Goal: Communication & Community: Answer question/provide support

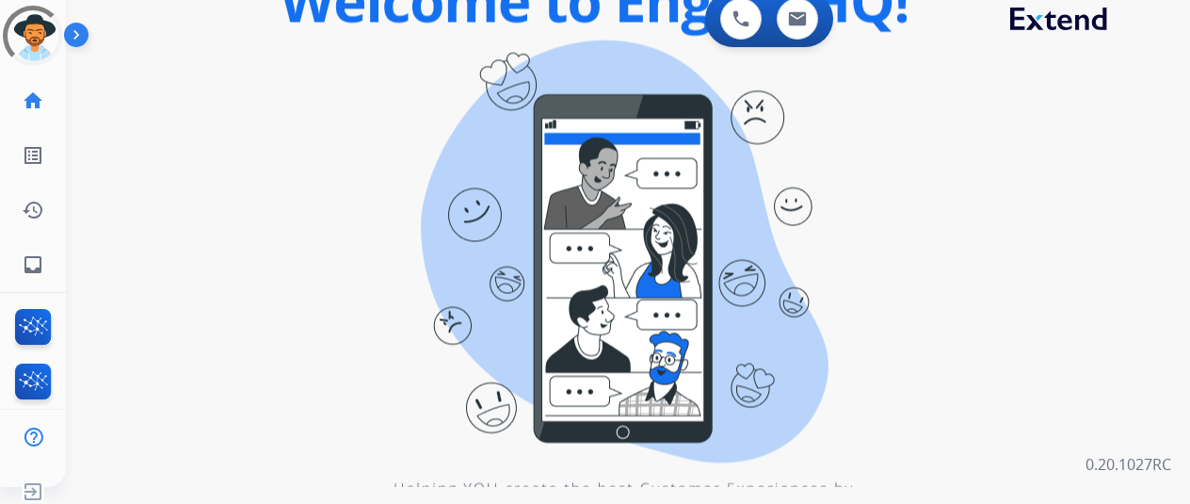
scroll to position [23, 0]
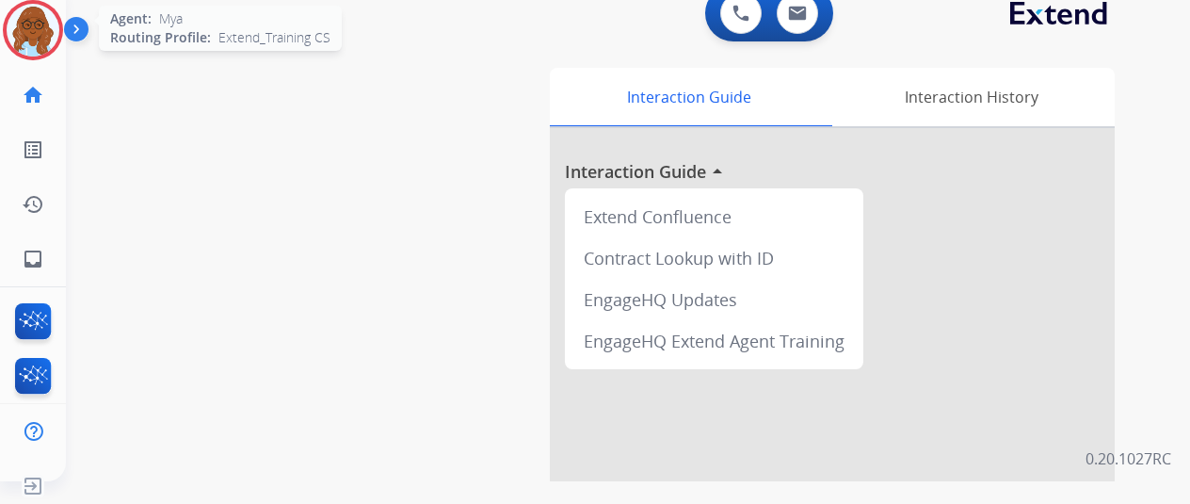
click at [31, 40] on img at bounding box center [33, 30] width 53 height 53
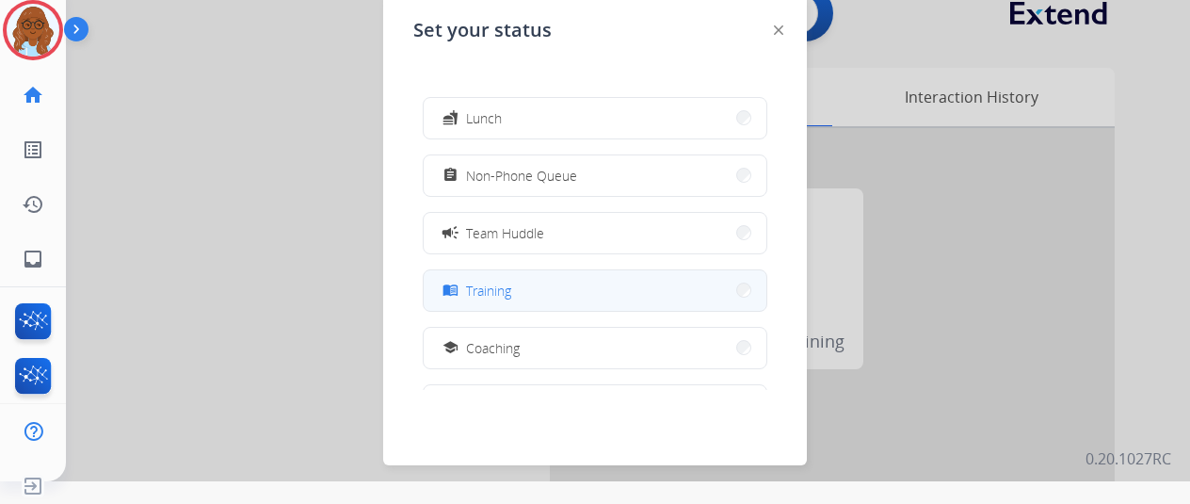
scroll to position [188, 0]
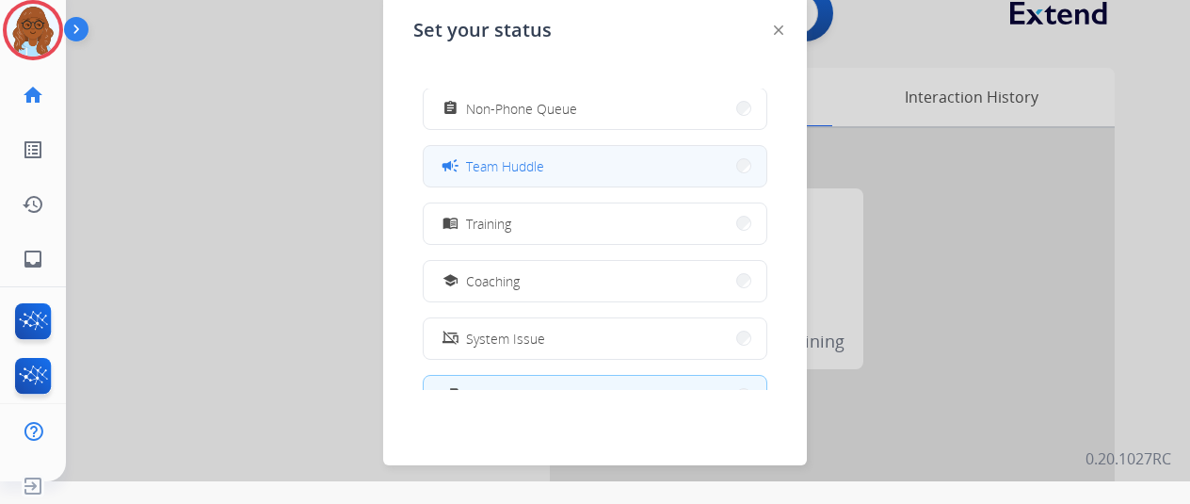
click at [512, 182] on button "campaign Team Huddle" at bounding box center [595, 166] width 343 height 40
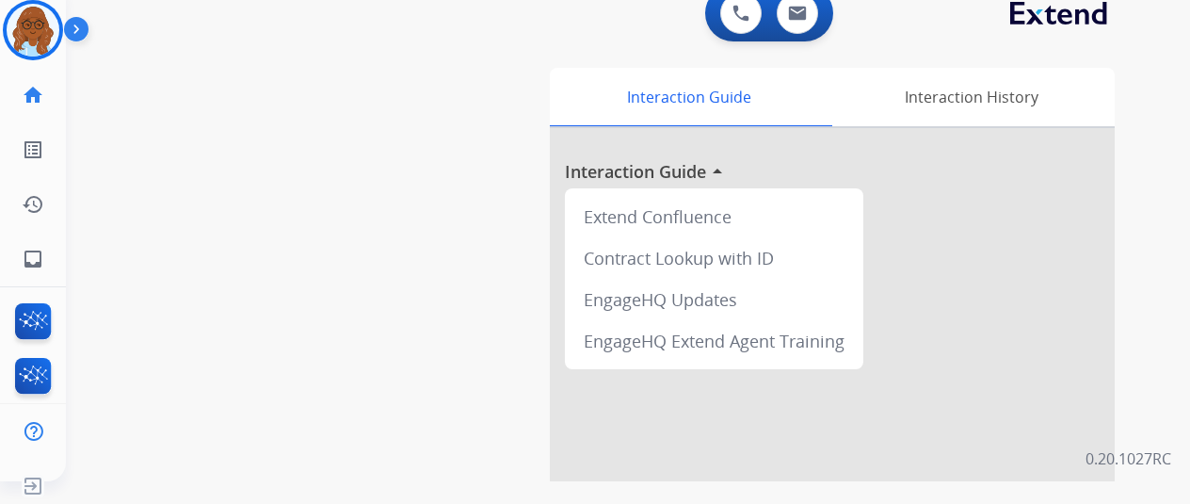
drag, startPoint x: 30, startPoint y: 40, endPoint x: 53, endPoint y: 67, distance: 35.4
click at [30, 40] on img at bounding box center [33, 30] width 53 height 53
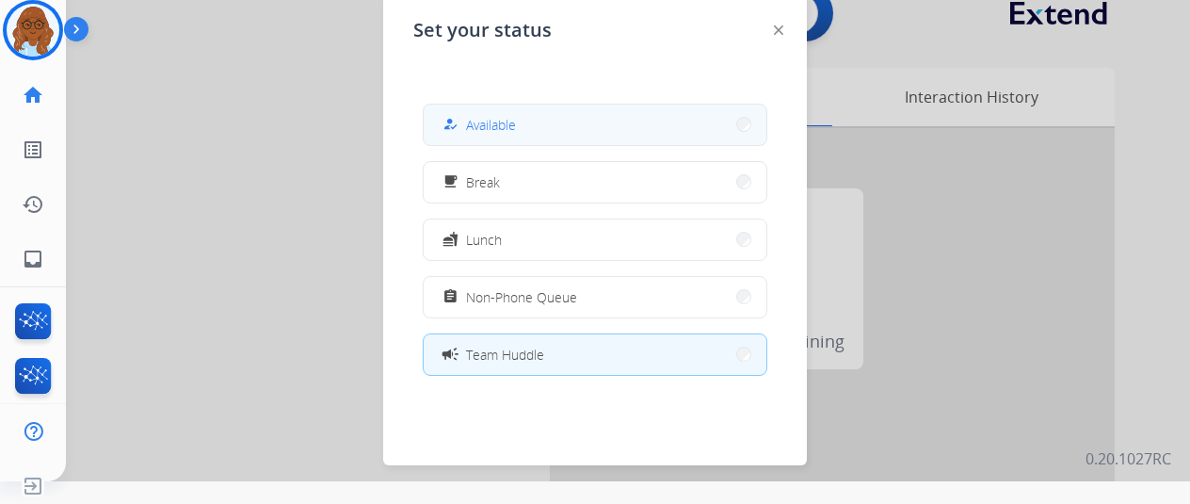
click at [492, 135] on div "how_to_reg Available" at bounding box center [477, 124] width 77 height 23
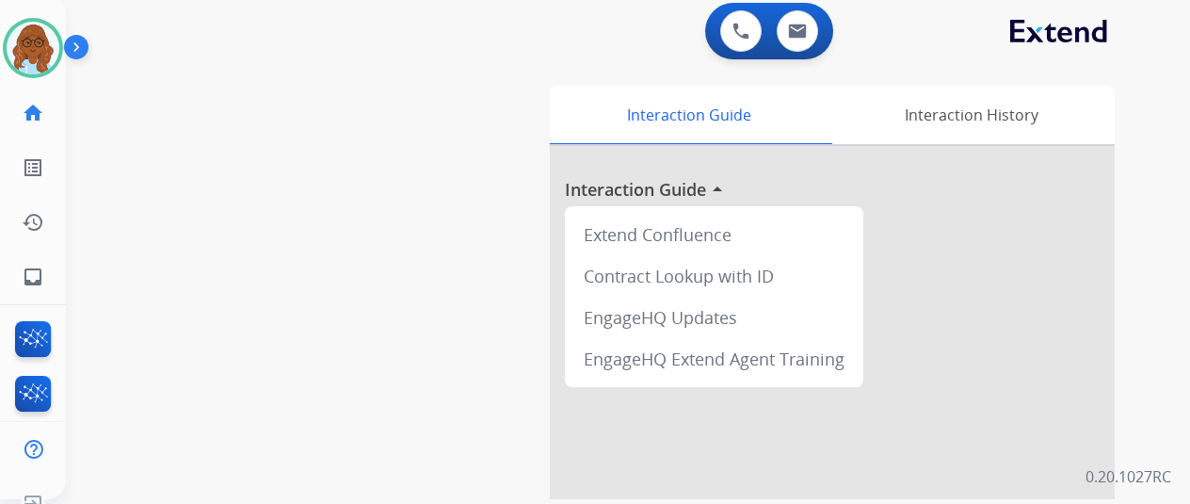
scroll to position [0, 0]
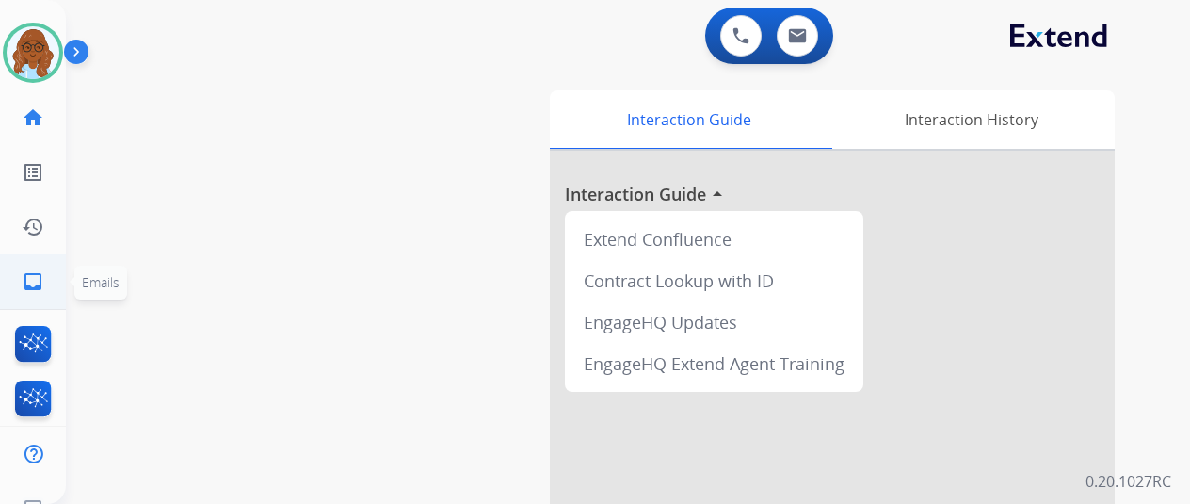
click at [28, 272] on mat-icon "inbox" at bounding box center [33, 281] width 23 height 23
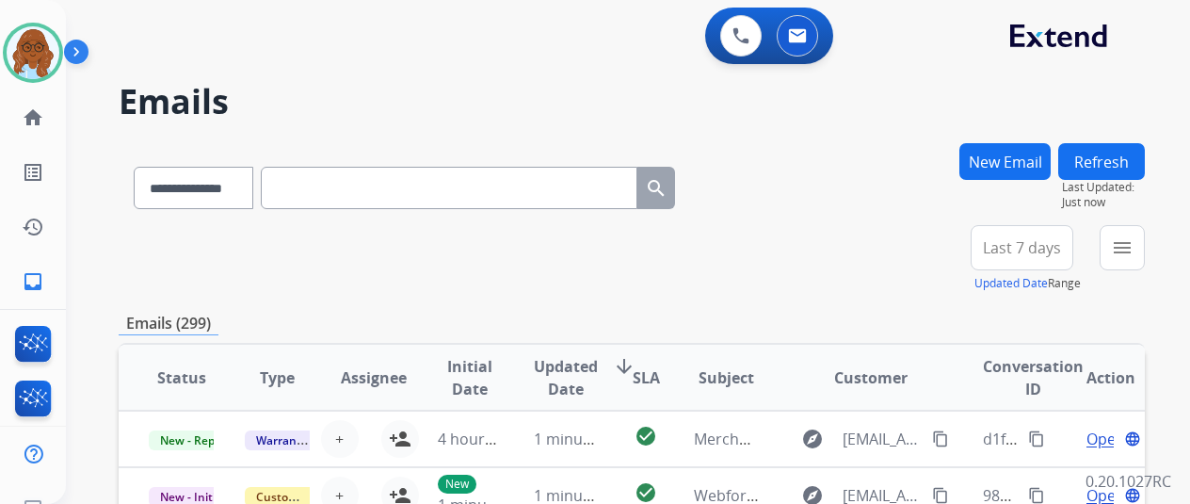
drag, startPoint x: 1113, startPoint y: 242, endPoint x: 1094, endPoint y: 251, distance: 21.1
click at [1113, 241] on div "**********" at bounding box center [1050, 259] width 189 height 68
click at [1120, 257] on button "menu Filters" at bounding box center [1122, 247] width 45 height 45
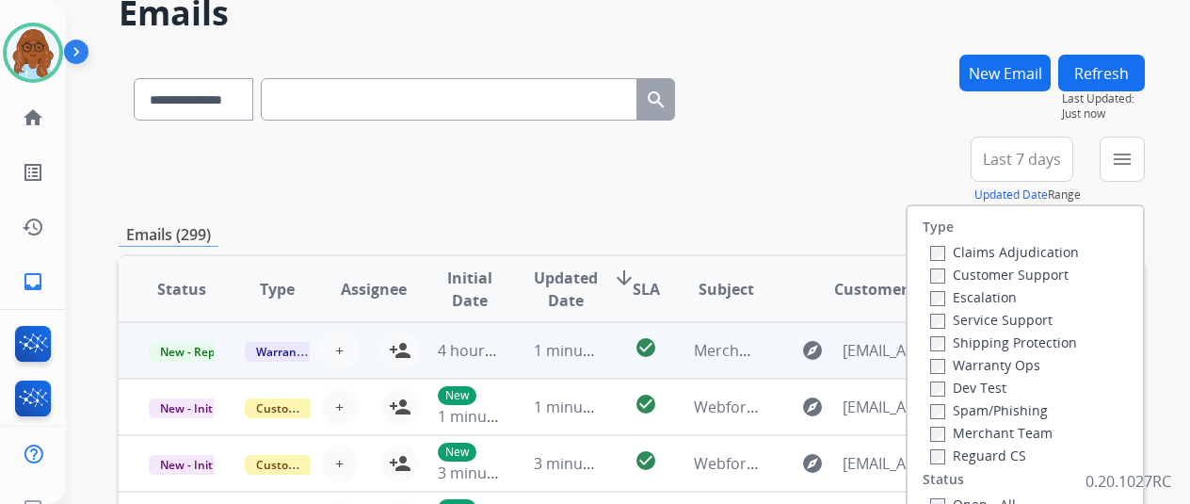
scroll to position [188, 0]
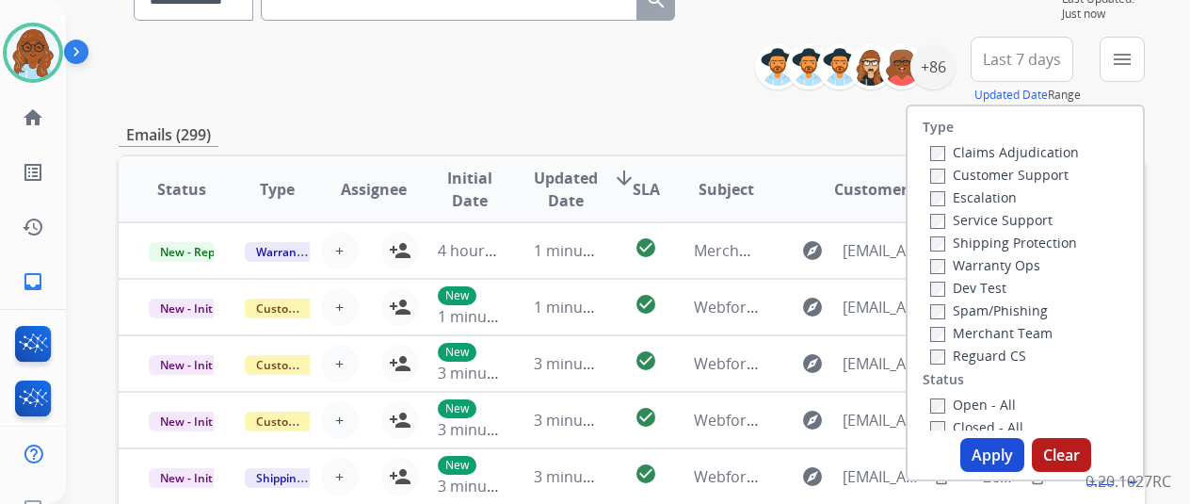
click at [950, 175] on label "Customer Support" at bounding box center [999, 175] width 138 height 18
click at [989, 238] on label "Shipping Protection" at bounding box center [1003, 242] width 147 height 18
click at [989, 347] on label "Reguard CS" at bounding box center [978, 355] width 96 height 18
click at [975, 402] on label "Open - All" at bounding box center [973, 404] width 86 height 18
click at [985, 461] on button "Apply" at bounding box center [992, 455] width 64 height 34
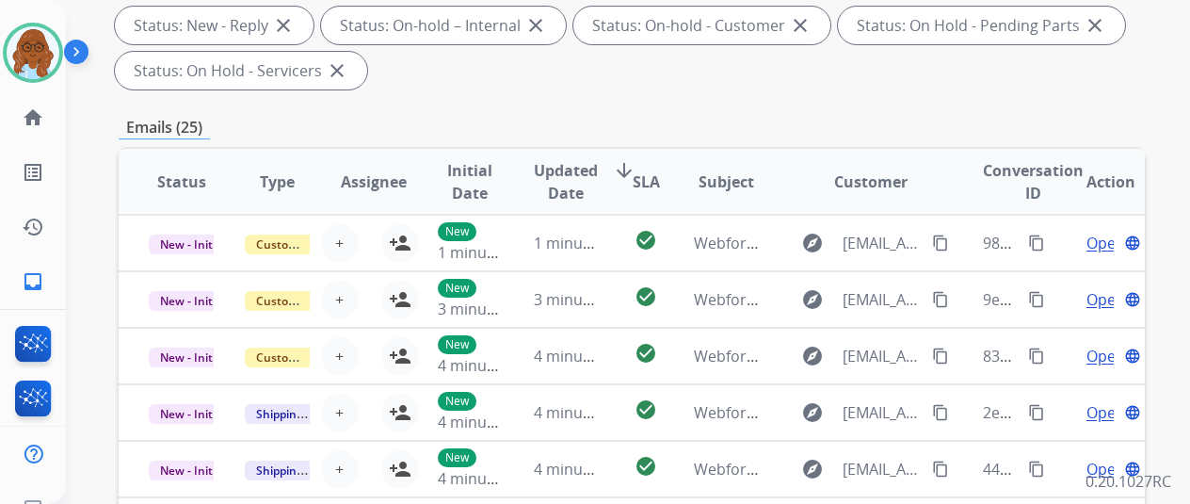
scroll to position [94, 0]
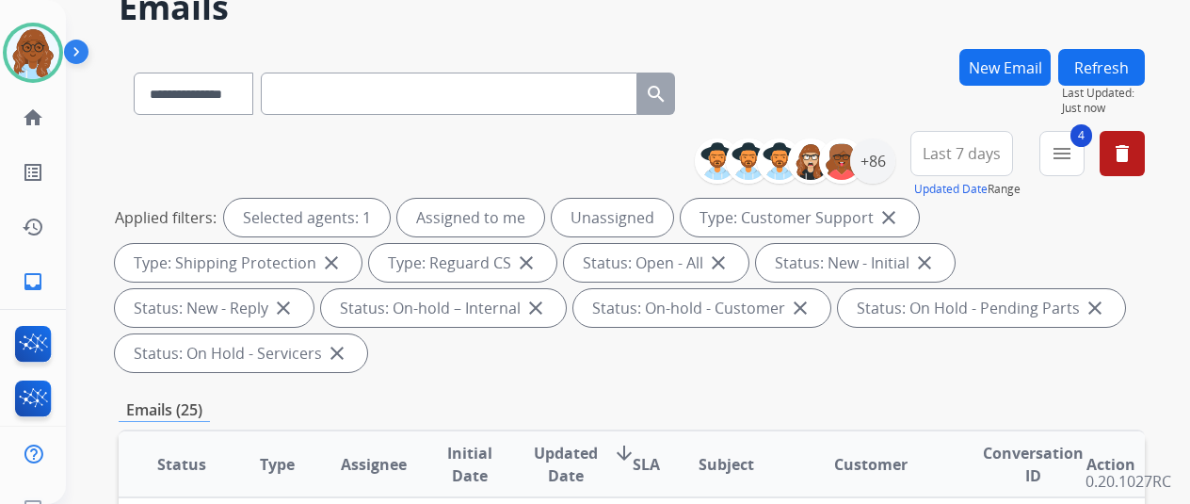
click at [958, 163] on button "Last 7 days" at bounding box center [961, 153] width 103 height 45
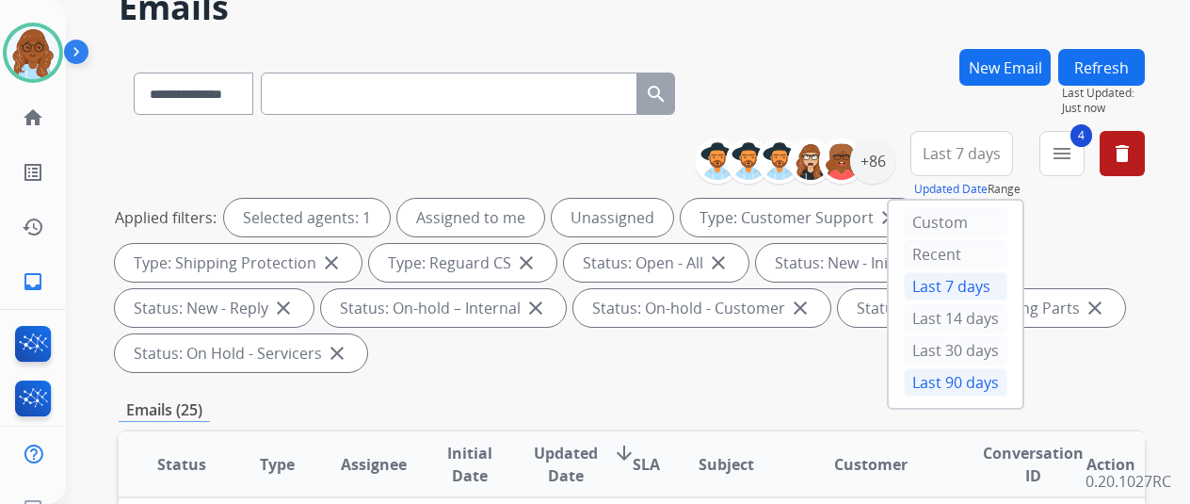
click at [990, 374] on div "Last 90 days" at bounding box center [956, 382] width 104 height 28
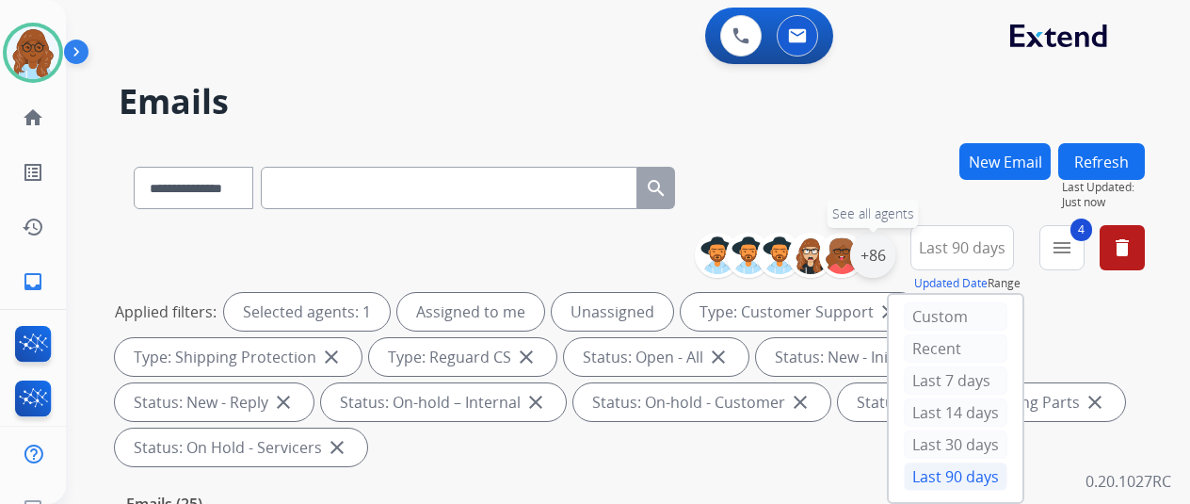
click at [895, 266] on div "+86" at bounding box center [872, 255] width 45 height 45
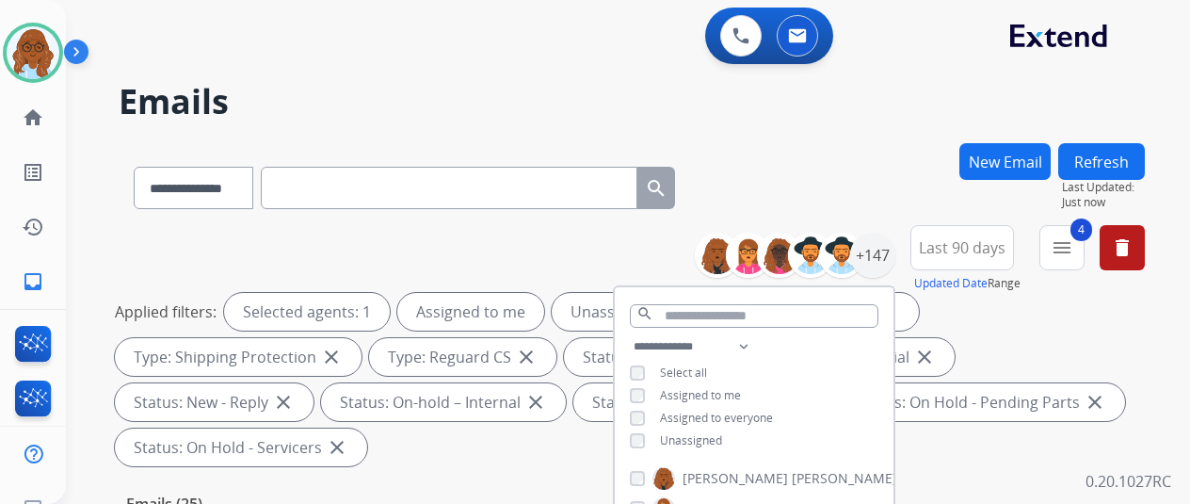
click at [668, 437] on div "Unassigned" at bounding box center [676, 440] width 92 height 15
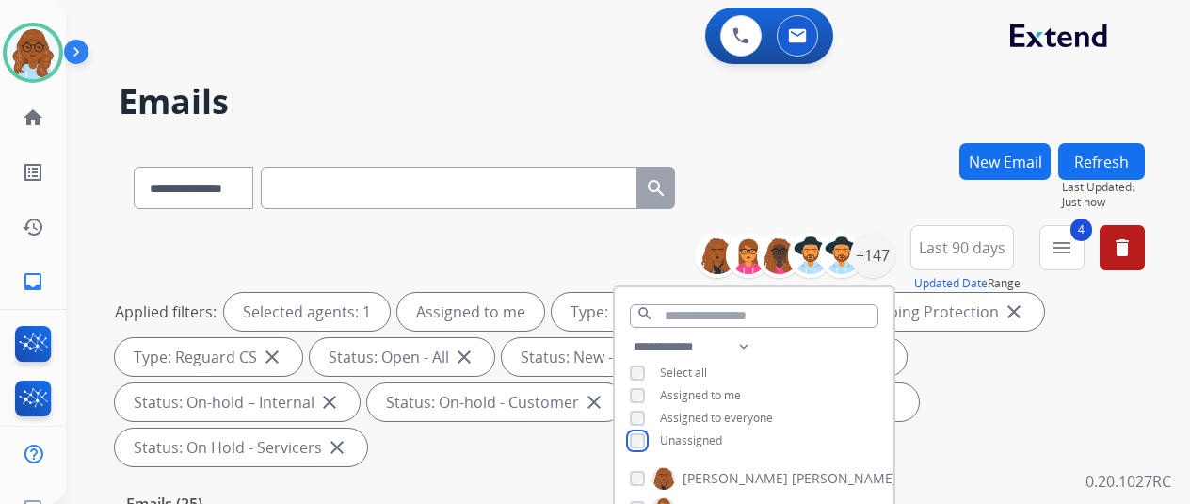
scroll to position [377, 0]
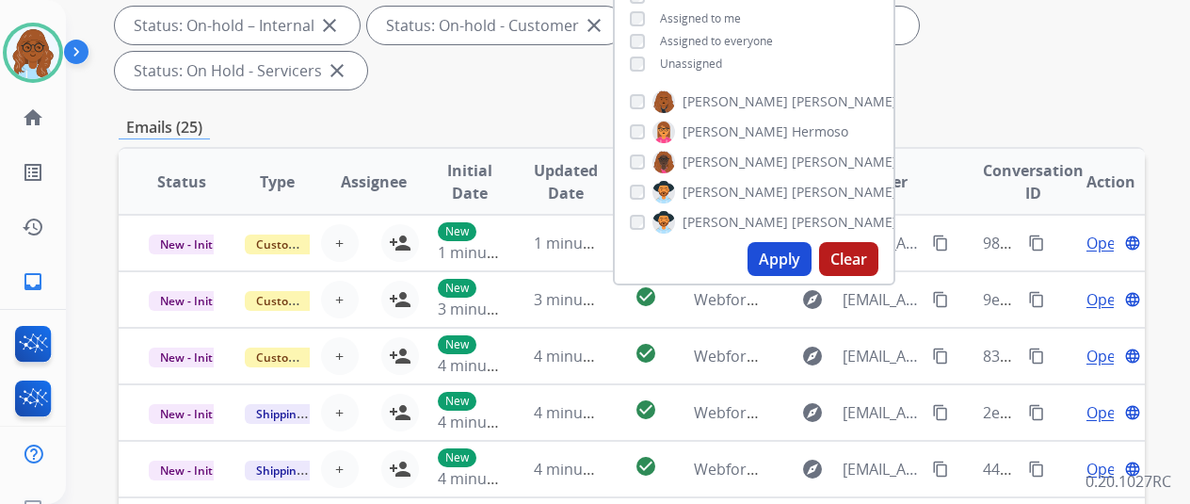
click at [798, 251] on button "Apply" at bounding box center [780, 259] width 64 height 34
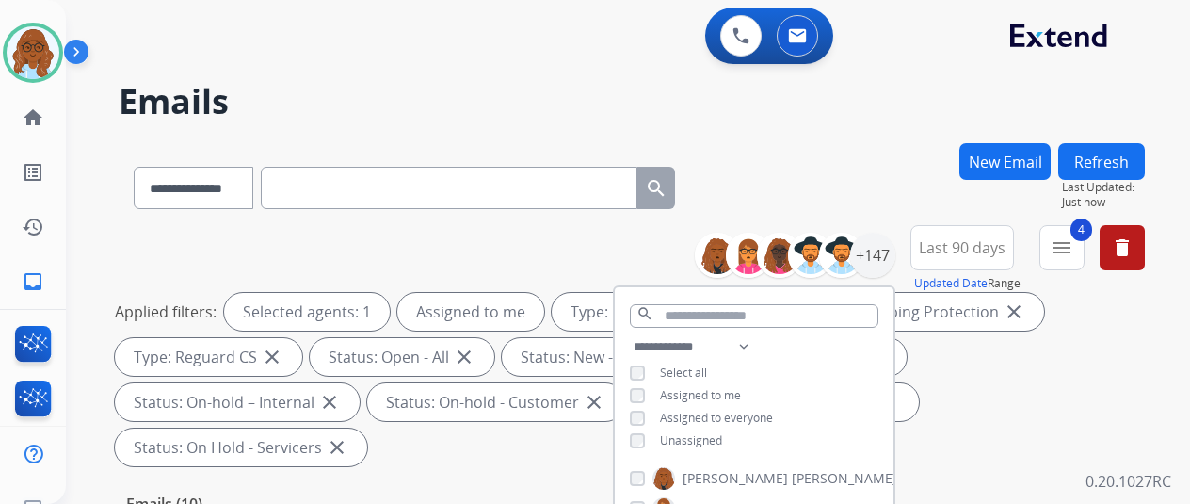
click at [889, 184] on div "**********" at bounding box center [632, 184] width 1026 height 82
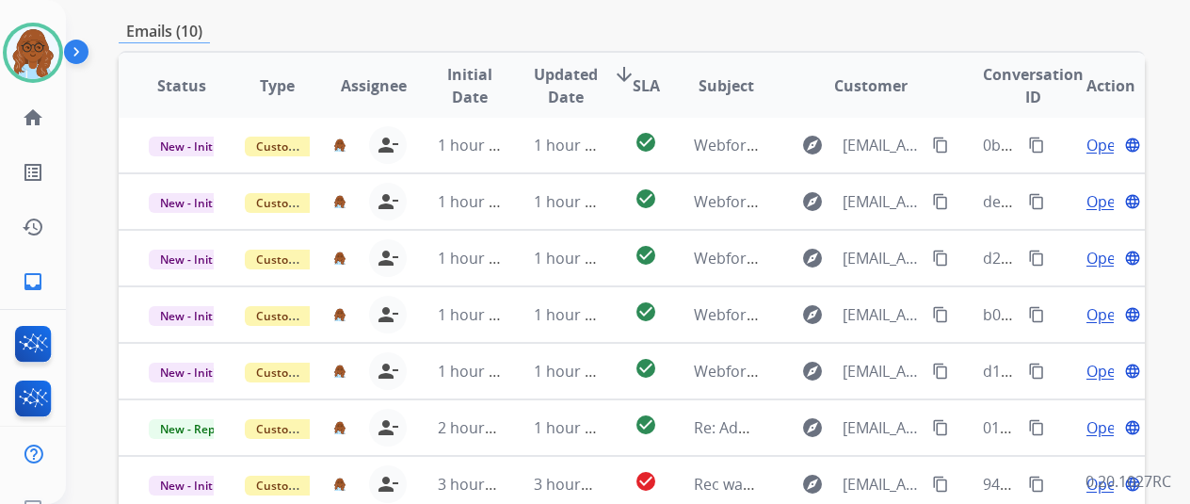
scroll to position [687, 0]
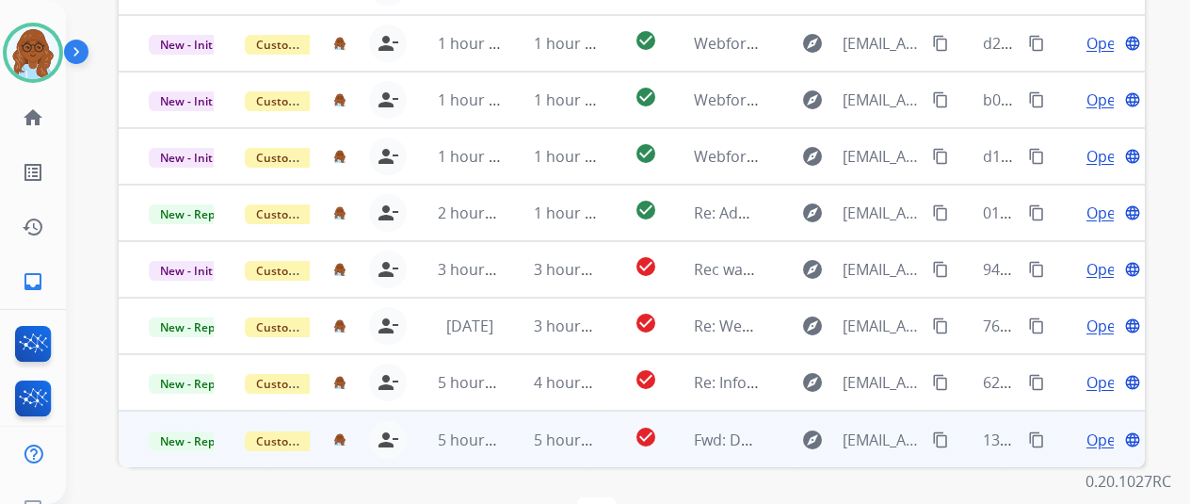
click at [1100, 428] on span "Open" at bounding box center [1106, 439] width 39 height 23
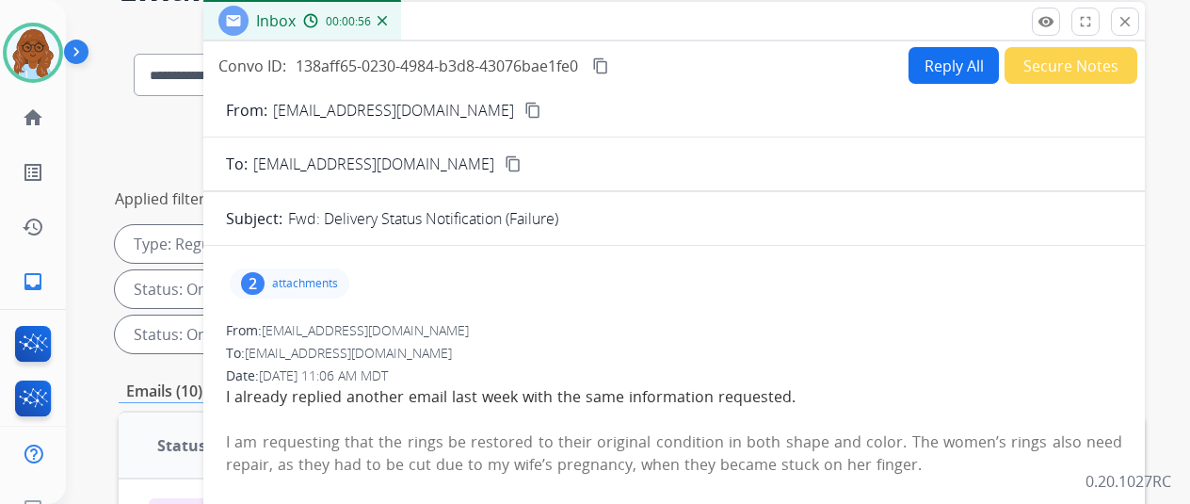
scroll to position [0, 0]
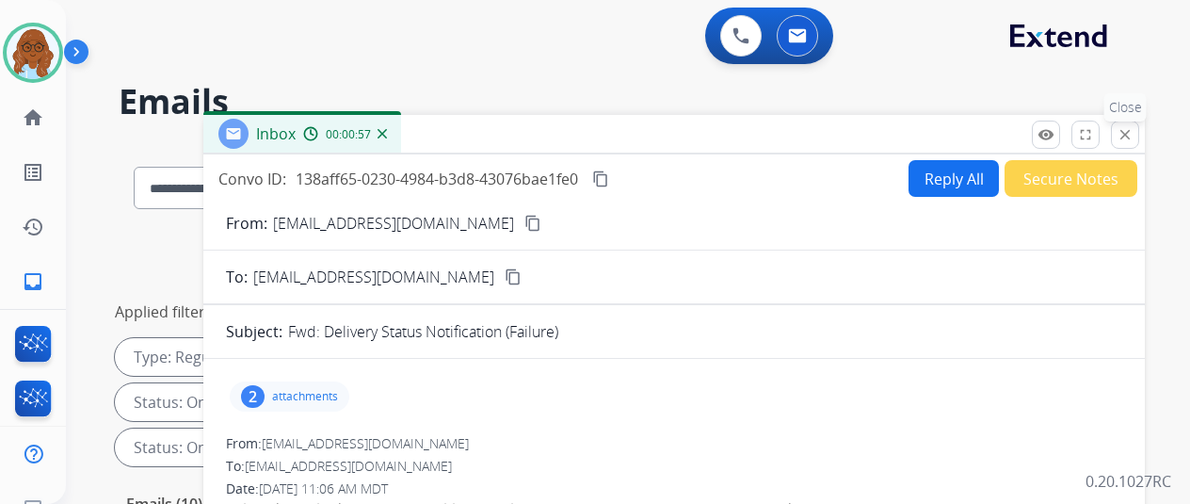
drag, startPoint x: 1135, startPoint y: 139, endPoint x: 1199, endPoint y: 153, distance: 65.6
click at [1134, 139] on mat-icon "close" at bounding box center [1125, 134] width 17 height 17
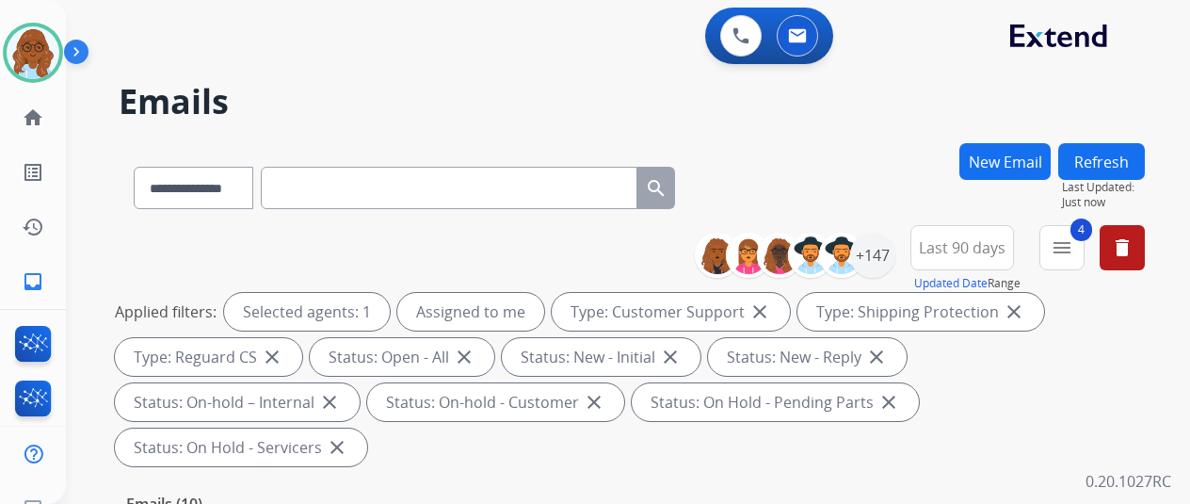
click at [368, 202] on input "text" at bounding box center [449, 188] width 377 height 42
drag, startPoint x: 185, startPoint y: 184, endPoint x: 197, endPoint y: 191, distance: 14.4
click at [185, 184] on select "**********" at bounding box center [193, 188] width 118 height 42
select select "**********"
click at [134, 167] on select "**********" at bounding box center [193, 188] width 118 height 42
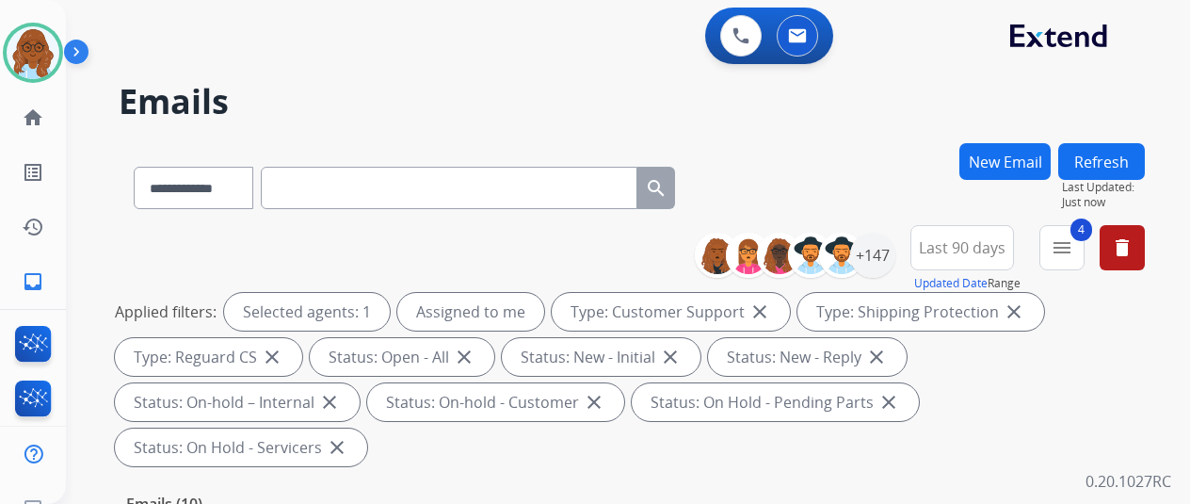
click at [330, 188] on input "text" at bounding box center [449, 188] width 377 height 42
paste input "**********"
type input "**********"
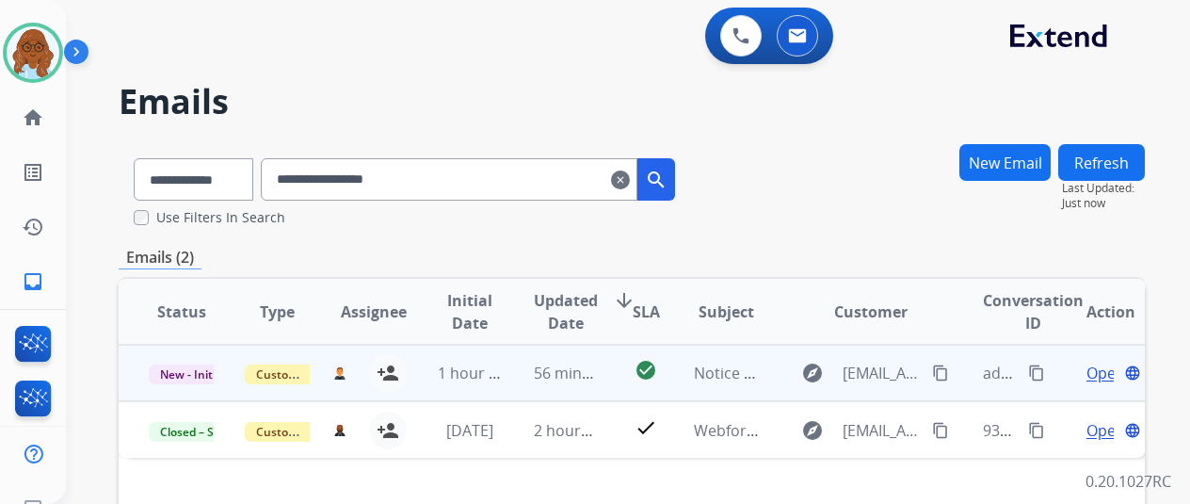
click at [1038, 375] on mat-icon "content_copy" at bounding box center [1036, 372] width 17 height 17
click at [1033, 366] on mat-icon "content_copy" at bounding box center [1036, 372] width 17 height 17
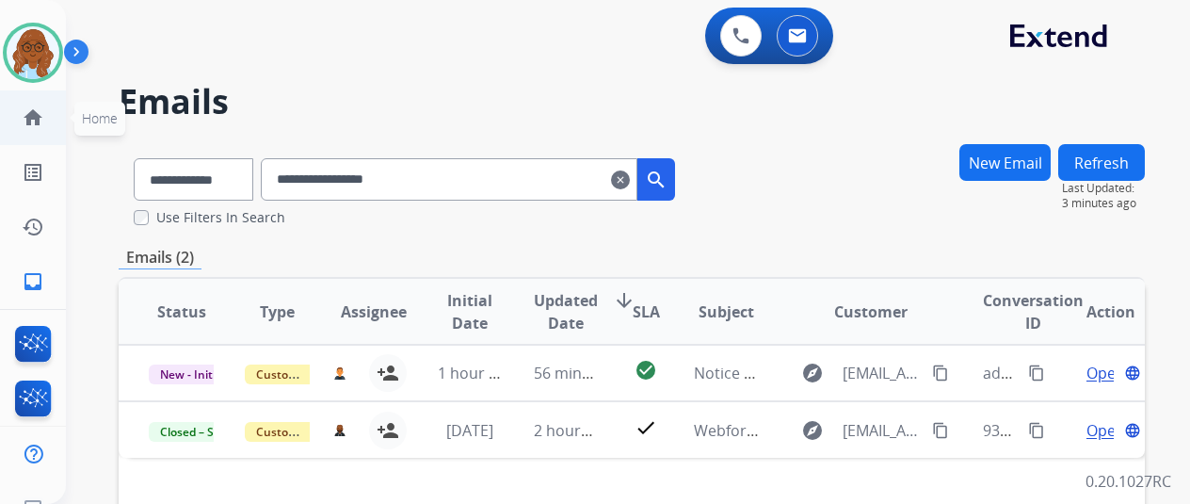
click at [56, 116] on link "home Home" at bounding box center [33, 117] width 53 height 53
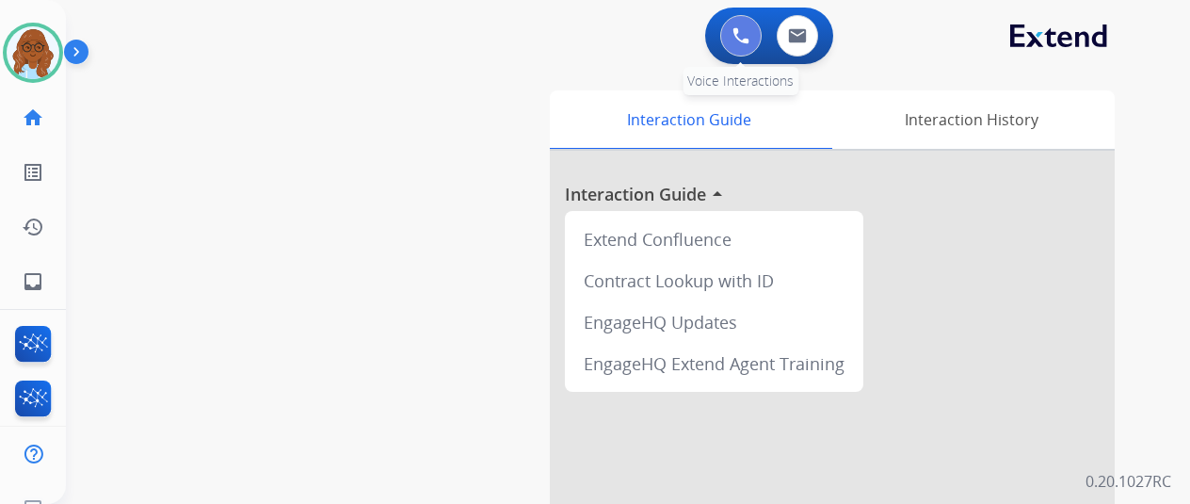
click at [749, 35] on img at bounding box center [741, 35] width 17 height 17
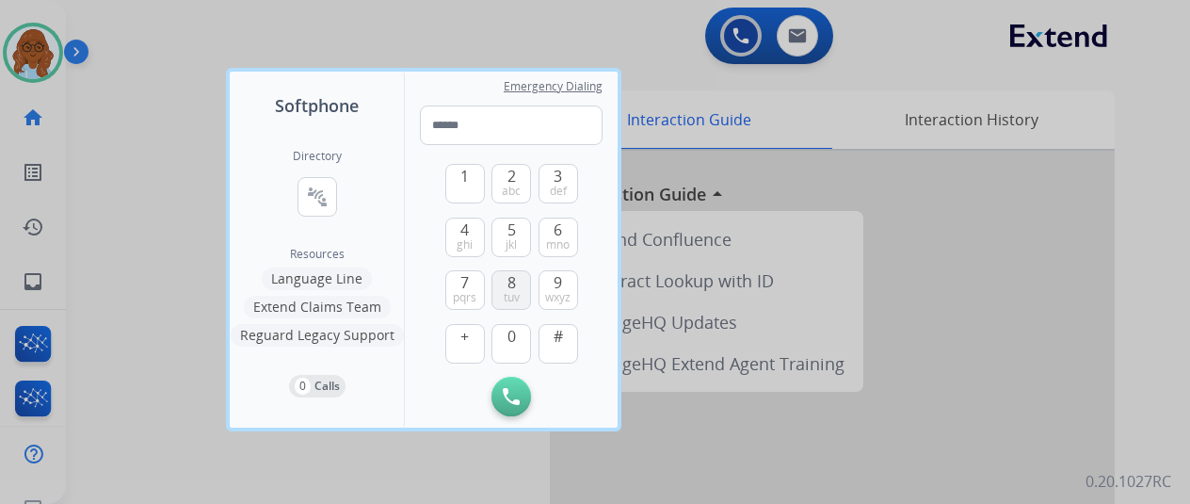
click at [512, 287] on span "8" at bounding box center [511, 282] width 8 height 23
click at [511, 244] on span "jkl" at bounding box center [511, 244] width 11 height 15
click at [552, 289] on button "9 wxyz" at bounding box center [559, 290] width 40 height 40
click at [512, 179] on span "2" at bounding box center [511, 176] width 8 height 23
click at [514, 278] on span "8" at bounding box center [511, 282] width 8 height 23
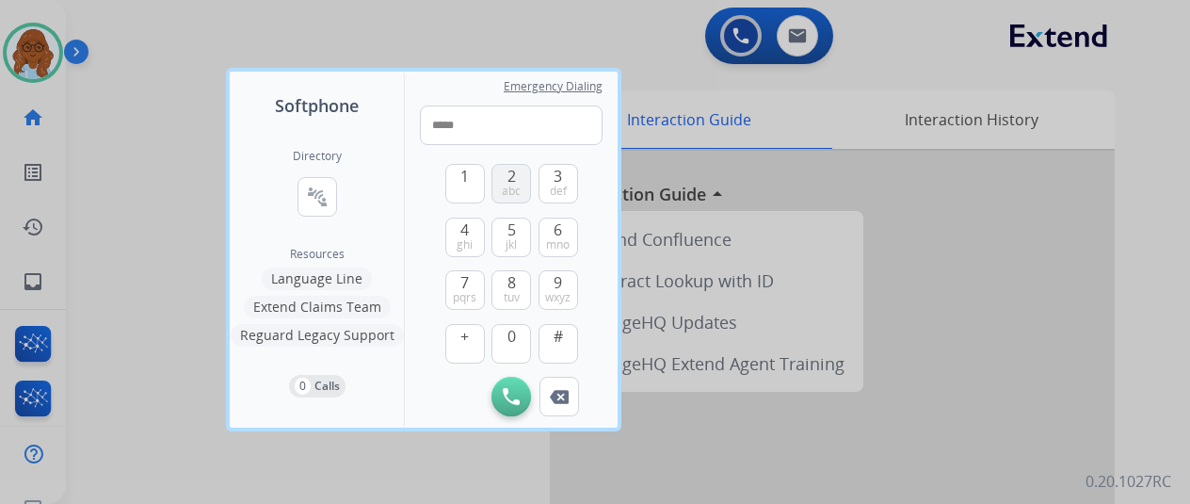
click at [508, 180] on span "2" at bounding box center [511, 176] width 8 height 23
click at [503, 202] on div "2 abc" at bounding box center [511, 184] width 40 height 40
click at [458, 235] on button "4 ghi" at bounding box center [465, 237] width 40 height 40
click at [505, 334] on button "0" at bounding box center [511, 344] width 40 height 40
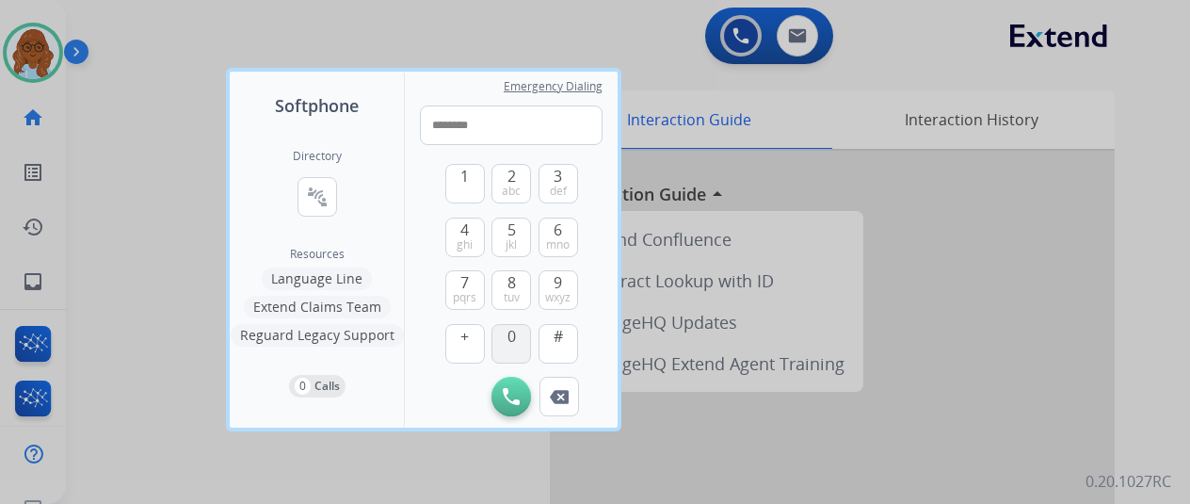
type input "*********"
click at [523, 410] on button "Initiate Call" at bounding box center [511, 397] width 40 height 40
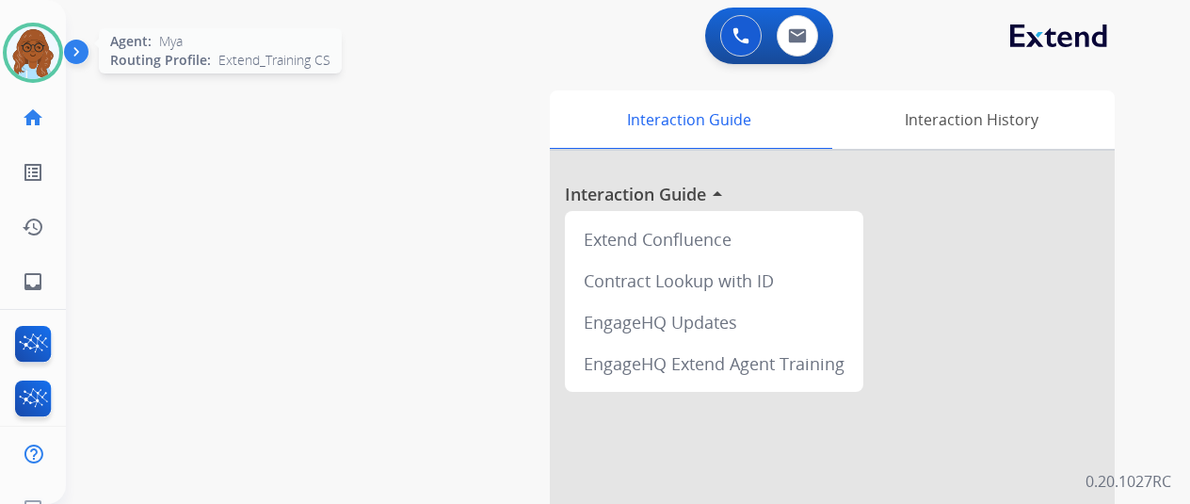
click at [28, 49] on img at bounding box center [33, 52] width 53 height 53
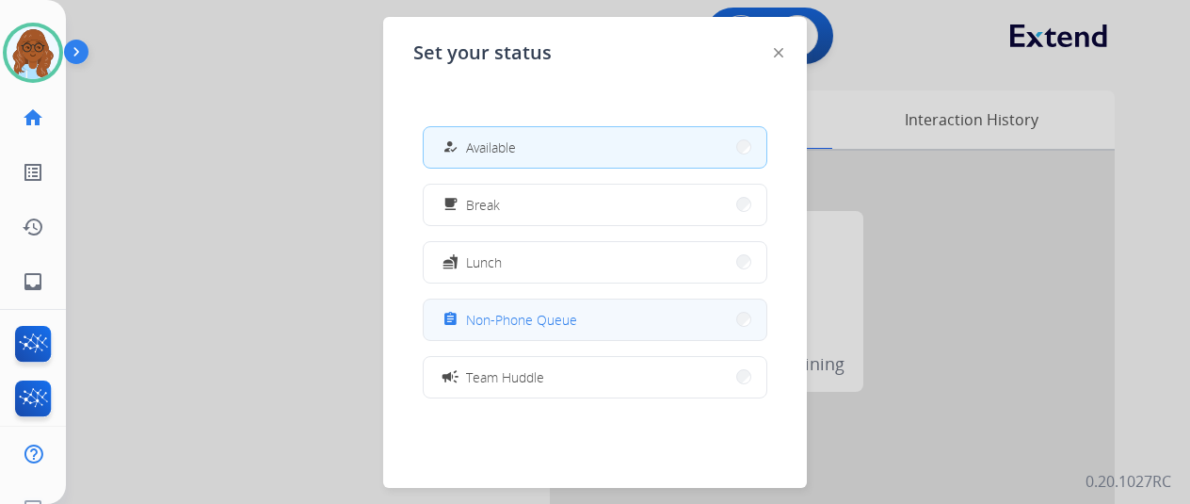
click at [529, 316] on span "Non-Phone Queue" at bounding box center [521, 320] width 111 height 20
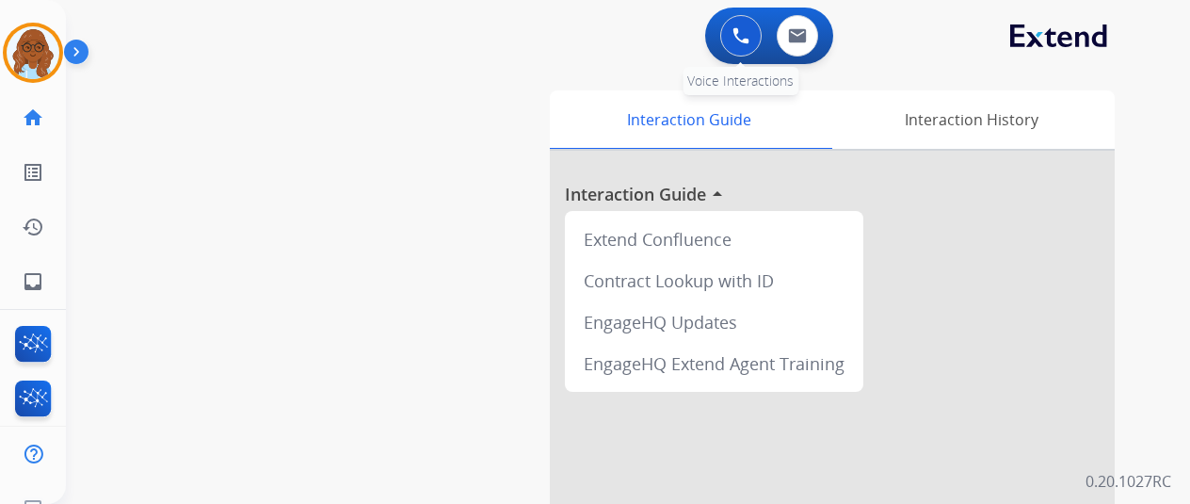
click at [747, 44] on button at bounding box center [740, 35] width 41 height 41
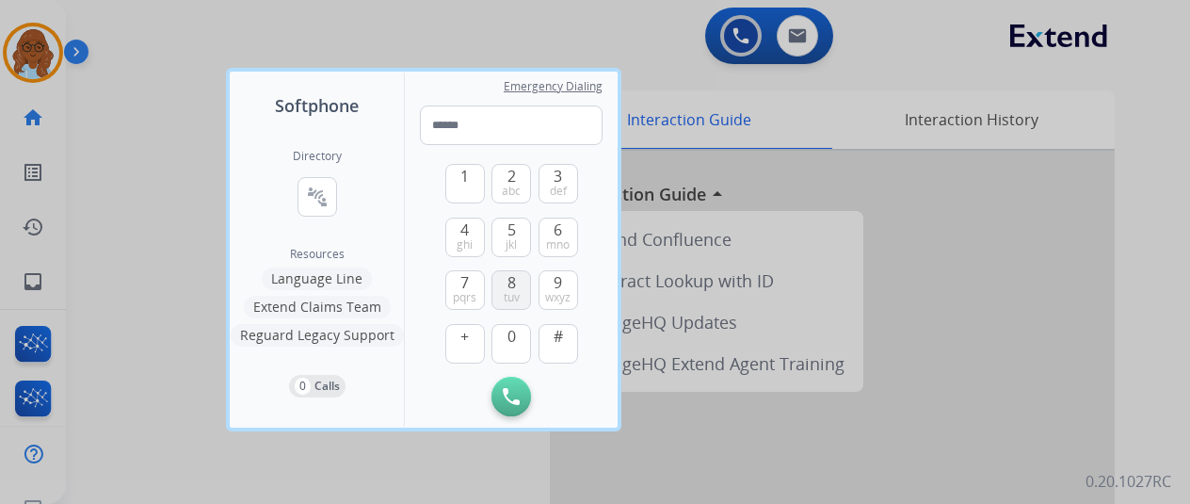
click at [518, 284] on button "8 tuv" at bounding box center [511, 290] width 40 height 40
click at [506, 244] on span "jkl" at bounding box center [511, 244] width 11 height 15
click at [557, 293] on span "wxyz" at bounding box center [557, 297] width 25 height 15
click at [512, 182] on span "2" at bounding box center [511, 176] width 8 height 23
drag, startPoint x: 508, startPoint y: 295, endPoint x: 508, endPoint y: 282, distance: 12.2
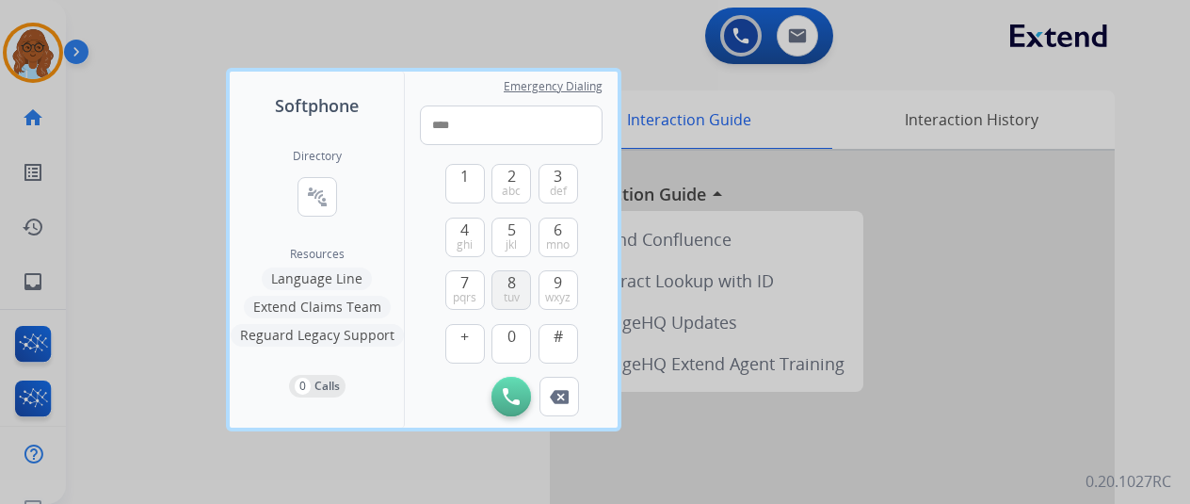
click at [508, 290] on span "tuv" at bounding box center [512, 297] width 16 height 15
click at [498, 186] on button "2 abc" at bounding box center [511, 184] width 40 height 40
click at [500, 183] on button "2 abc" at bounding box center [511, 184] width 40 height 40
click at [467, 217] on div "4 ghi" at bounding box center [465, 237] width 40 height 40
click at [514, 349] on button "0" at bounding box center [511, 344] width 40 height 40
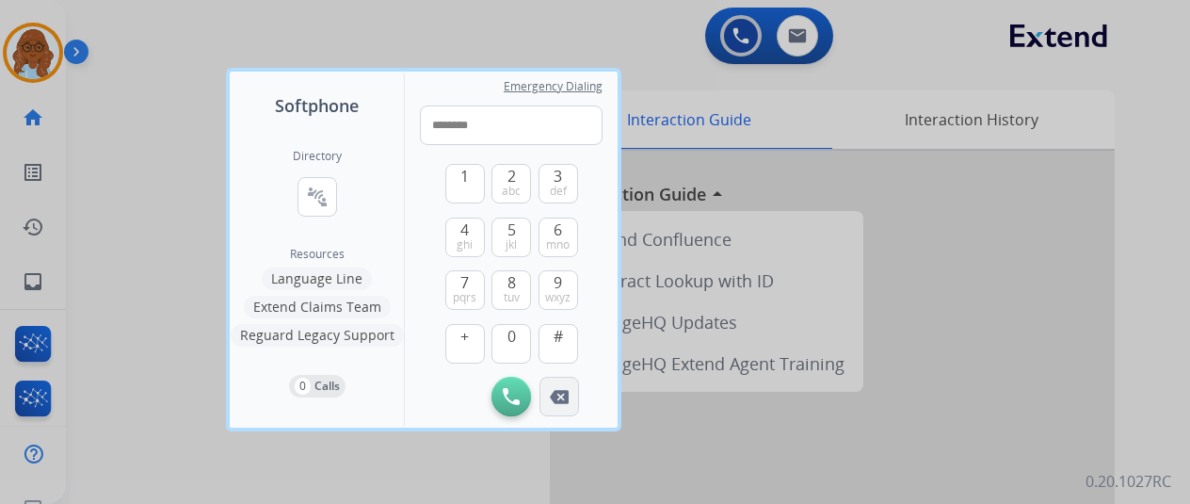
click at [565, 396] on img at bounding box center [559, 397] width 19 height 14
click at [462, 244] on span "ghi" at bounding box center [465, 244] width 16 height 15
click at [516, 352] on button "0" at bounding box center [511, 344] width 40 height 40
click at [517, 353] on button "0" at bounding box center [511, 344] width 40 height 40
type input "**********"
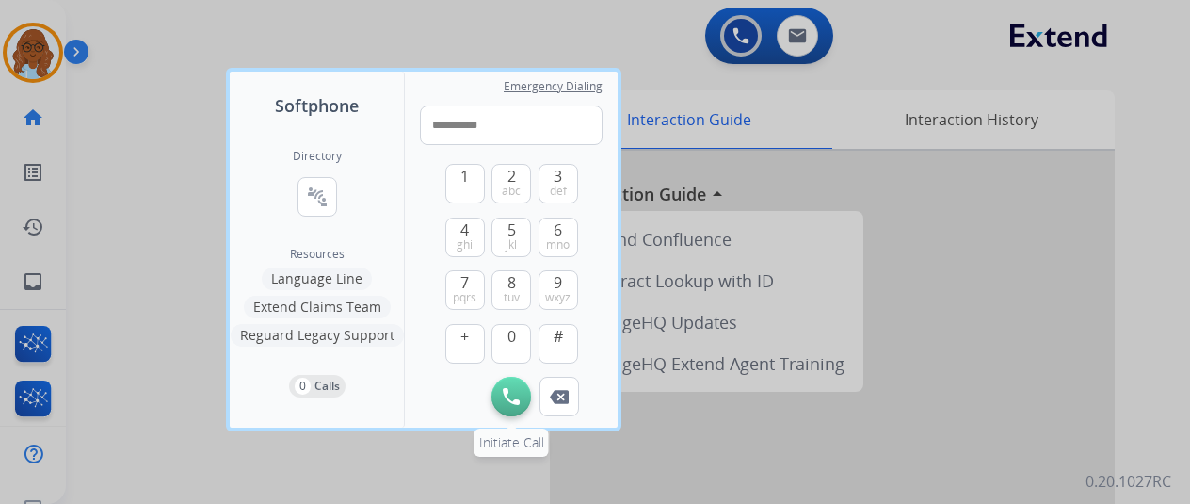
click at [519, 398] on img at bounding box center [511, 396] width 17 height 17
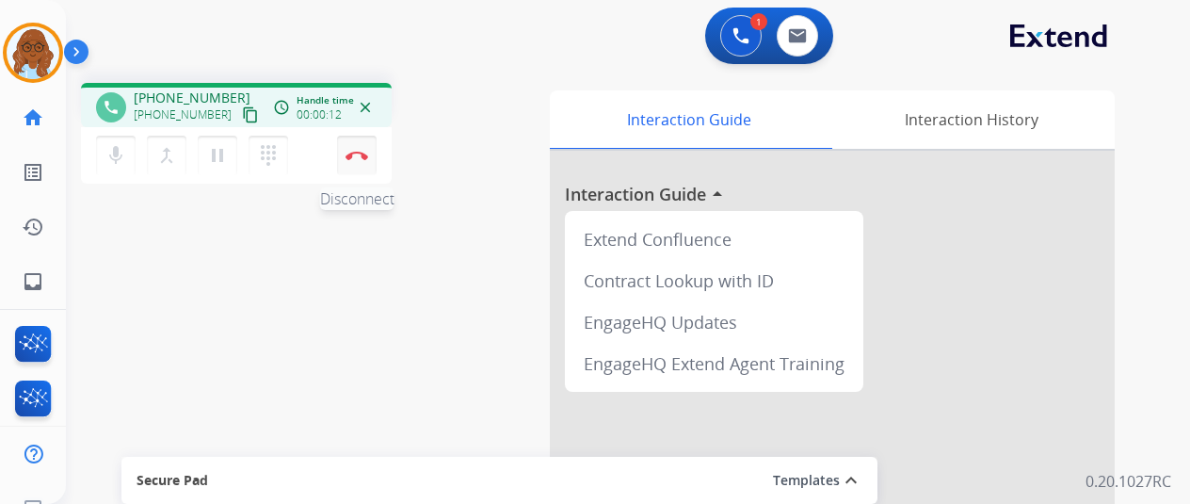
click at [368, 158] on button "Disconnect" at bounding box center [357, 156] width 40 height 40
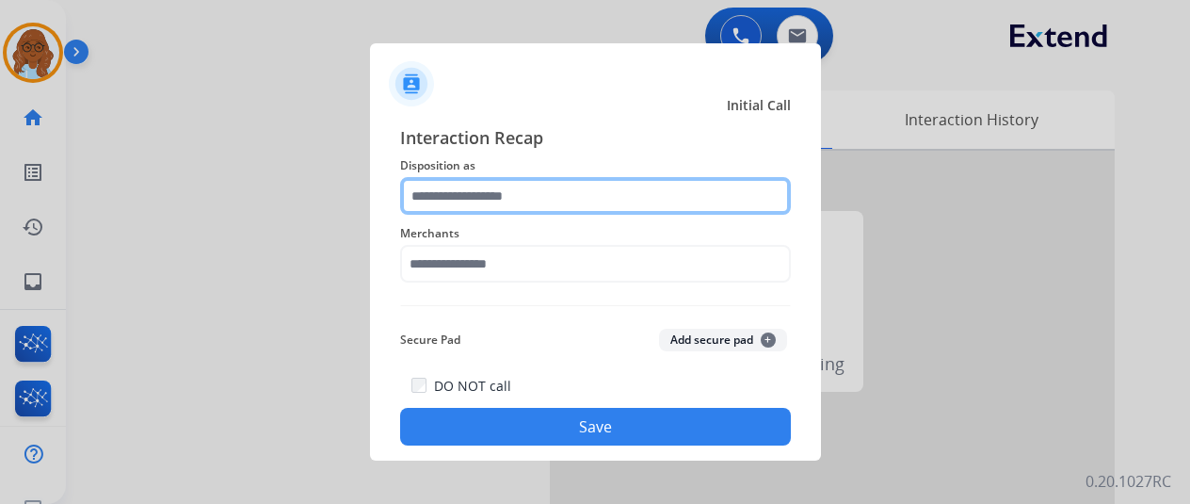
click at [528, 201] on input "text" at bounding box center [595, 196] width 391 height 38
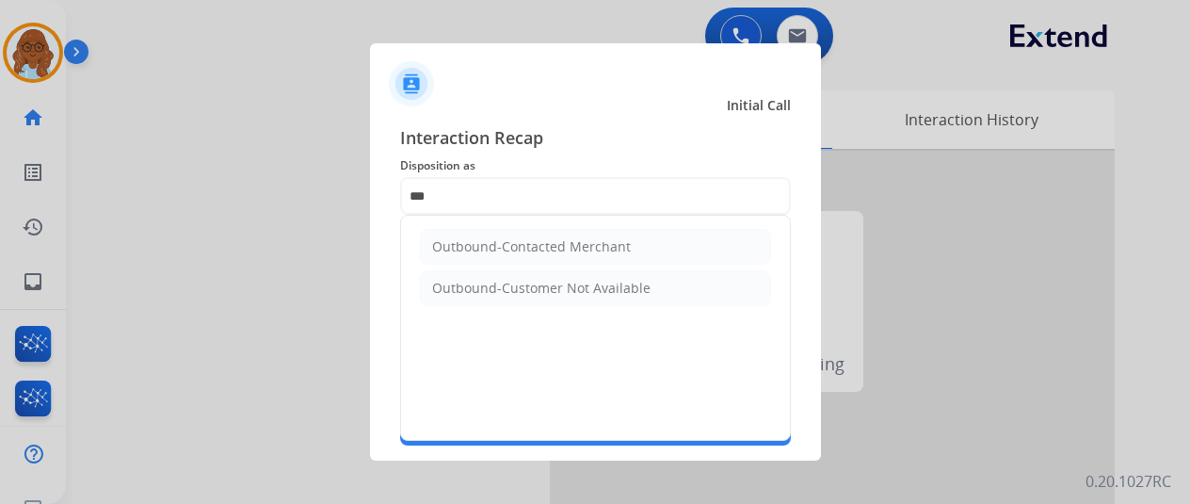
click at [506, 224] on ul "Outbound-Contacted Merchant Outbound-Customer Not Available" at bounding box center [595, 268] width 389 height 104
click at [505, 248] on div "Outbound-Contacted Merchant" at bounding box center [531, 246] width 199 height 19
type input "**********"
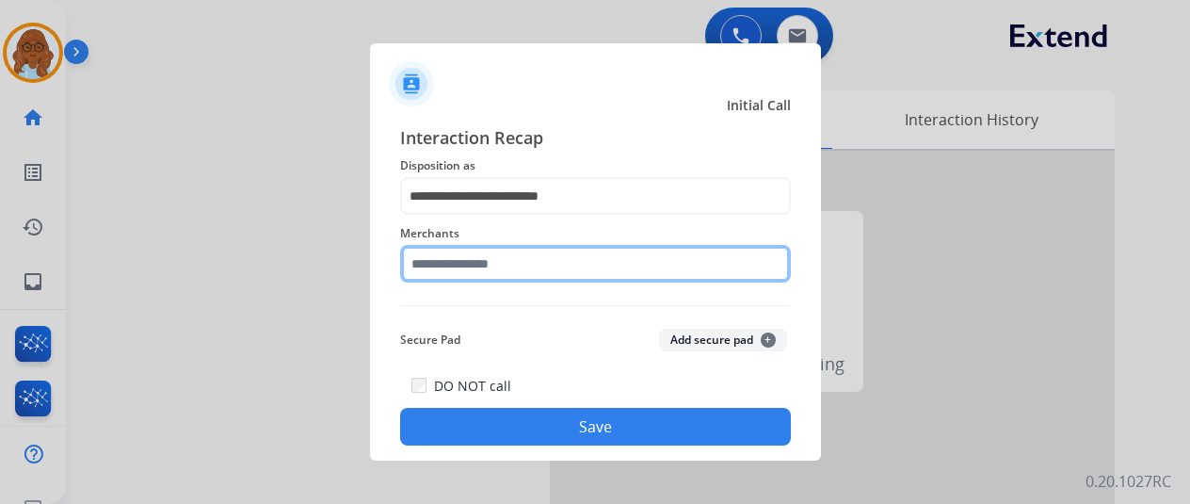
click at [481, 277] on input "text" at bounding box center [595, 264] width 391 height 38
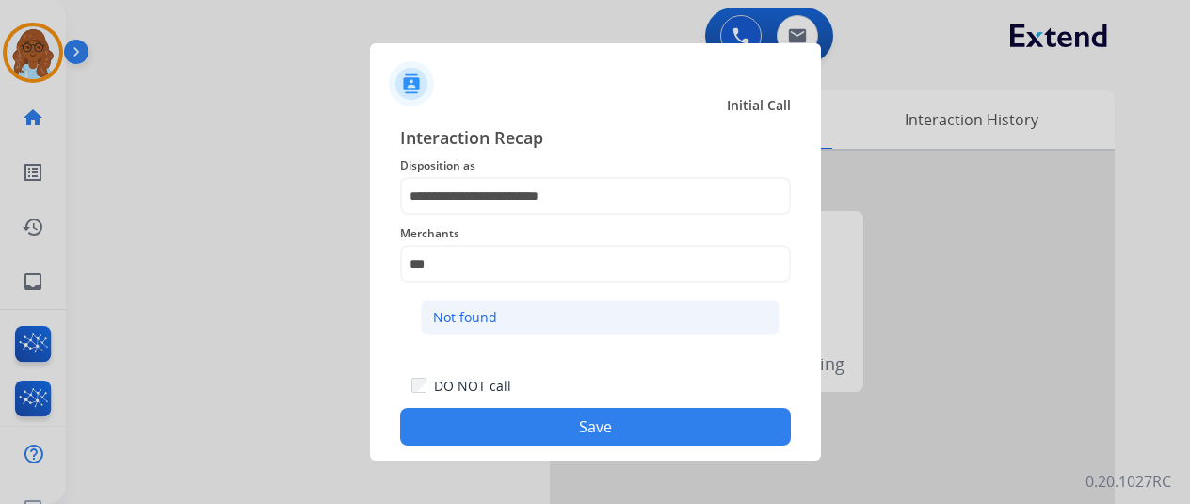
click at [501, 302] on li "Not found" at bounding box center [600, 317] width 359 height 36
type input "*********"
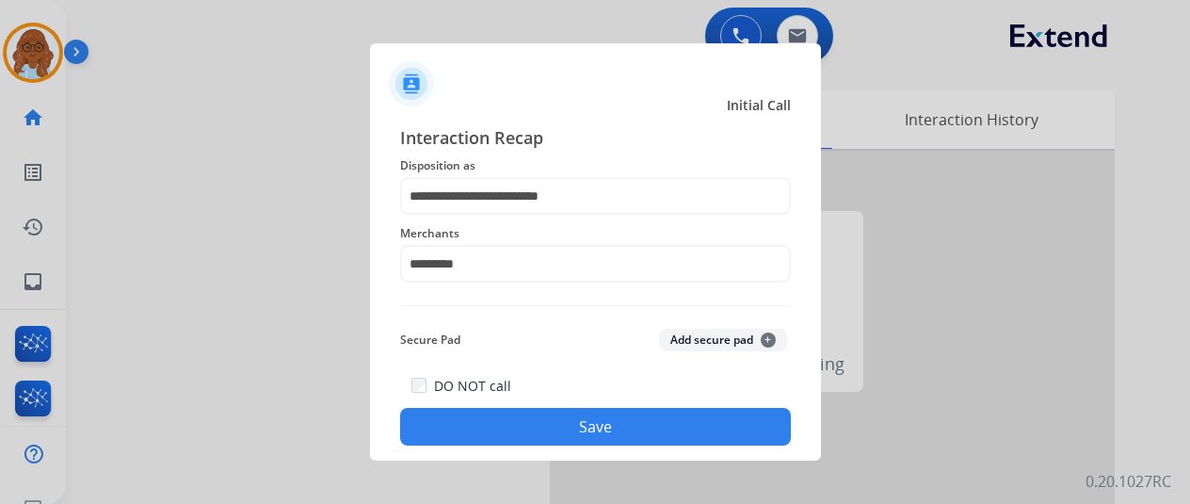
click at [550, 425] on button "Save" at bounding box center [595, 427] width 391 height 38
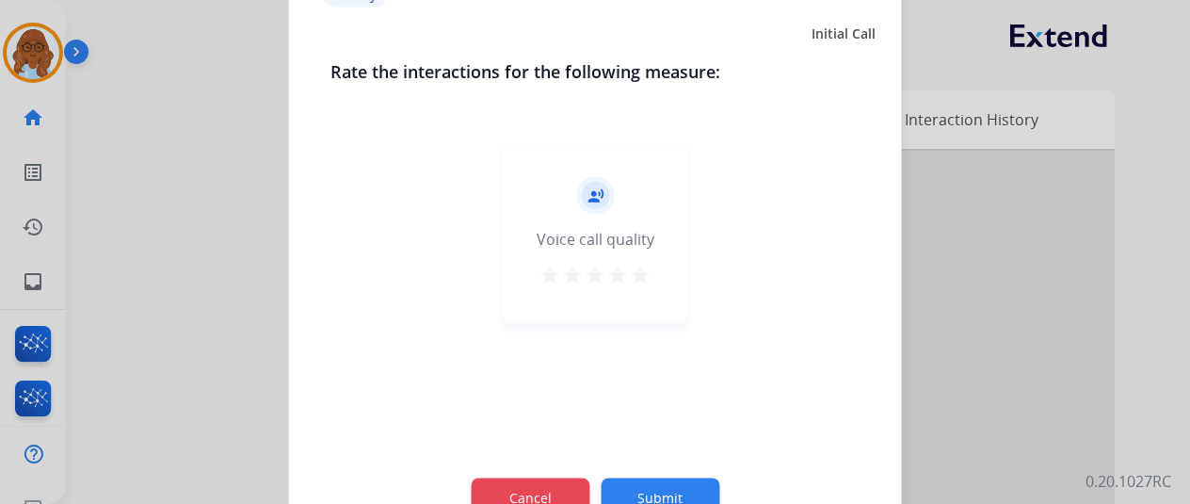
click at [512, 491] on button "Cancel" at bounding box center [530, 497] width 119 height 40
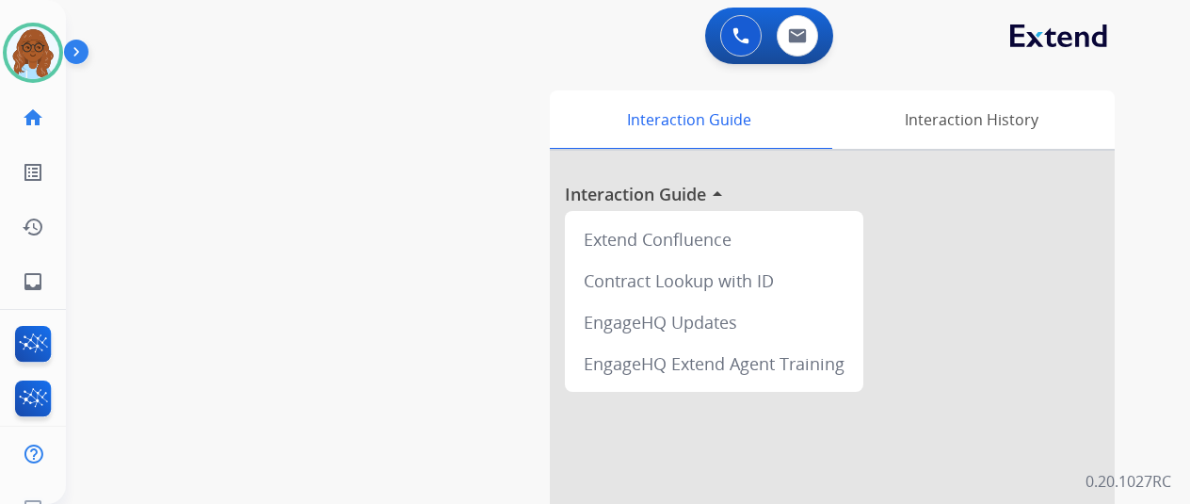
click at [70, 272] on div "swap_horiz Break voice bridge close_fullscreen Connect 3-Way Call merge_type Se…" at bounding box center [605, 460] width 1079 height 785
click at [58, 274] on li "inbox Emails Emails" at bounding box center [33, 281] width 53 height 53
click at [25, 283] on mat-icon "inbox" at bounding box center [33, 281] width 23 height 23
select select "**********"
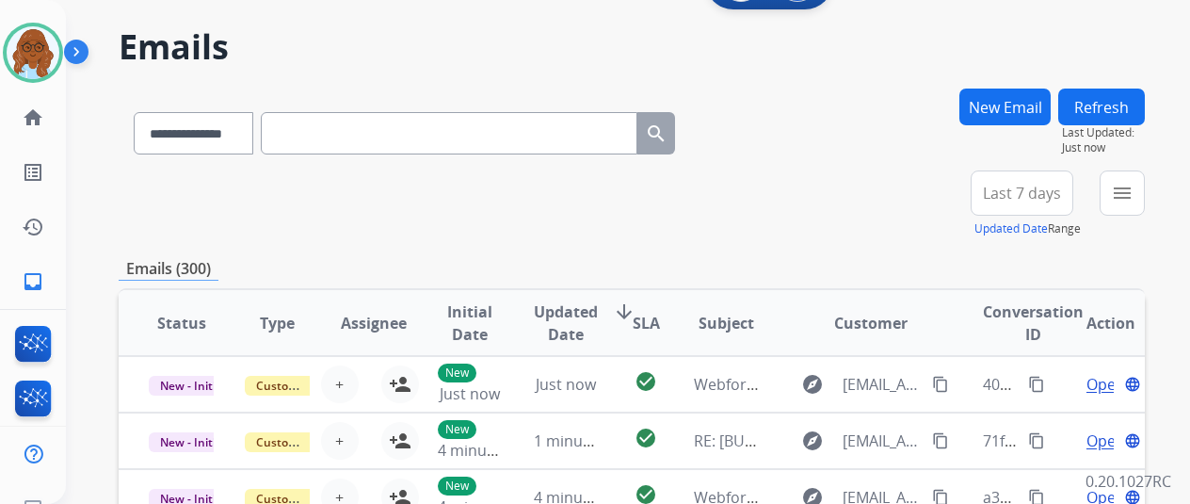
scroll to position [94, 0]
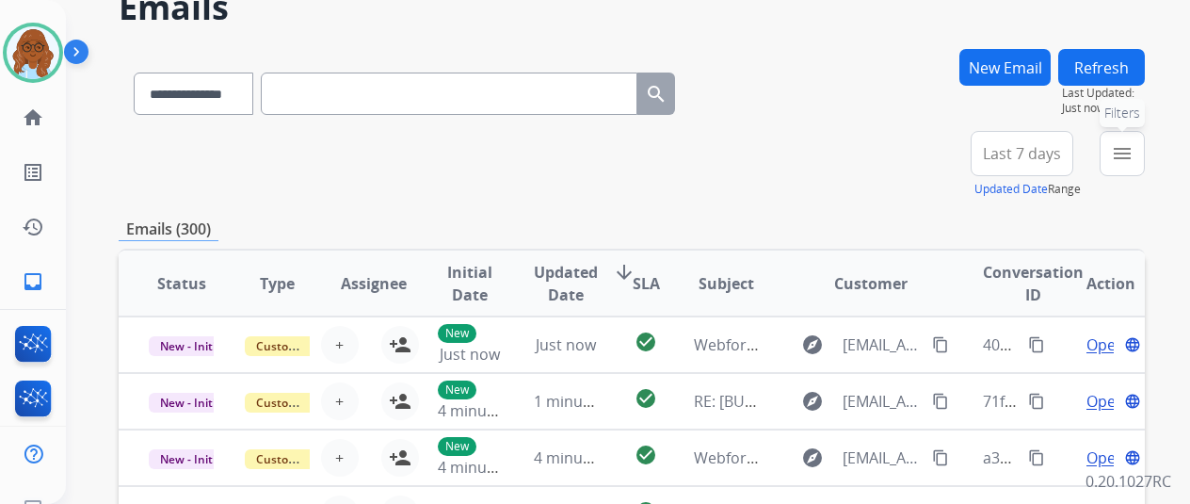
click at [1132, 165] on button "menu Filters" at bounding box center [1122, 153] width 45 height 45
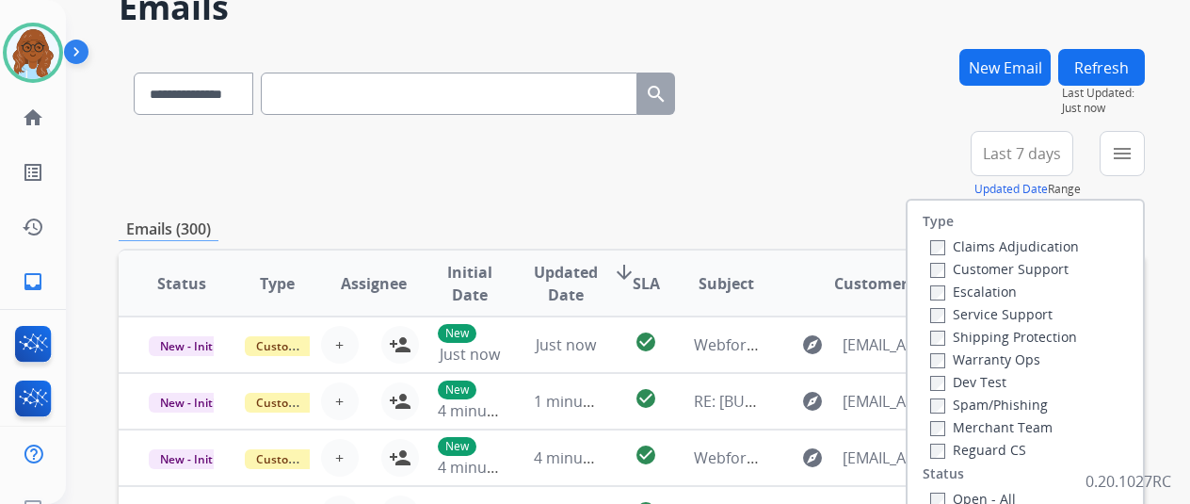
scroll to position [188, 0]
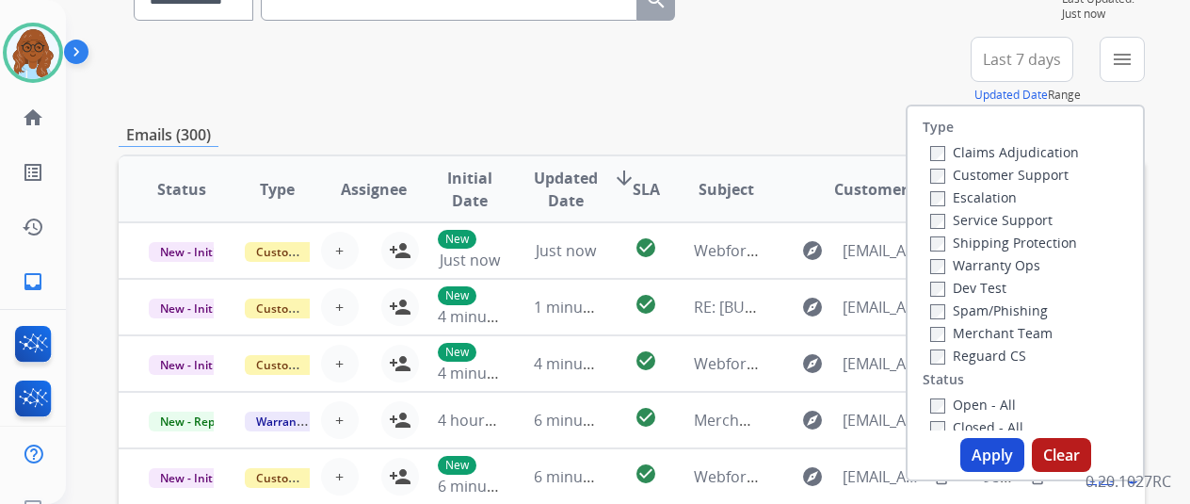
click at [973, 167] on label "Customer Support" at bounding box center [999, 175] width 138 height 18
click at [994, 242] on label "Shipping Protection" at bounding box center [1003, 242] width 147 height 18
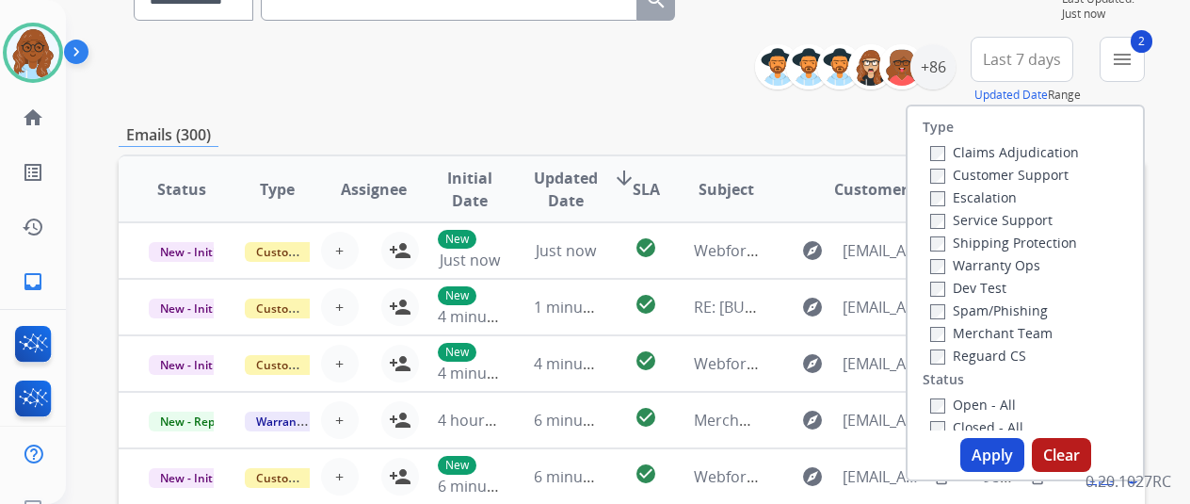
click at [981, 351] on label "Reguard CS" at bounding box center [978, 355] width 96 height 18
click at [969, 402] on label "Open - All" at bounding box center [973, 404] width 86 height 18
click at [992, 449] on button "Apply" at bounding box center [992, 455] width 64 height 34
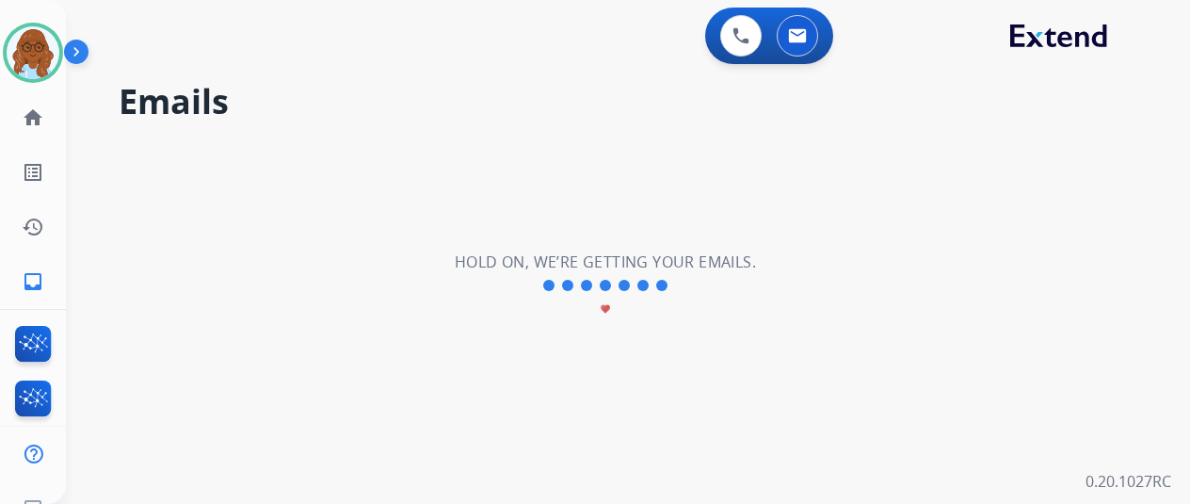
scroll to position [0, 0]
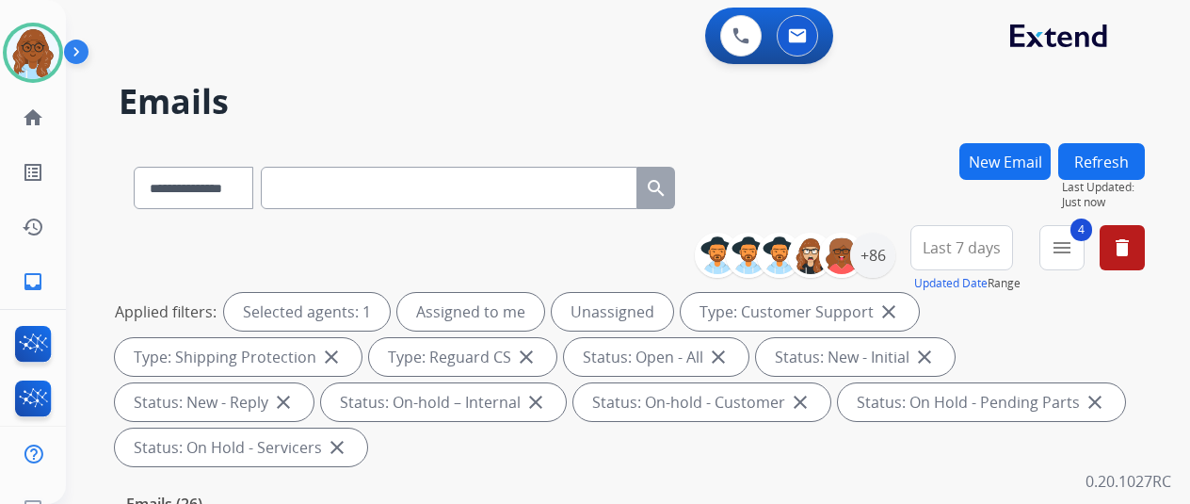
click at [985, 246] on span "Last 7 days" at bounding box center [962, 248] width 78 height 8
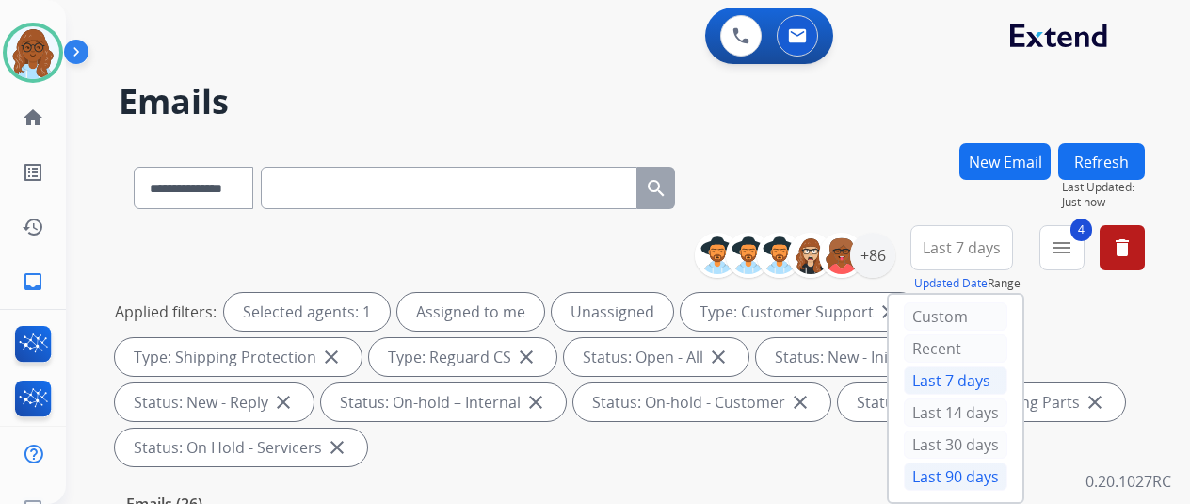
click at [975, 469] on div "Last 90 days" at bounding box center [956, 476] width 104 height 28
click at [884, 250] on div "+86" at bounding box center [872, 255] width 45 height 45
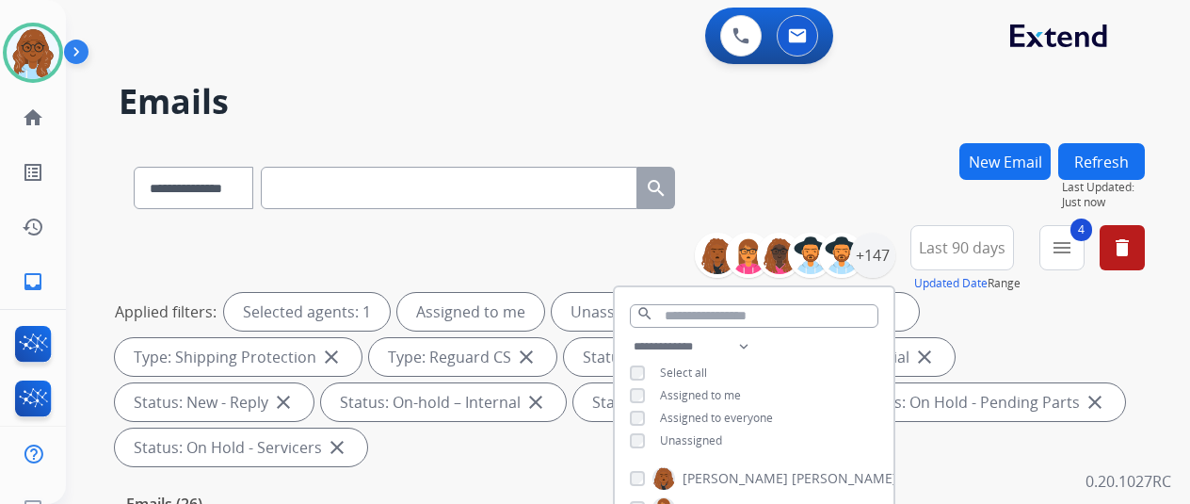
click at [682, 437] on span "Unassigned" at bounding box center [691, 440] width 62 height 16
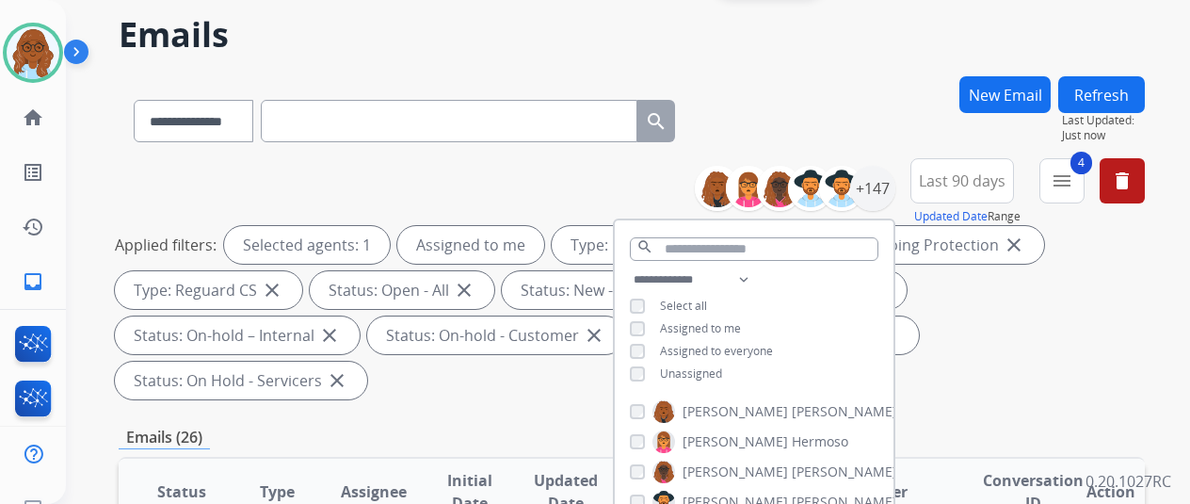
scroll to position [188, 0]
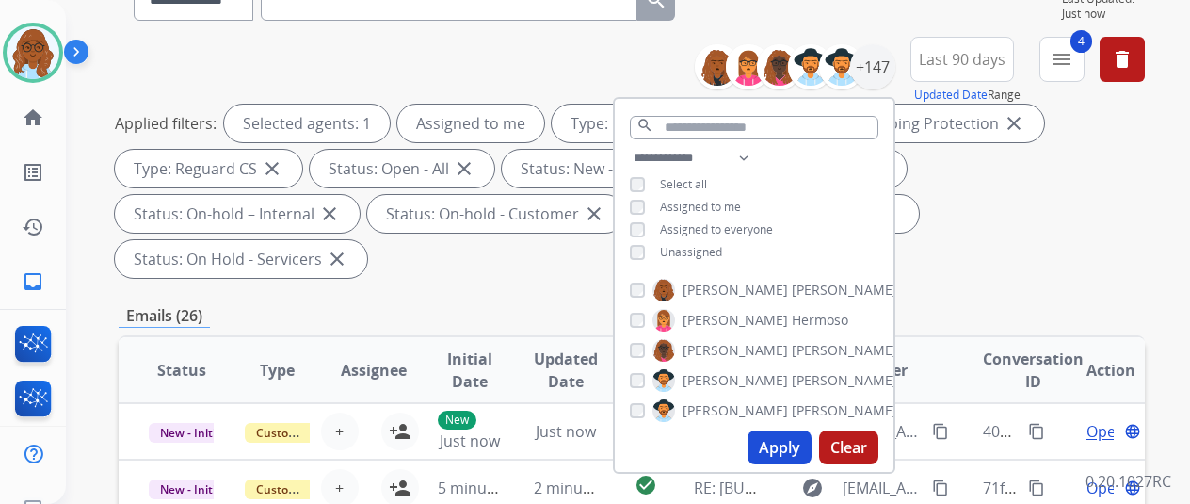
click at [772, 454] on button "Apply" at bounding box center [780, 447] width 64 height 34
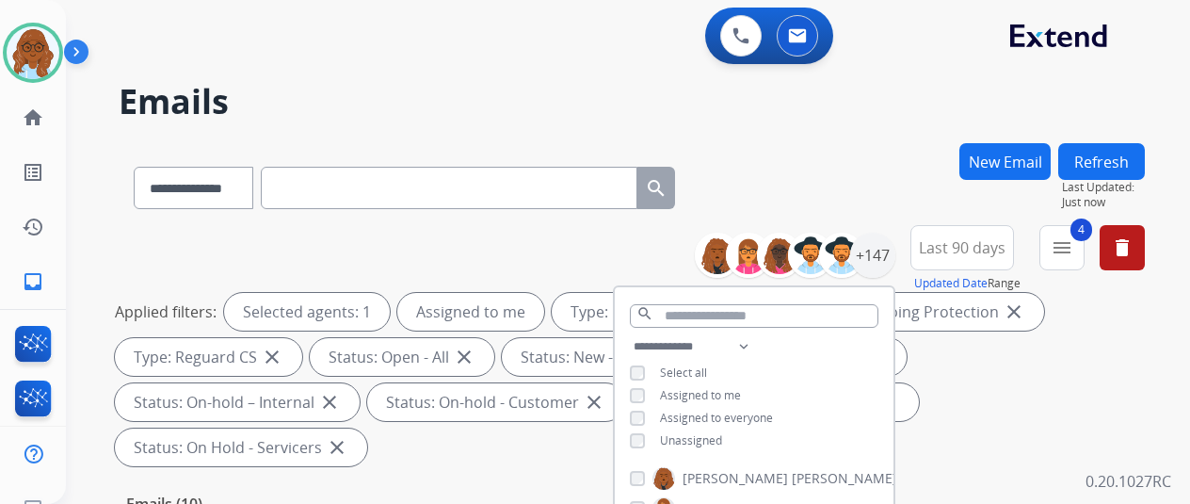
click at [977, 414] on div "Applied filters: Selected agents: 1 Assigned to me Type: Customer Support close…" at bounding box center [628, 379] width 1026 height 173
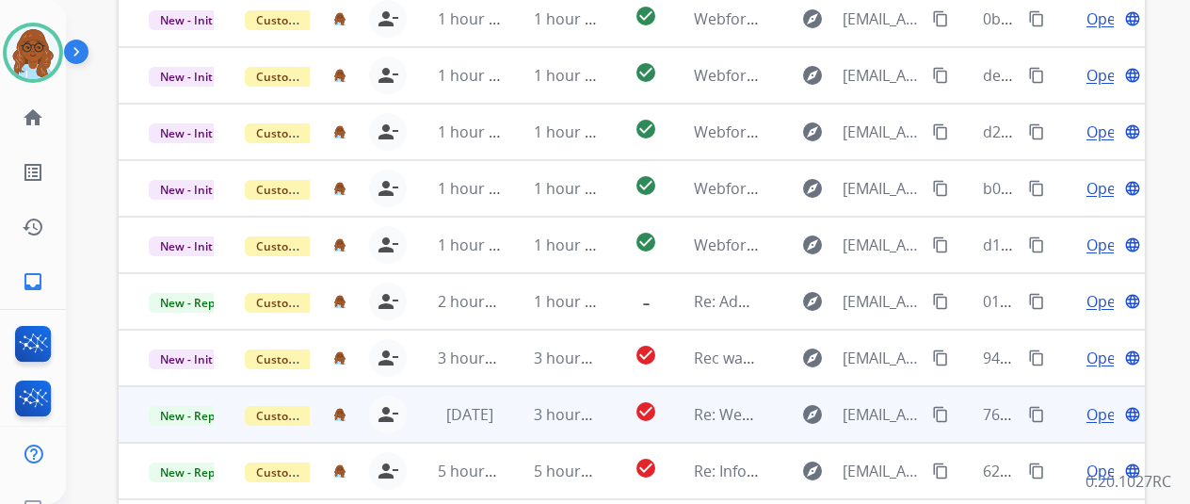
scroll to position [659, 0]
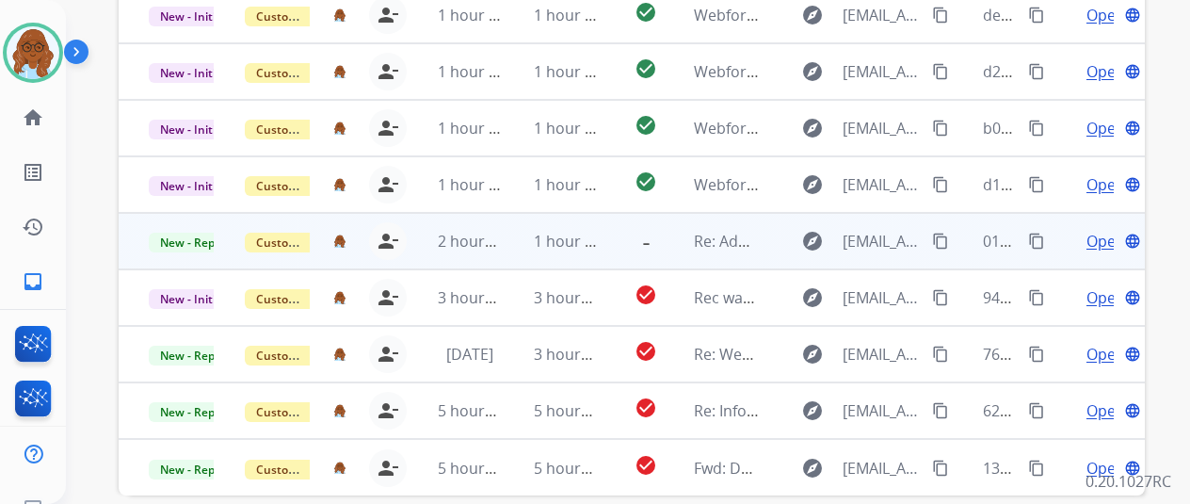
click at [1102, 230] on span "Open" at bounding box center [1106, 241] width 39 height 23
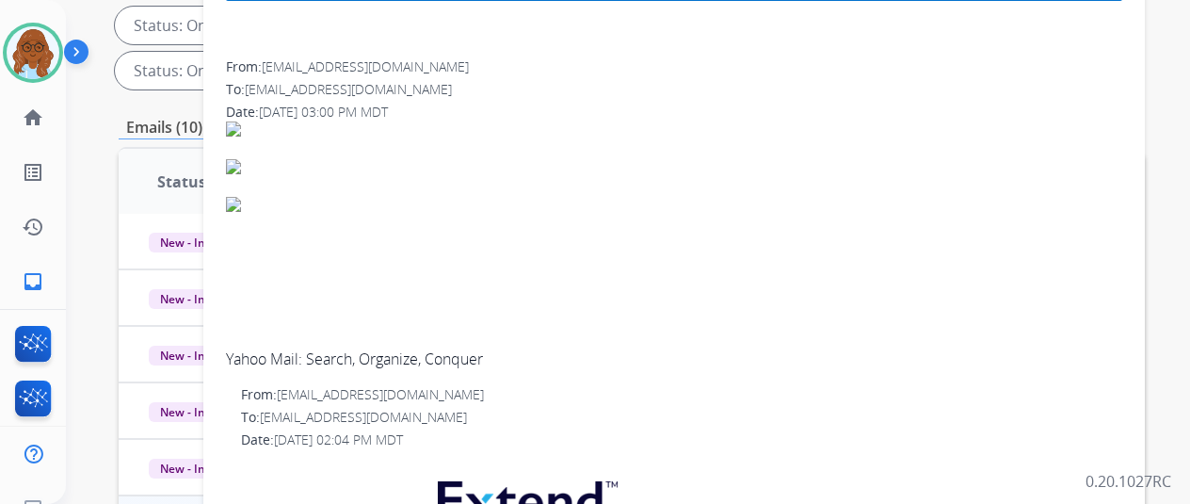
scroll to position [94, 0]
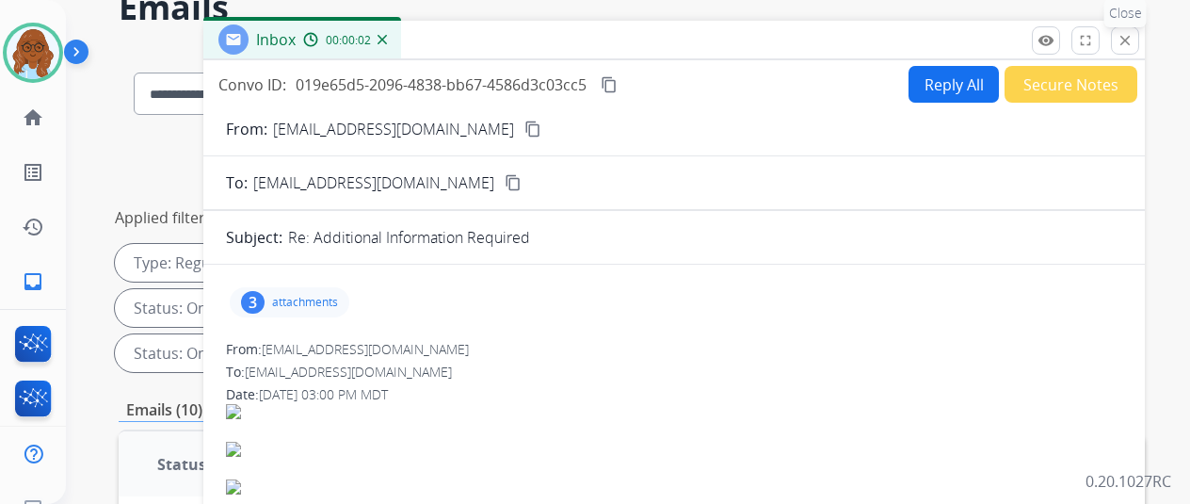
click at [1134, 40] on mat-icon "close" at bounding box center [1125, 40] width 17 height 17
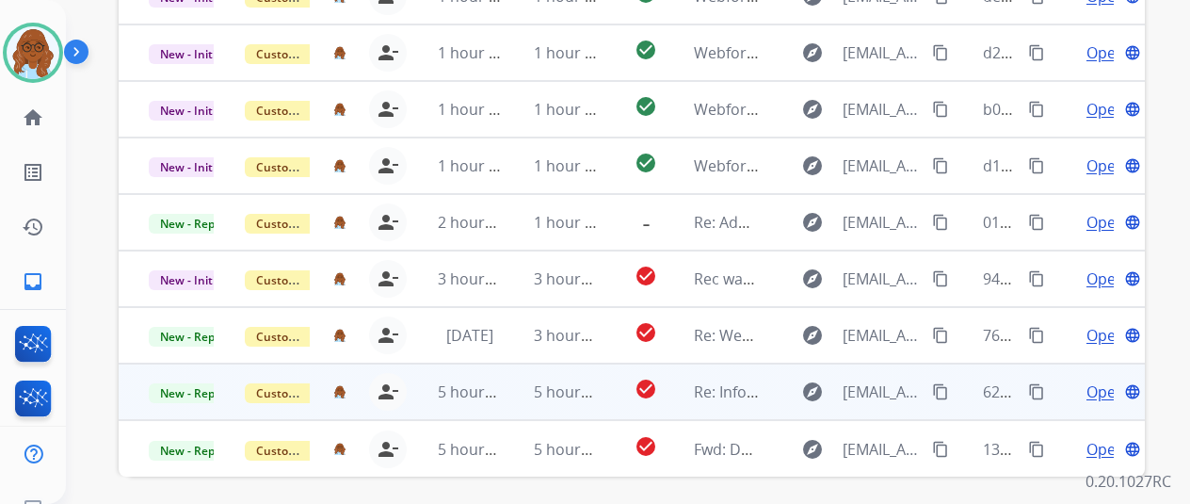
scroll to position [687, 0]
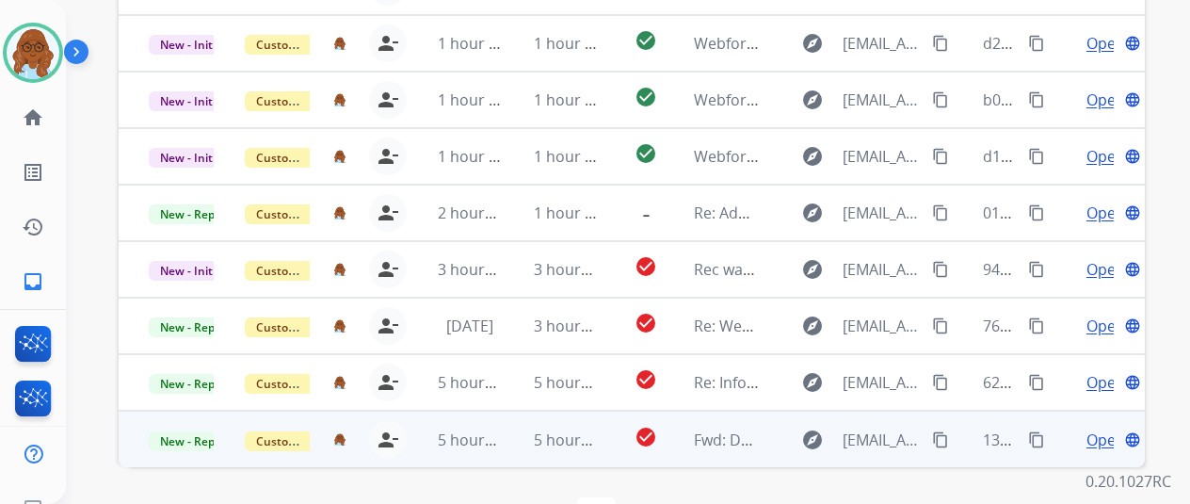
click at [1093, 428] on span "Open" at bounding box center [1106, 439] width 39 height 23
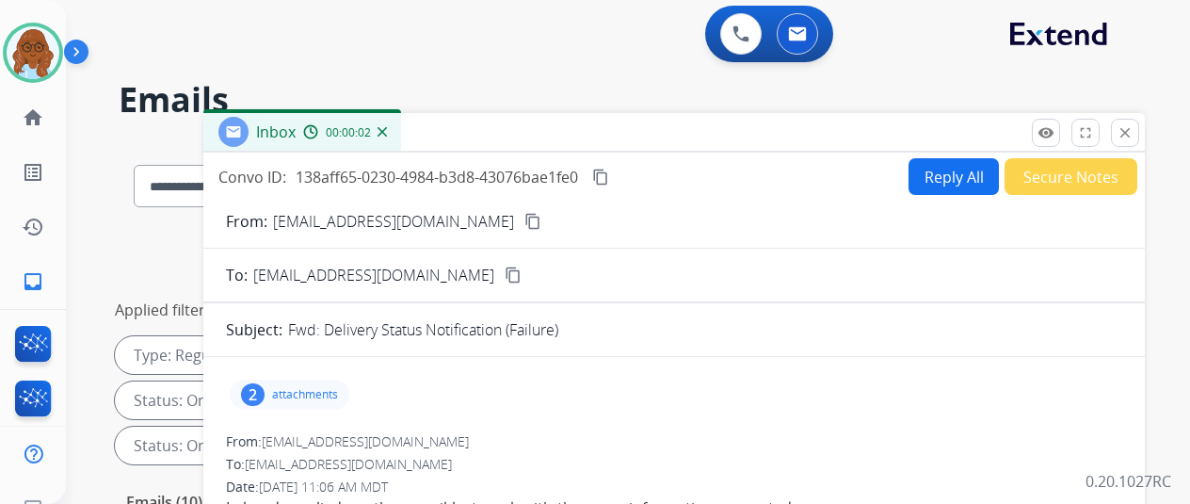
scroll to position [0, 0]
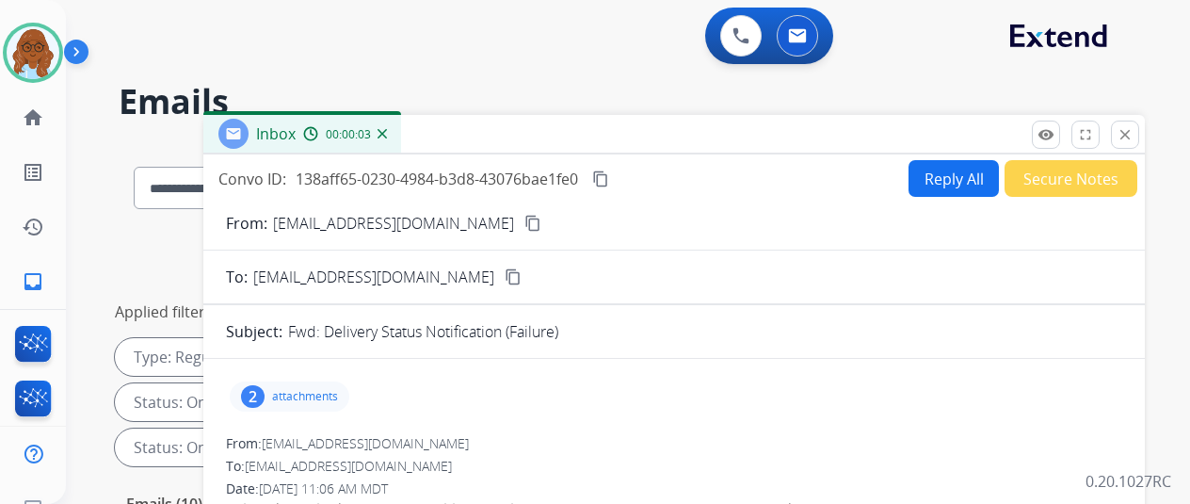
click at [964, 180] on button "Reply All" at bounding box center [954, 178] width 90 height 37
select select "**********"
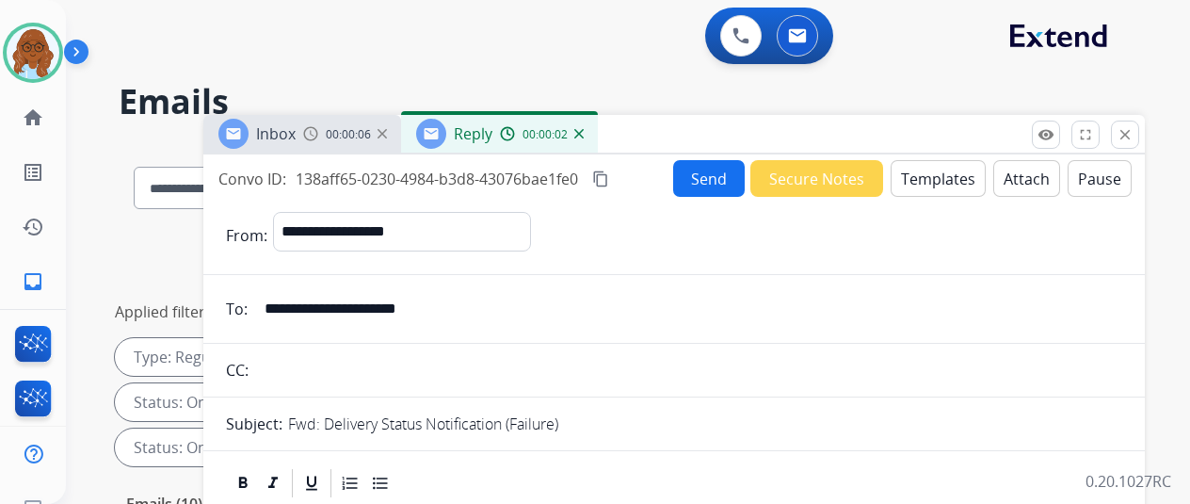
click at [930, 177] on button "Templates" at bounding box center [938, 178] width 95 height 37
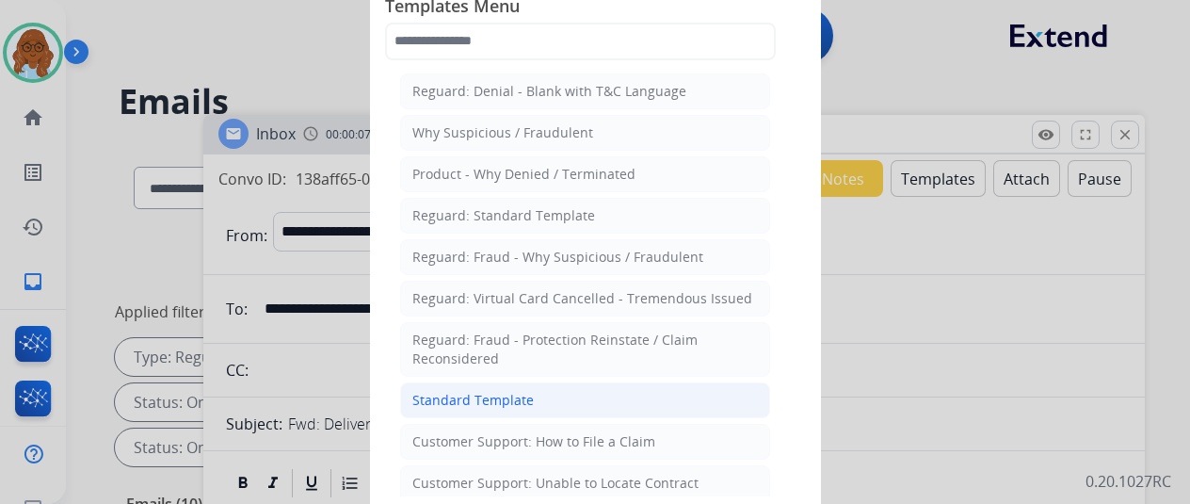
click at [540, 389] on li "Standard Template" at bounding box center [585, 400] width 370 height 36
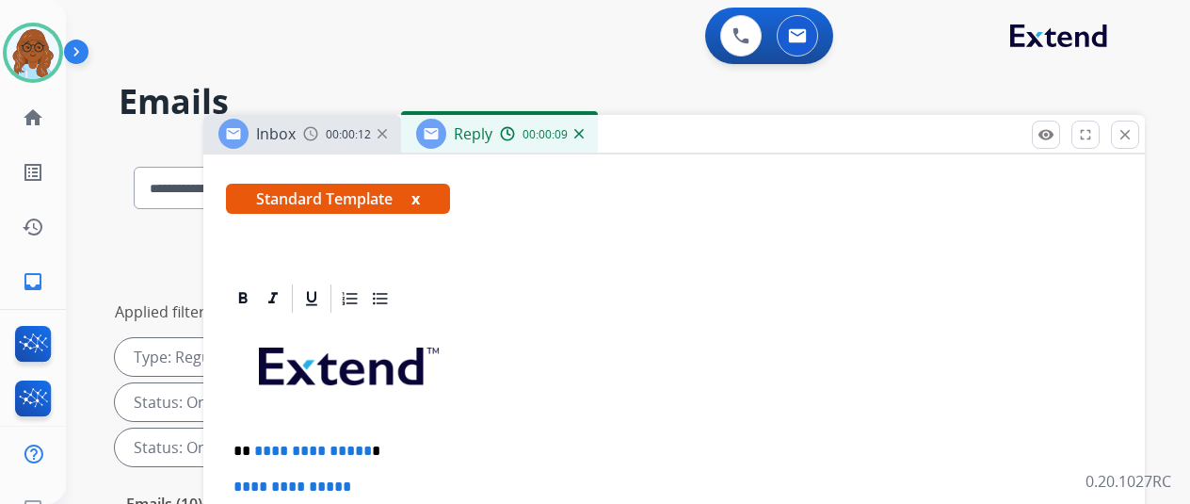
scroll to position [377, 0]
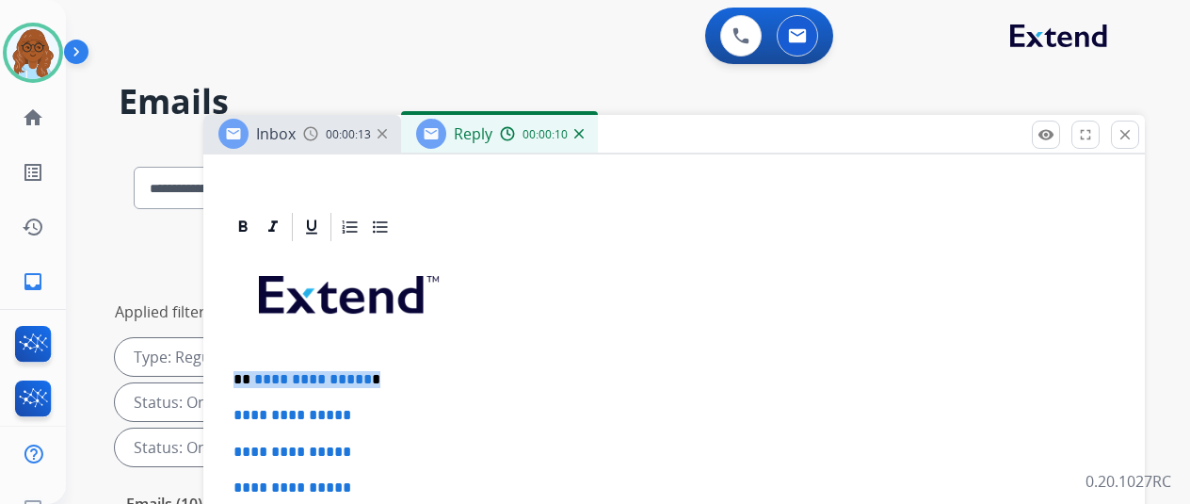
drag, startPoint x: 395, startPoint y: 373, endPoint x: 168, endPoint y: 384, distance: 228.1
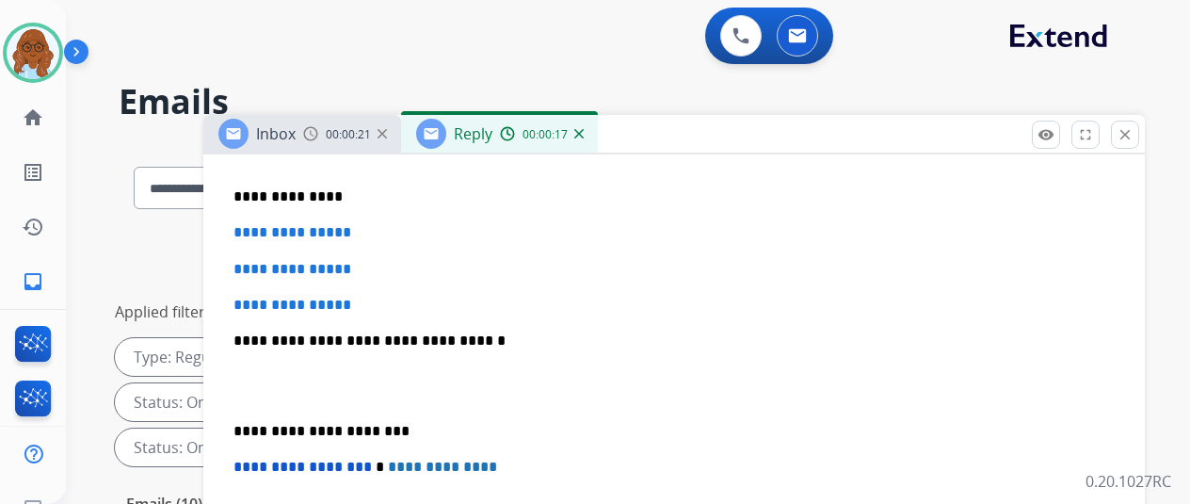
scroll to position [565, 0]
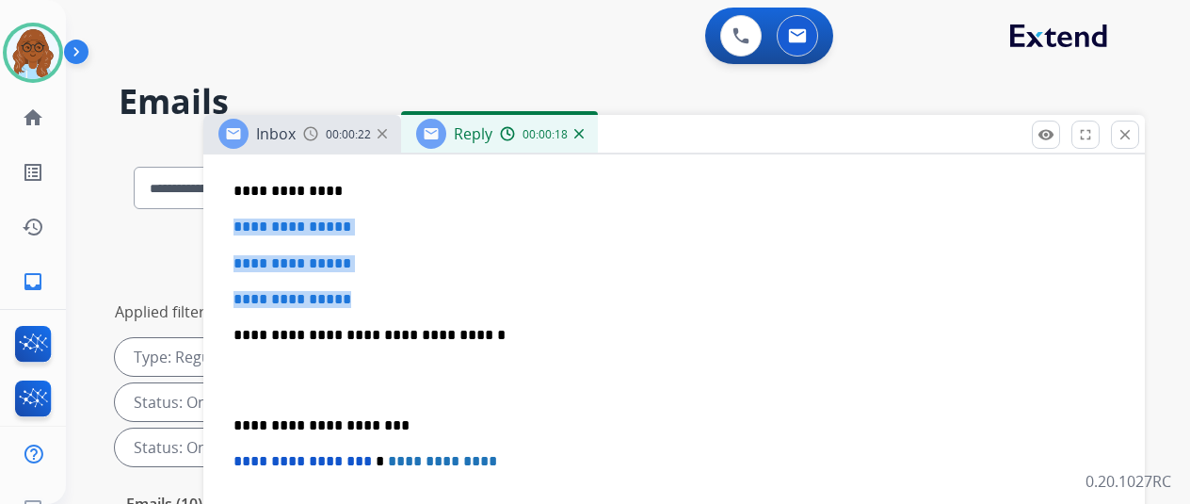
drag, startPoint x: 282, startPoint y: 262, endPoint x: 228, endPoint y: 219, distance: 68.4
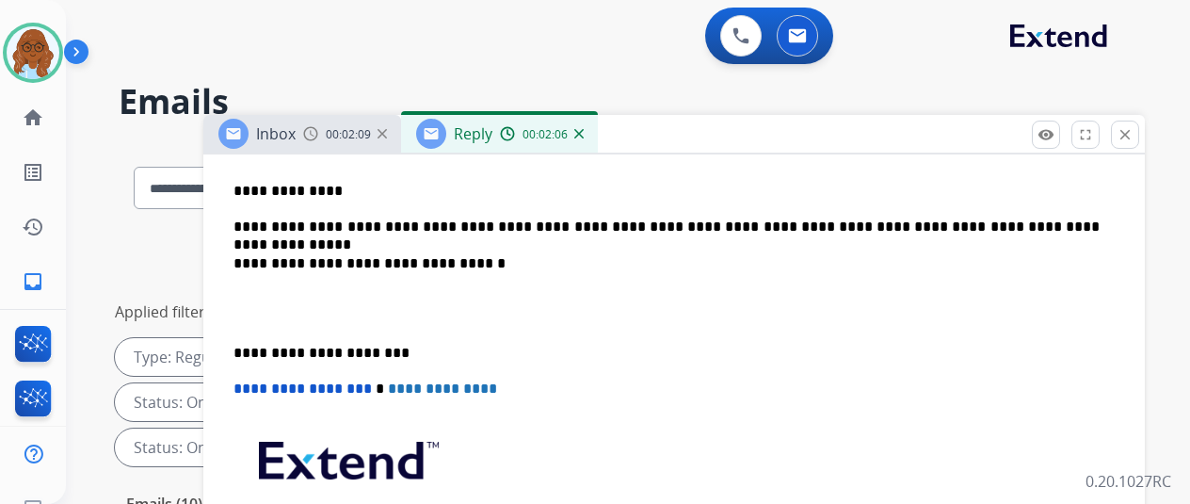
click at [246, 346] on div "**********" at bounding box center [674, 343] width 896 height 575
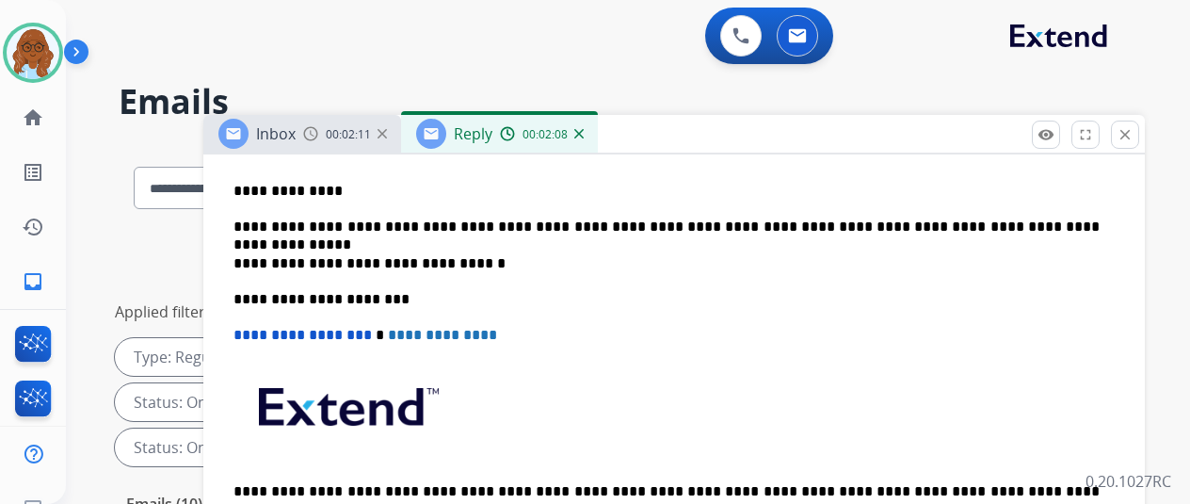
click at [1090, 221] on p "**********" at bounding box center [666, 226] width 866 height 17
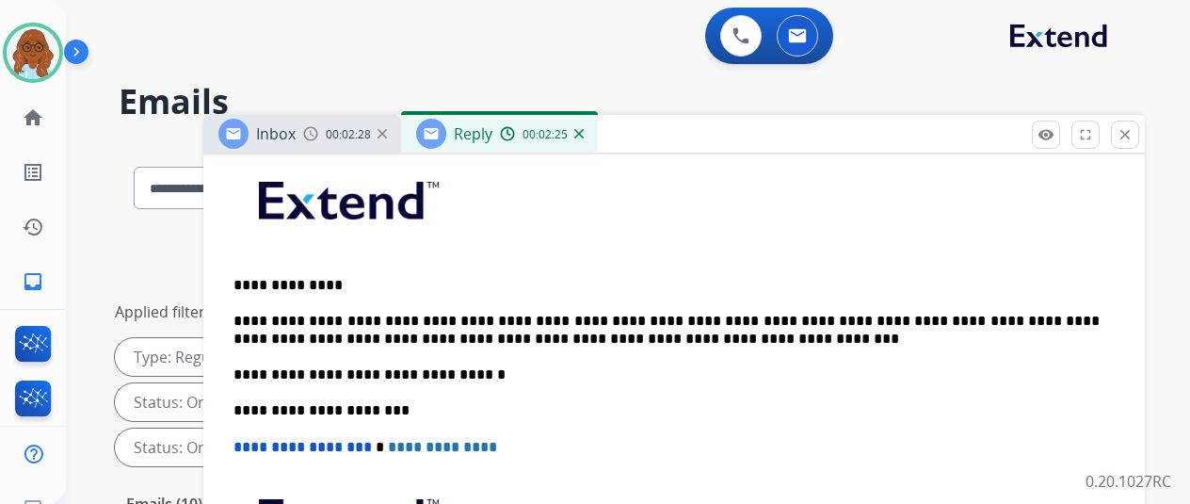
scroll to position [0, 0]
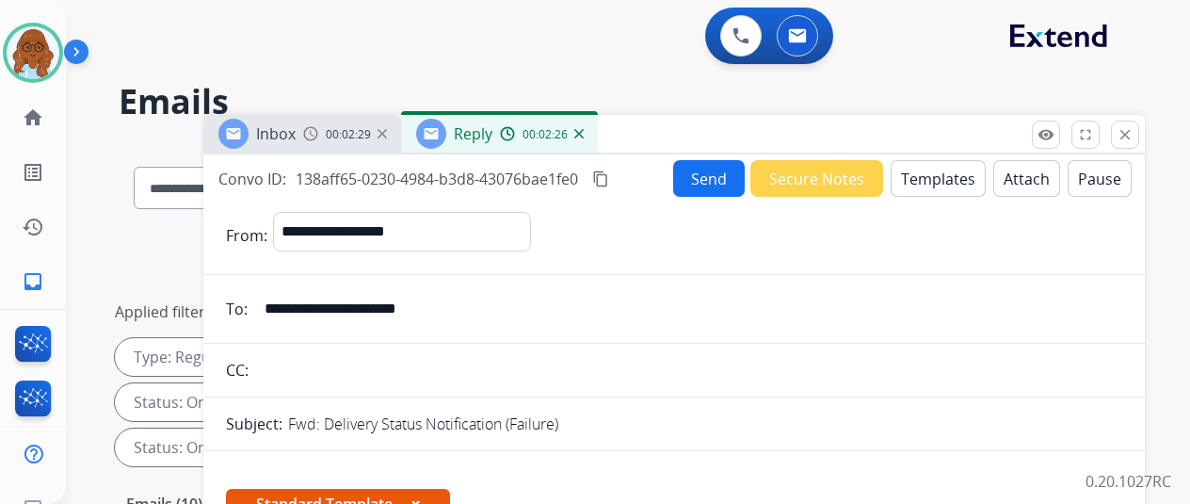
click at [719, 181] on button "Send" at bounding box center [709, 178] width 72 height 37
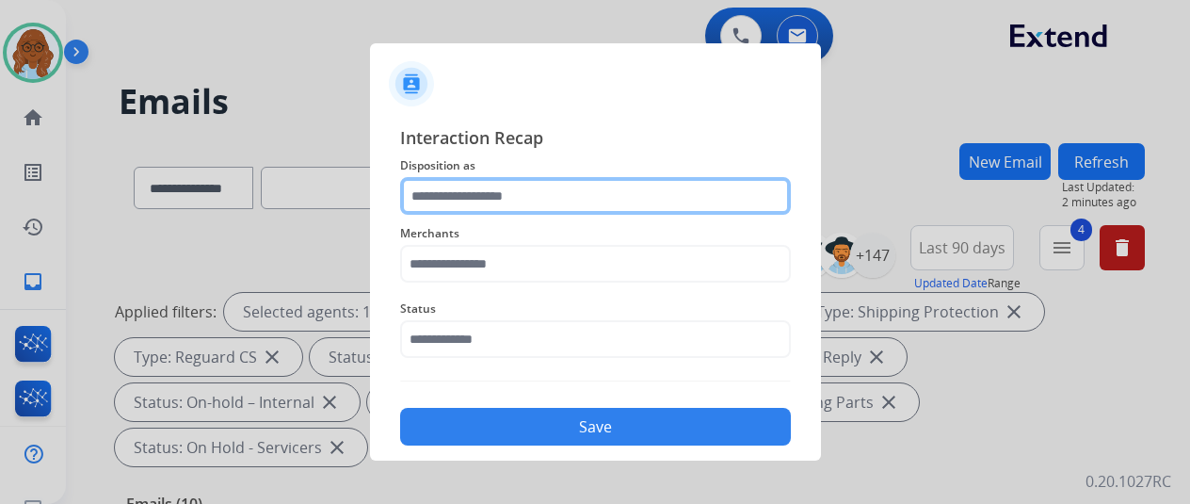
click at [681, 203] on input "text" at bounding box center [595, 196] width 391 height 38
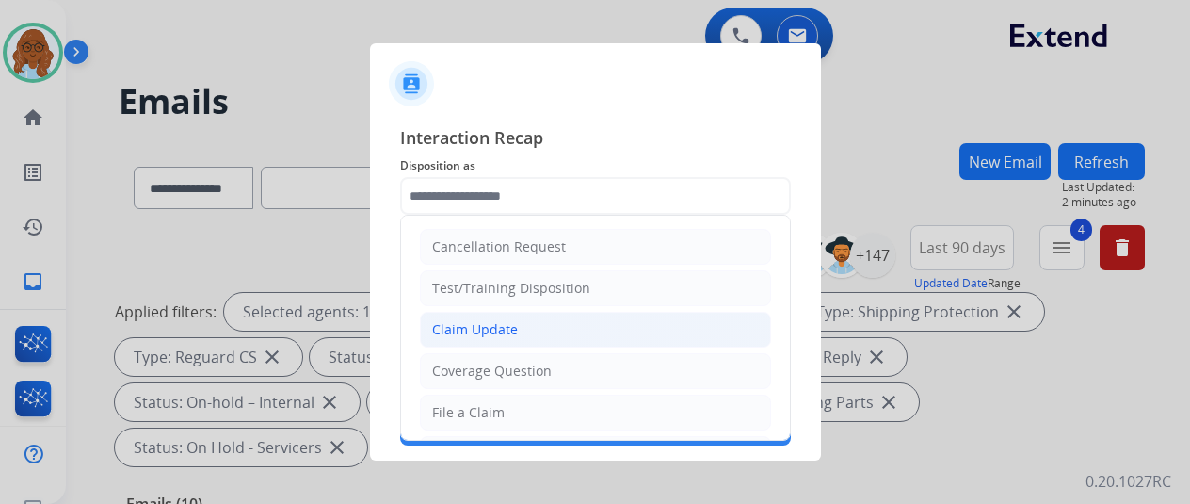
click at [540, 327] on li "Claim Update" at bounding box center [595, 330] width 351 height 36
type input "**********"
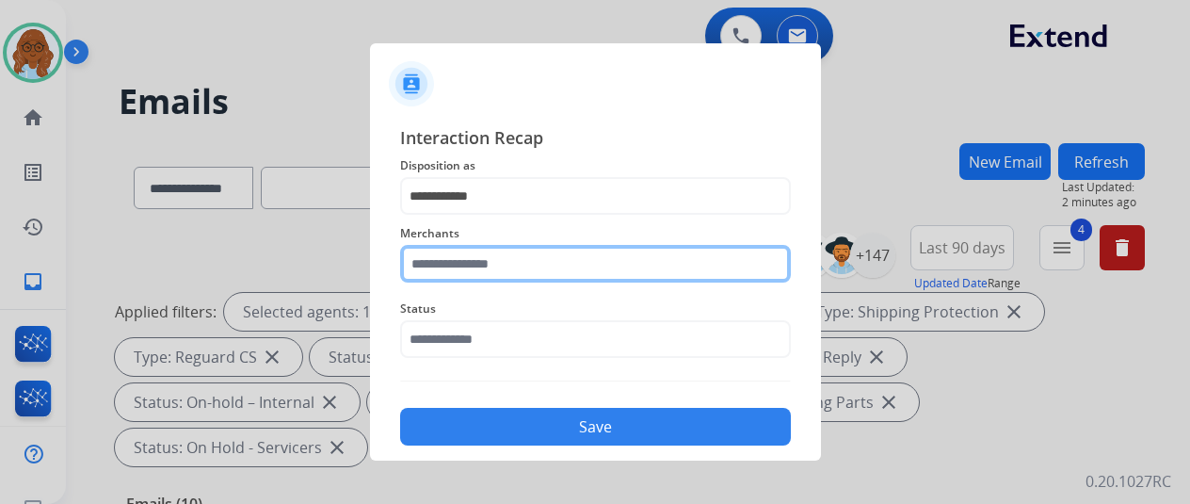
click at [459, 268] on input "text" at bounding box center [595, 264] width 391 height 38
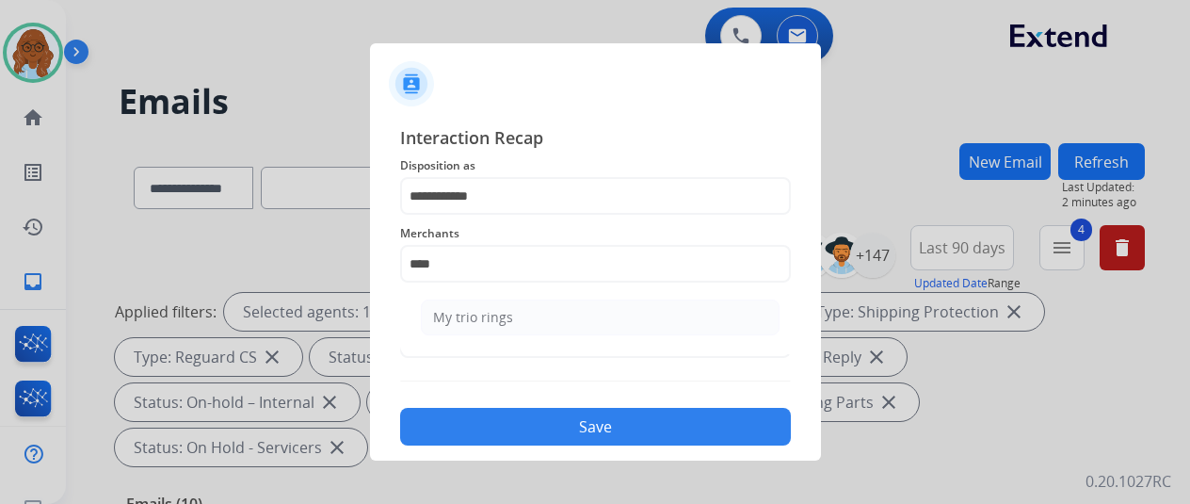
click at [523, 283] on div "Merchants **** My trio rings" at bounding box center [595, 252] width 391 height 75
click at [501, 302] on li "My trio rings" at bounding box center [600, 317] width 359 height 36
type input "**********"
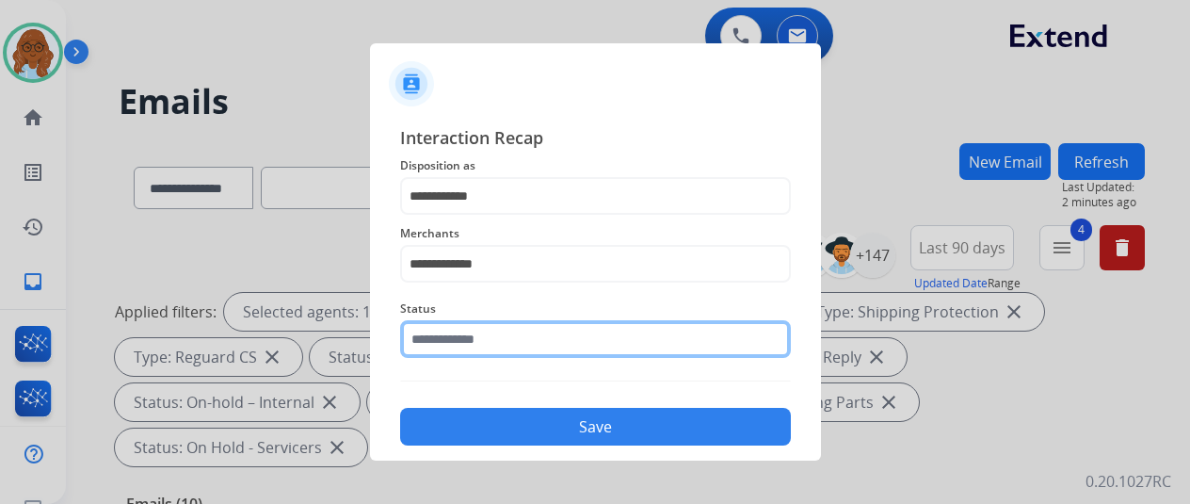
click at [481, 344] on input "text" at bounding box center [595, 339] width 391 height 38
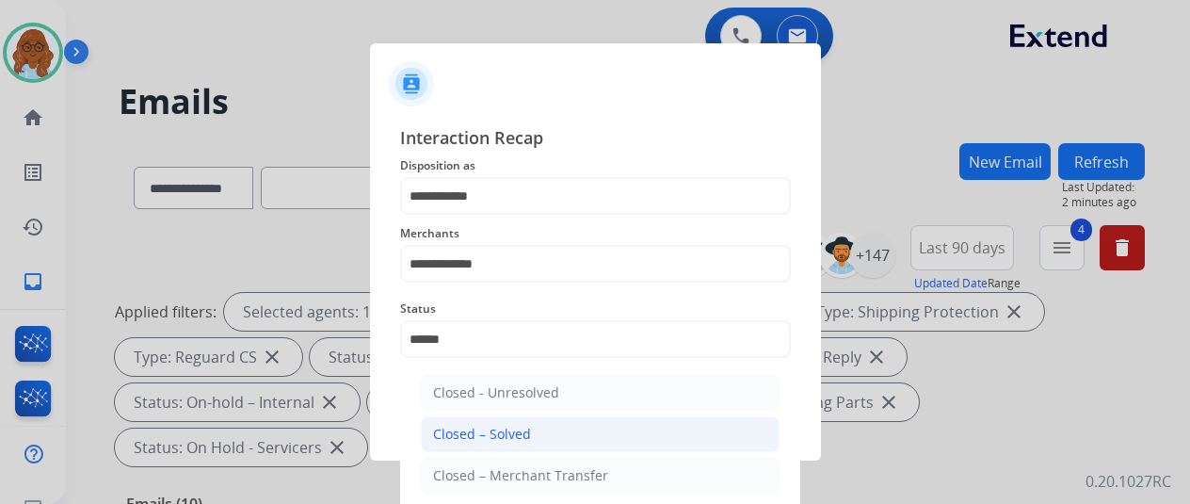
click at [528, 425] on li "Closed – Solved" at bounding box center [600, 434] width 359 height 36
type input "**********"
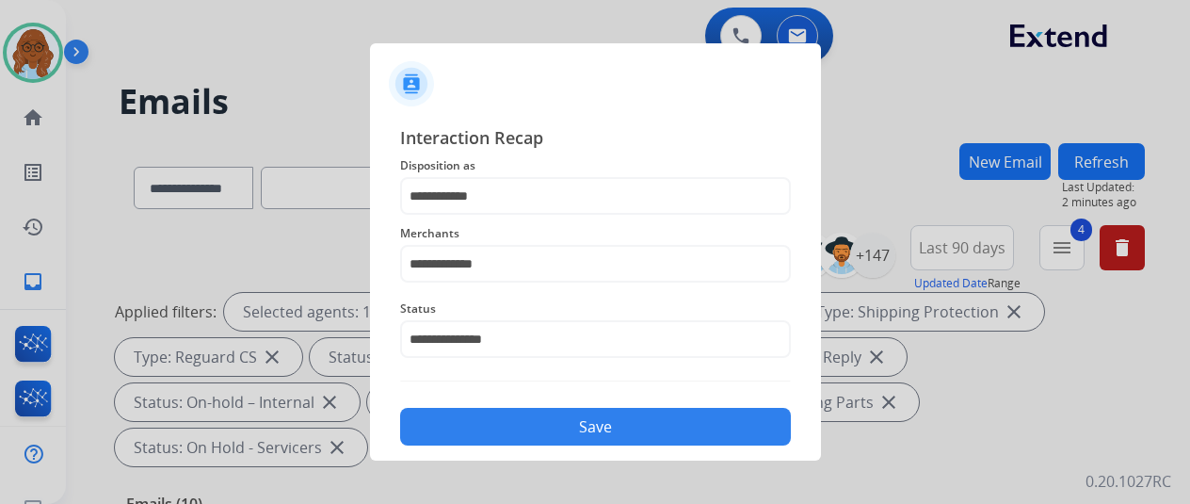
click at [633, 414] on button "Save" at bounding box center [595, 427] width 391 height 38
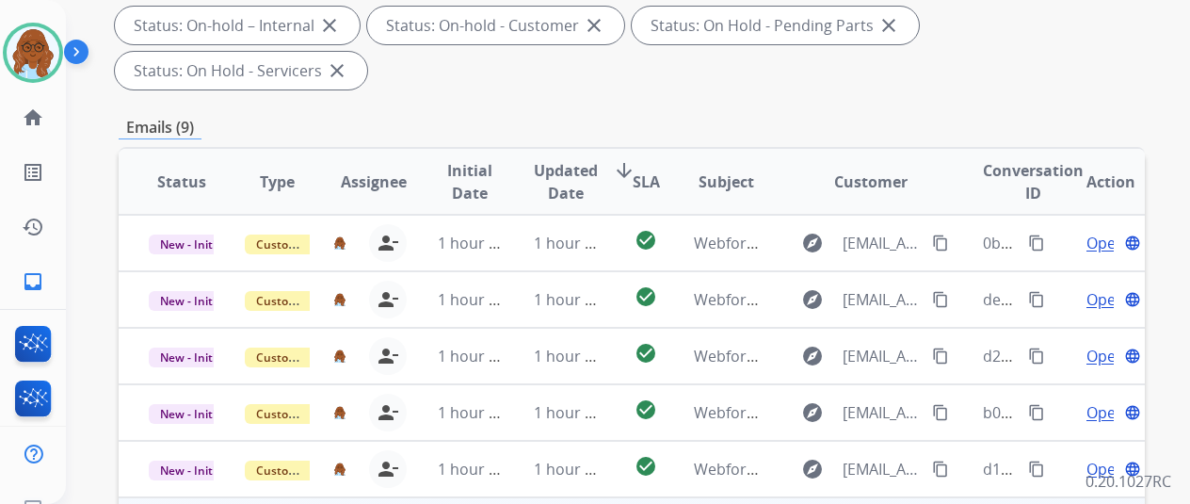
scroll to position [687, 0]
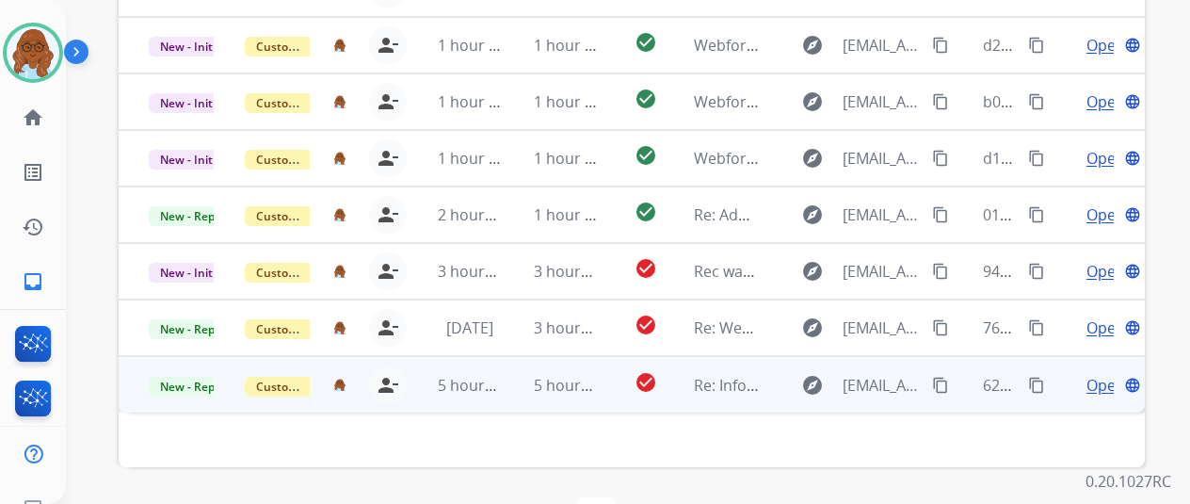
click at [1097, 374] on span "Open" at bounding box center [1106, 385] width 39 height 23
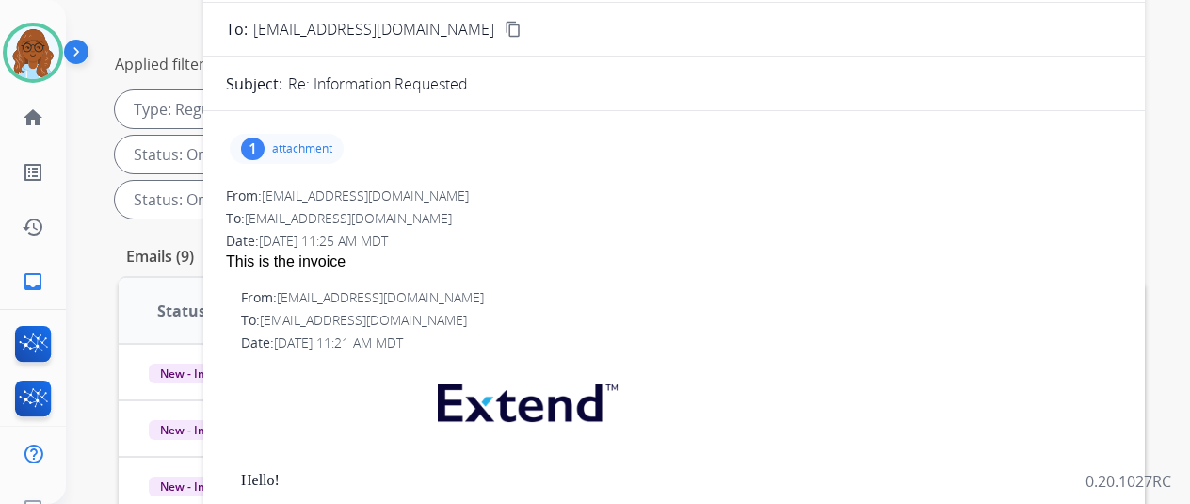
scroll to position [217, 0]
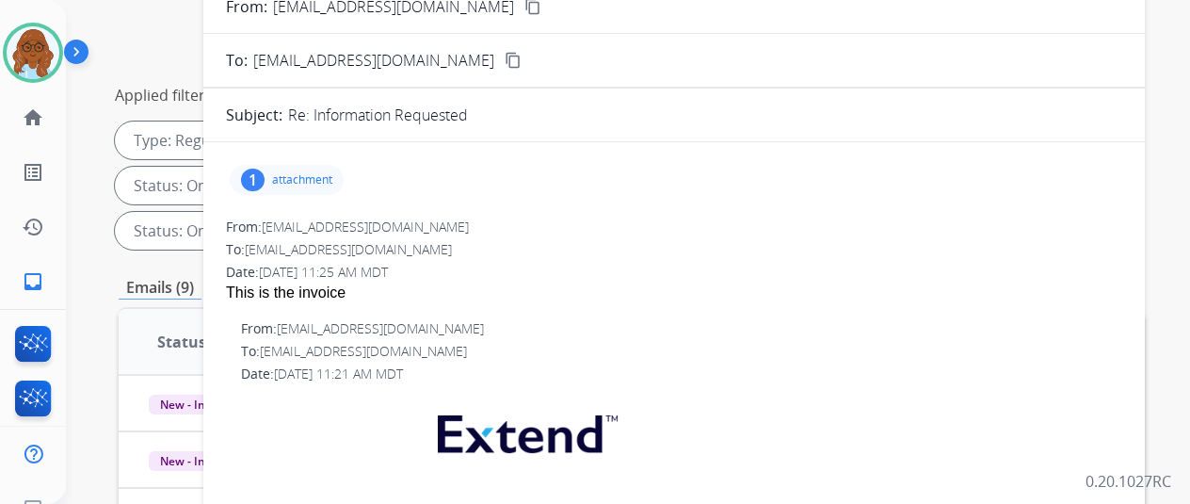
click at [307, 176] on p "attachment" at bounding box center [302, 179] width 60 height 15
click at [407, 223] on mat-icon "download" at bounding box center [415, 227] width 17 height 17
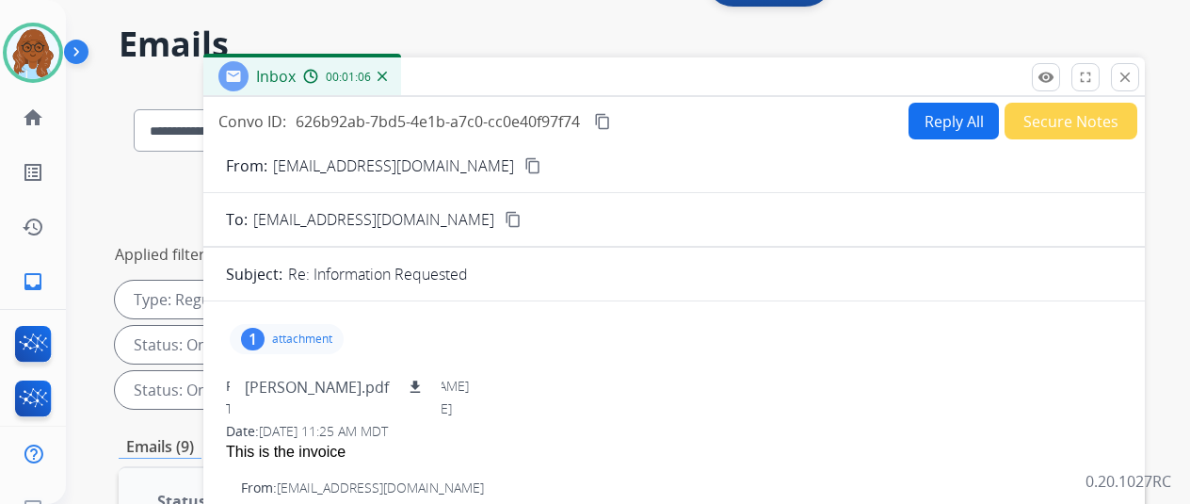
scroll to position [0, 0]
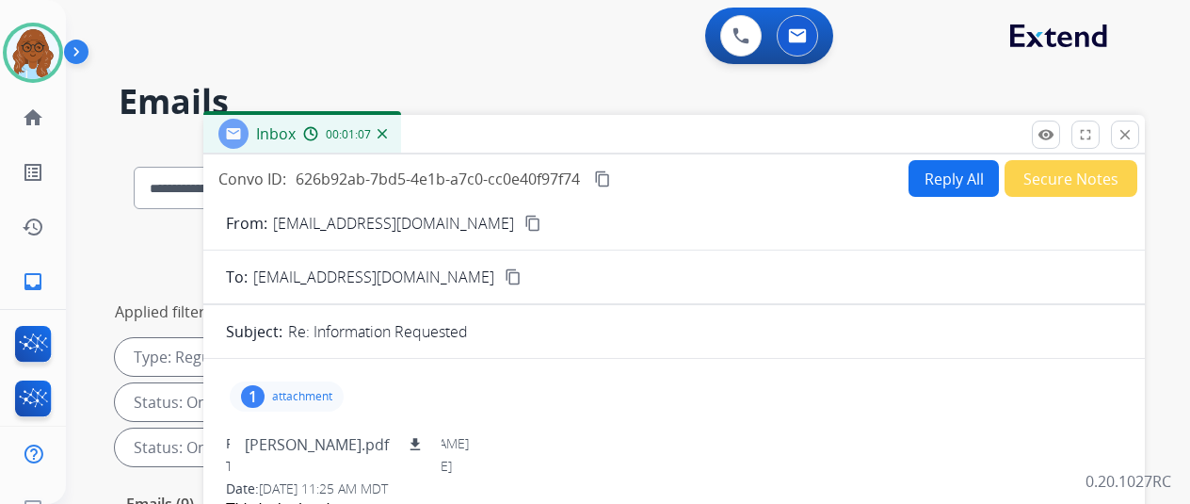
click at [1094, 188] on button "Secure Notes" at bounding box center [1071, 178] width 133 height 37
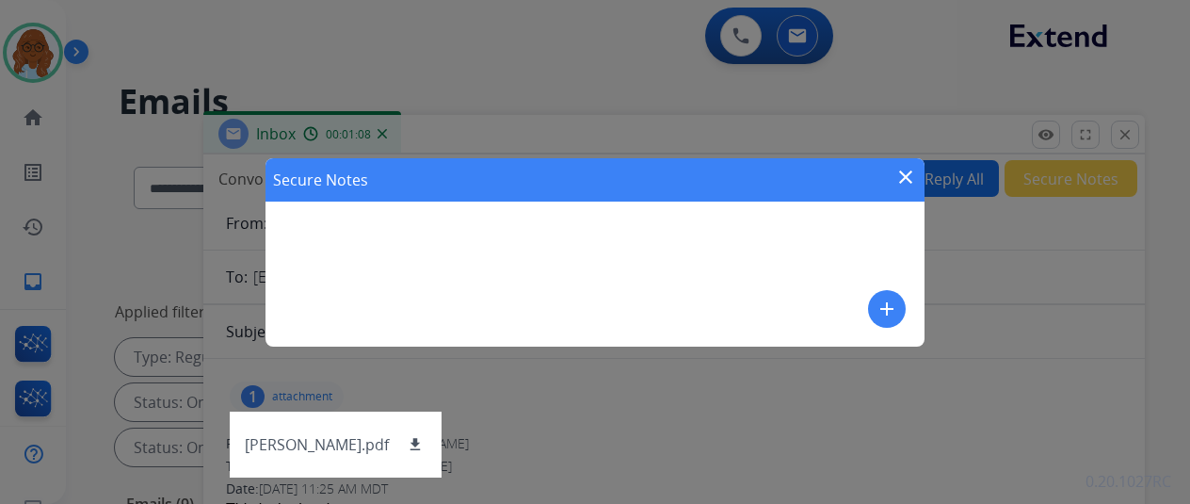
click at [893, 310] on mat-icon "add" at bounding box center [887, 309] width 23 height 23
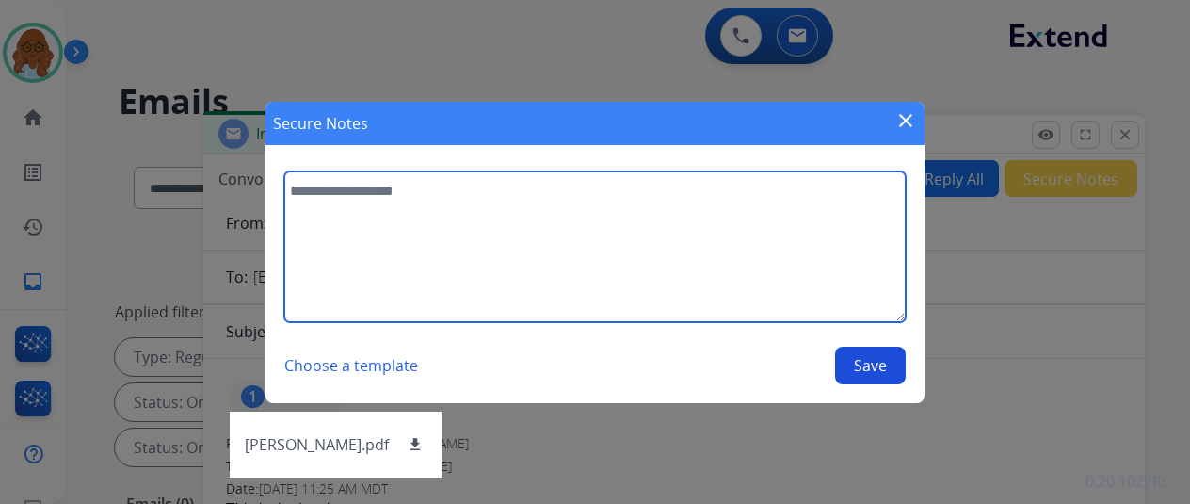
click at [531, 204] on textarea at bounding box center [594, 246] width 621 height 151
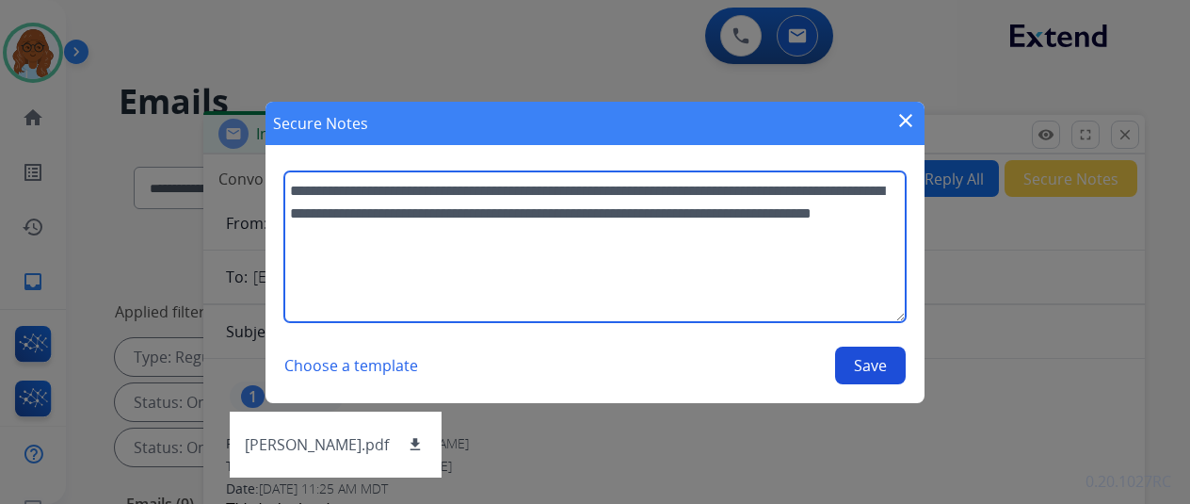
click at [672, 185] on textarea "**********" at bounding box center [594, 246] width 621 height 151
click at [567, 236] on textarea "**********" at bounding box center [594, 246] width 621 height 151
click at [579, 225] on textarea "**********" at bounding box center [594, 246] width 621 height 151
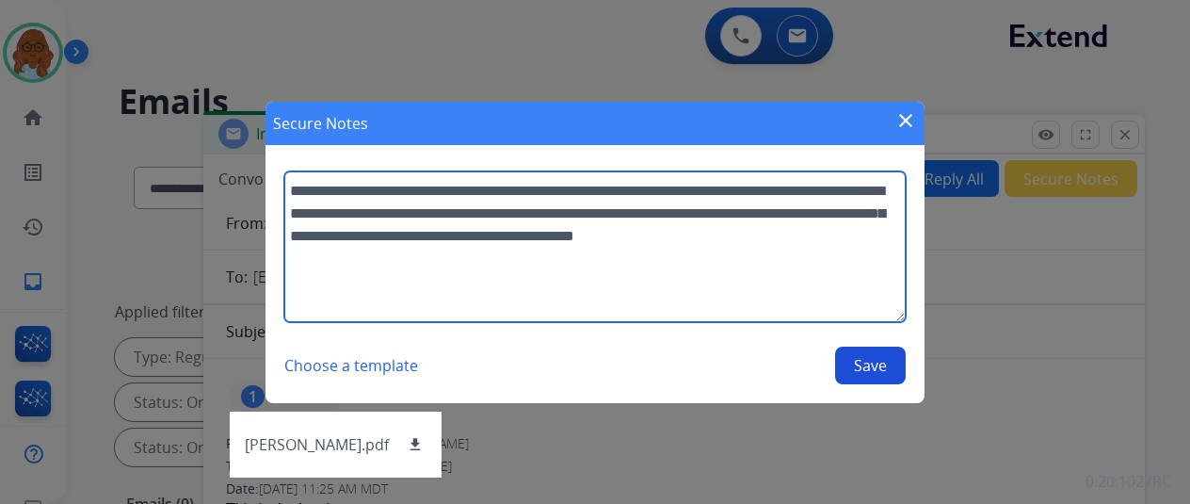
click at [675, 234] on textarea "**********" at bounding box center [594, 246] width 621 height 151
click at [864, 232] on textarea "**********" at bounding box center [594, 246] width 621 height 151
type textarea "**********"
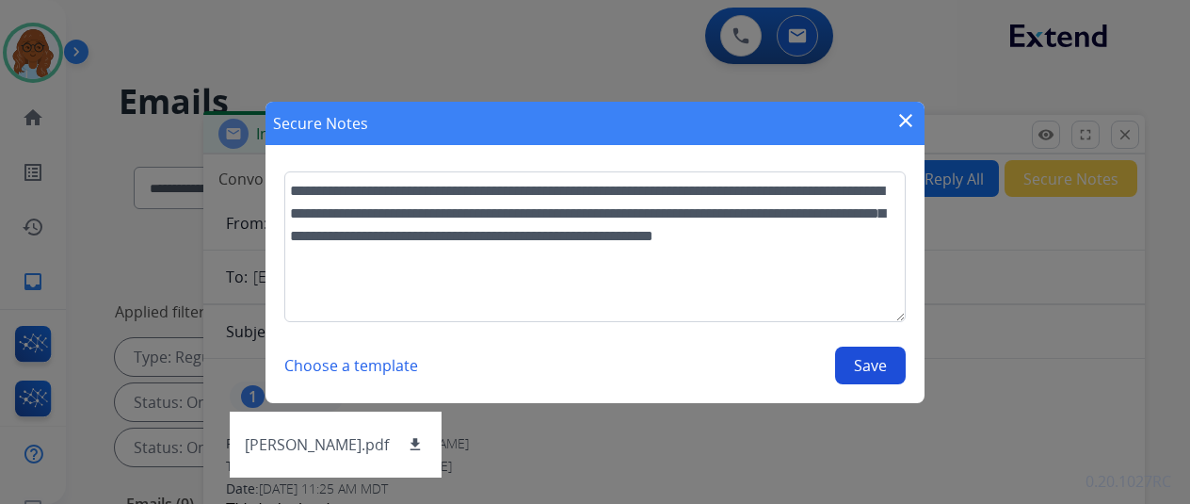
click at [855, 360] on button "Save" at bounding box center [870, 365] width 71 height 38
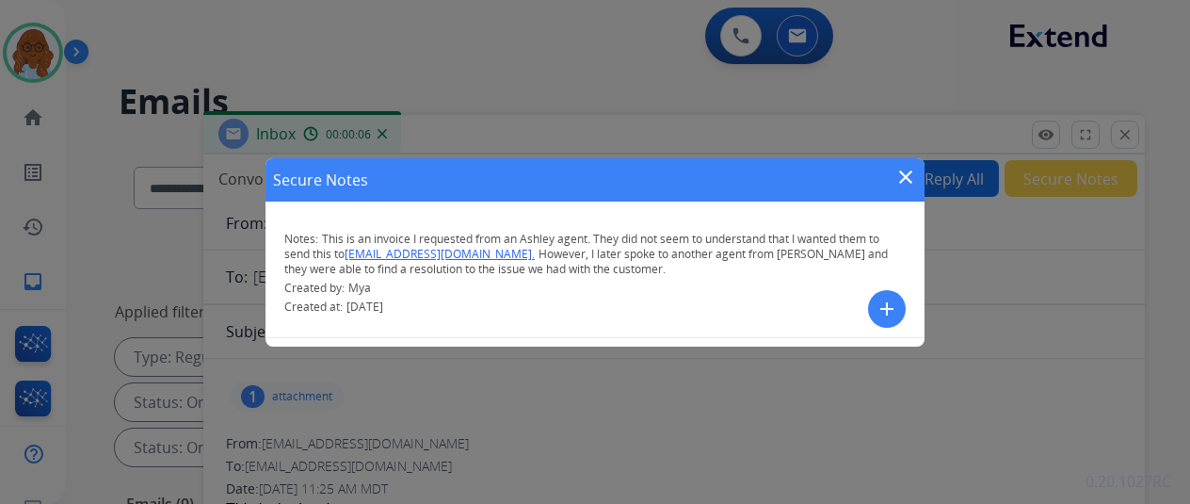
click at [903, 183] on mat-icon "close" at bounding box center [905, 177] width 23 height 23
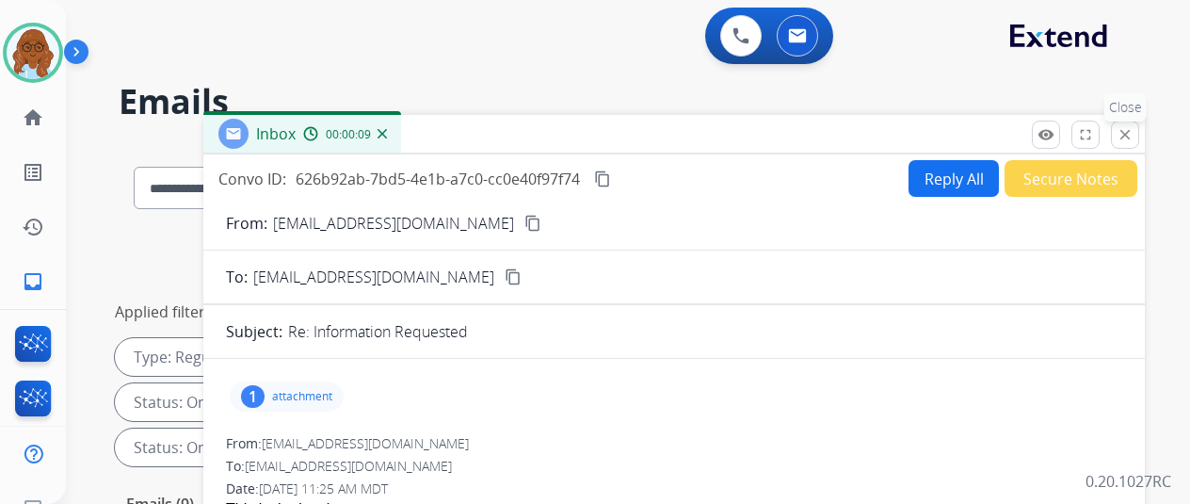
click at [1134, 133] on mat-icon "close" at bounding box center [1125, 134] width 17 height 17
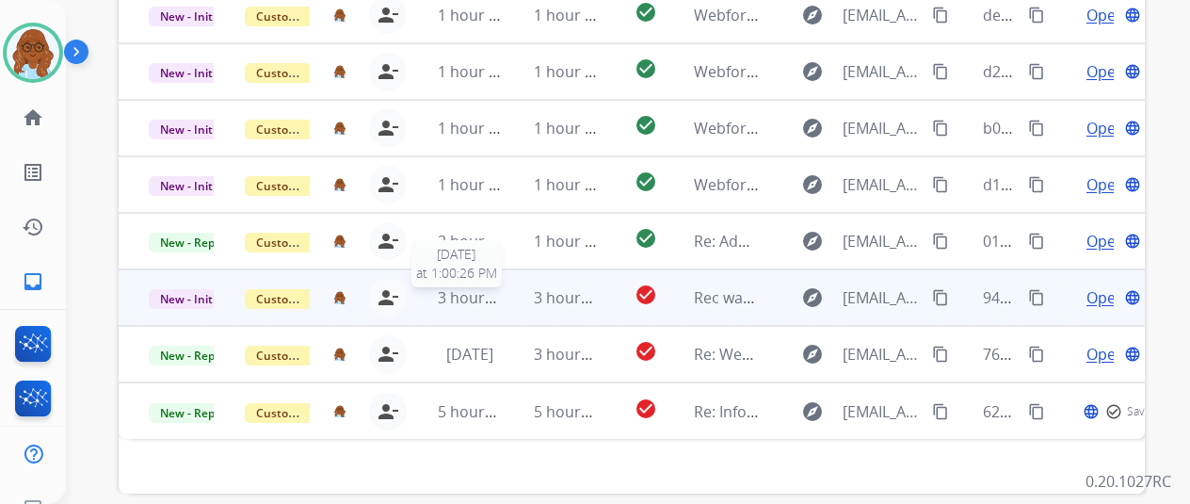
scroll to position [687, 0]
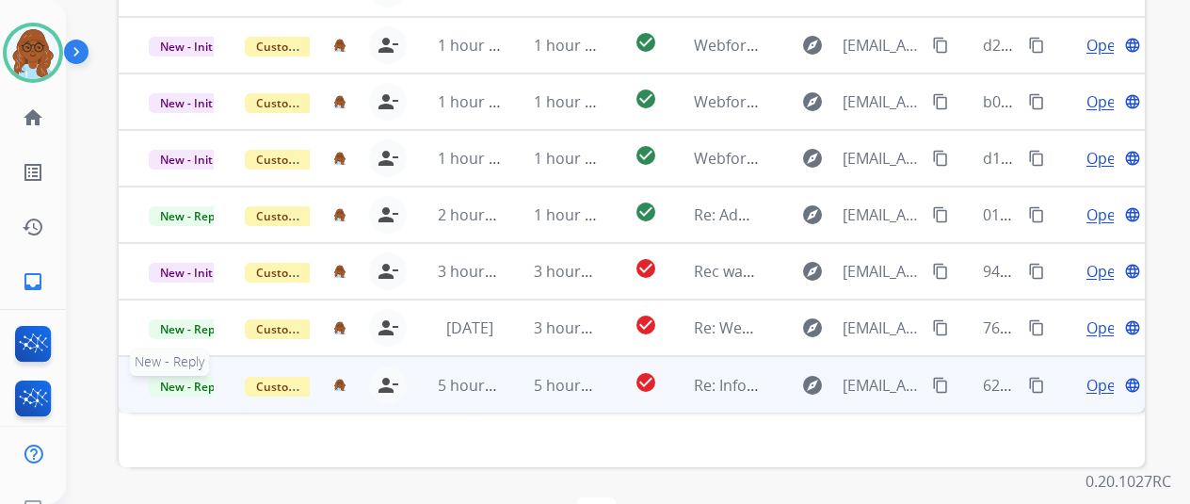
click at [177, 377] on span "New - Reply" at bounding box center [192, 387] width 86 height 20
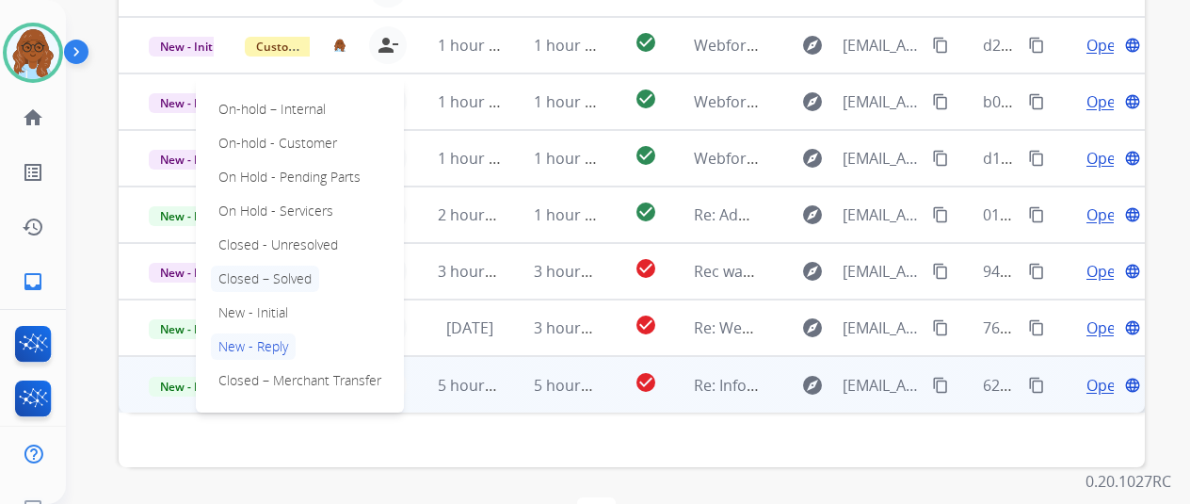
click at [254, 266] on p "Closed – Solved" at bounding box center [265, 279] width 108 height 26
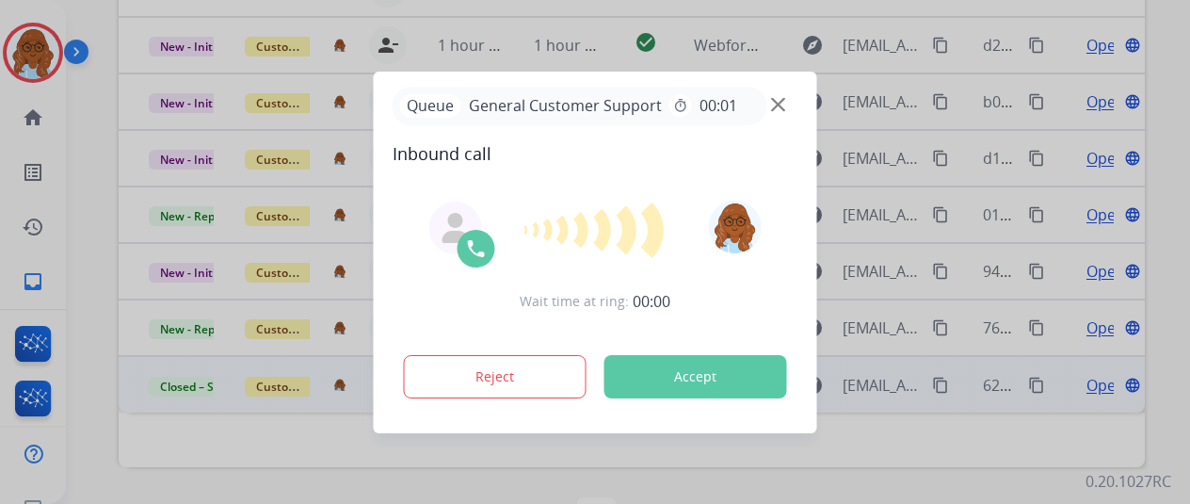
click at [1089, 283] on div at bounding box center [595, 252] width 1190 height 504
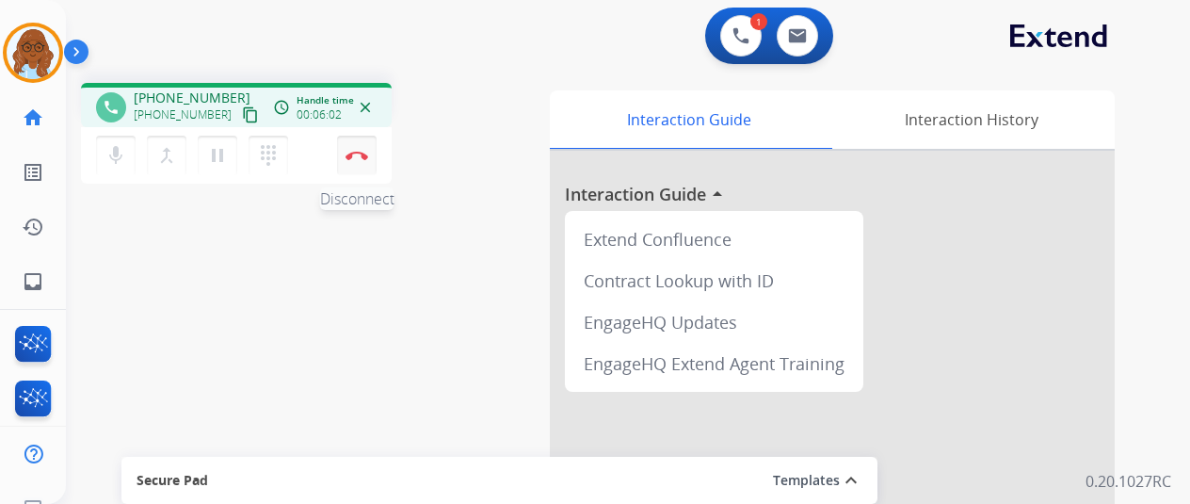
click at [362, 142] on button "Disconnect" at bounding box center [357, 156] width 40 height 40
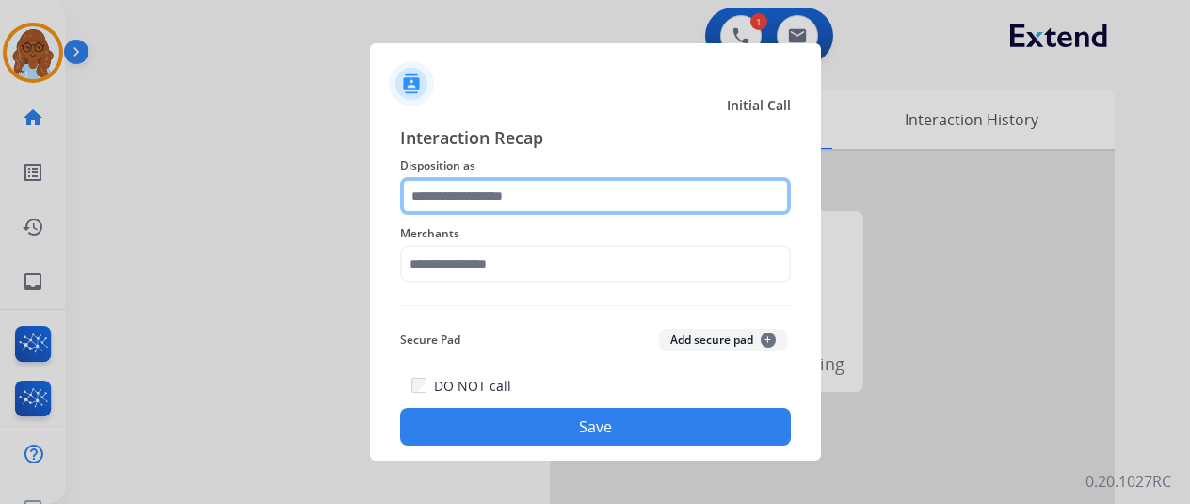
click at [522, 197] on input "text" at bounding box center [595, 196] width 391 height 38
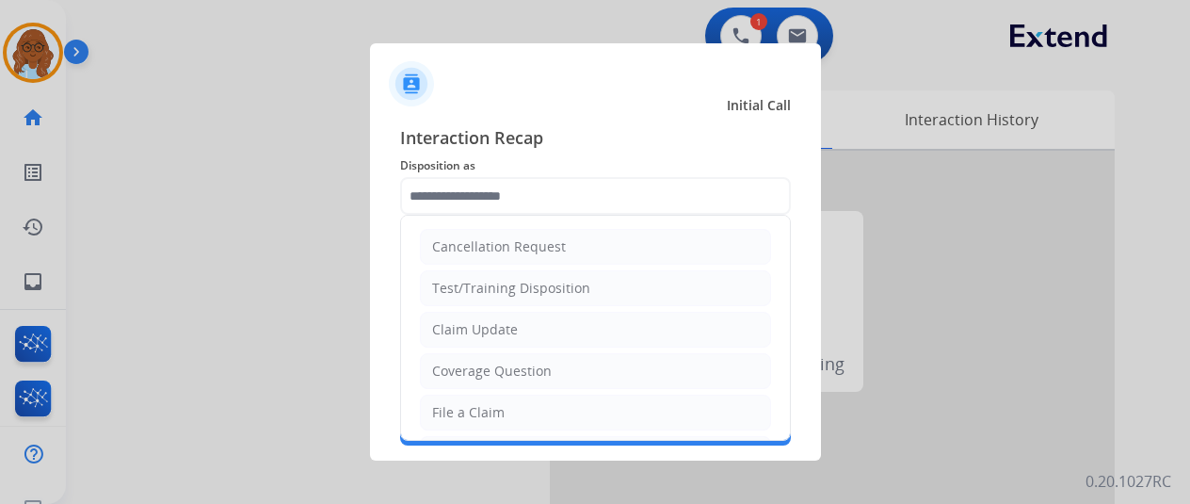
click at [493, 416] on div "File a Claim" at bounding box center [468, 412] width 72 height 19
type input "**********"
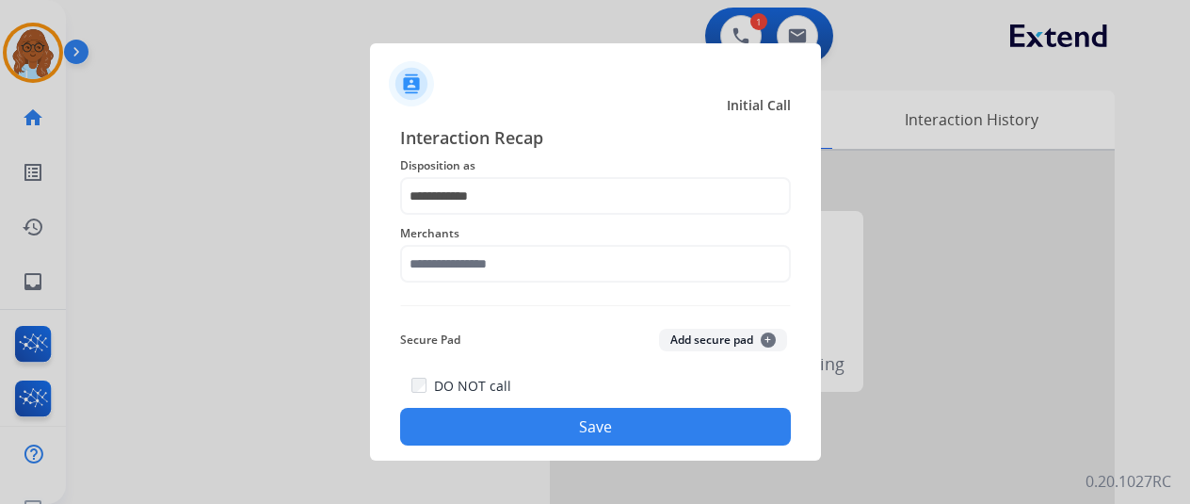
click at [465, 283] on div "Merchants" at bounding box center [595, 252] width 391 height 75
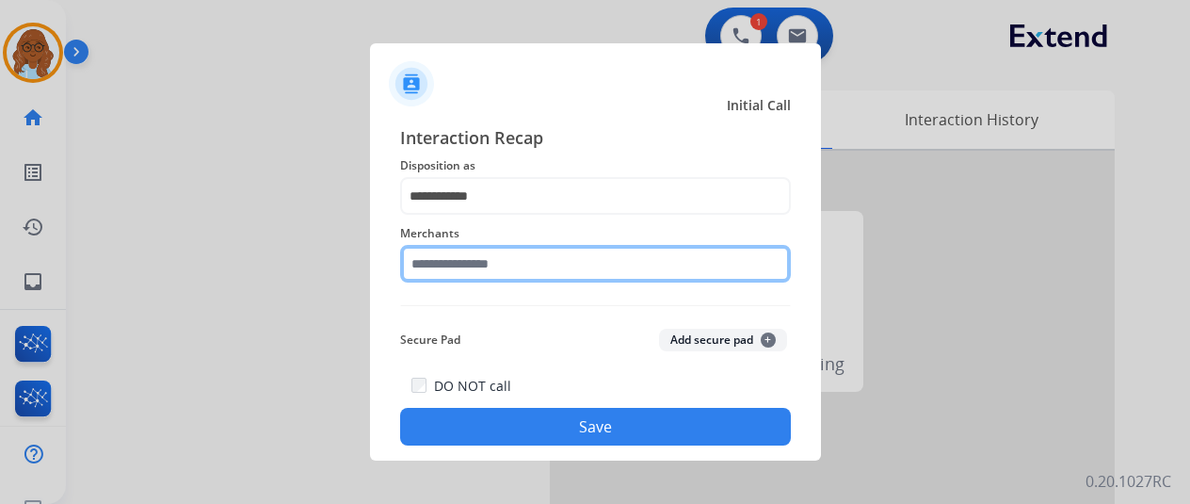
click at [465, 273] on input "text" at bounding box center [595, 264] width 391 height 38
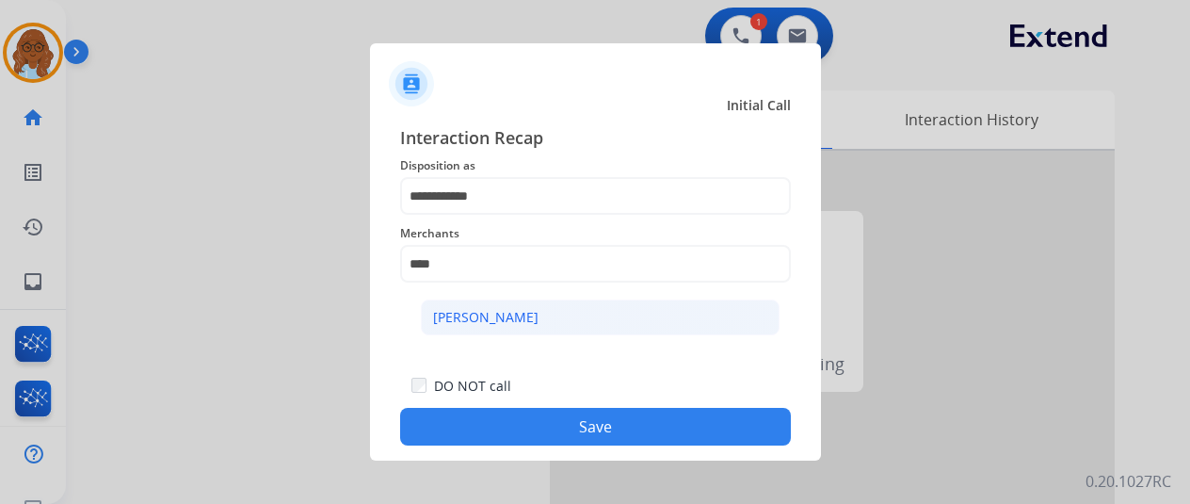
click at [486, 314] on div "[PERSON_NAME]" at bounding box center [485, 317] width 105 height 19
type input "**********"
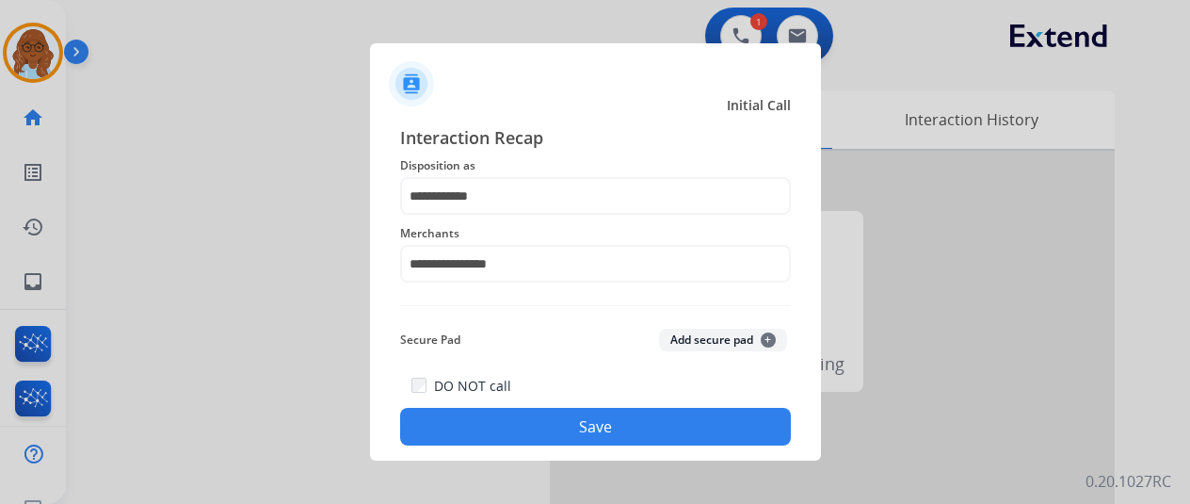
click at [595, 410] on button "Save" at bounding box center [595, 427] width 391 height 38
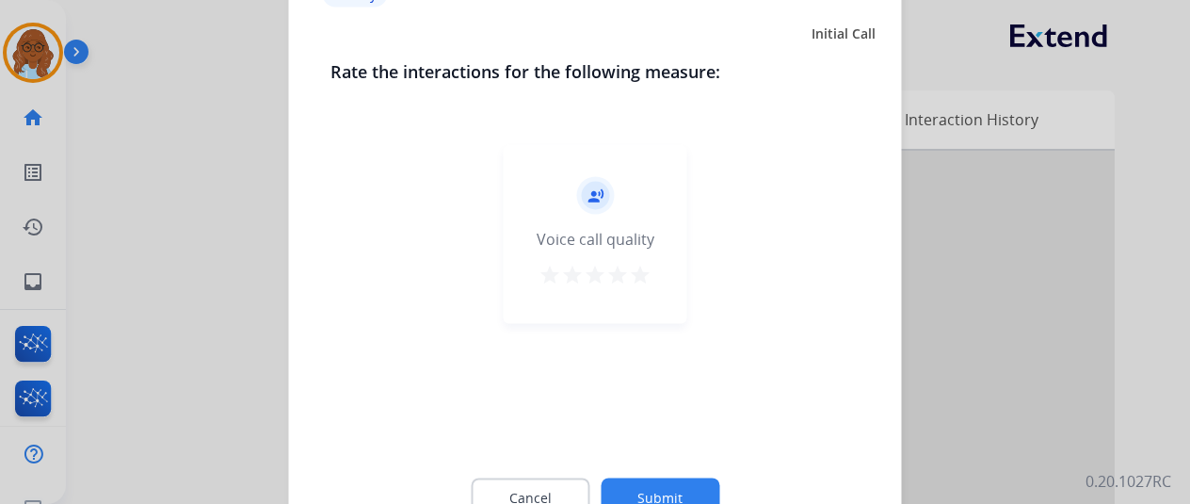
click at [655, 275] on div "record_voice_over Voice call quality star star star star star" at bounding box center [596, 233] width 184 height 179
click at [652, 274] on div "record_voice_over Voice call quality star star star star star" at bounding box center [596, 233] width 184 height 179
click at [654, 272] on div "record_voice_over Voice call quality star star star star star" at bounding box center [596, 233] width 184 height 179
click at [636, 267] on mat-icon "star" at bounding box center [640, 274] width 23 height 23
click at [668, 485] on button "Submit" at bounding box center [660, 497] width 119 height 40
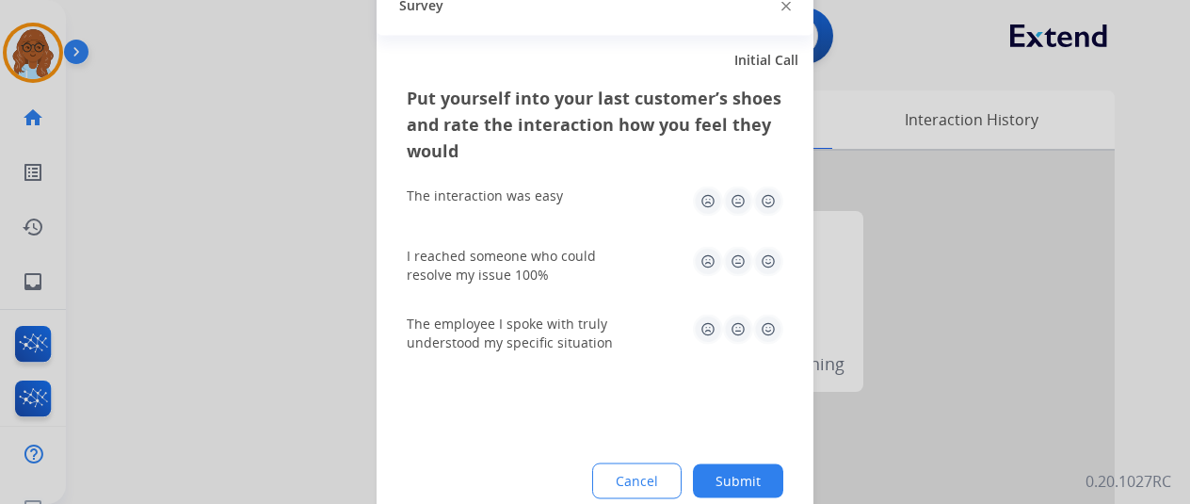
click at [763, 201] on img at bounding box center [768, 200] width 30 height 30
drag, startPoint x: 765, startPoint y: 257, endPoint x: 765, endPoint y: 280, distance: 22.6
click at [765, 259] on img at bounding box center [768, 261] width 30 height 30
drag, startPoint x: 766, startPoint y: 314, endPoint x: 769, endPoint y: 336, distance: 22.8
click at [768, 320] on div "The employee I spoke with truly understood my specific situation" at bounding box center [595, 332] width 377 height 68
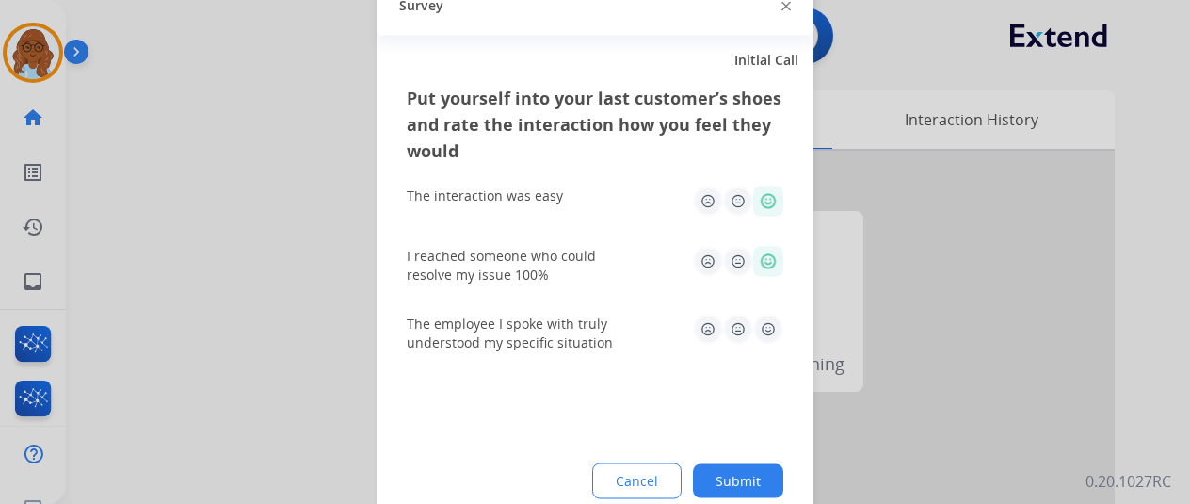
click at [769, 342] on img at bounding box center [768, 329] width 30 height 30
click at [747, 457] on div "Put yourself into your last customer’s shoes and rate the interaction how you f…" at bounding box center [595, 306] width 437 height 444
click at [747, 480] on button "Submit" at bounding box center [738, 480] width 90 height 34
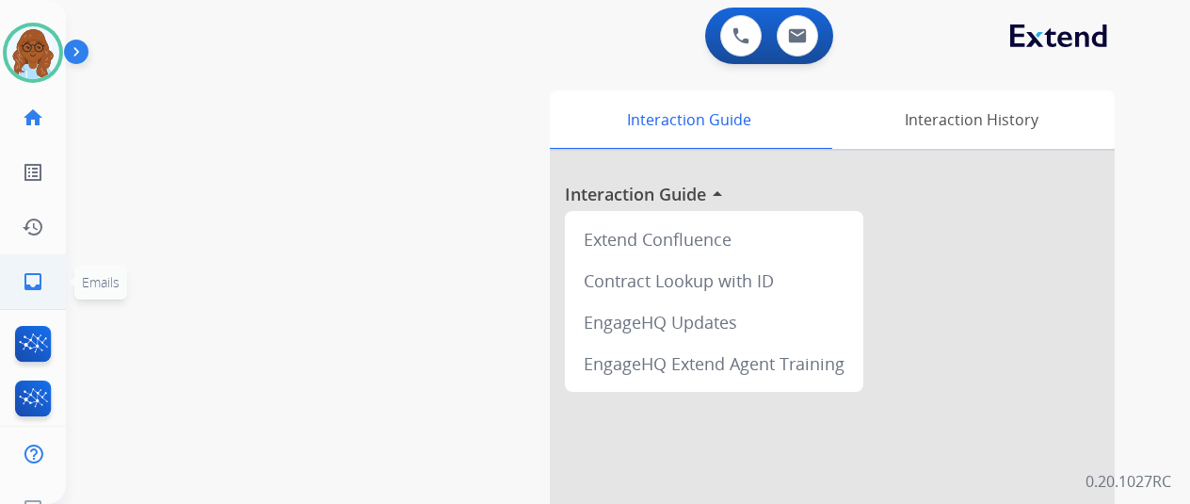
click at [21, 285] on link "inbox Emails" at bounding box center [33, 281] width 53 height 53
select select "**********"
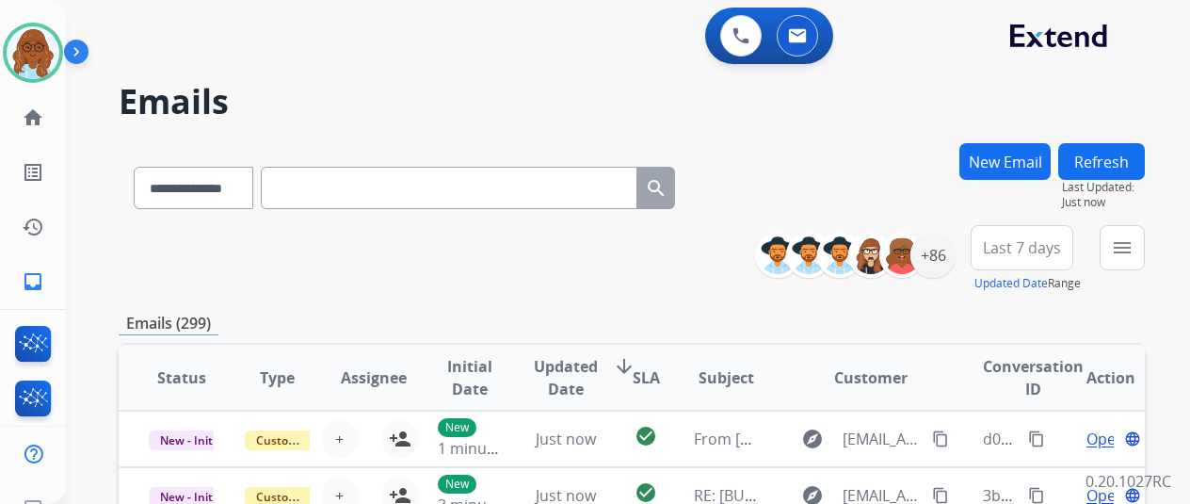
click at [1134, 254] on mat-icon "menu" at bounding box center [1122, 247] width 23 height 23
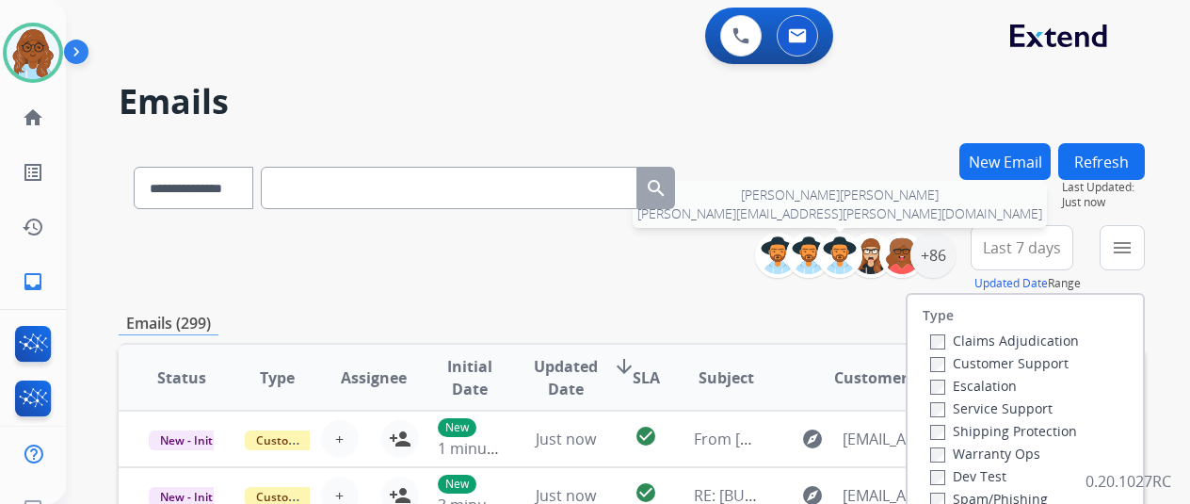
scroll to position [188, 0]
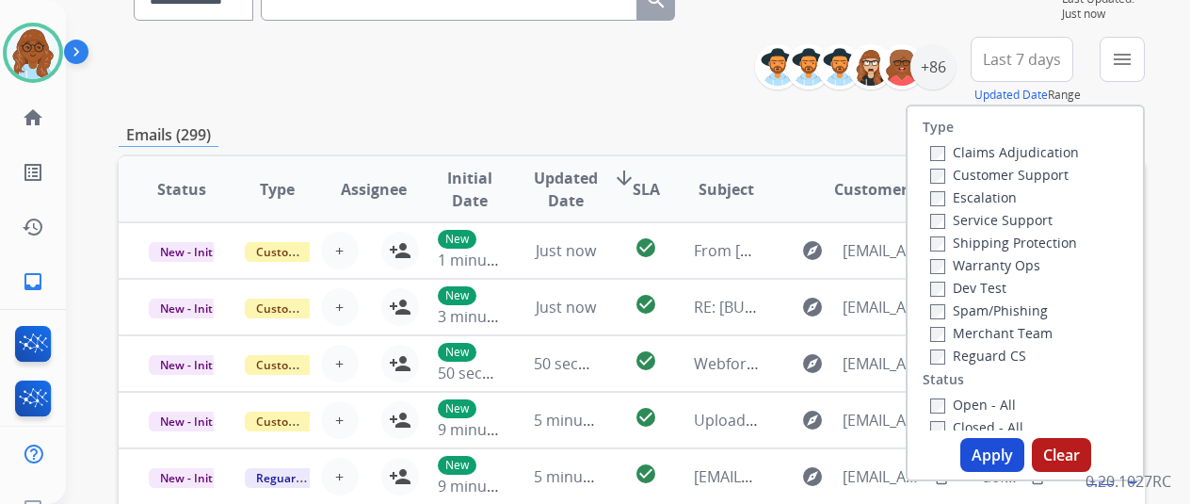
click at [989, 180] on label "Customer Support" at bounding box center [999, 175] width 138 height 18
click at [979, 242] on label "Shipping Protection" at bounding box center [1003, 242] width 147 height 18
click at [982, 357] on label "Reguard CS" at bounding box center [978, 355] width 96 height 18
click at [987, 408] on label "Open - All" at bounding box center [973, 404] width 86 height 18
click at [996, 449] on button "Apply" at bounding box center [992, 455] width 64 height 34
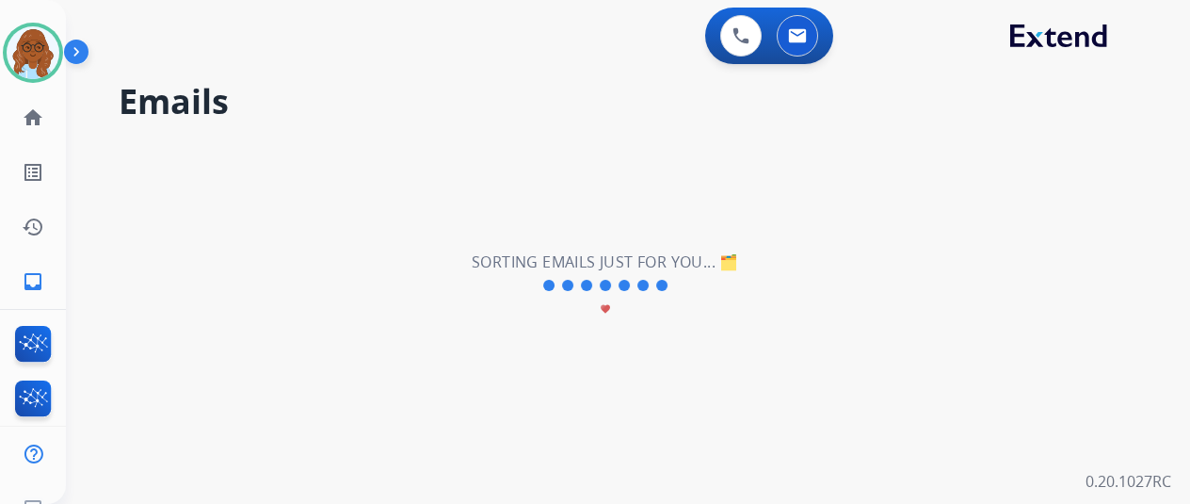
scroll to position [0, 0]
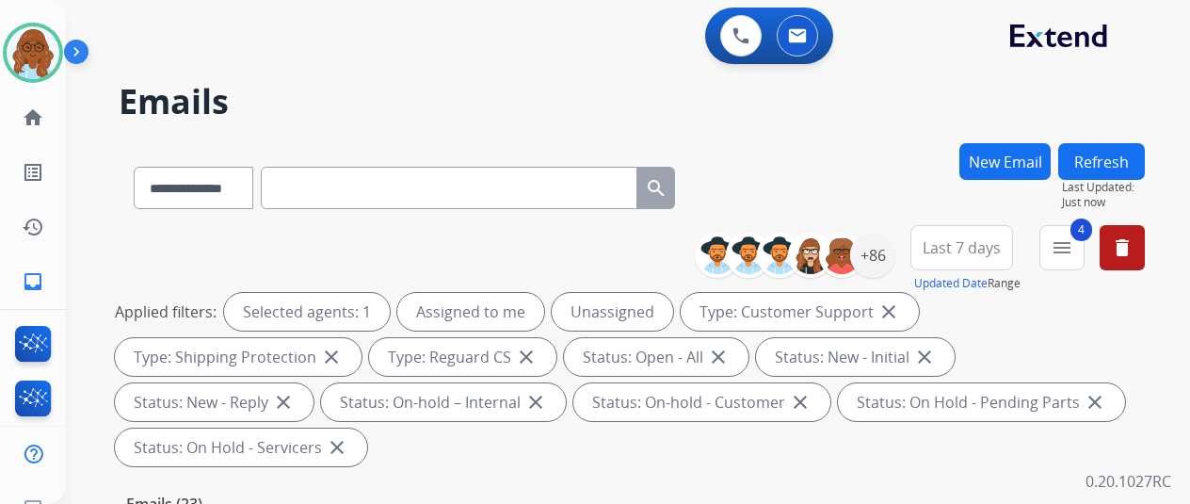
click at [970, 248] on span "Last 7 days" at bounding box center [962, 248] width 78 height 8
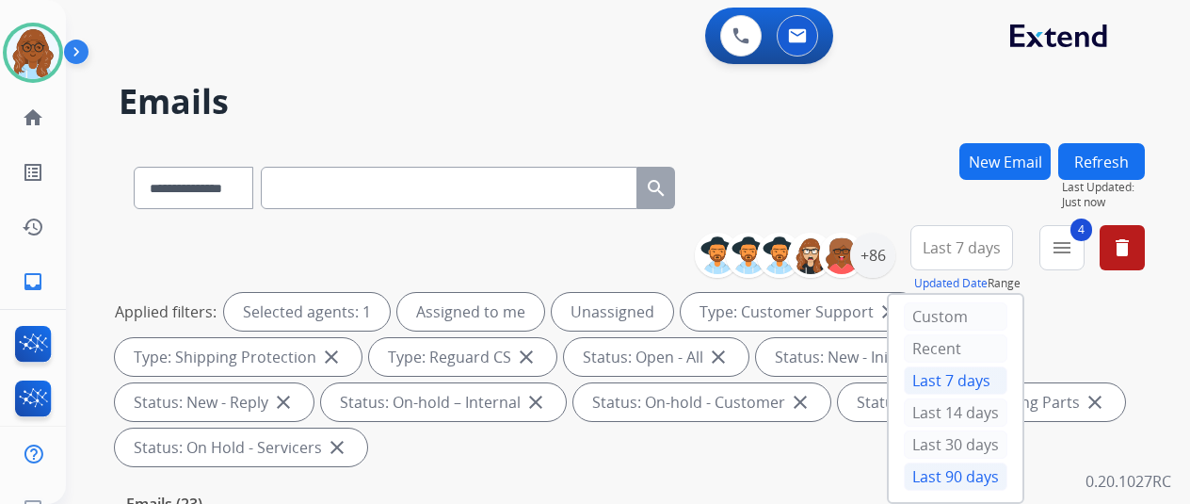
click at [943, 468] on div "Last 90 days" at bounding box center [956, 476] width 104 height 28
click at [885, 251] on div "+86" at bounding box center [872, 255] width 45 height 45
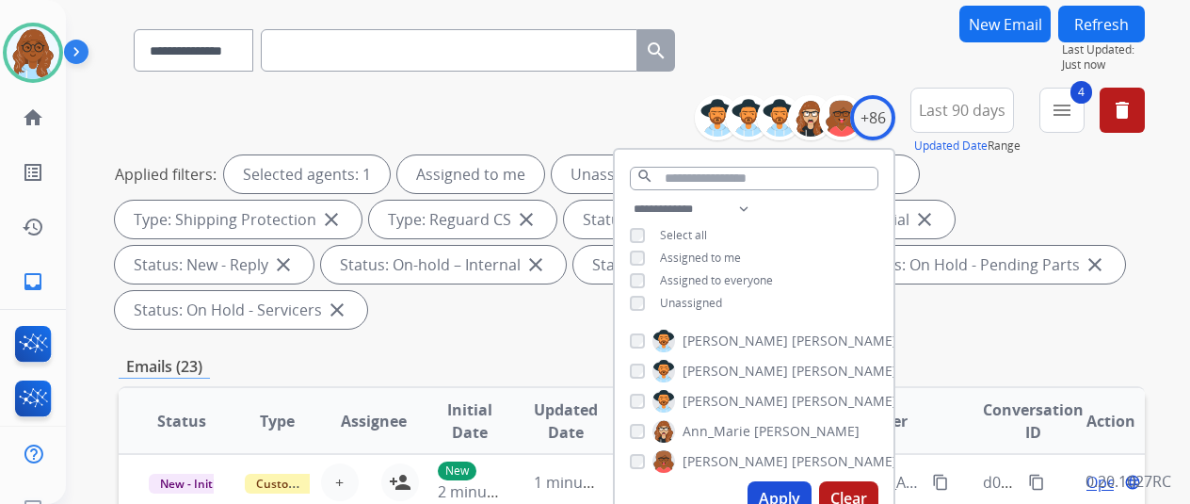
scroll to position [282, 0]
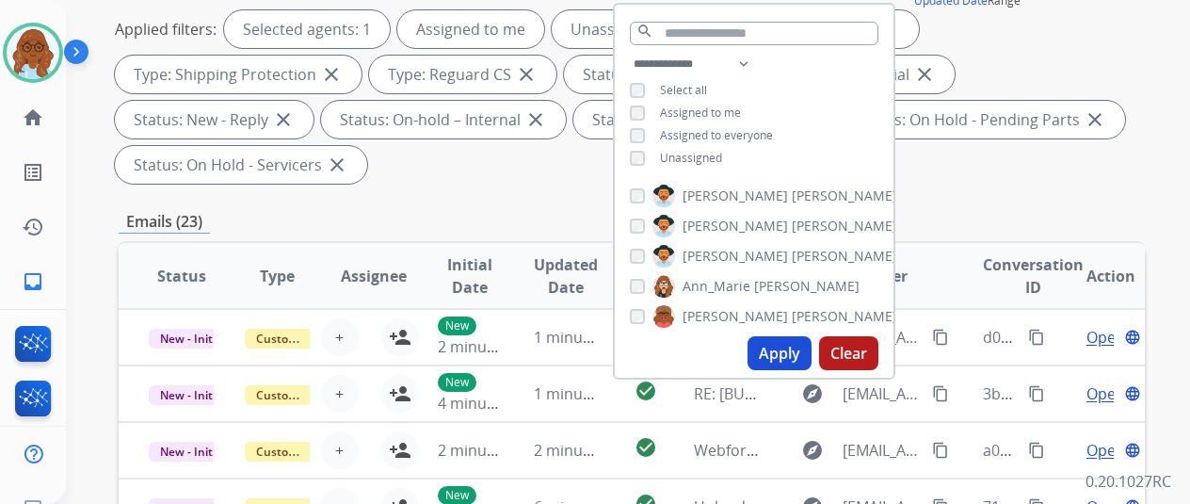
click at [683, 153] on span "Unassigned" at bounding box center [691, 158] width 62 height 16
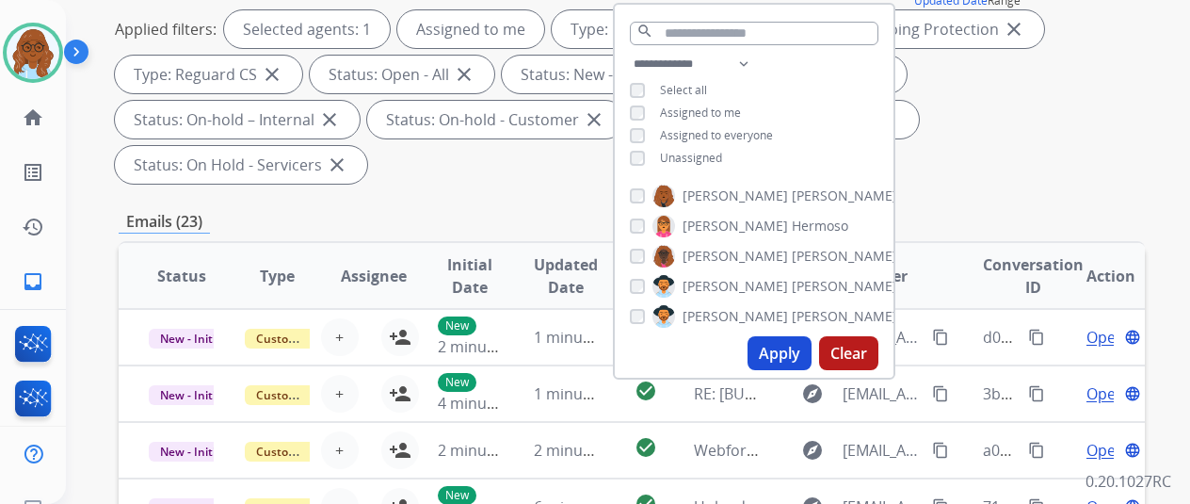
click at [776, 357] on button "Apply" at bounding box center [780, 353] width 64 height 34
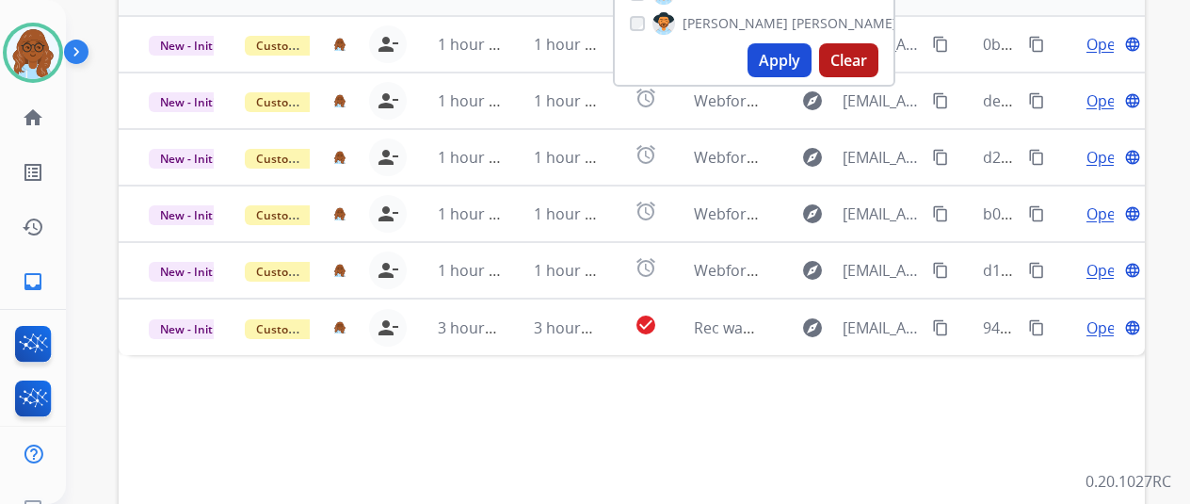
scroll to position [687, 0]
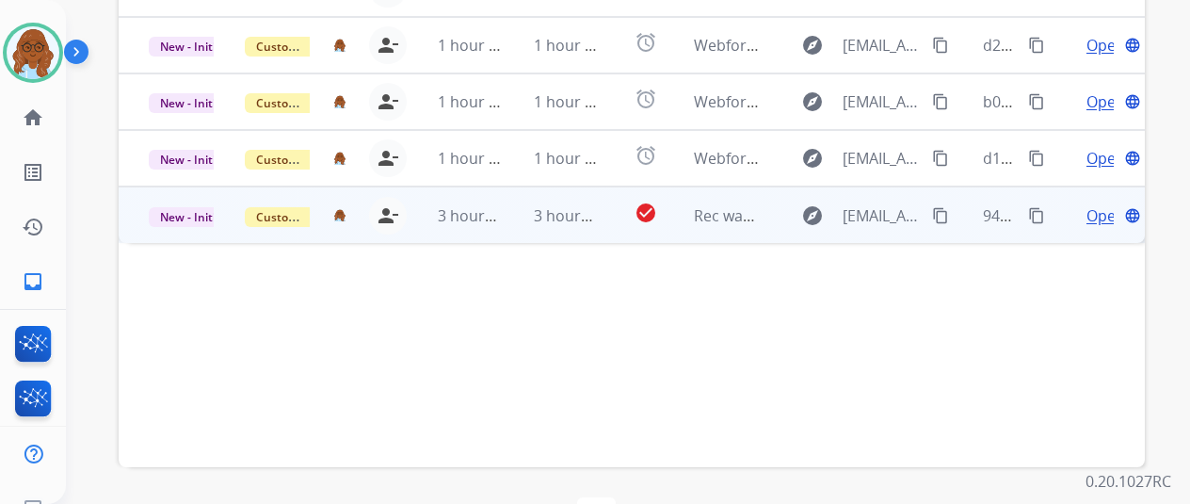
click at [1091, 204] on span "Open" at bounding box center [1106, 215] width 39 height 23
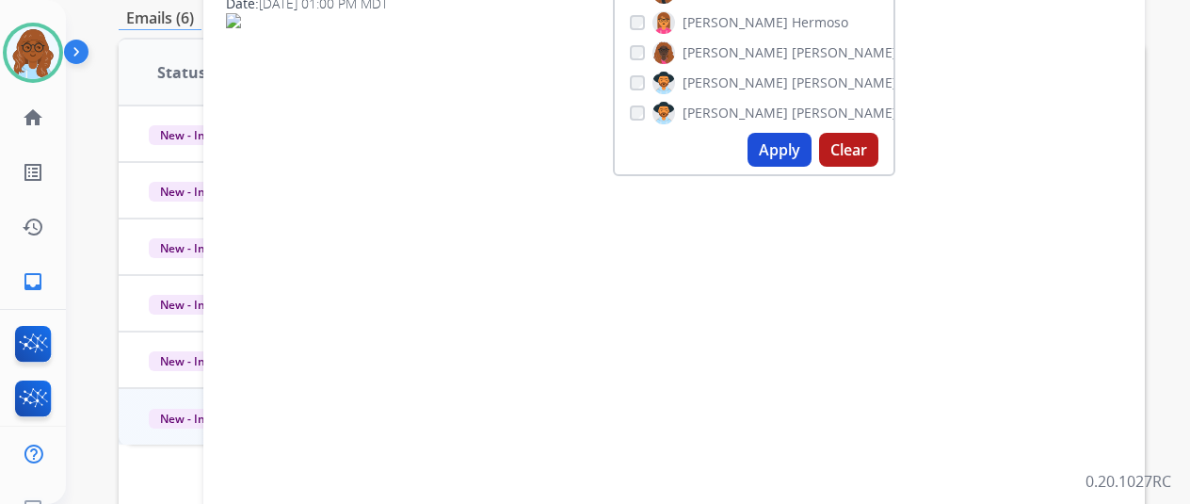
scroll to position [217, 0]
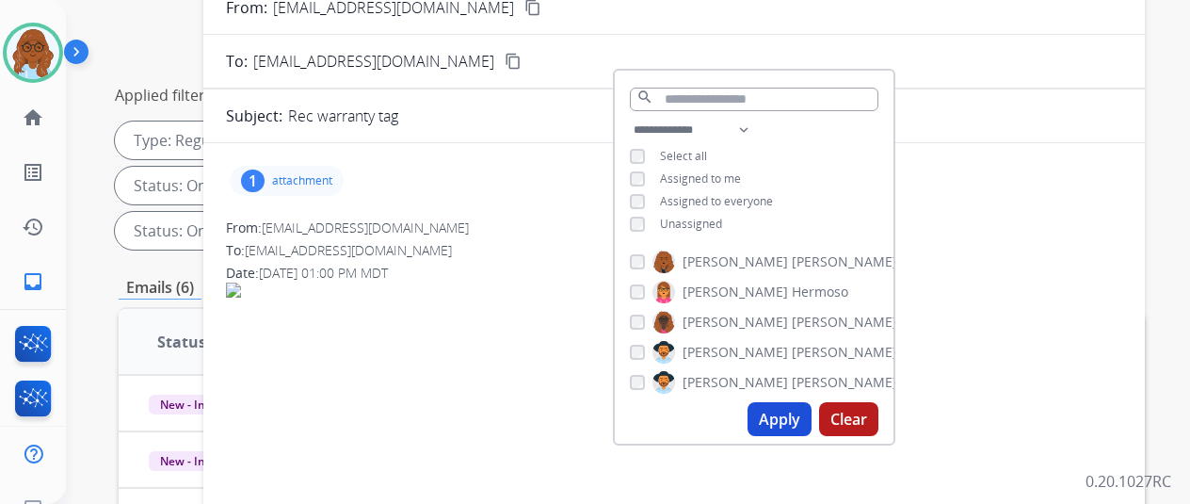
click at [544, 225] on div "From: [EMAIL_ADDRESS][DOMAIN_NAME]" at bounding box center [674, 227] width 896 height 19
click at [793, 421] on button "Apply" at bounding box center [780, 419] width 64 height 34
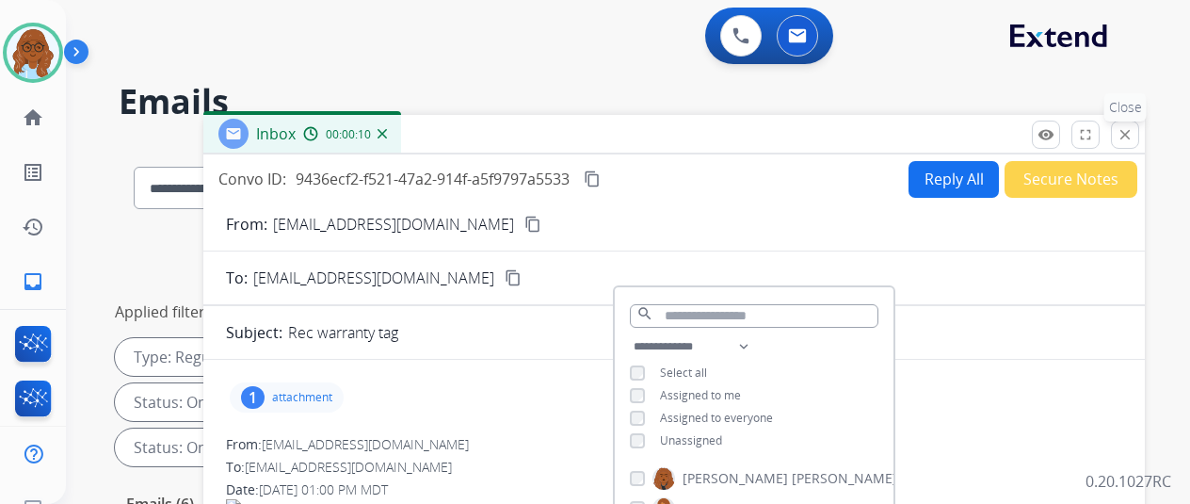
click at [1134, 126] on mat-icon "close" at bounding box center [1125, 134] width 17 height 17
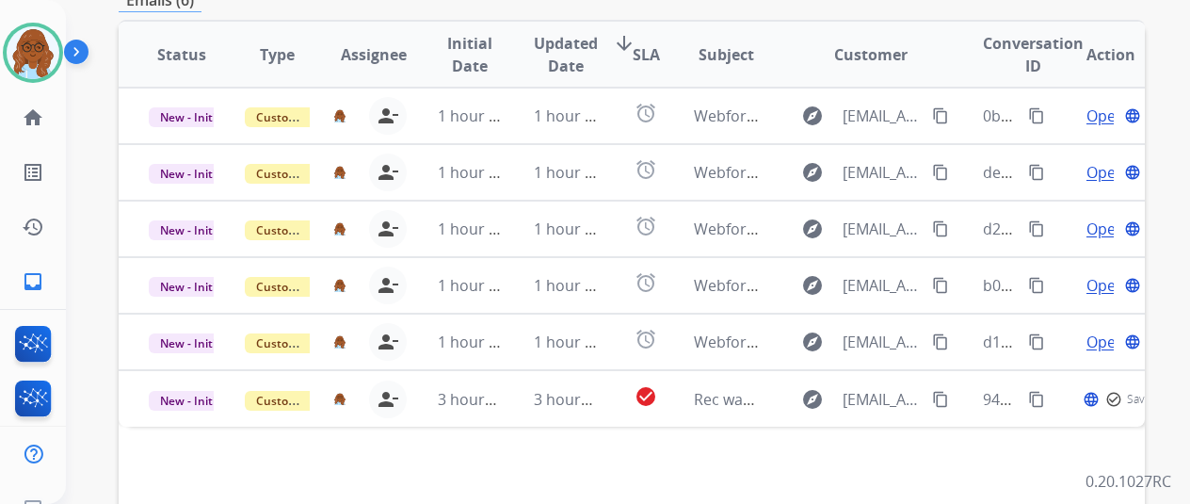
scroll to position [687, 0]
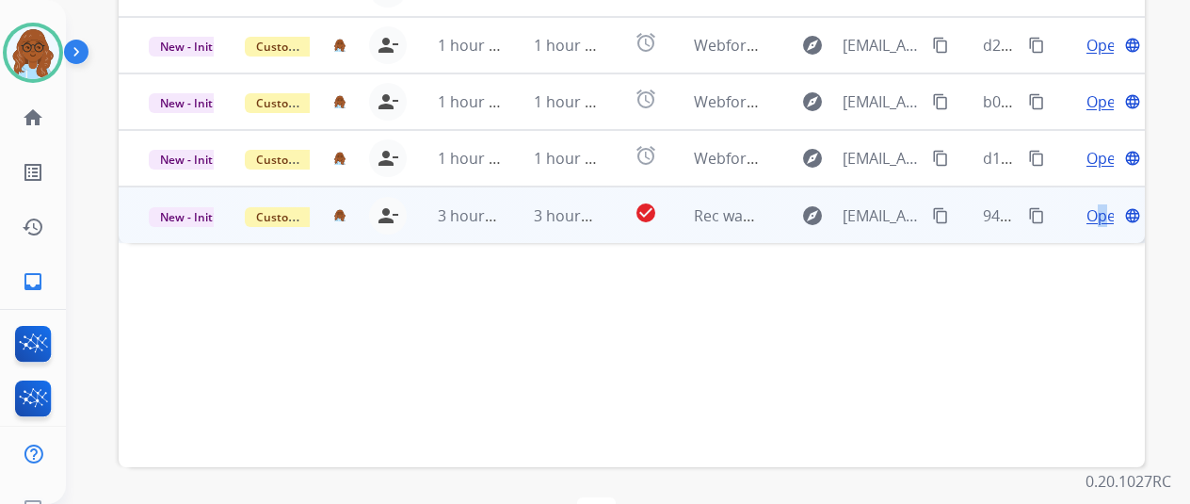
click at [1102, 204] on span "Open" at bounding box center [1106, 215] width 39 height 23
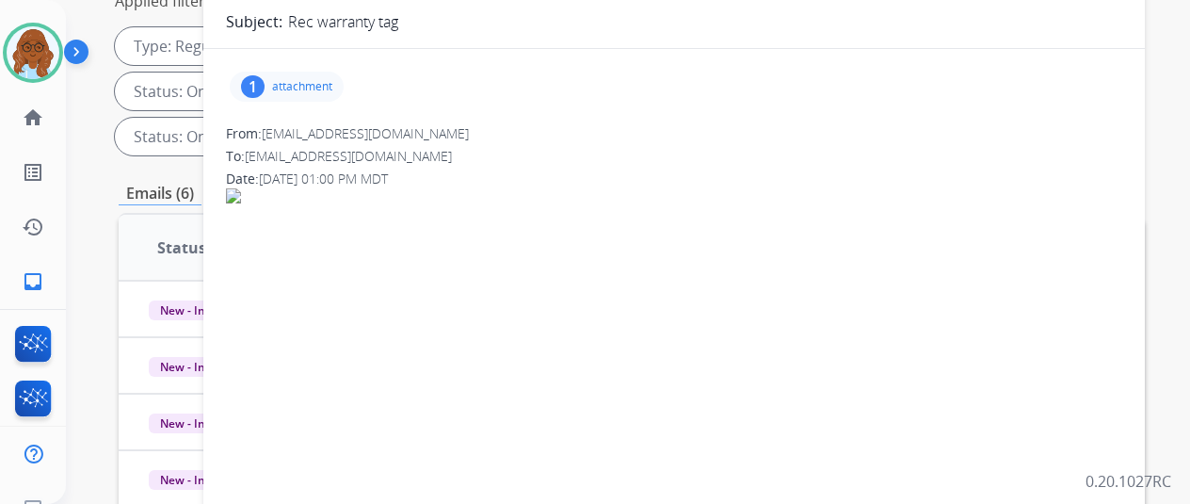
scroll to position [28, 0]
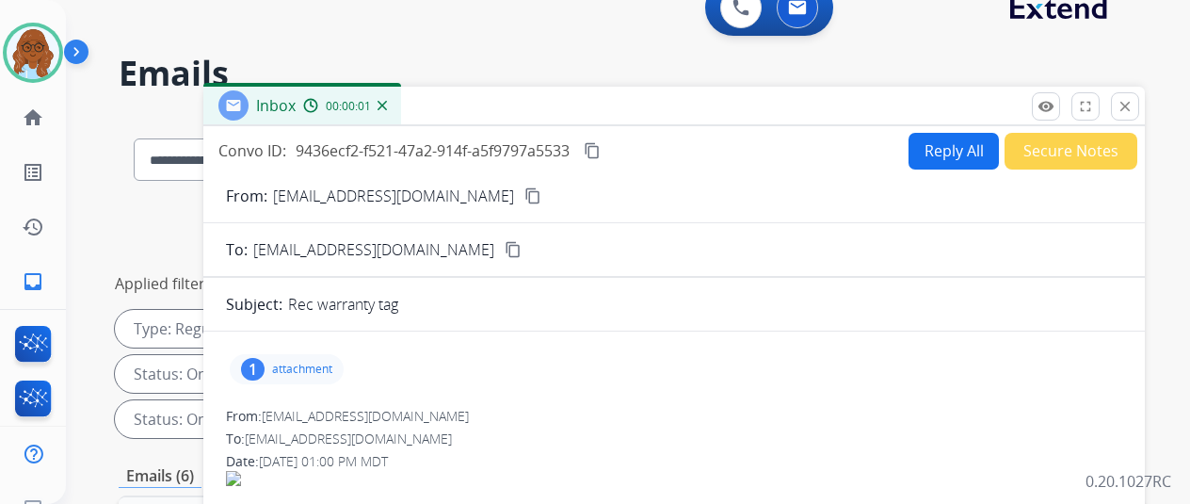
click at [297, 374] on p "attachment" at bounding box center [302, 369] width 60 height 15
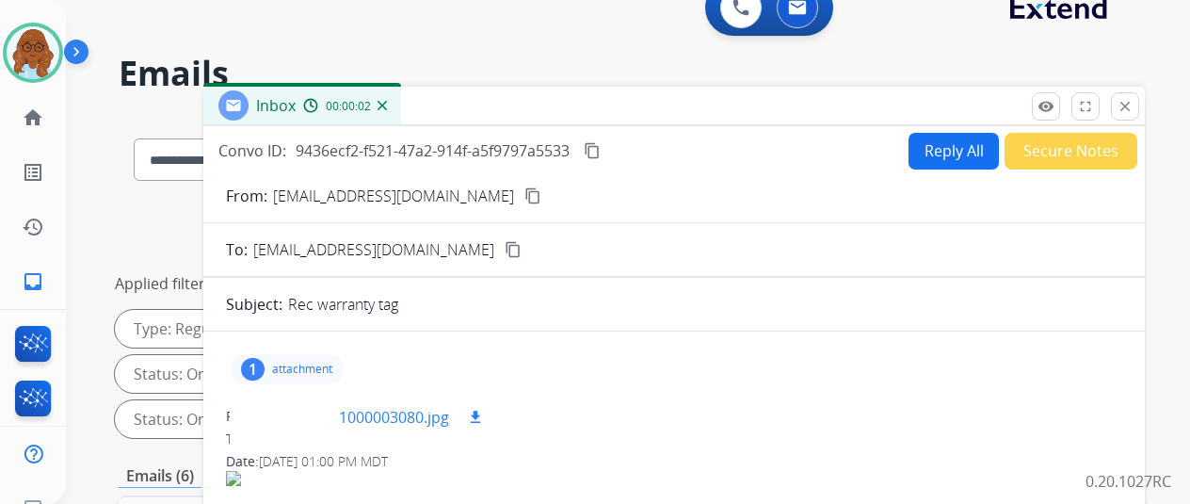
click at [288, 417] on div at bounding box center [292, 417] width 94 height 66
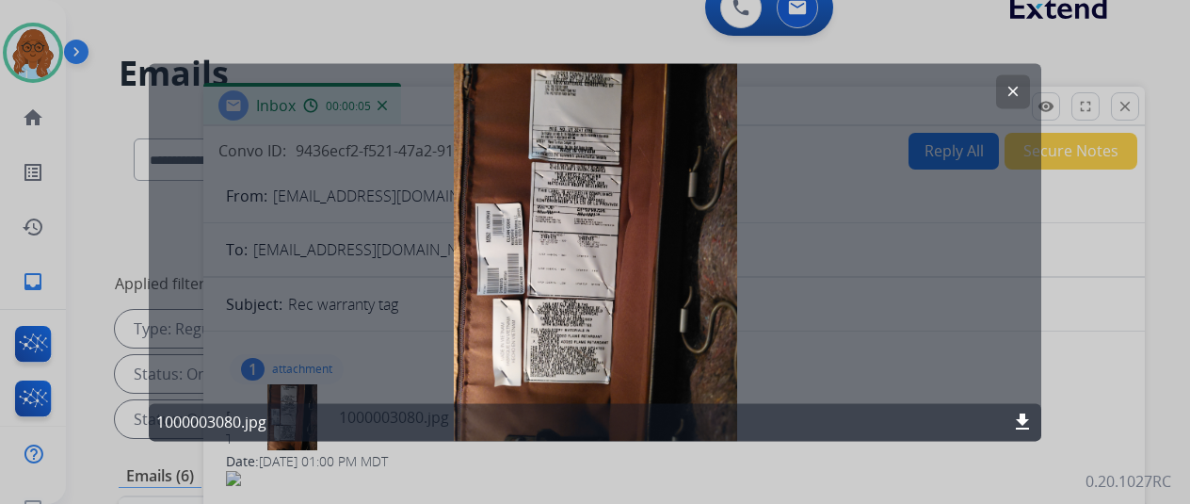
click at [1130, 327] on div at bounding box center [595, 252] width 1190 height 504
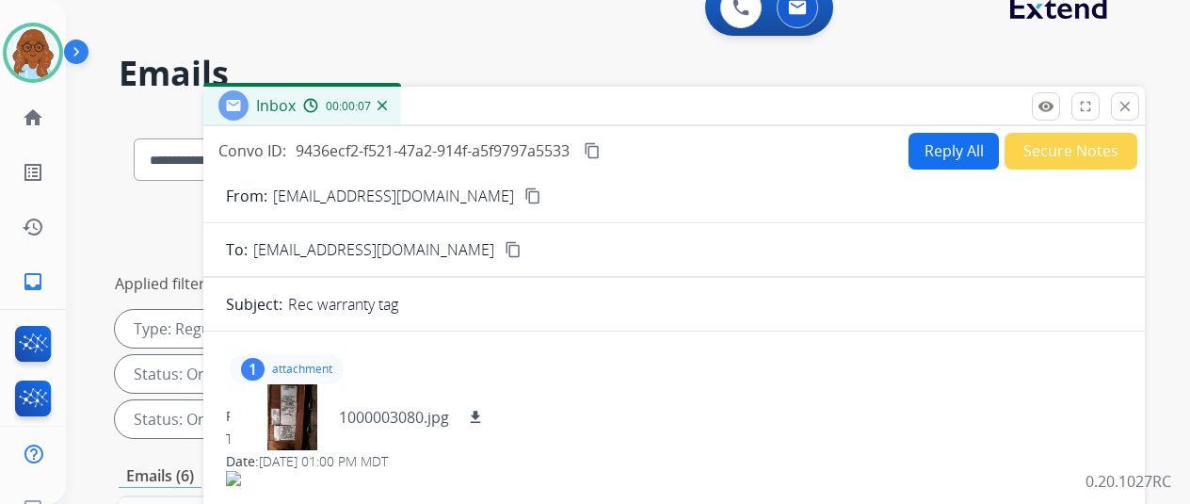
click at [942, 153] on button "Reply All" at bounding box center [954, 151] width 90 height 37
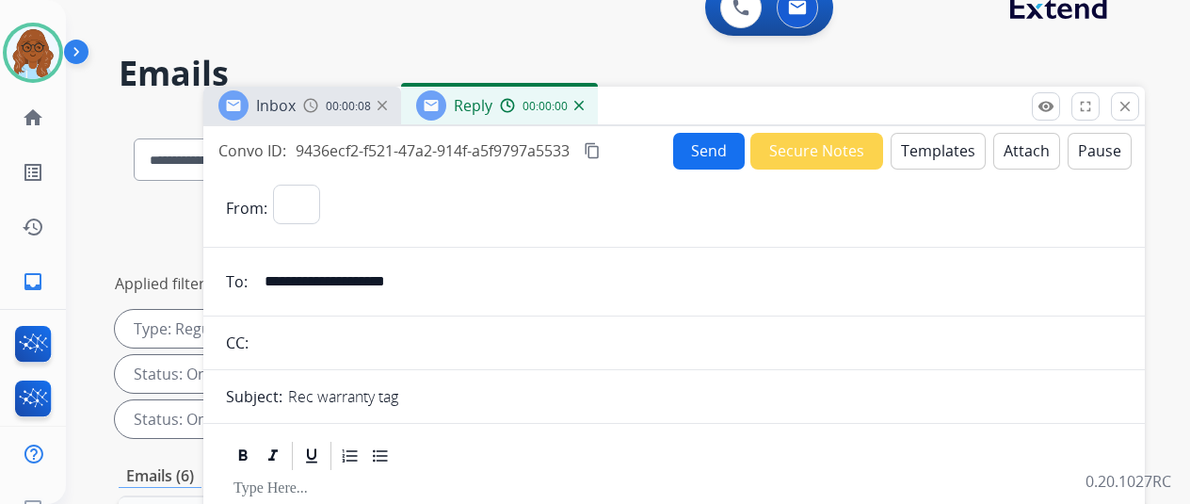
select select "**********"
click at [938, 153] on button "Templates" at bounding box center [938, 151] width 95 height 37
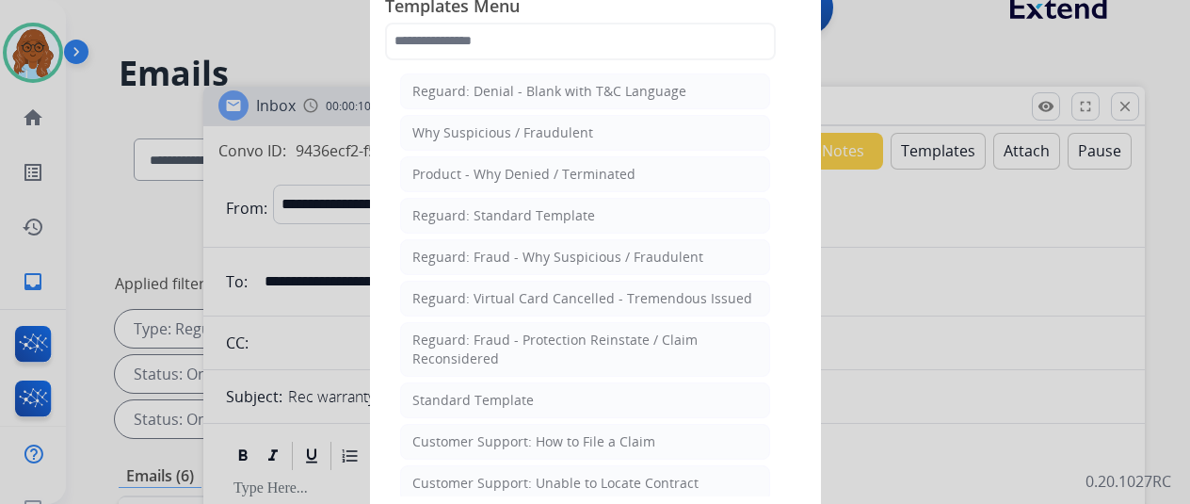
drag, startPoint x: 489, startPoint y: 394, endPoint x: 505, endPoint y: 394, distance: 16.0
click at [490, 394] on div "Standard Template" at bounding box center [472, 400] width 121 height 19
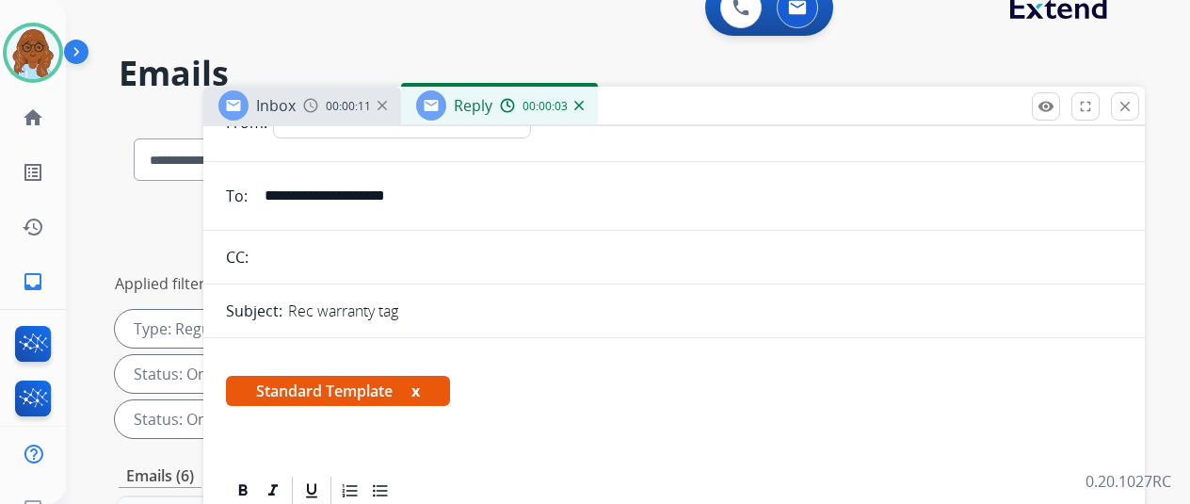
scroll to position [282, 0]
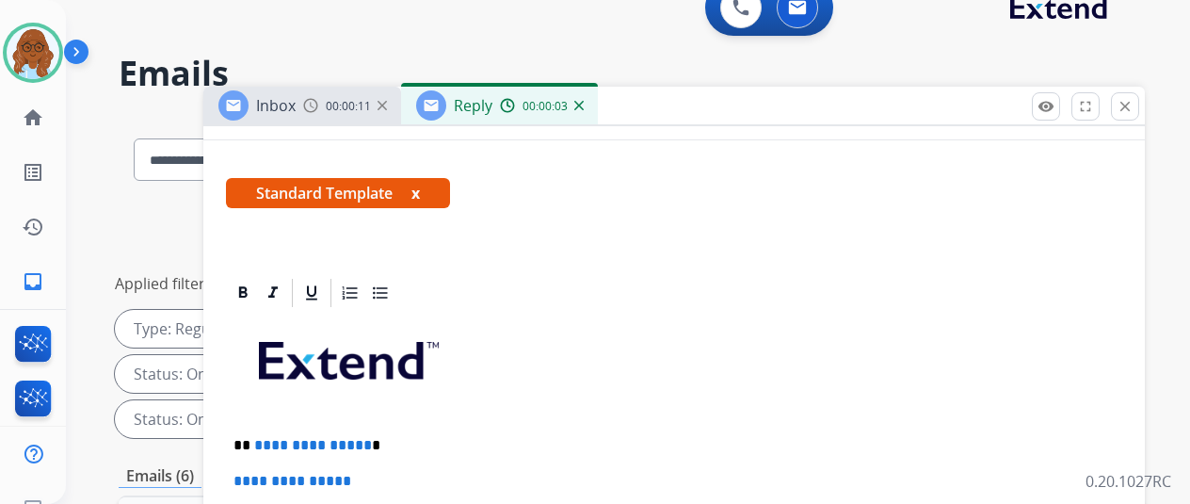
click at [339, 115] on div "Inbox 00:00:11" at bounding box center [302, 106] width 198 height 38
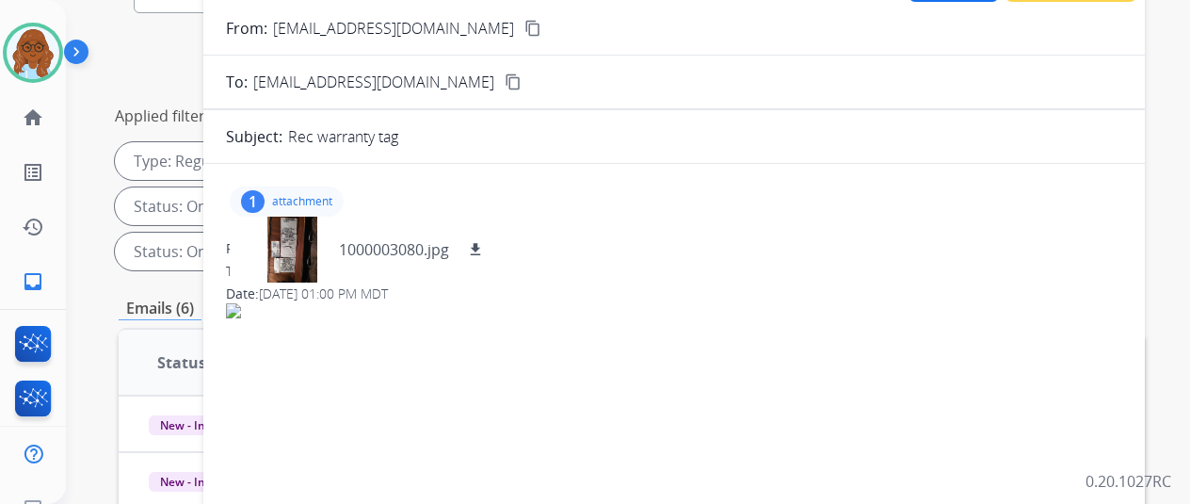
scroll to position [28, 0]
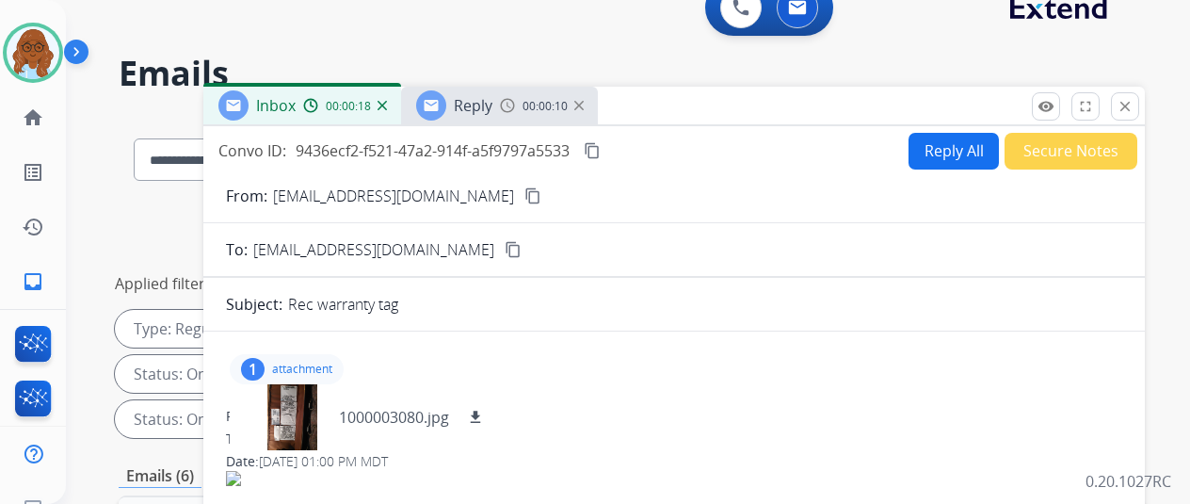
click at [524, 194] on mat-icon "content_copy" at bounding box center [532, 195] width 17 height 17
click at [487, 104] on span "Reply" at bounding box center [473, 105] width 39 height 21
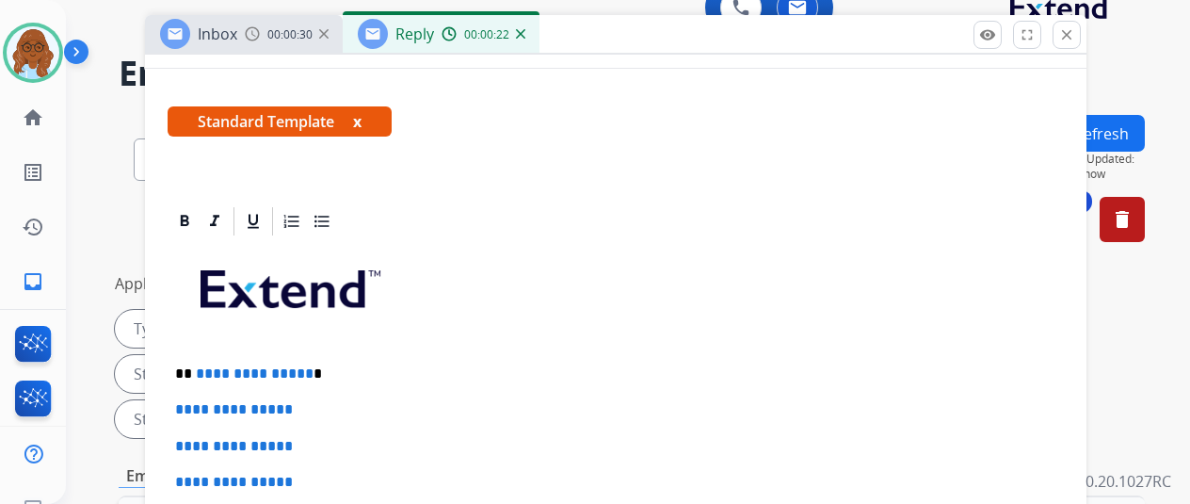
drag, startPoint x: 699, startPoint y: 107, endPoint x: 636, endPoint y: 37, distance: 94.1
click at [637, 30] on div "Inbox 00:00:30 Reply 00:00:22" at bounding box center [616, 35] width 942 height 40
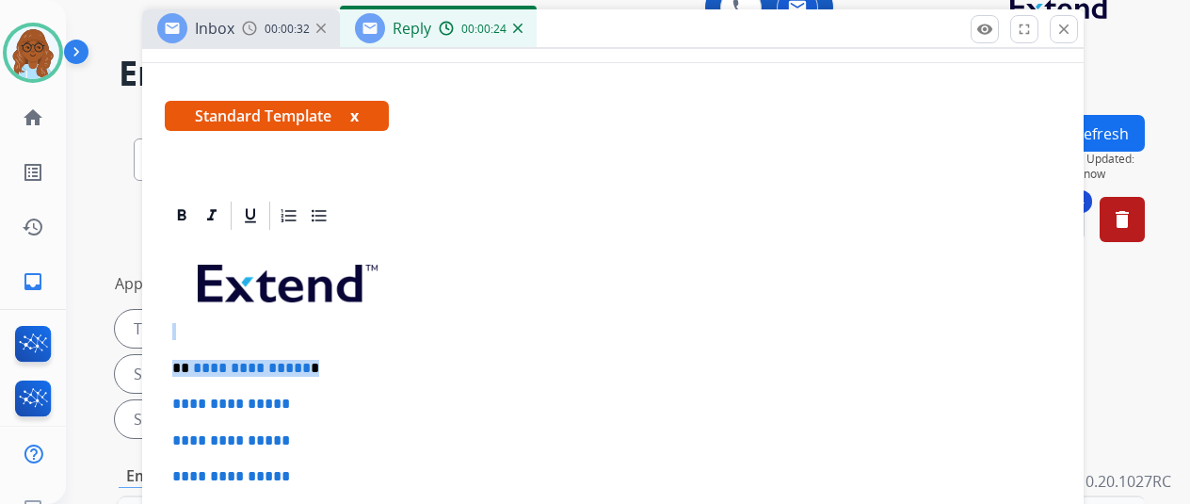
drag, startPoint x: 251, startPoint y: 362, endPoint x: 139, endPoint y: 355, distance: 112.2
drag, startPoint x: 334, startPoint y: 359, endPoint x: 192, endPoint y: 364, distance: 142.3
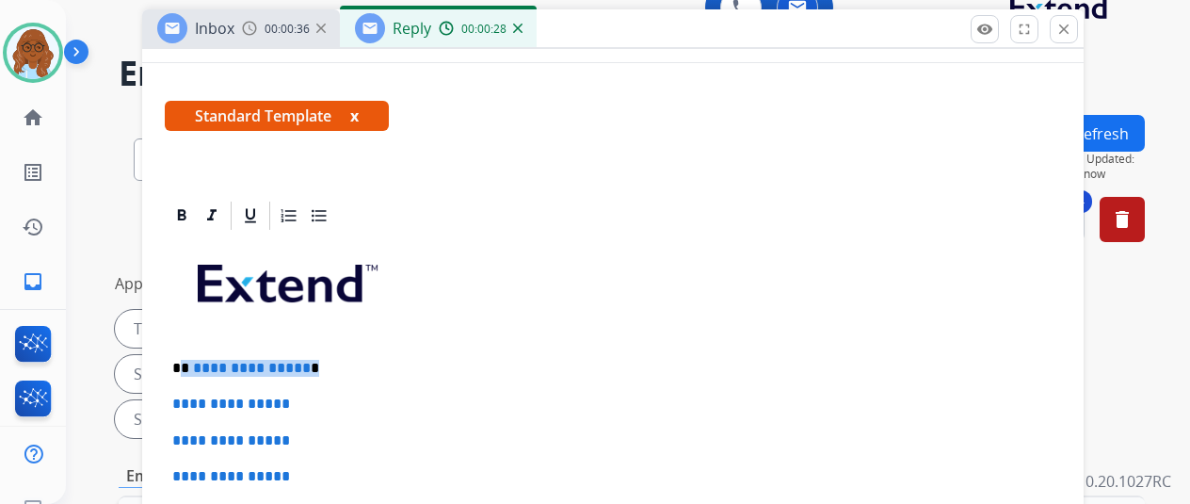
click at [192, 364] on p "**********" at bounding box center [605, 368] width 866 height 17
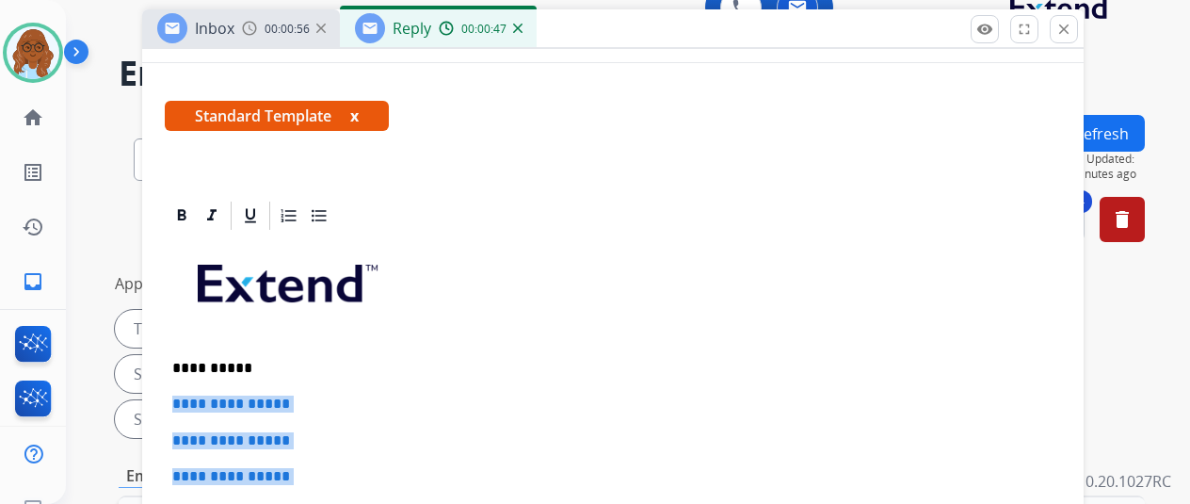
drag, startPoint x: 307, startPoint y: 482, endPoint x: 188, endPoint y: 395, distance: 146.9
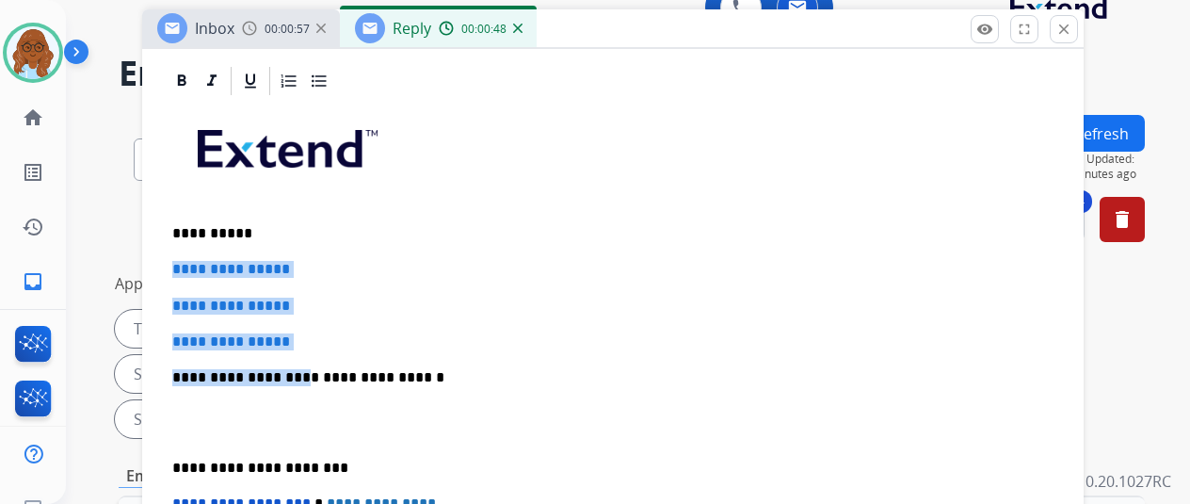
click at [372, 333] on p "**********" at bounding box center [612, 341] width 881 height 17
drag, startPoint x: 318, startPoint y: 306, endPoint x: 188, endPoint y: 234, distance: 148.3
click at [188, 234] on div "**********" at bounding box center [613, 422] width 896 height 648
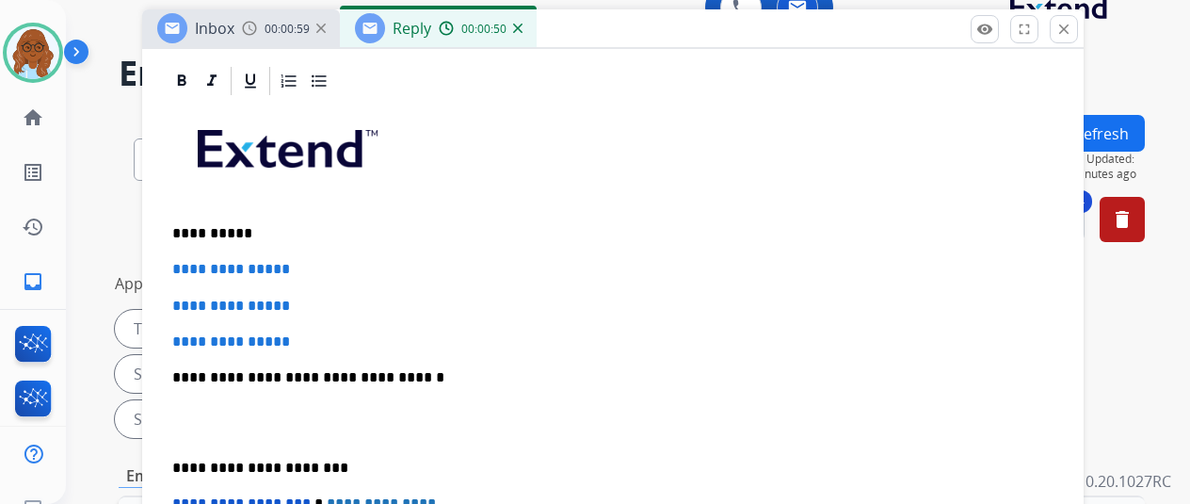
scroll to position [83, 0]
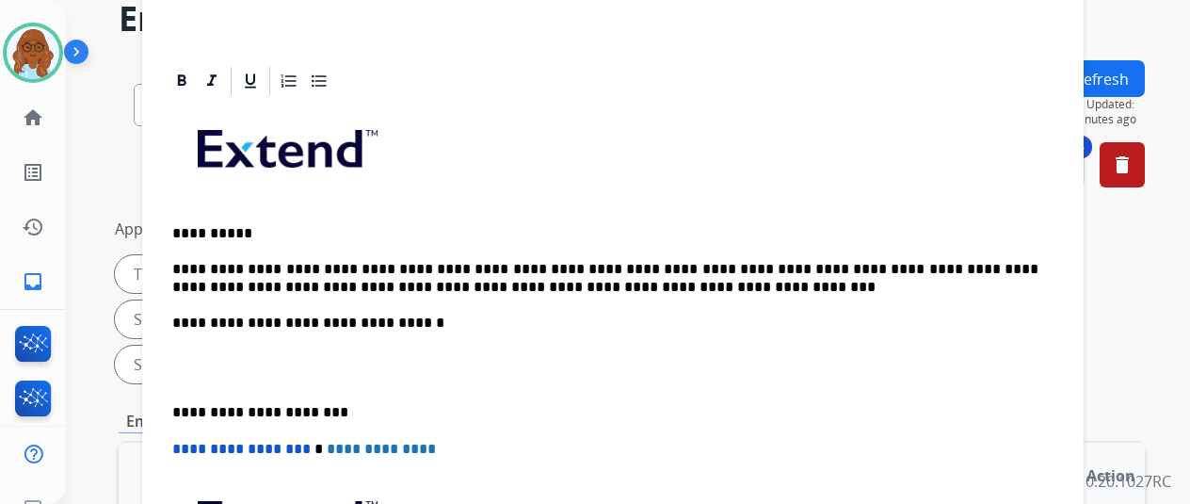
click at [188, 404] on p "**********" at bounding box center [605, 412] width 866 height 17
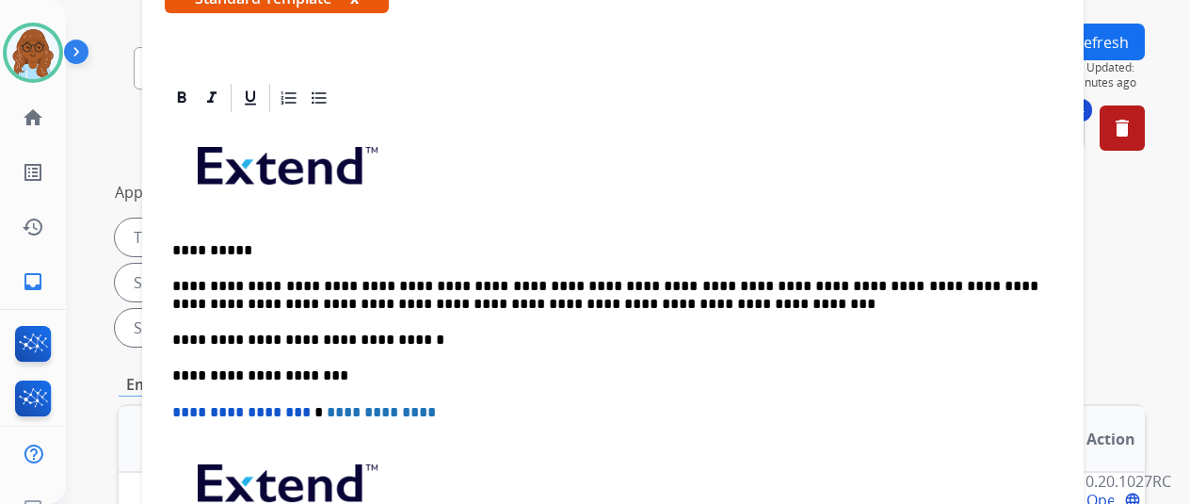
scroll to position [137, 0]
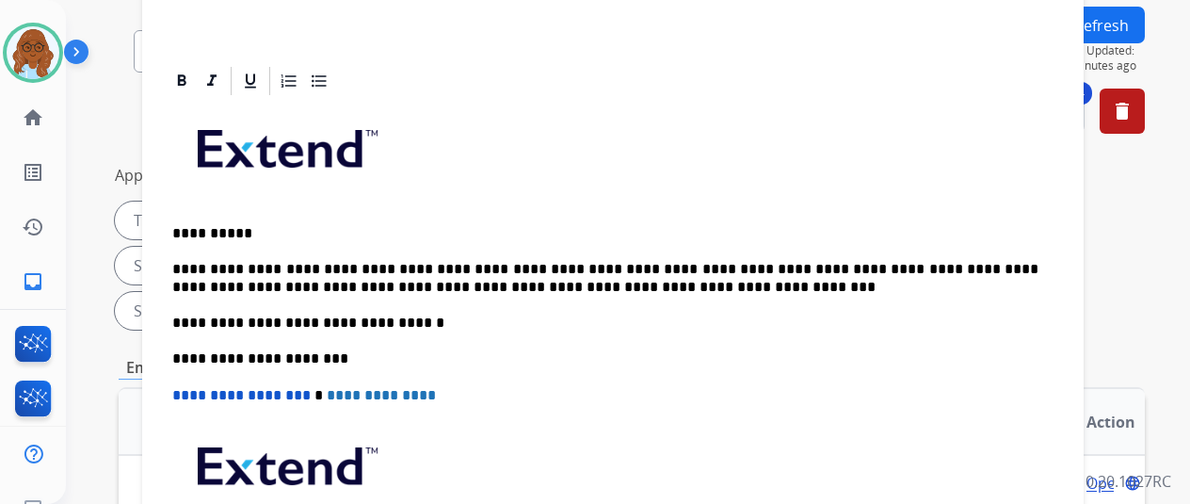
click at [484, 261] on p "**********" at bounding box center [605, 278] width 866 height 35
drag, startPoint x: 486, startPoint y: 253, endPoint x: 471, endPoint y: 250, distance: 15.3
click at [471, 261] on p "**********" at bounding box center [605, 278] width 866 height 35
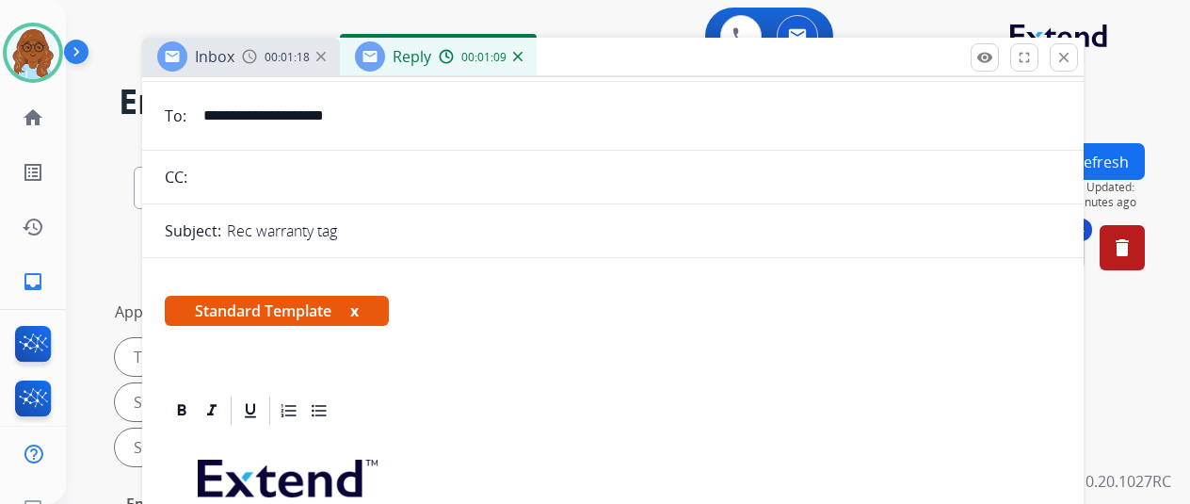
scroll to position [0, 0]
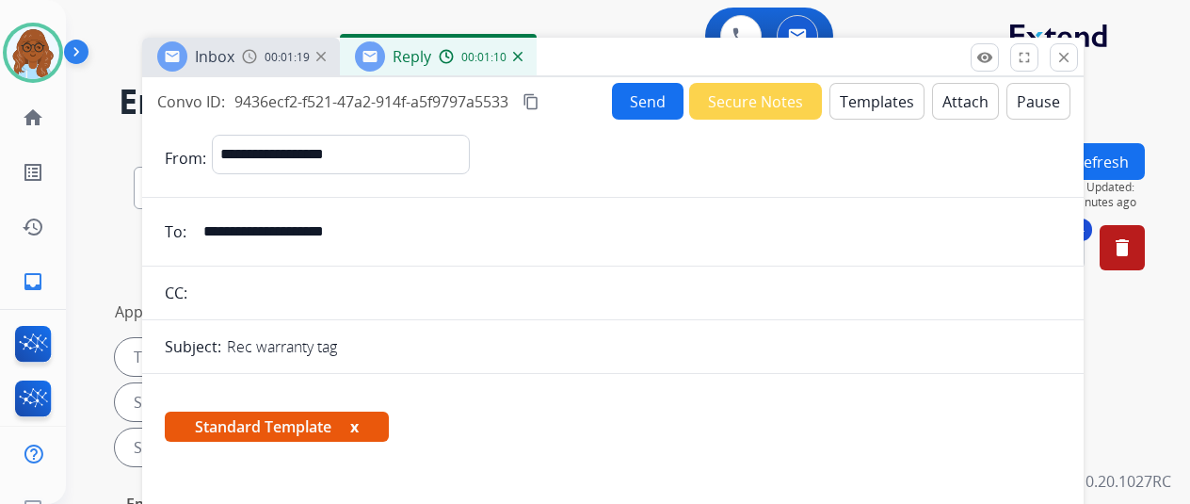
click at [365, 427] on span "Standard Template x" at bounding box center [277, 426] width 224 height 30
click at [539, 102] on mat-icon "content_copy" at bounding box center [531, 101] width 17 height 17
click at [623, 103] on button "Send" at bounding box center [648, 101] width 72 height 37
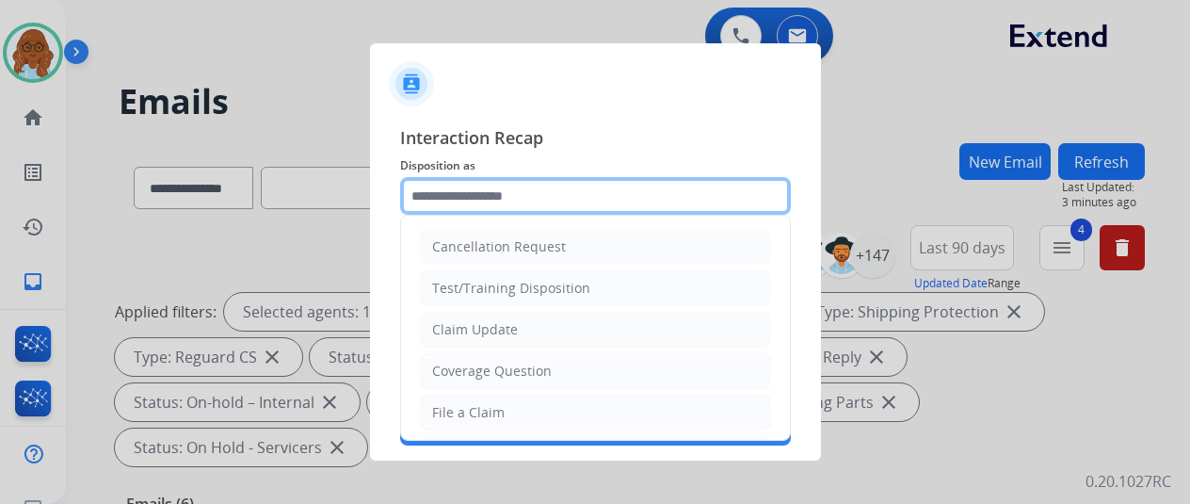
drag, startPoint x: 533, startPoint y: 184, endPoint x: 585, endPoint y: 191, distance: 52.3
click at [535, 185] on input "text" at bounding box center [595, 196] width 391 height 38
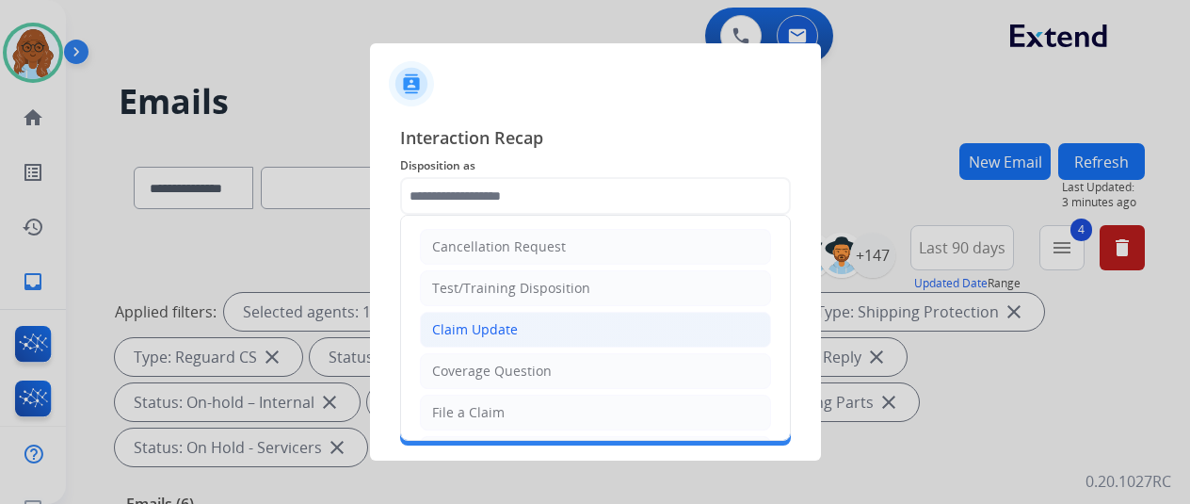
click at [464, 340] on li "Claim Update" at bounding box center [595, 330] width 351 height 36
type input "**********"
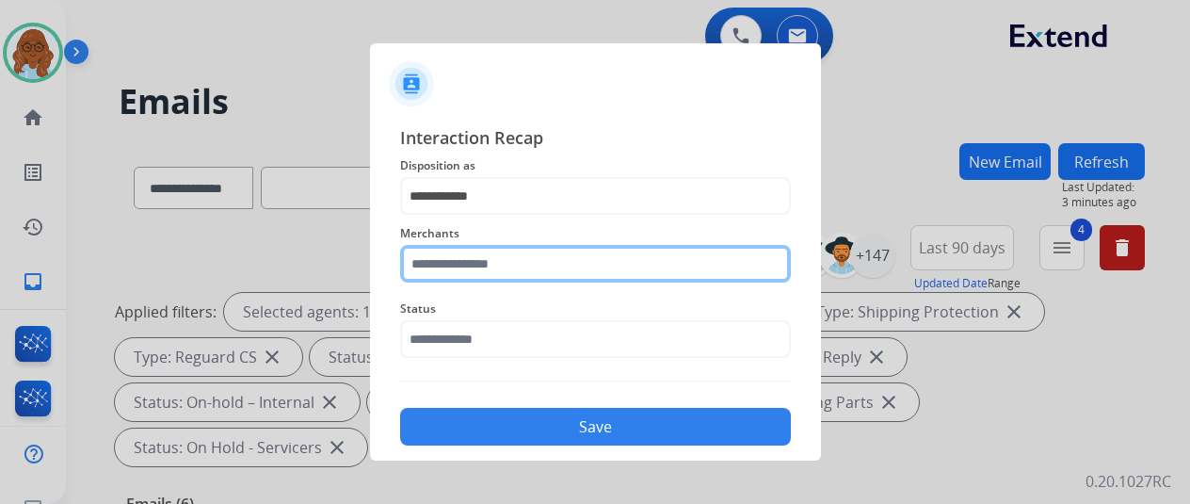
click at [488, 278] on input "text" at bounding box center [595, 264] width 391 height 38
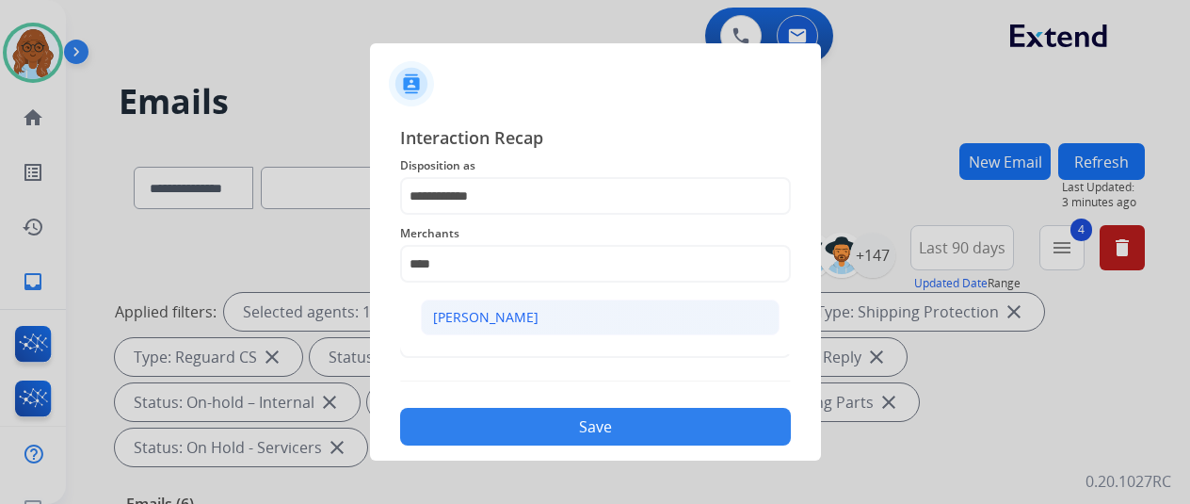
click at [503, 323] on div "[PERSON_NAME]" at bounding box center [485, 317] width 105 height 19
type input "**********"
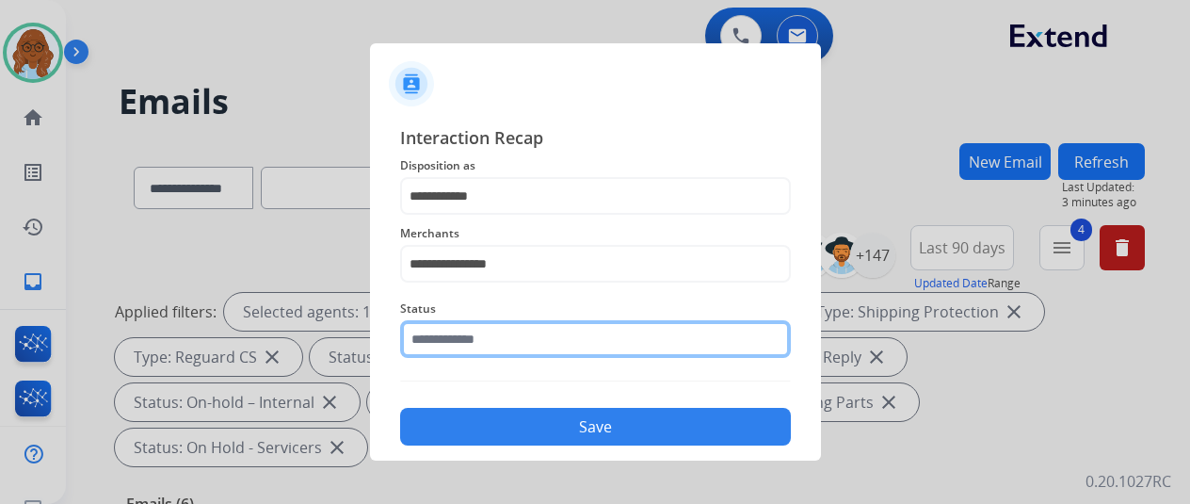
click at [461, 335] on input "text" at bounding box center [595, 339] width 391 height 38
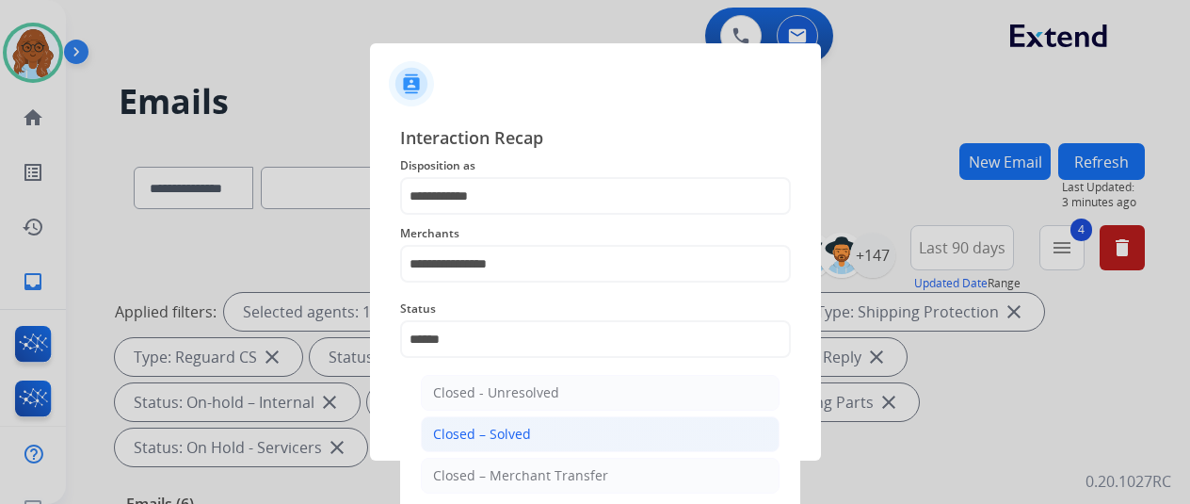
click at [488, 421] on li "Closed – Solved" at bounding box center [600, 434] width 359 height 36
type input "**********"
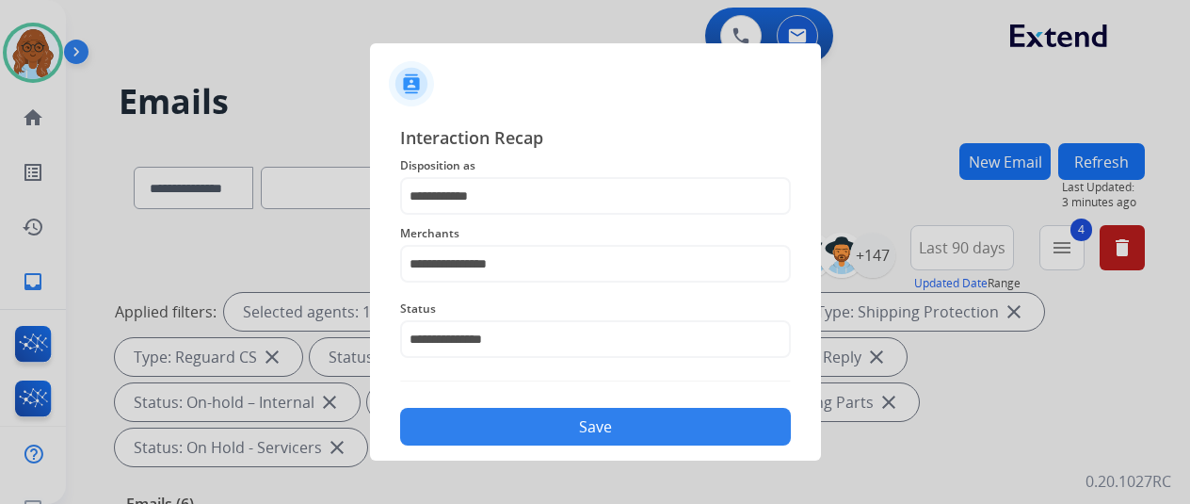
click at [525, 414] on button "Save" at bounding box center [595, 427] width 391 height 38
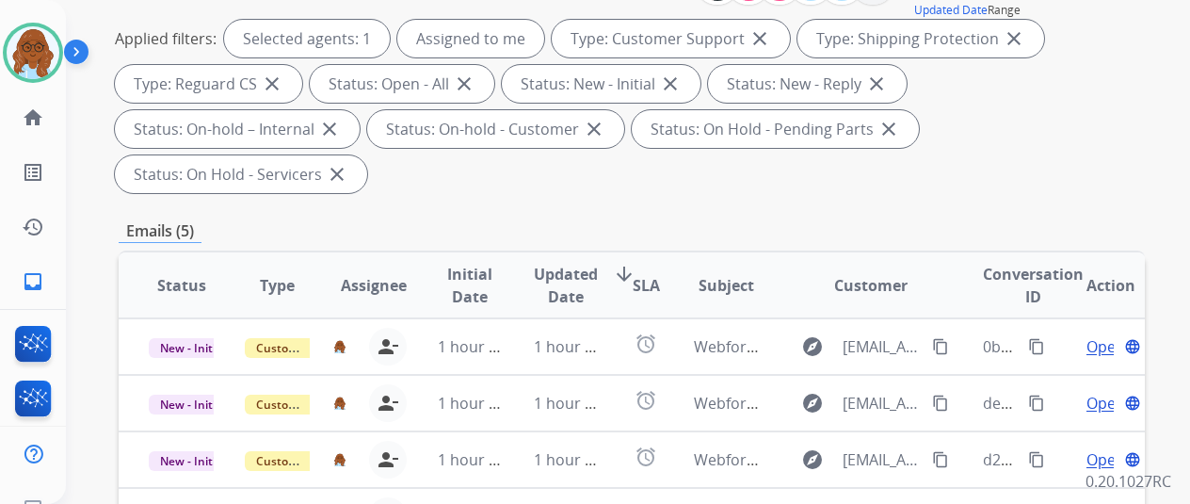
scroll to position [471, 0]
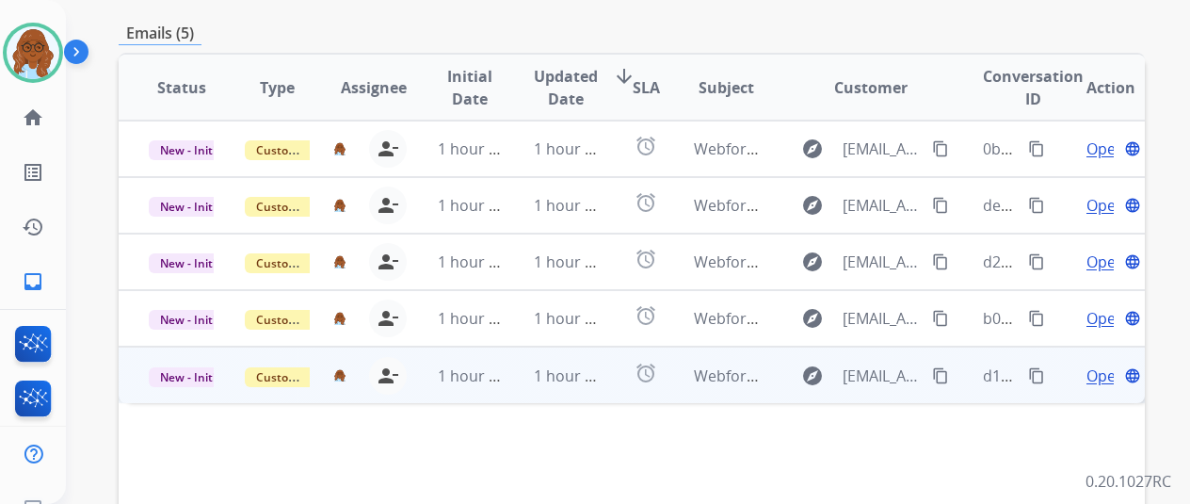
click at [1087, 364] on span "Open" at bounding box center [1106, 375] width 39 height 23
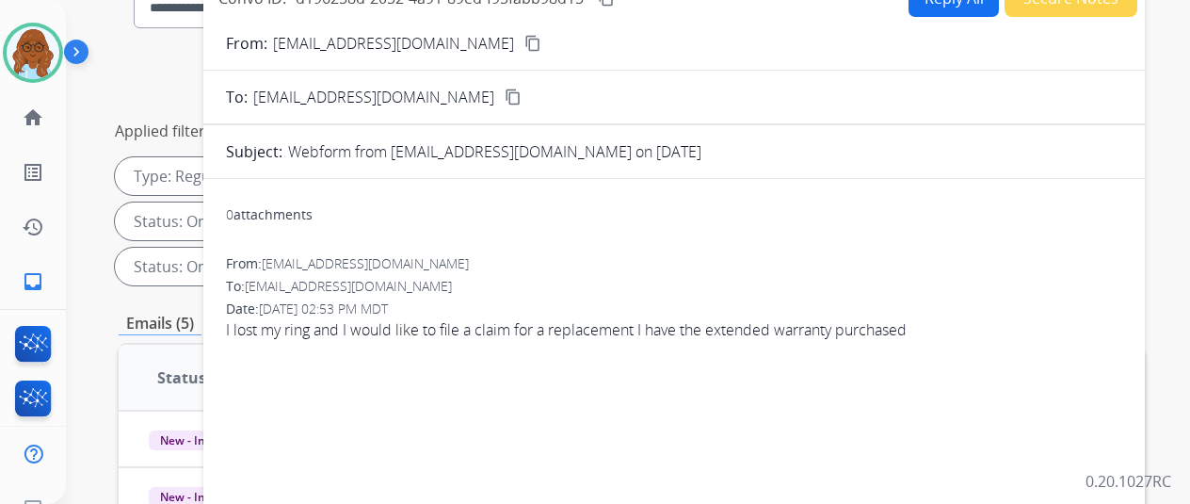
scroll to position [94, 0]
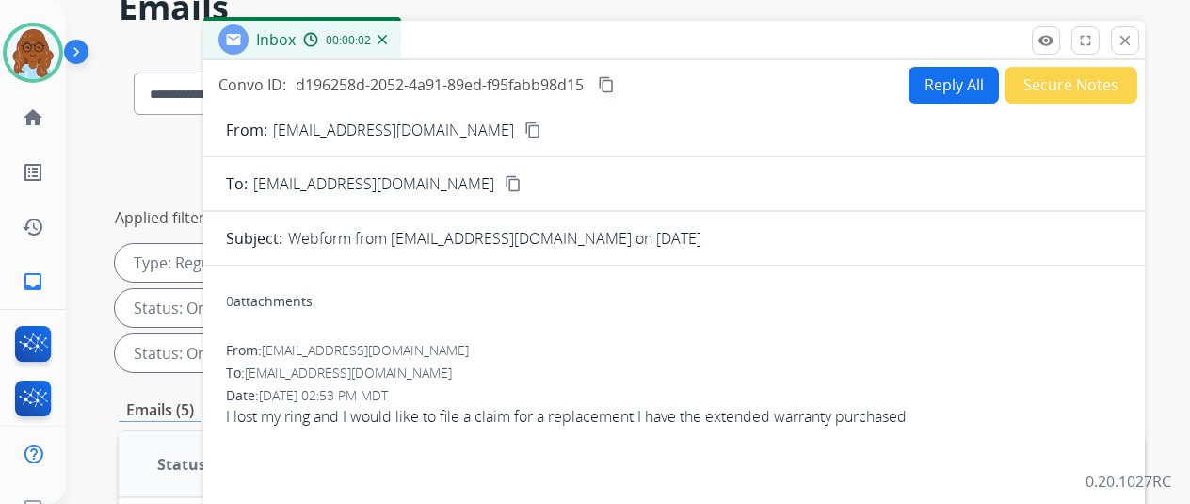
click at [958, 89] on button "Reply All" at bounding box center [954, 85] width 90 height 37
select select "**********"
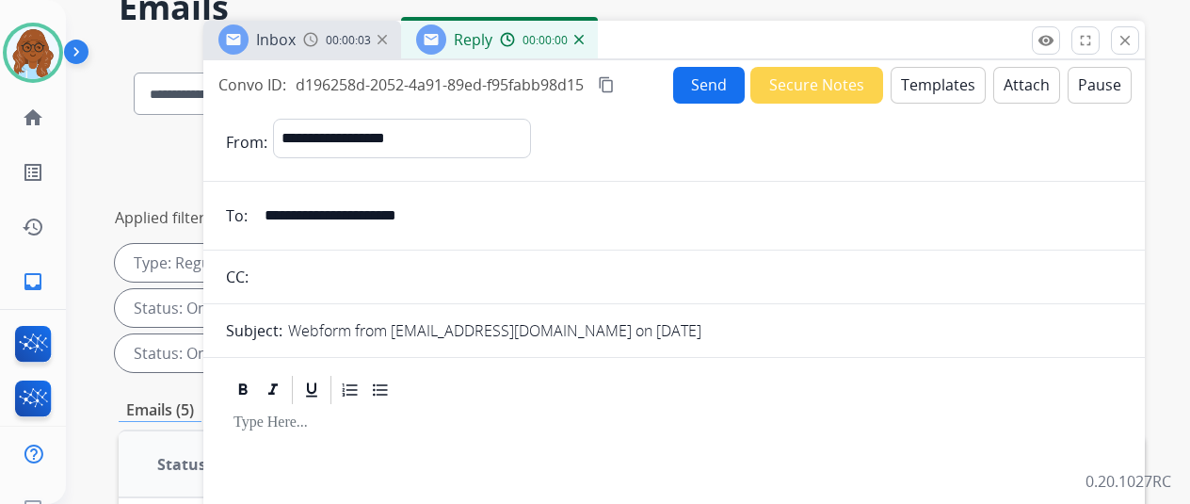
click at [942, 82] on button "Templates" at bounding box center [938, 85] width 95 height 37
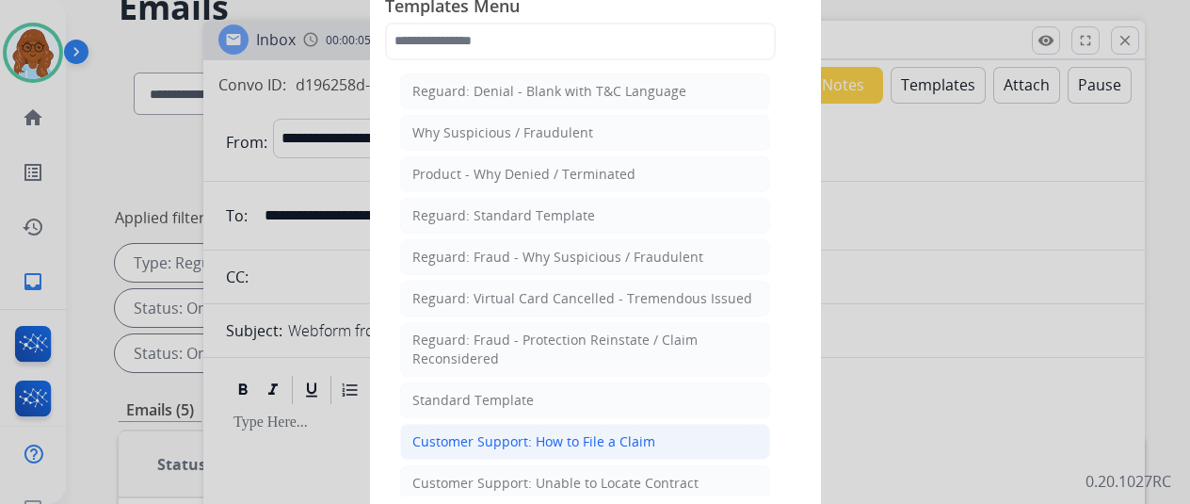
click at [539, 435] on div "Customer Support: How to File a Claim" at bounding box center [533, 441] width 243 height 19
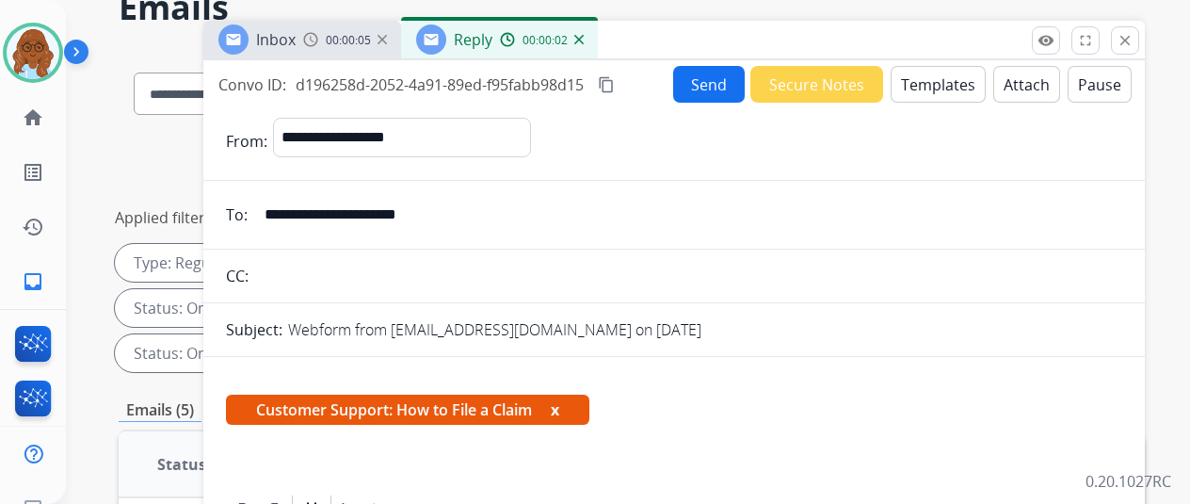
scroll to position [337, 0]
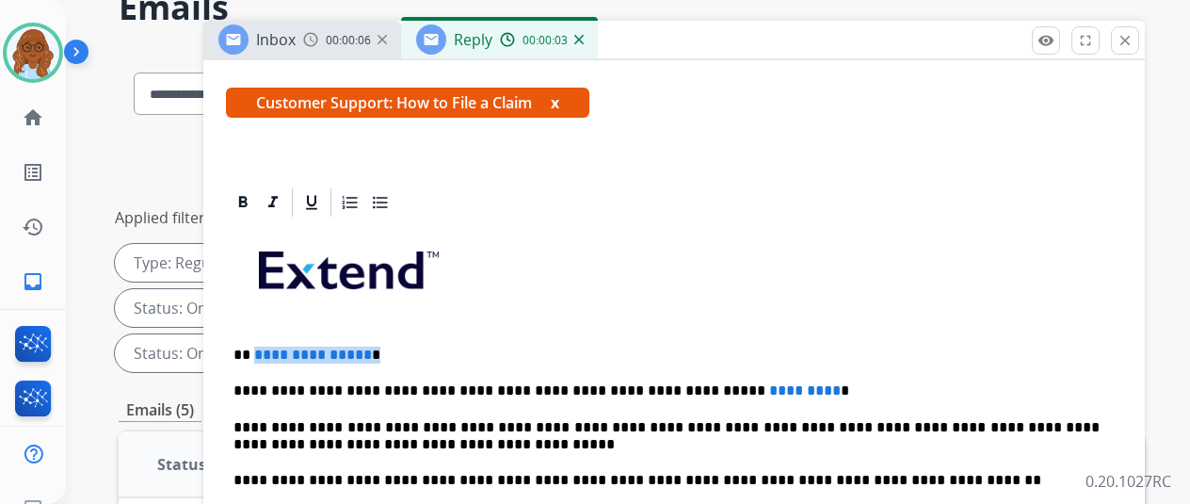
drag, startPoint x: 386, startPoint y: 310, endPoint x: 237, endPoint y: 309, distance: 148.8
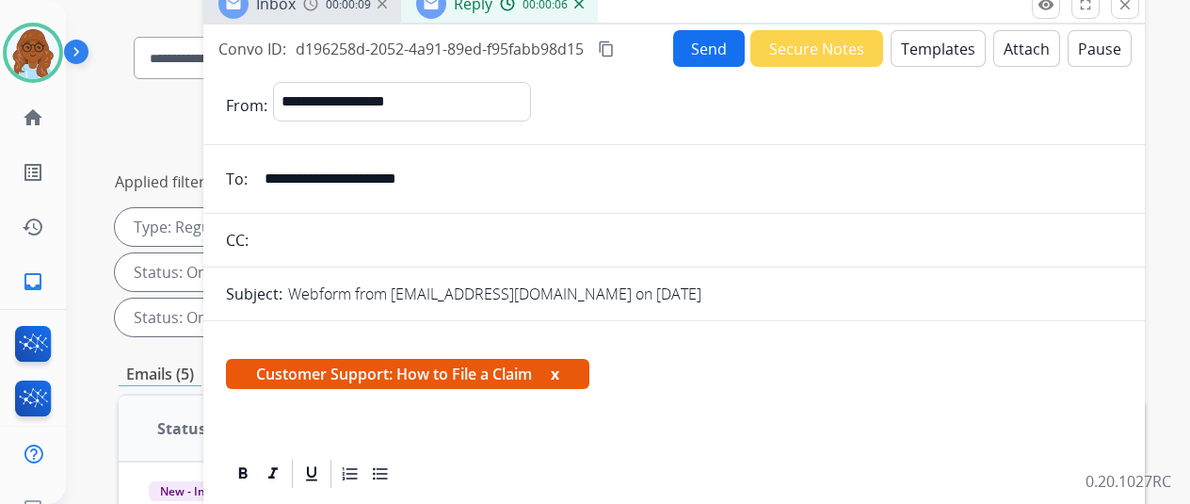
scroll to position [0, 0]
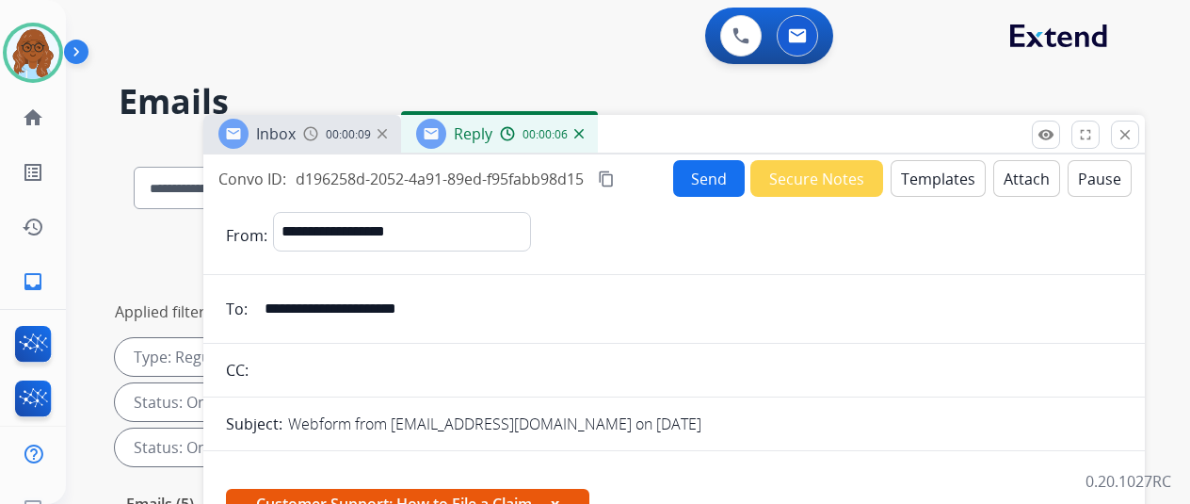
click at [344, 151] on div "Inbox 00:00:09" at bounding box center [302, 134] width 198 height 38
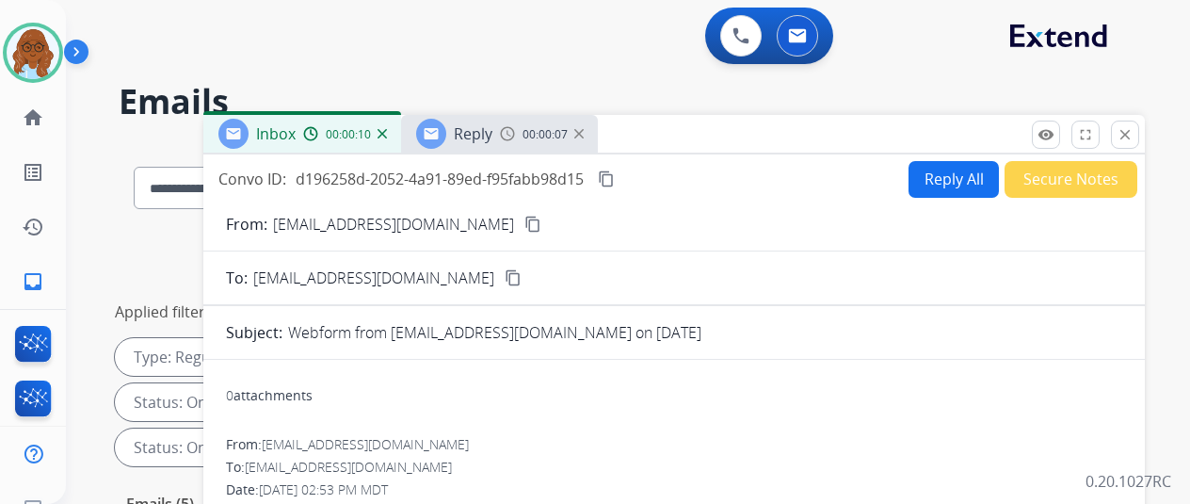
click at [524, 223] on mat-icon "content_copy" at bounding box center [532, 224] width 17 height 17
click at [520, 121] on div "Reply 00:00:16" at bounding box center [499, 134] width 197 height 38
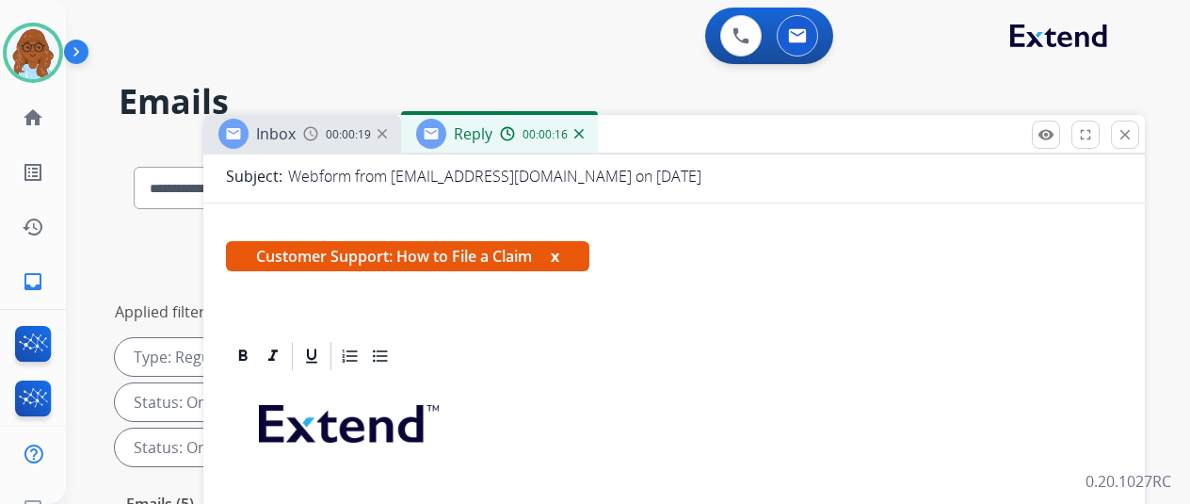
scroll to position [282, 0]
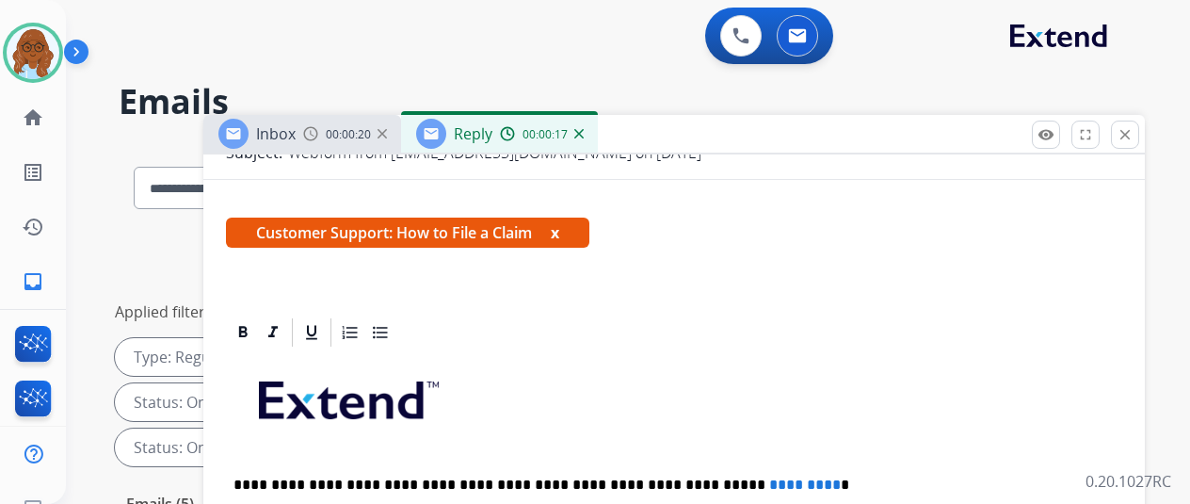
click at [252, 476] on p "**********" at bounding box center [666, 484] width 866 height 17
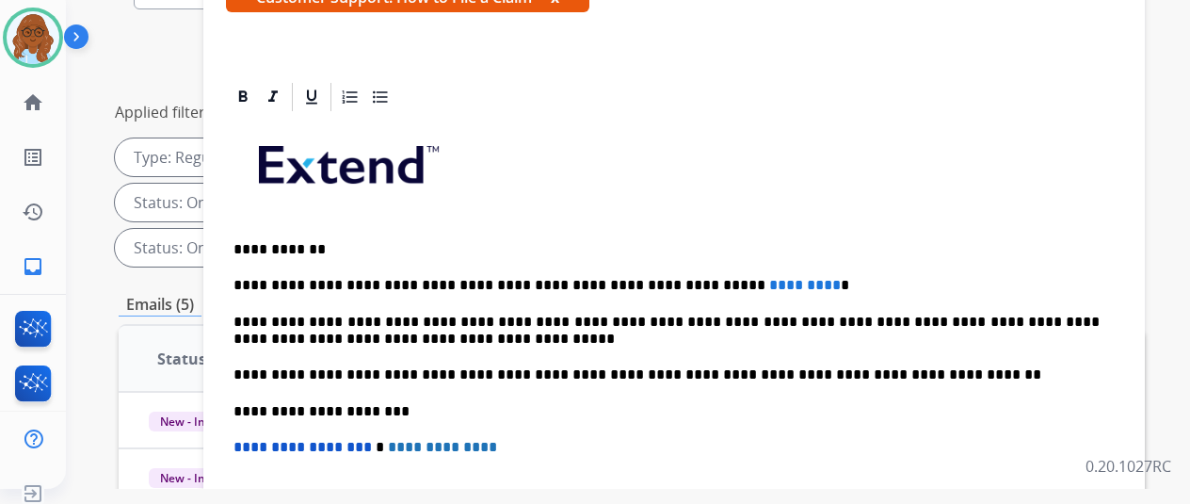
scroll to position [188, 0]
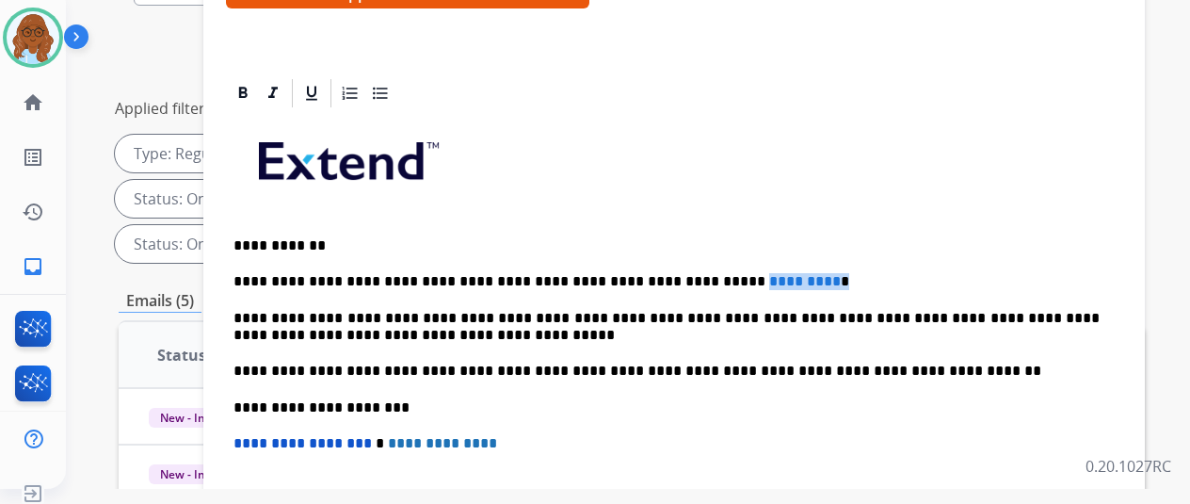
drag, startPoint x: 829, startPoint y: 251, endPoint x: 705, endPoint y: 249, distance: 124.3
click at [705, 273] on p "**********" at bounding box center [666, 281] width 866 height 17
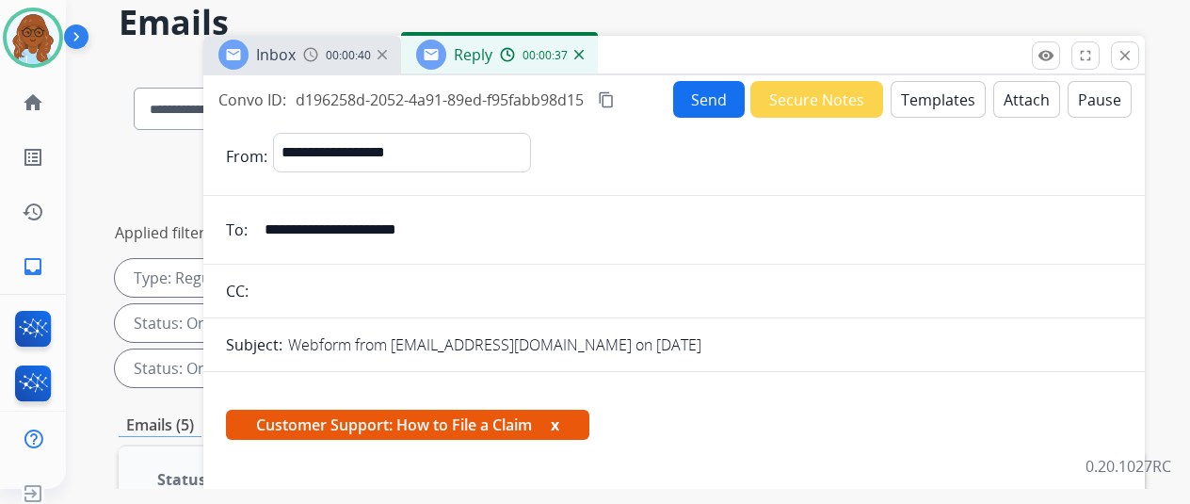
scroll to position [0, 0]
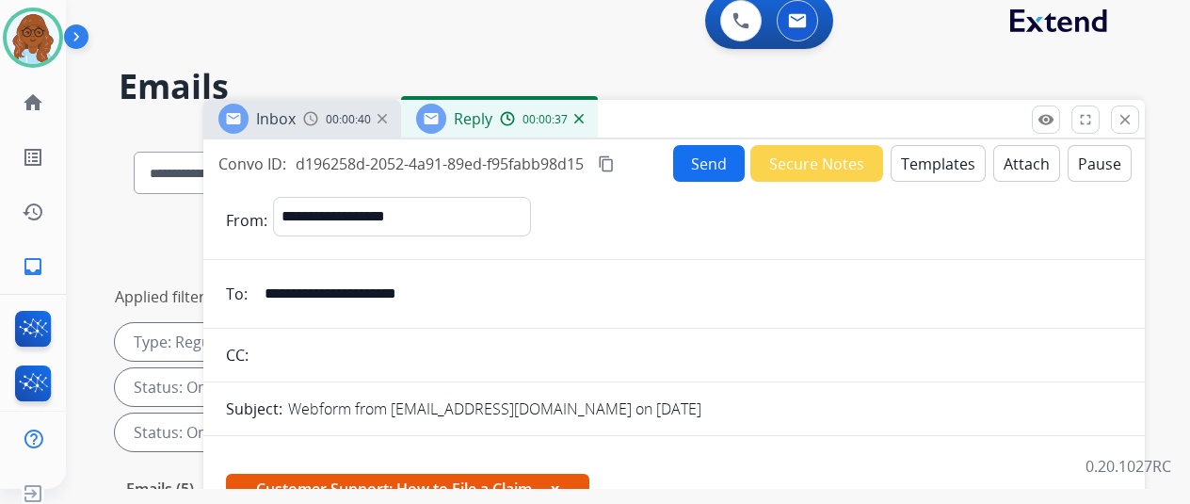
click at [614, 155] on button "content_copy" at bounding box center [606, 164] width 23 height 23
click at [727, 168] on button "Send" at bounding box center [709, 163] width 72 height 37
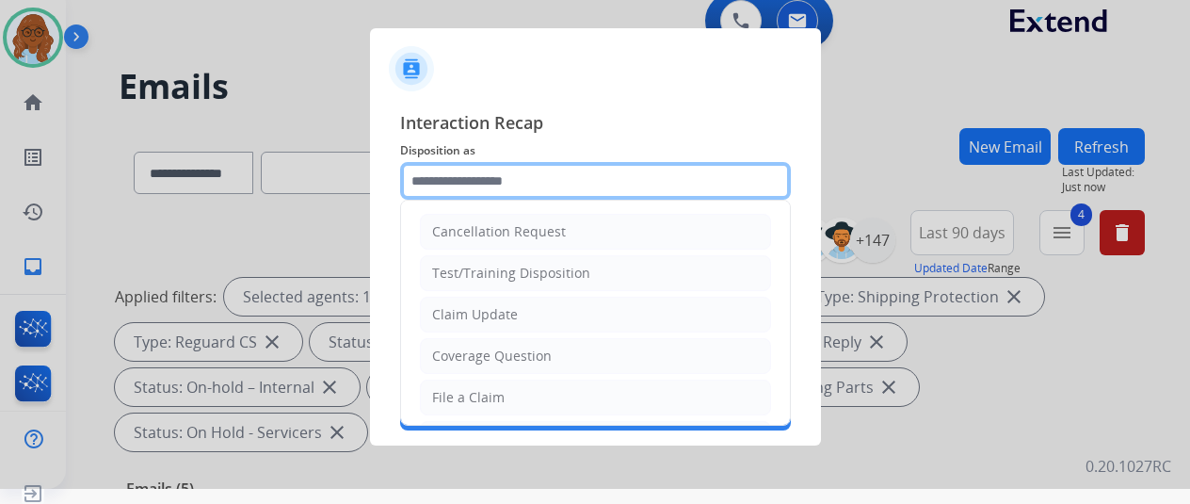
click at [565, 174] on input "text" at bounding box center [595, 181] width 391 height 38
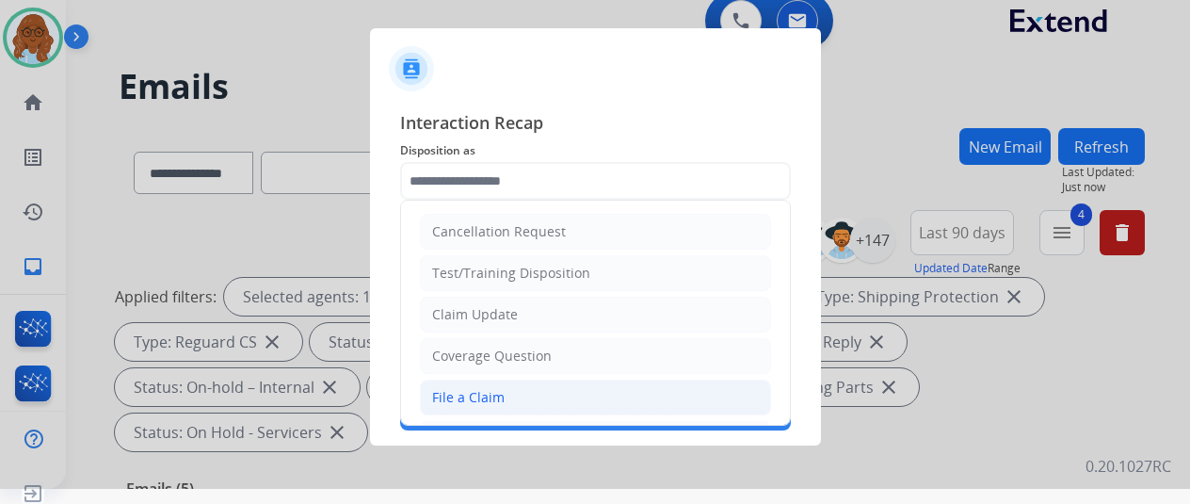
click at [486, 395] on div "File a Claim" at bounding box center [468, 397] width 72 height 19
type input "**********"
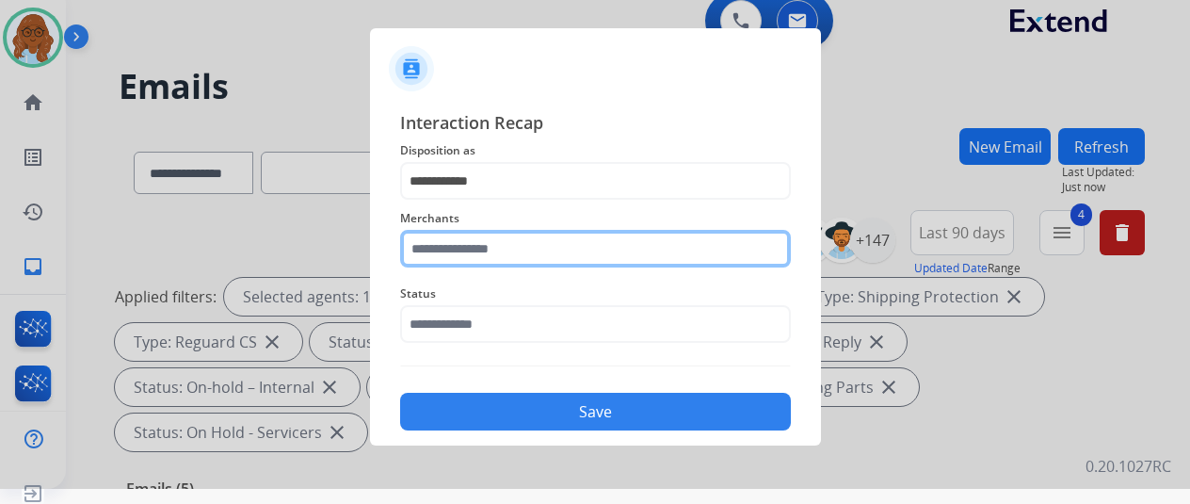
click at [495, 250] on input "text" at bounding box center [595, 249] width 391 height 38
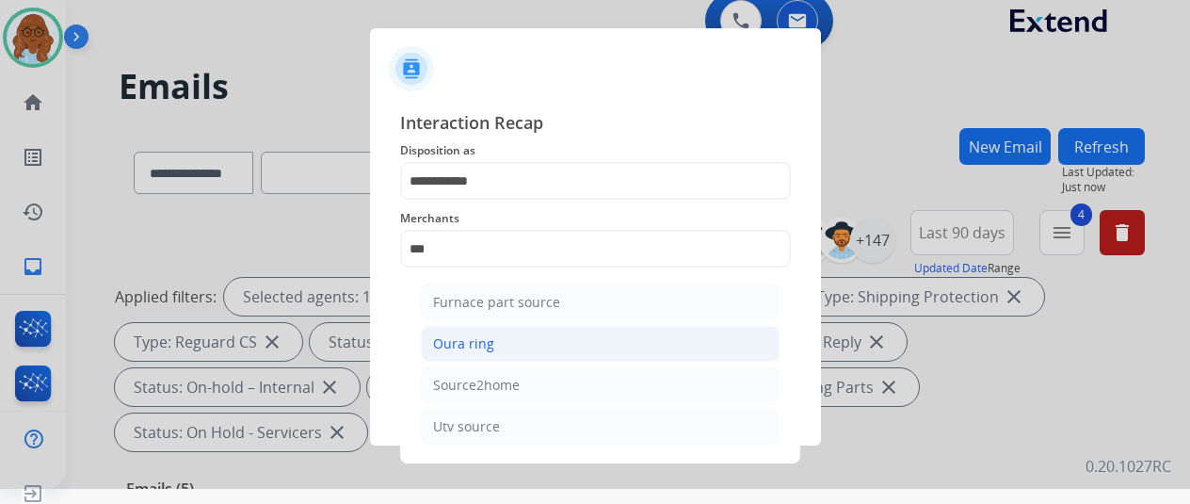
click at [443, 330] on li "Oura ring" at bounding box center [600, 344] width 359 height 36
type input "*********"
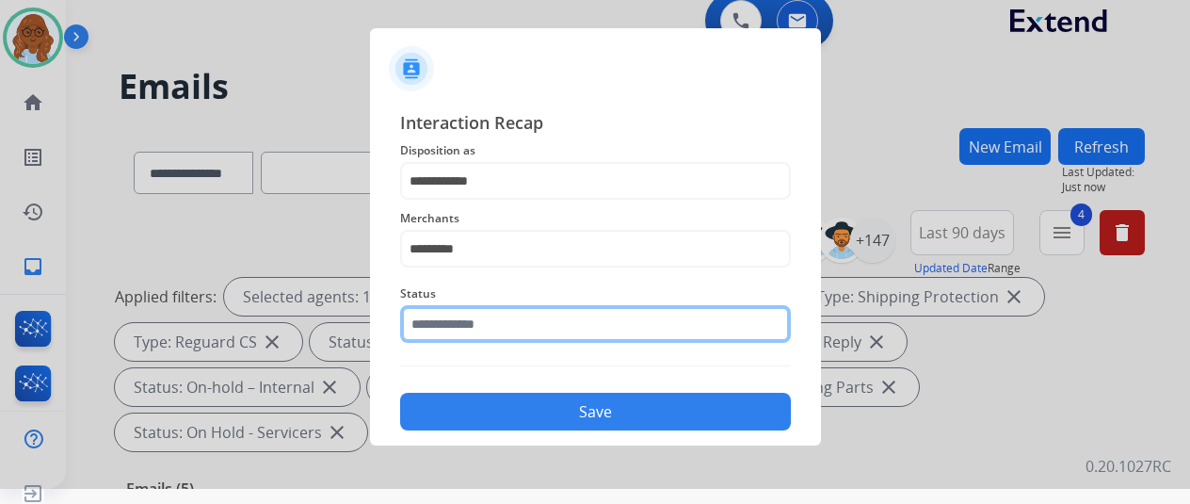
click at [451, 325] on input "text" at bounding box center [595, 324] width 391 height 38
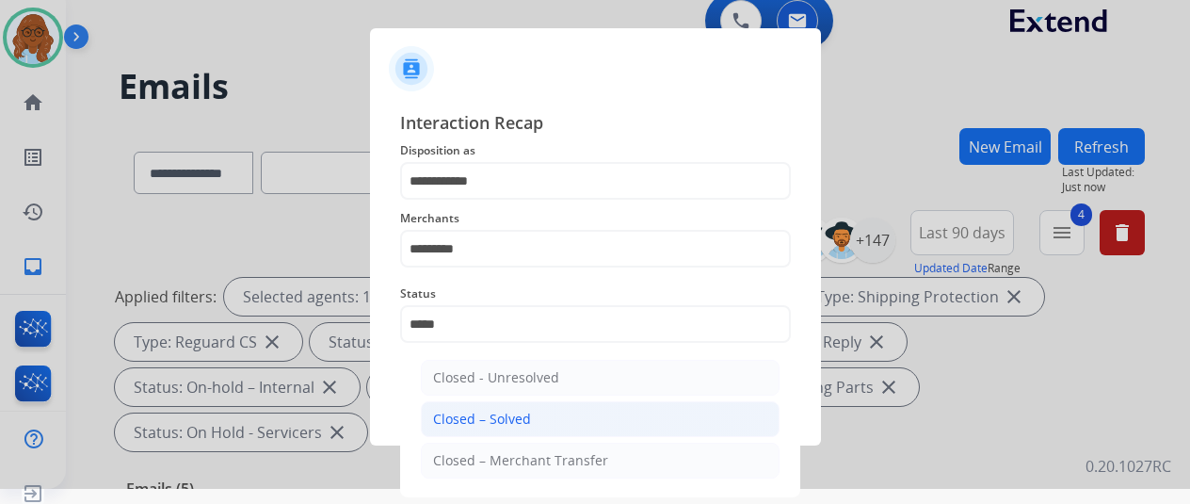
click at [475, 410] on div "Closed – Solved" at bounding box center [482, 419] width 98 height 19
type input "**********"
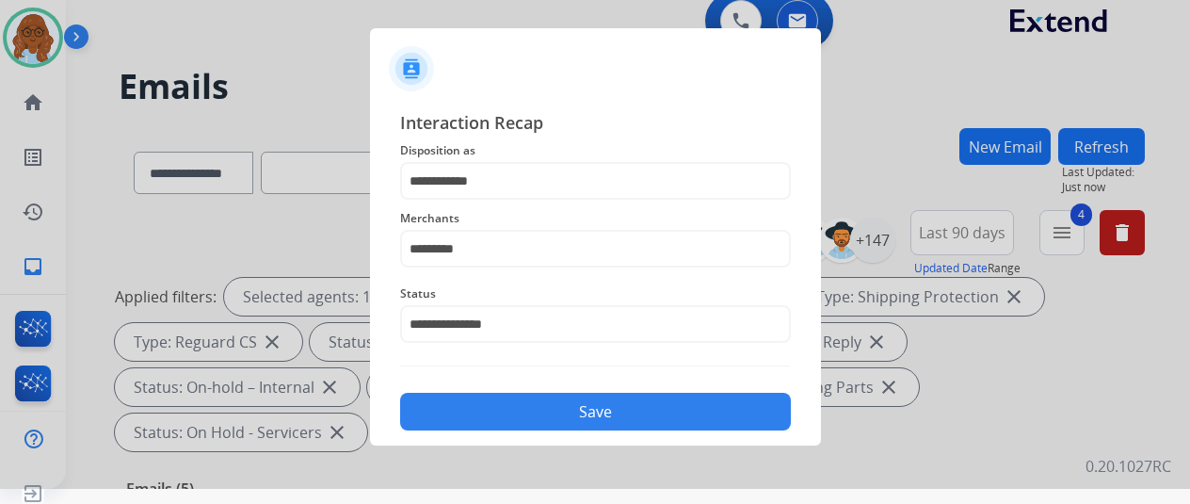
drag, startPoint x: 546, startPoint y: 416, endPoint x: 820, endPoint y: 447, distance: 275.7
click at [546, 416] on button "Save" at bounding box center [595, 412] width 391 height 38
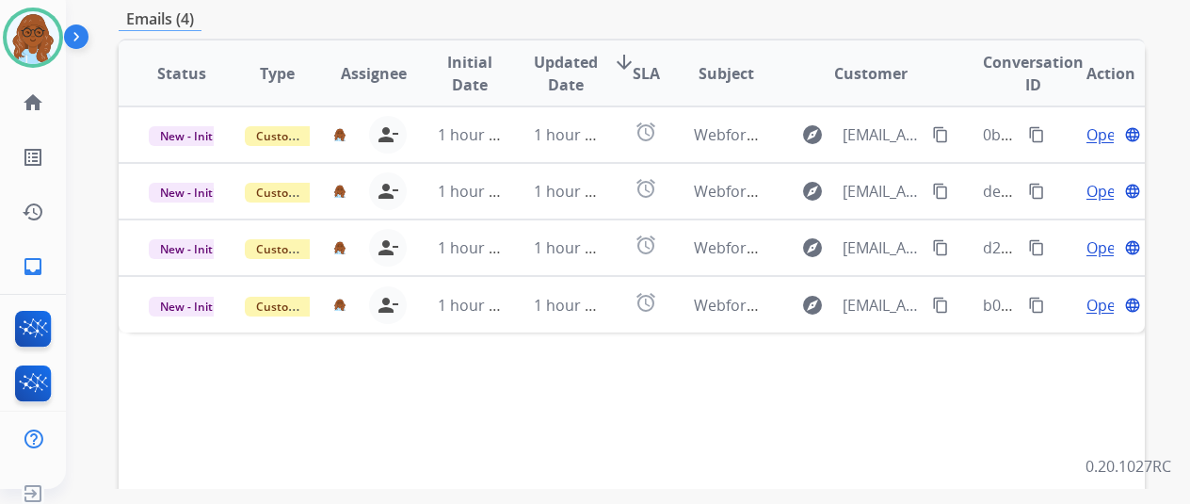
scroll to position [471, 0]
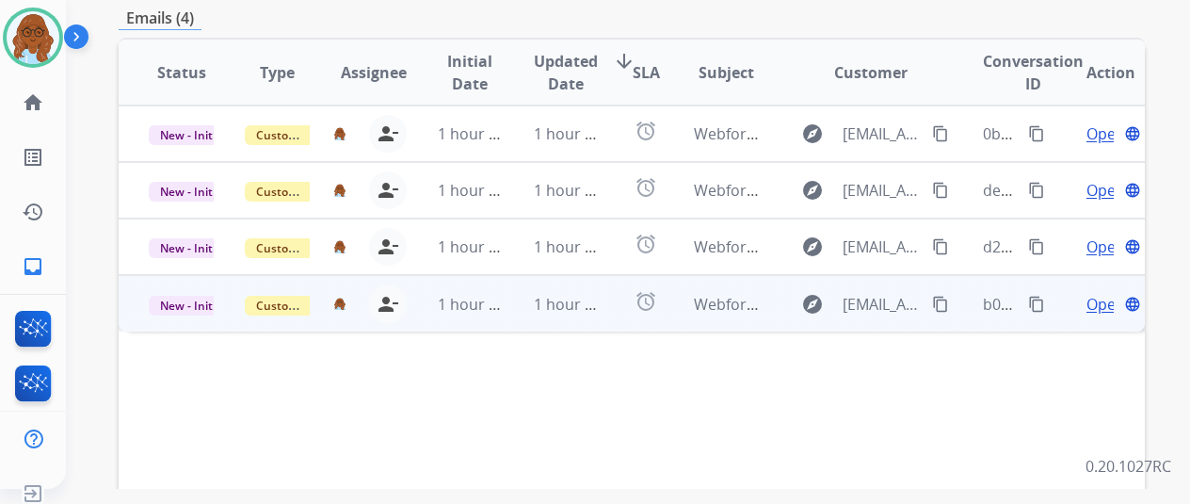
click at [1099, 293] on span "Open" at bounding box center [1106, 304] width 39 height 23
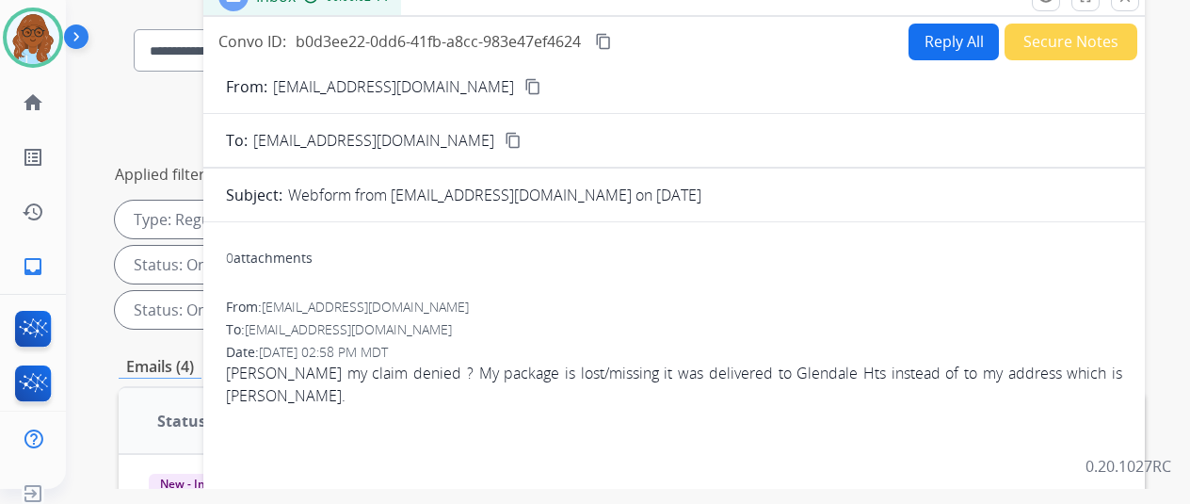
scroll to position [94, 0]
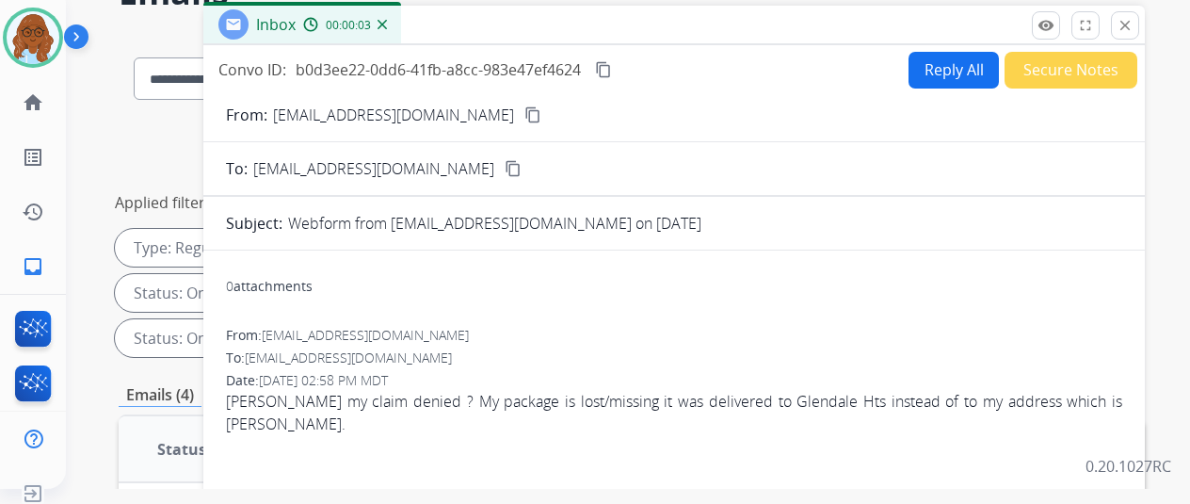
click at [524, 116] on mat-icon "content_copy" at bounding box center [532, 114] width 17 height 17
drag, startPoint x: 963, startPoint y: 72, endPoint x: 1204, endPoint y: 214, distance: 279.4
click at [963, 72] on button "Reply All" at bounding box center [954, 70] width 90 height 37
select select "**********"
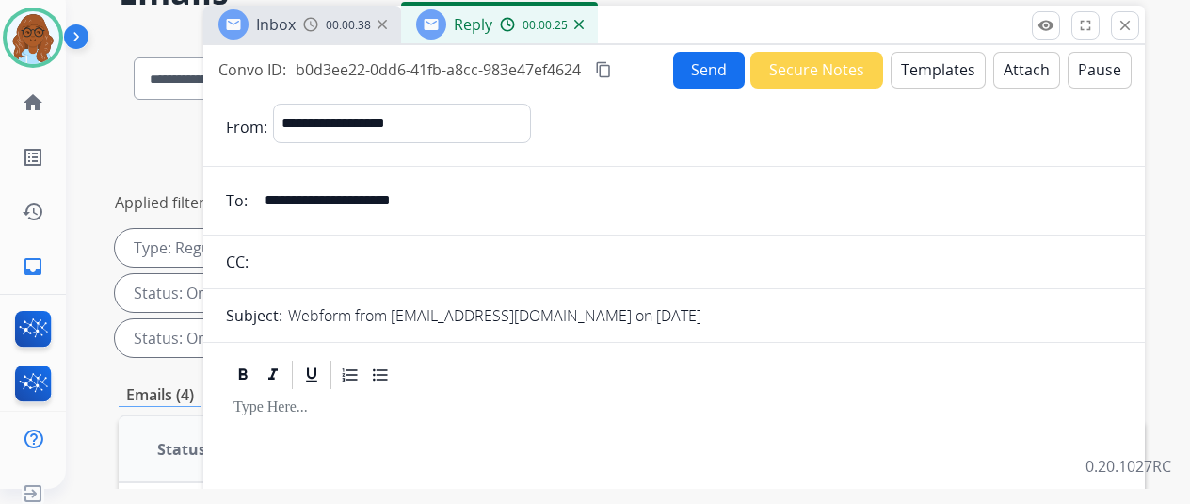
click at [948, 71] on button "Templates" at bounding box center [938, 70] width 95 height 37
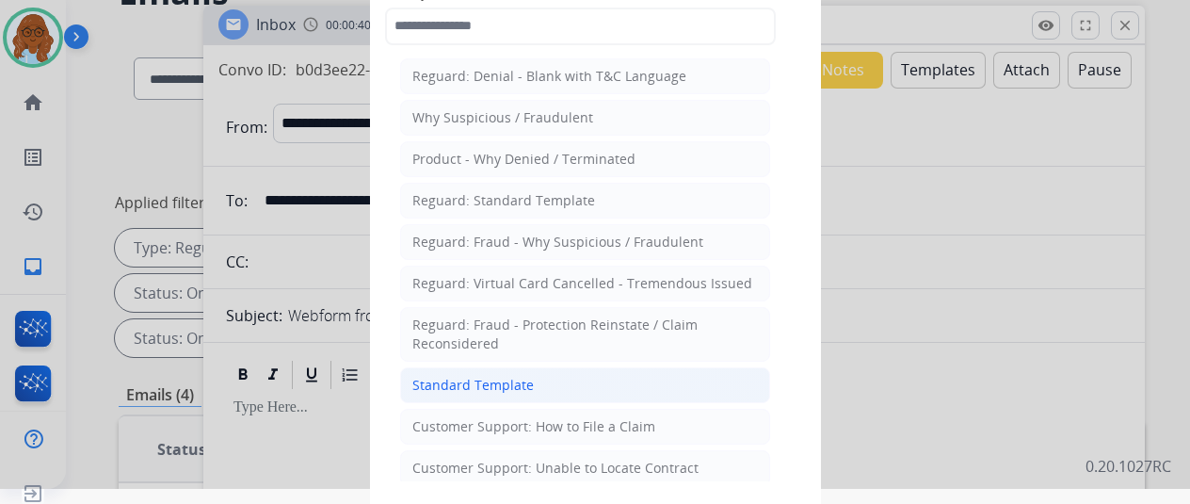
click at [521, 376] on div "Standard Template" at bounding box center [472, 385] width 121 height 19
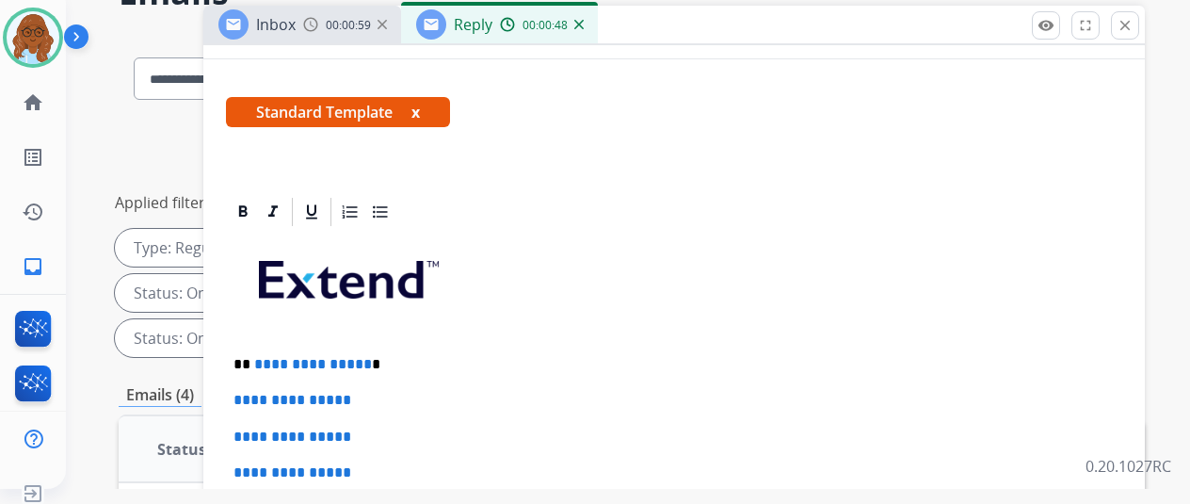
scroll to position [410, 0]
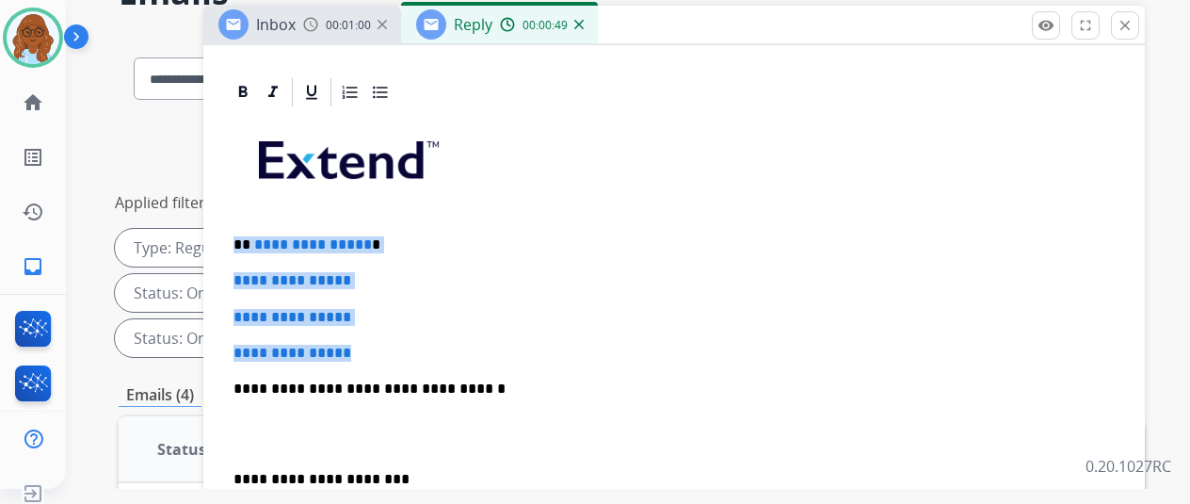
drag, startPoint x: 362, startPoint y: 331, endPoint x: 231, endPoint y: 226, distance: 168.8
click at [231, 226] on div "**********" at bounding box center [674, 476] width 942 height 802
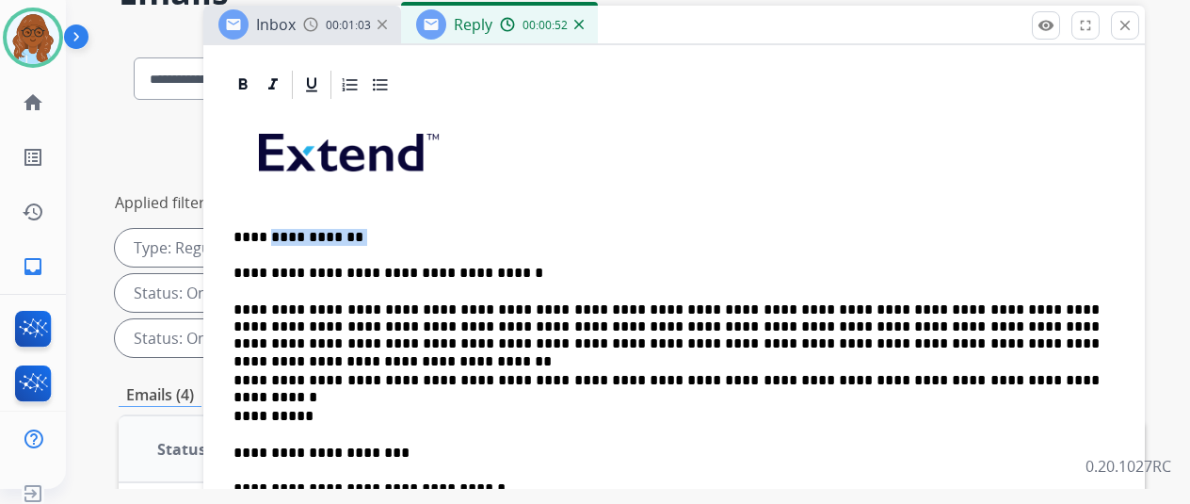
drag, startPoint x: 385, startPoint y: 233, endPoint x: 282, endPoint y: 236, distance: 102.7
click at [282, 236] on p "**********" at bounding box center [666, 237] width 866 height 17
drag, startPoint x: 678, startPoint y: 342, endPoint x: 722, endPoint y: 342, distance: 44.3
click at [722, 342] on p "**********" at bounding box center [666, 327] width 866 height 52
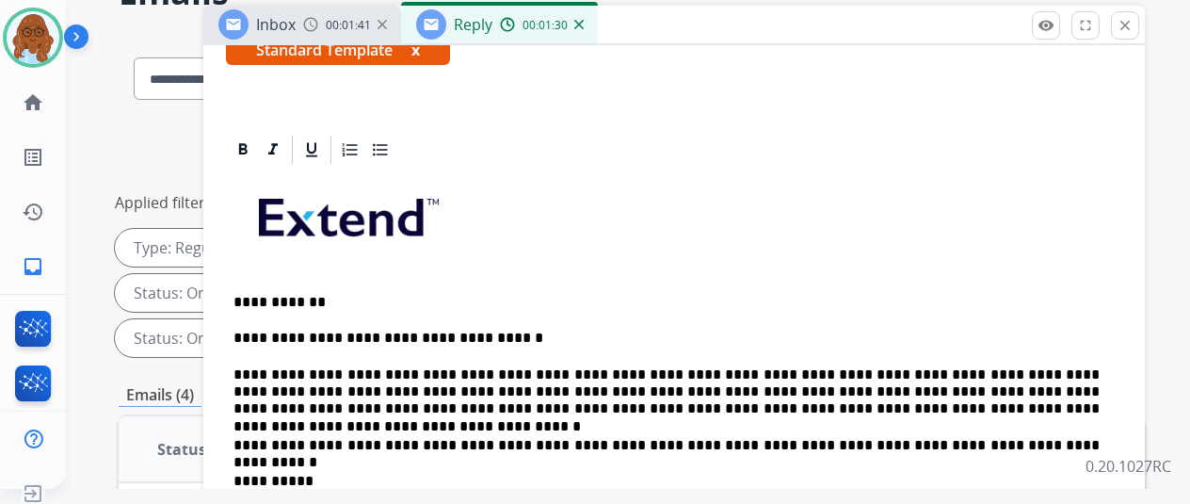
scroll to position [315, 0]
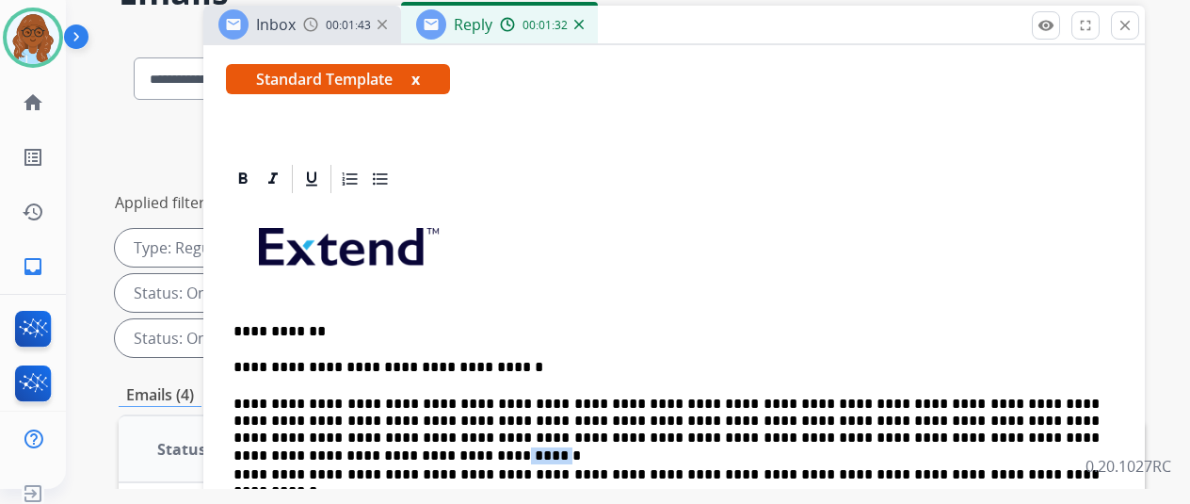
drag, startPoint x: 1009, startPoint y: 437, endPoint x: 1051, endPoint y: 430, distance: 41.9
click at [1051, 430] on p "**********" at bounding box center [666, 421] width 866 height 52
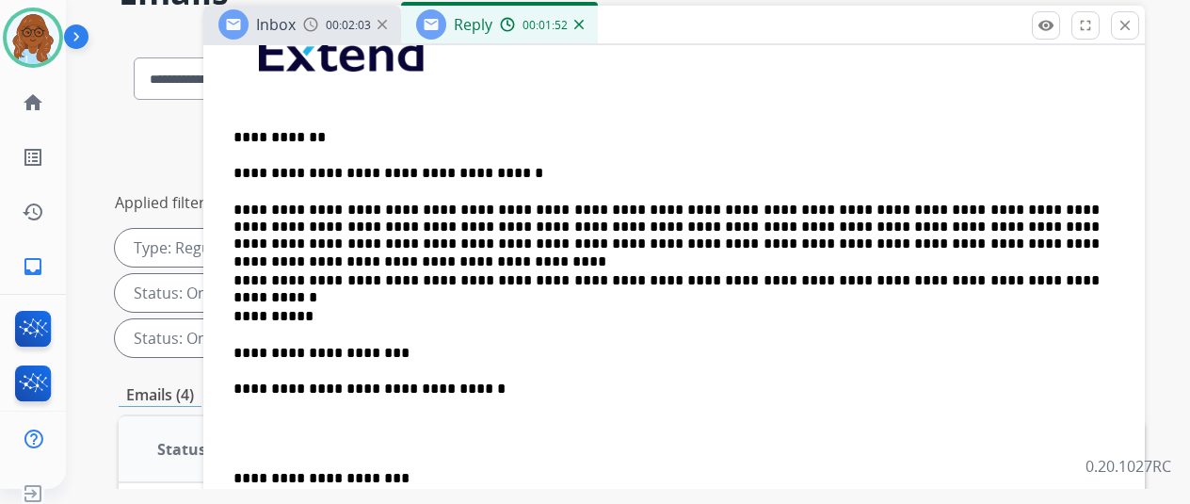
scroll to position [517, 0]
drag, startPoint x: 238, startPoint y: 459, endPoint x: 286, endPoint y: 463, distance: 48.2
click at [238, 459] on div "**********" at bounding box center [674, 423] width 942 height 910
click at [247, 476] on div "**********" at bounding box center [674, 379] width 896 height 755
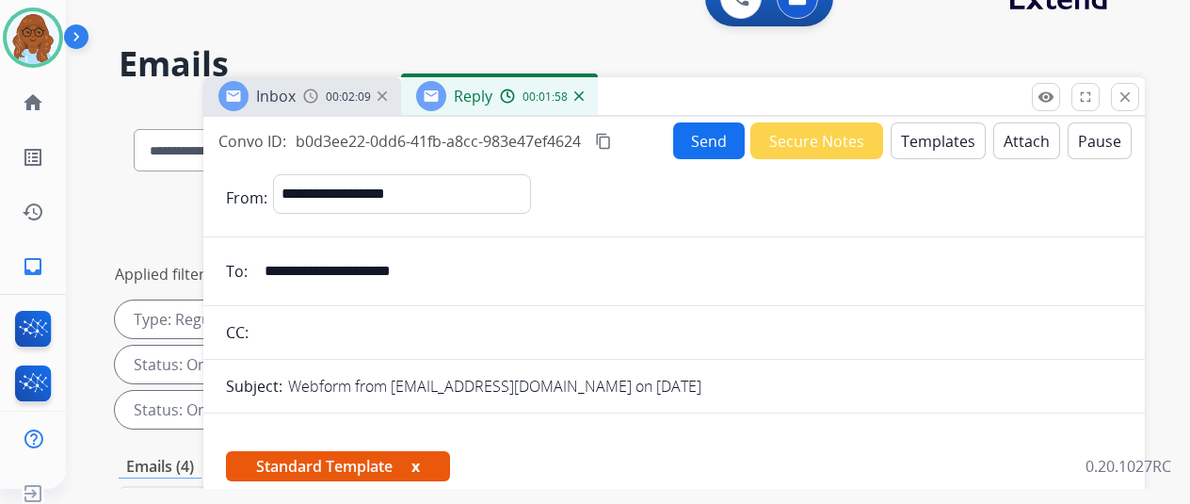
scroll to position [0, 0]
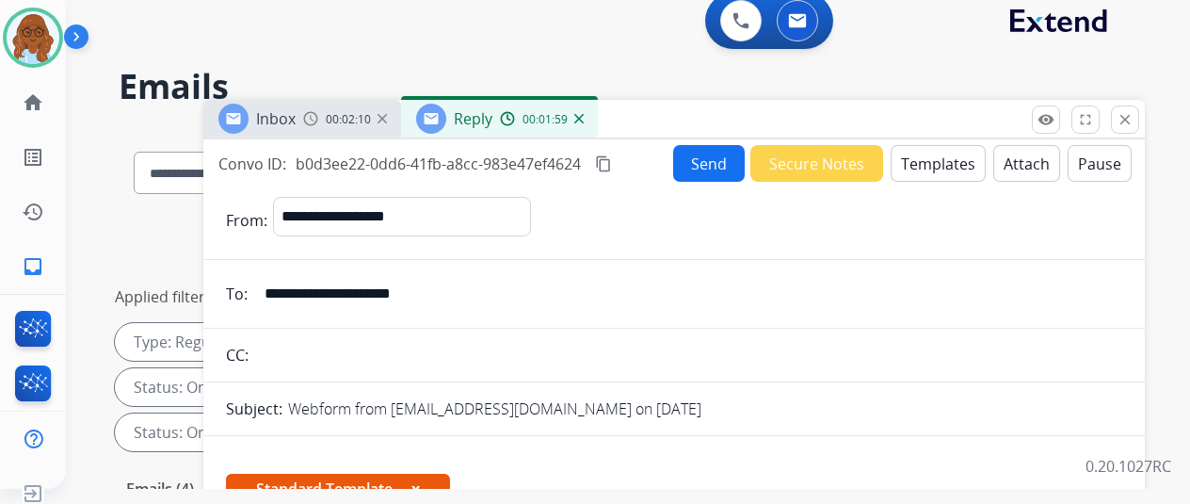
click at [621, 150] on div "Convo ID: b0d3ee22-0dd6-41fb-a8cc-983e47ef4624 content_copy Send Secure Notes T…" at bounding box center [674, 163] width 942 height 37
click at [615, 166] on button "content_copy" at bounding box center [603, 164] width 23 height 23
click at [702, 175] on button "Send" at bounding box center [709, 163] width 72 height 37
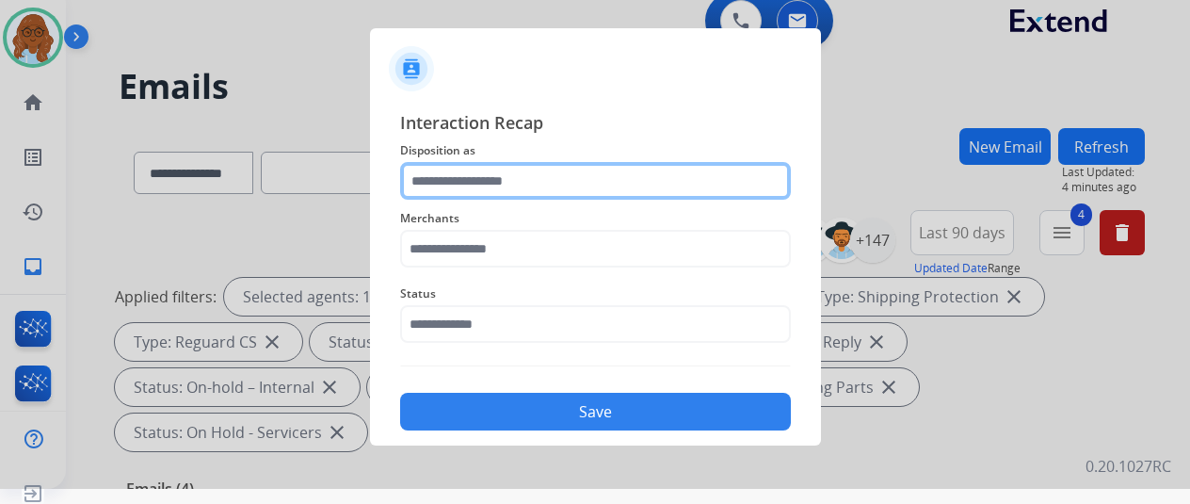
click at [512, 168] on input "text" at bounding box center [595, 181] width 391 height 38
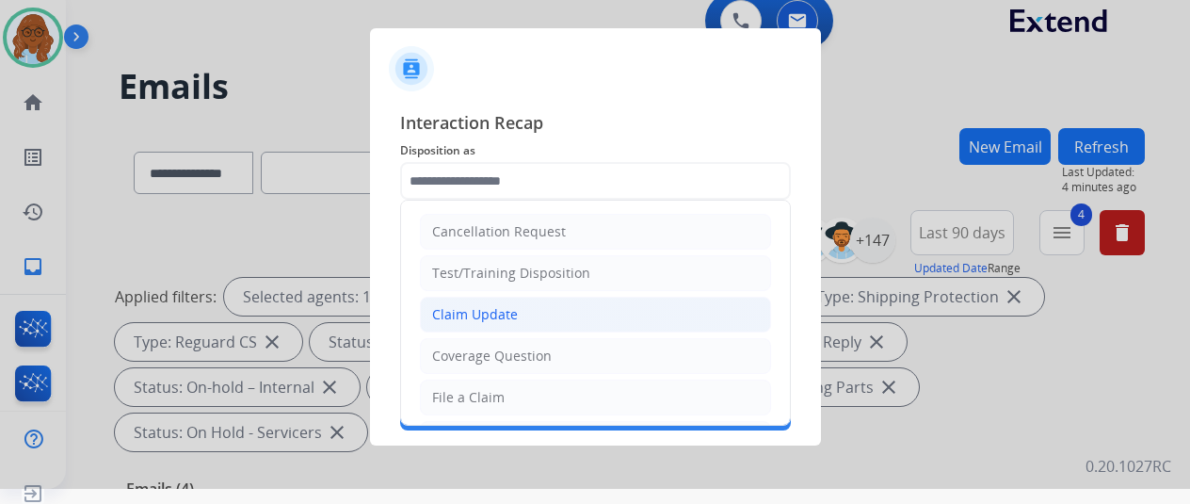
click at [480, 310] on div "Claim Update" at bounding box center [475, 314] width 86 height 19
type input "**********"
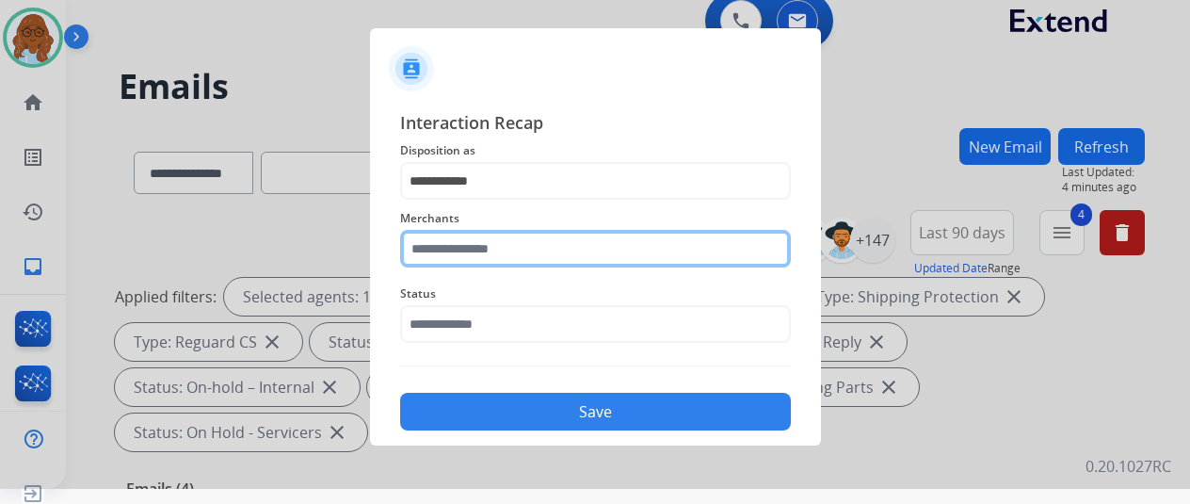
click at [482, 253] on input "text" at bounding box center [595, 249] width 391 height 38
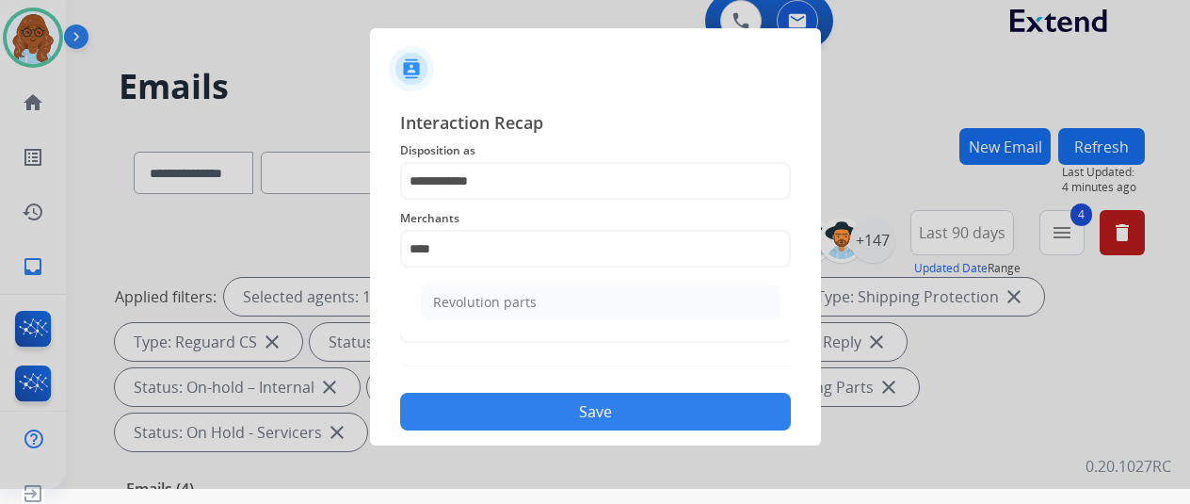
click at [557, 297] on li "Revolution parts" at bounding box center [600, 302] width 359 height 36
type input "**********"
click at [457, 302] on span "Status" at bounding box center [595, 293] width 391 height 23
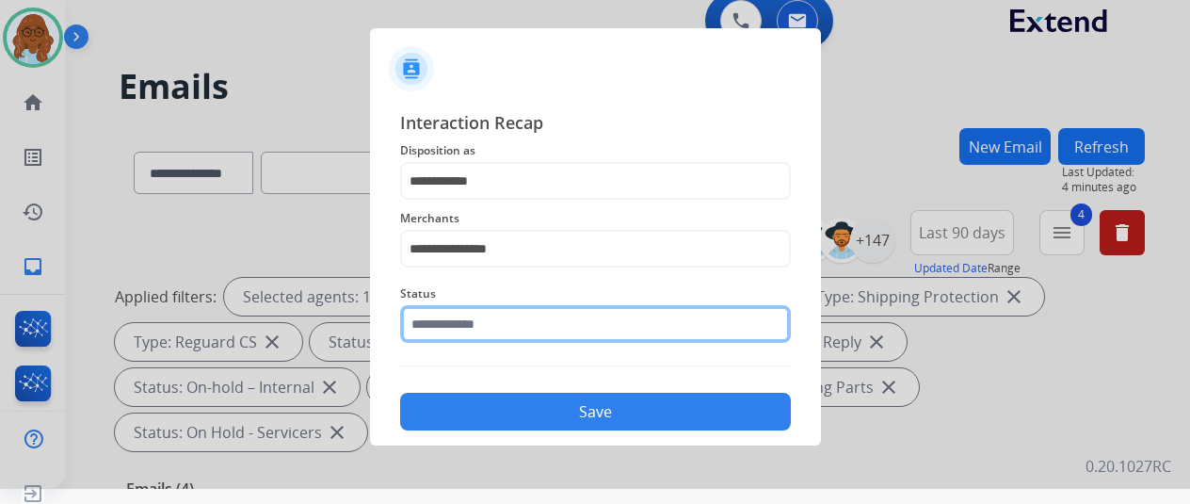
click at [456, 322] on input "text" at bounding box center [595, 324] width 391 height 38
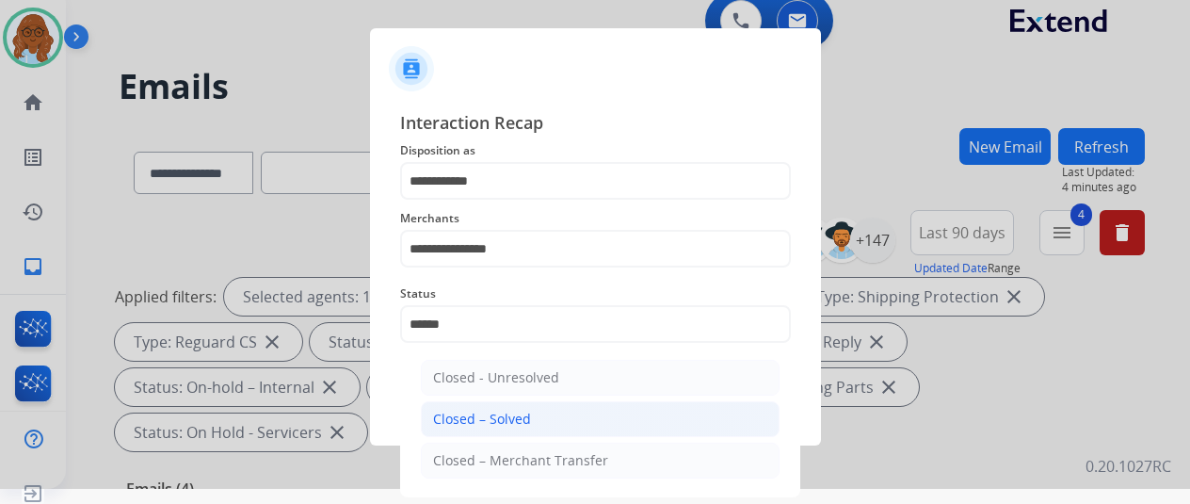
click at [548, 418] on li "Closed – Solved" at bounding box center [600, 419] width 359 height 36
type input "**********"
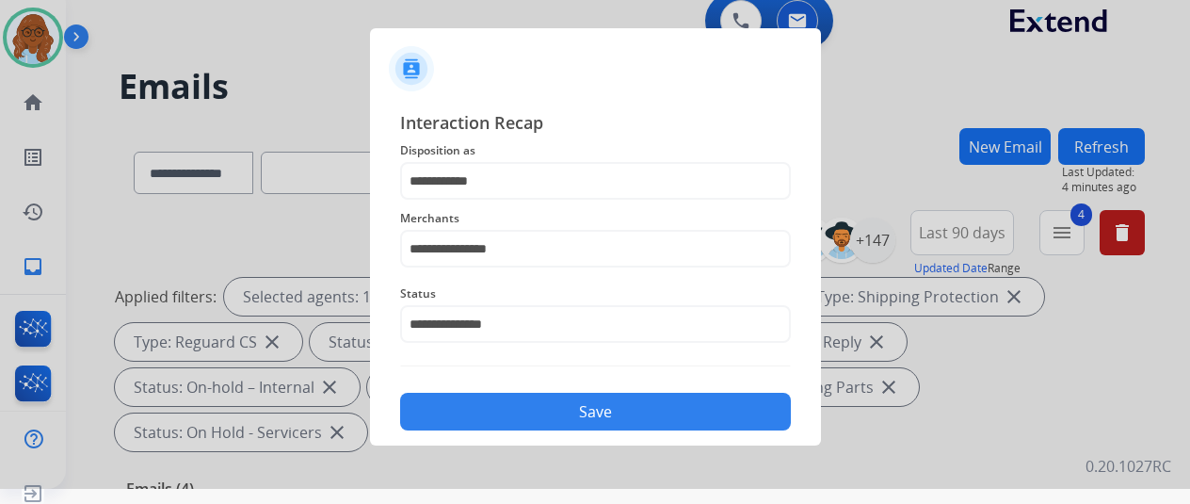
click at [559, 407] on button "Save" at bounding box center [595, 412] width 391 height 38
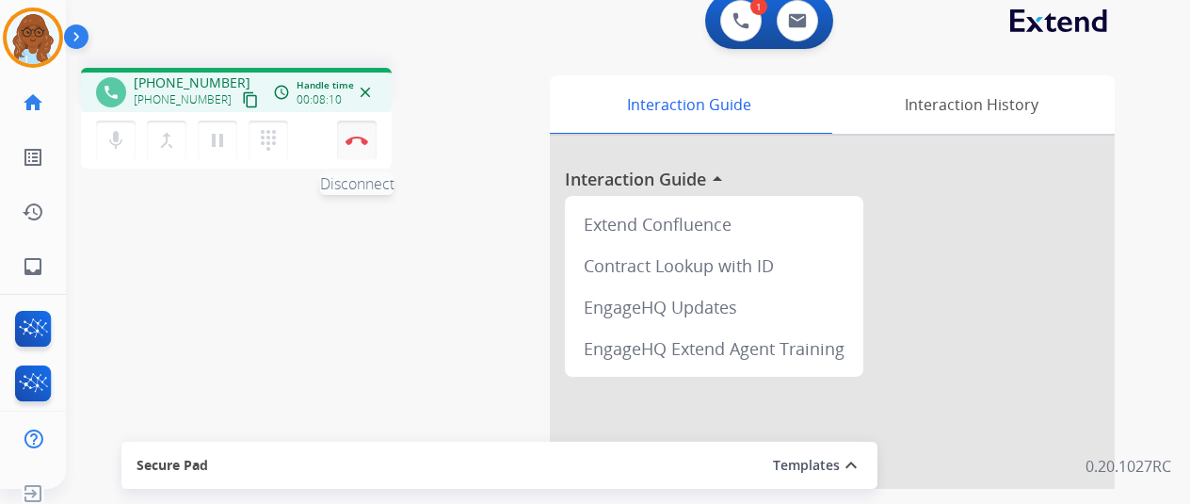
click at [360, 144] on button "Disconnect" at bounding box center [357, 141] width 40 height 40
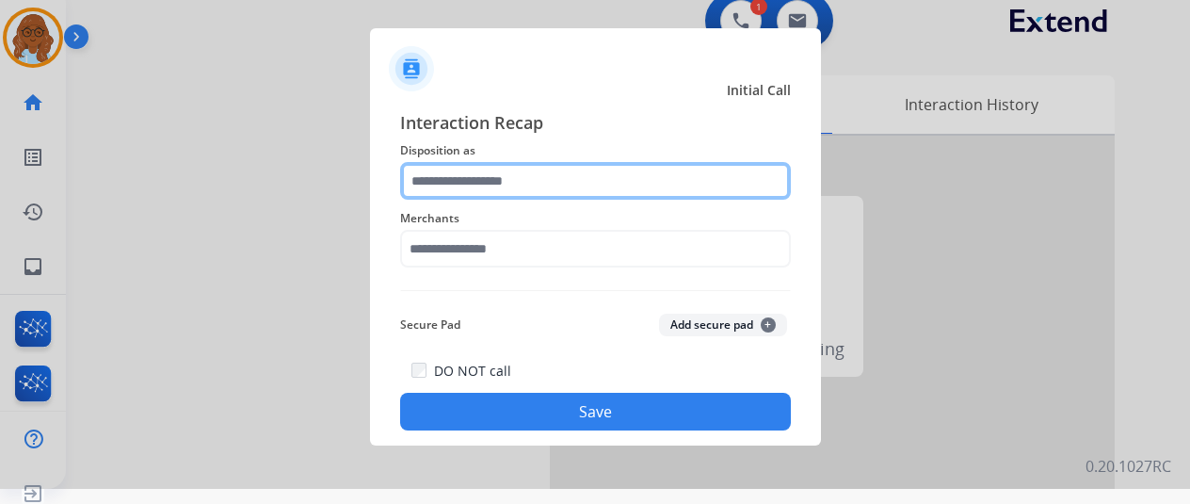
click at [461, 177] on input "text" at bounding box center [595, 181] width 391 height 38
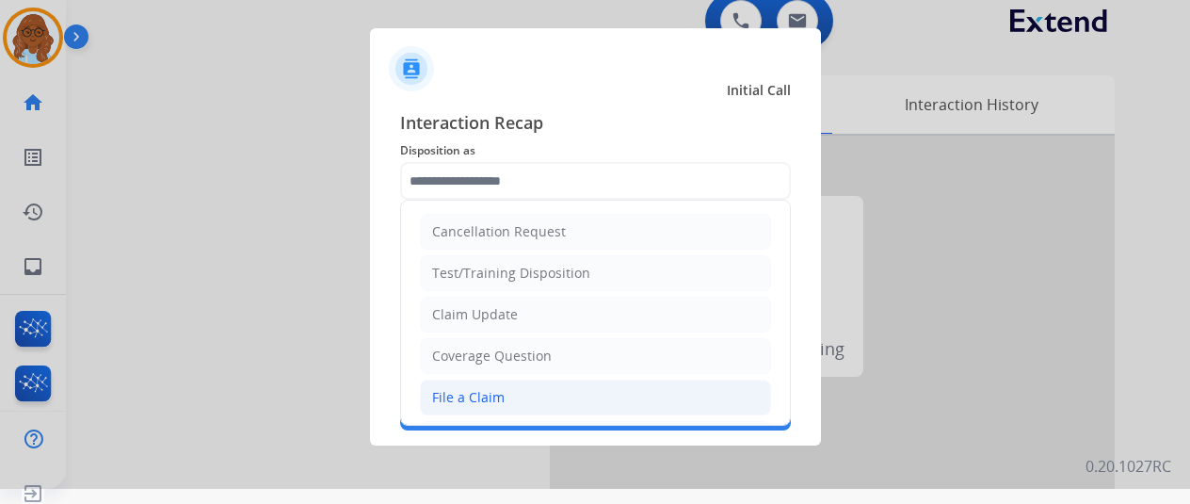
click at [567, 381] on li "File a Claim" at bounding box center [595, 397] width 351 height 36
type input "**********"
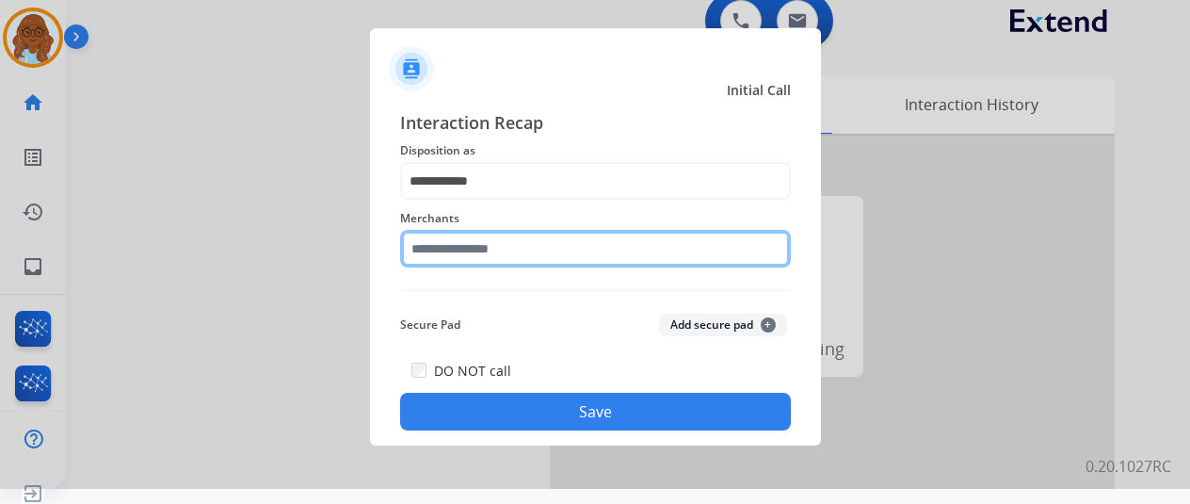
click at [583, 240] on input "text" at bounding box center [595, 249] width 391 height 38
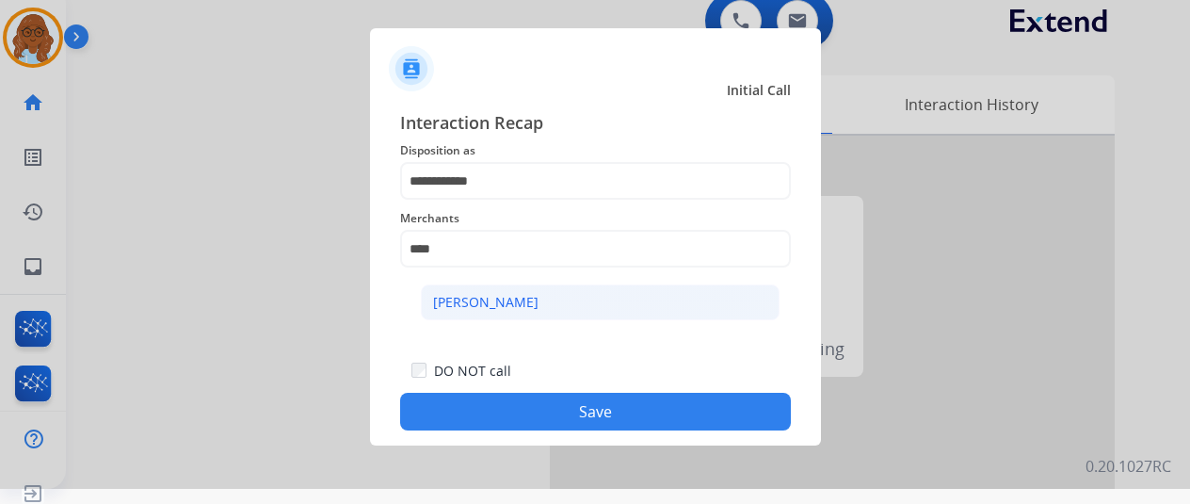
click at [623, 285] on li "[PERSON_NAME]" at bounding box center [600, 302] width 359 height 36
type input "**********"
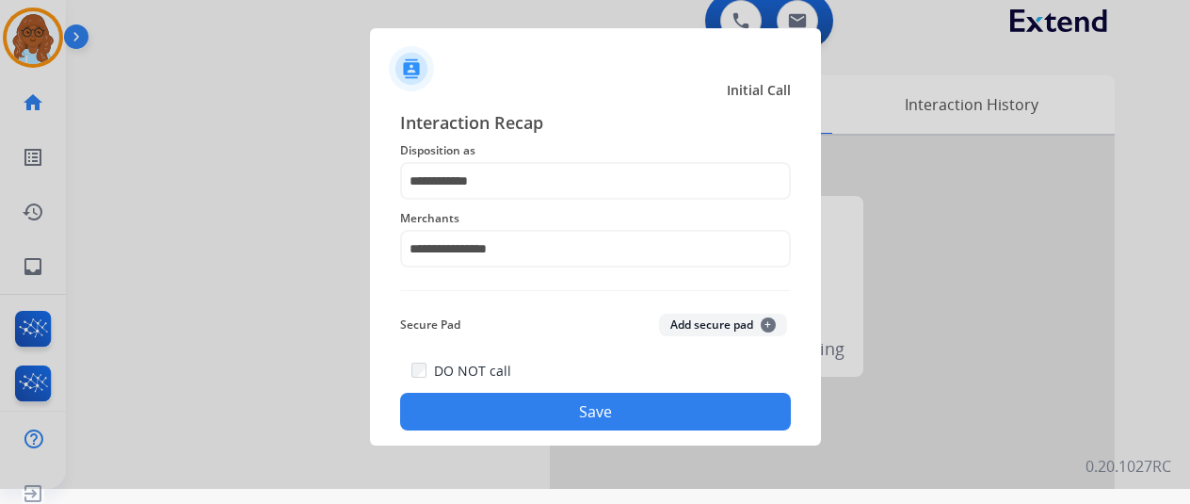
click at [584, 410] on button "Save" at bounding box center [595, 412] width 391 height 38
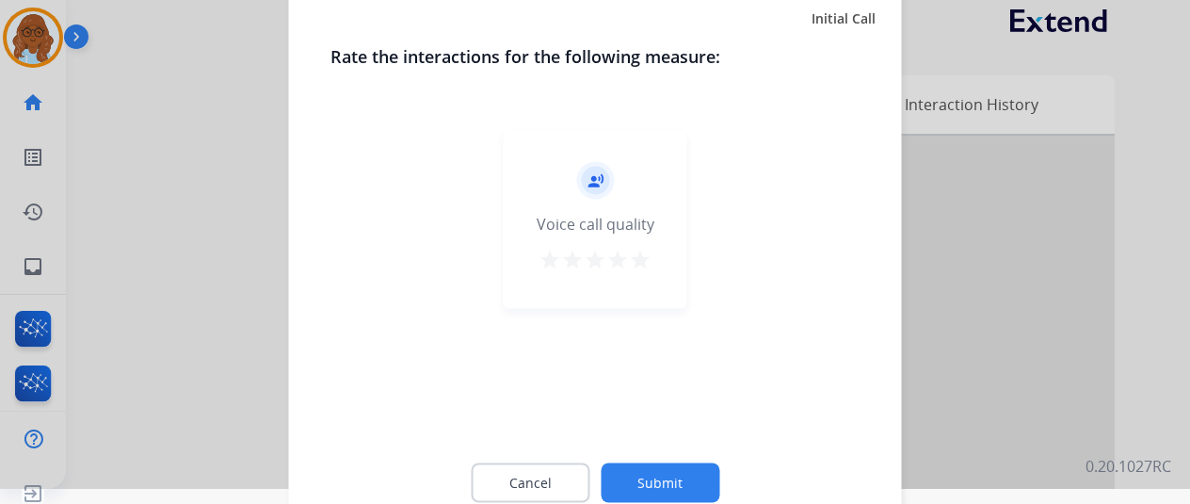
click at [615, 255] on mat-icon "star" at bounding box center [617, 259] width 23 height 23
click at [646, 475] on button "Submit" at bounding box center [660, 482] width 119 height 40
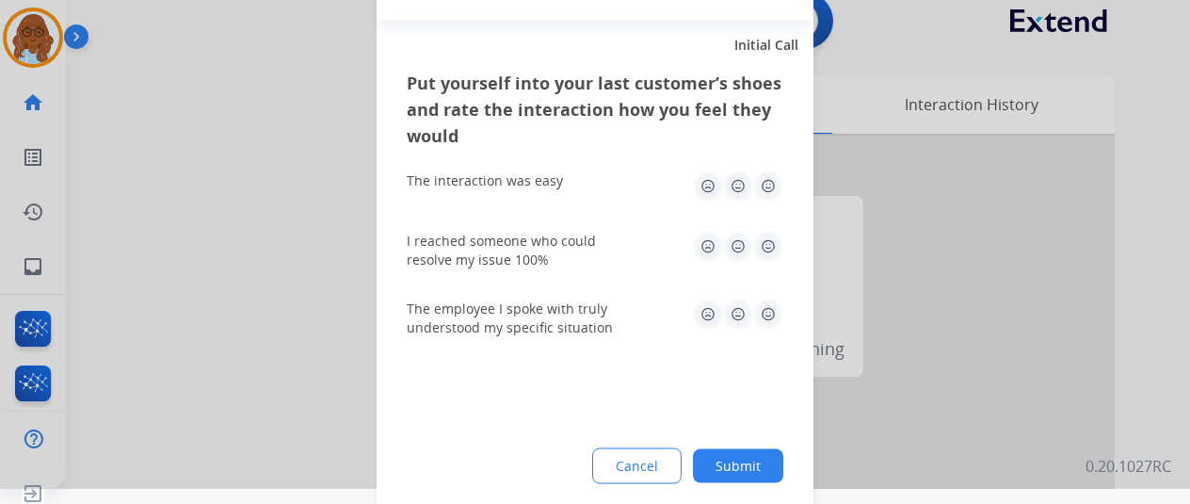
click at [765, 184] on img at bounding box center [768, 185] width 30 height 30
click at [758, 268] on div "I reached someone who could resolve my issue 100%" at bounding box center [595, 250] width 377 height 68
click at [764, 256] on img at bounding box center [768, 246] width 30 height 30
click at [764, 308] on img at bounding box center [768, 313] width 30 height 30
click at [740, 445] on div "Put yourself into your last customer’s shoes and rate the interaction how you f…" at bounding box center [595, 291] width 437 height 444
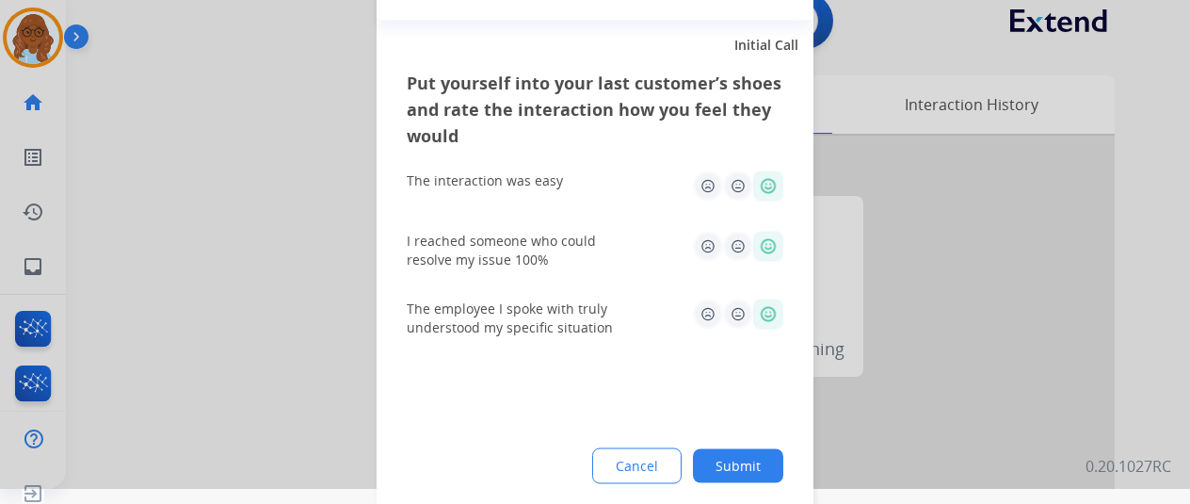
drag, startPoint x: 740, startPoint y: 460, endPoint x: 1134, endPoint y: 458, distance: 393.6
click at [741, 461] on button "Submit" at bounding box center [738, 465] width 90 height 34
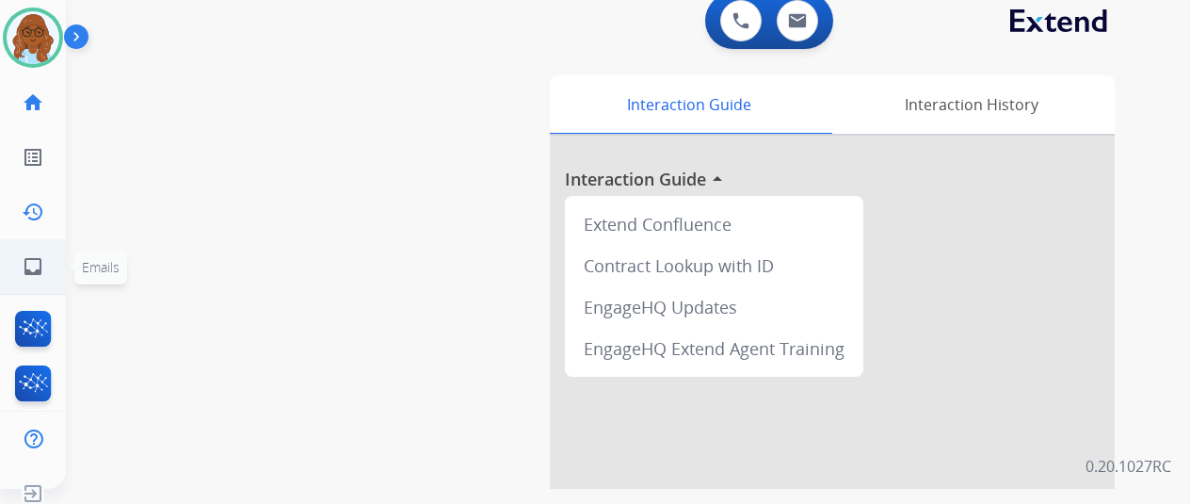
click at [21, 278] on link "inbox Emails" at bounding box center [33, 266] width 53 height 53
select select "**********"
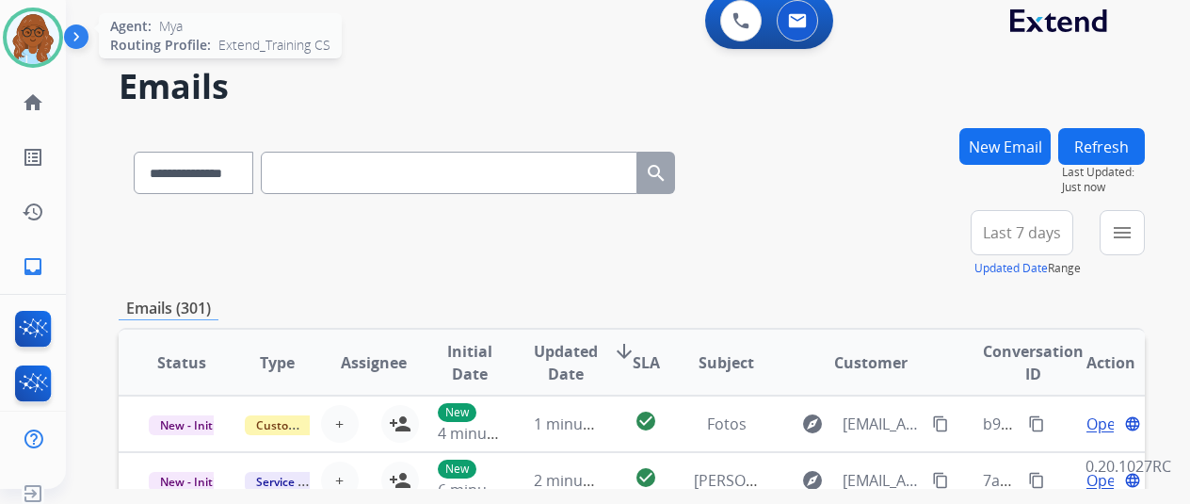
click at [33, 42] on img at bounding box center [33, 37] width 53 height 53
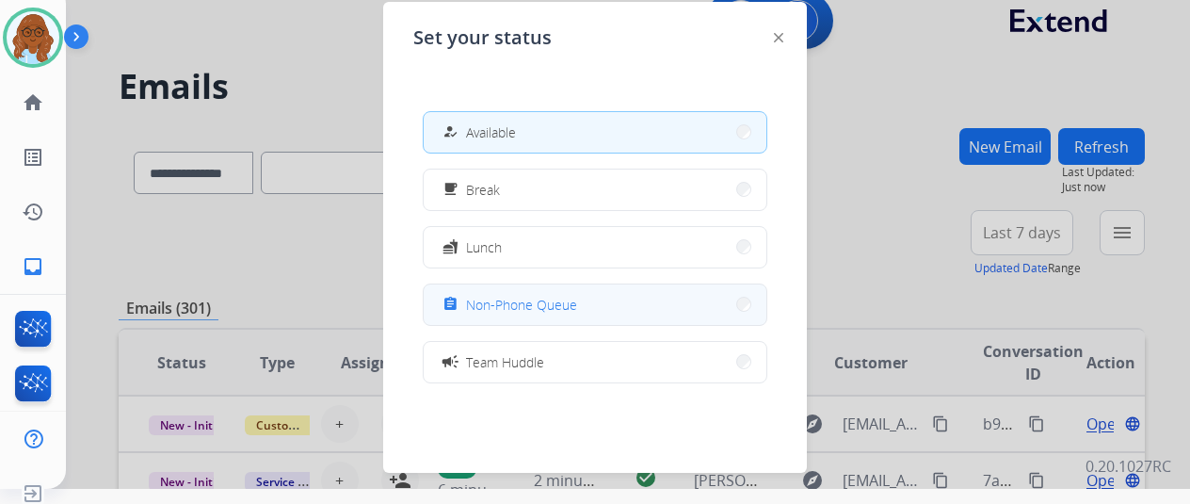
click at [543, 302] on span "Non-Phone Queue" at bounding box center [521, 305] width 111 height 20
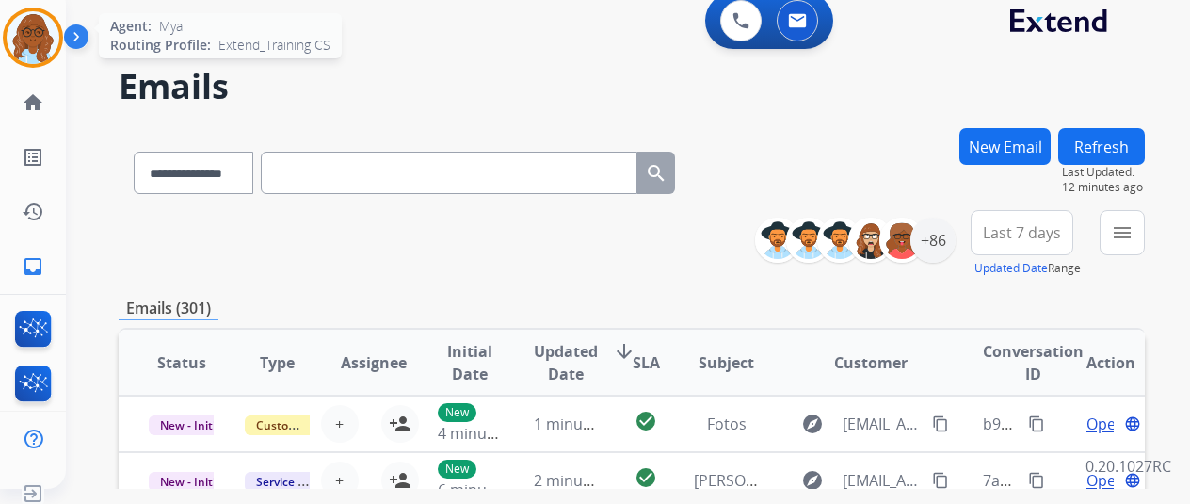
click at [40, 18] on img at bounding box center [33, 37] width 53 height 53
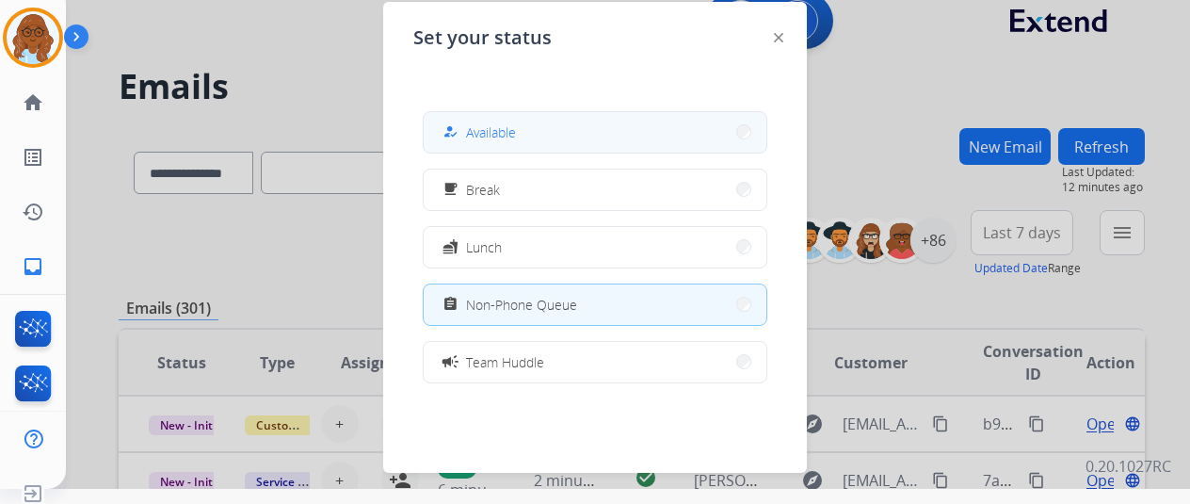
click at [501, 142] on div "how_to_reg Available" at bounding box center [477, 132] width 77 height 23
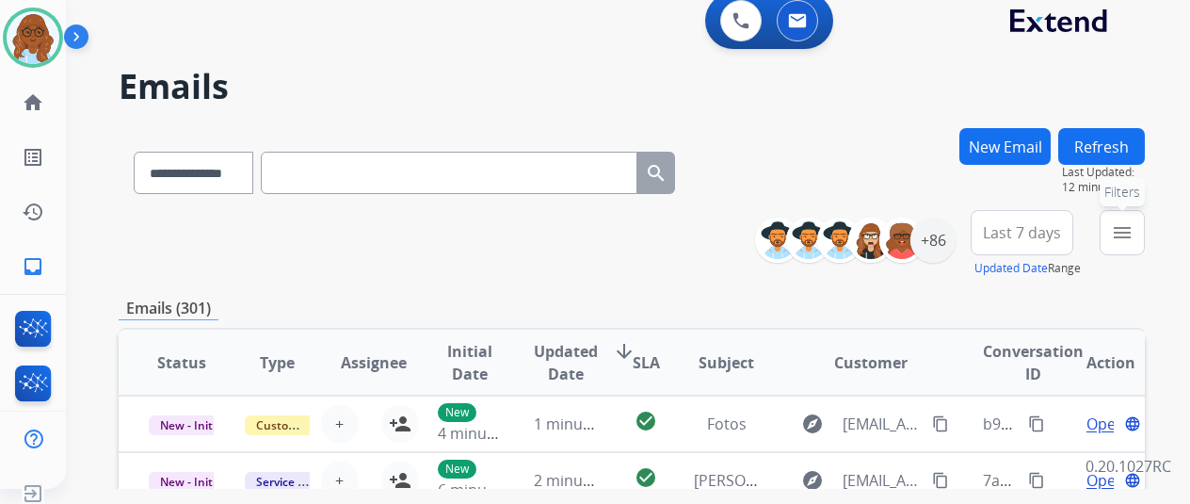
click at [1126, 238] on mat-icon "menu" at bounding box center [1122, 232] width 23 height 23
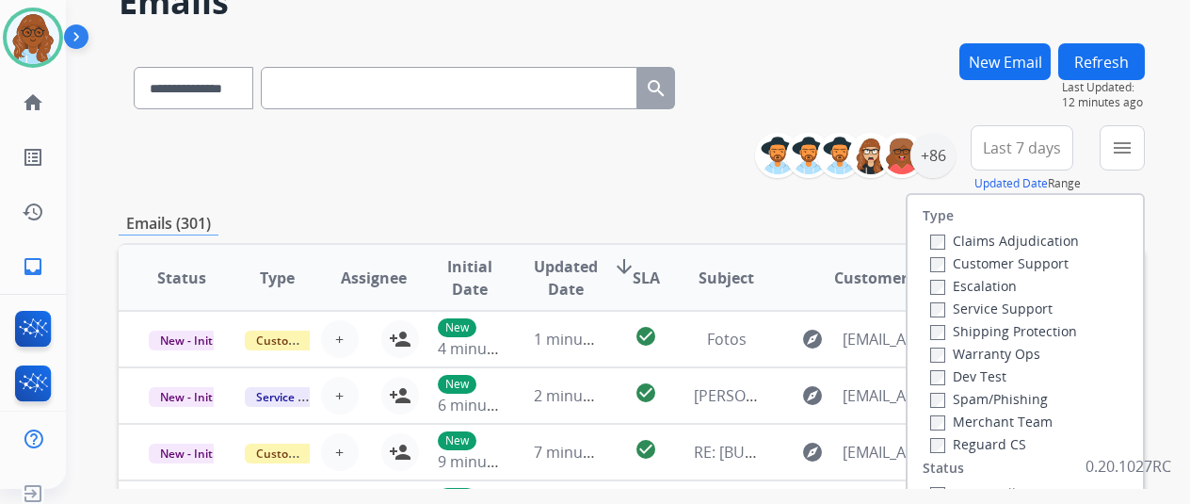
scroll to position [188, 0]
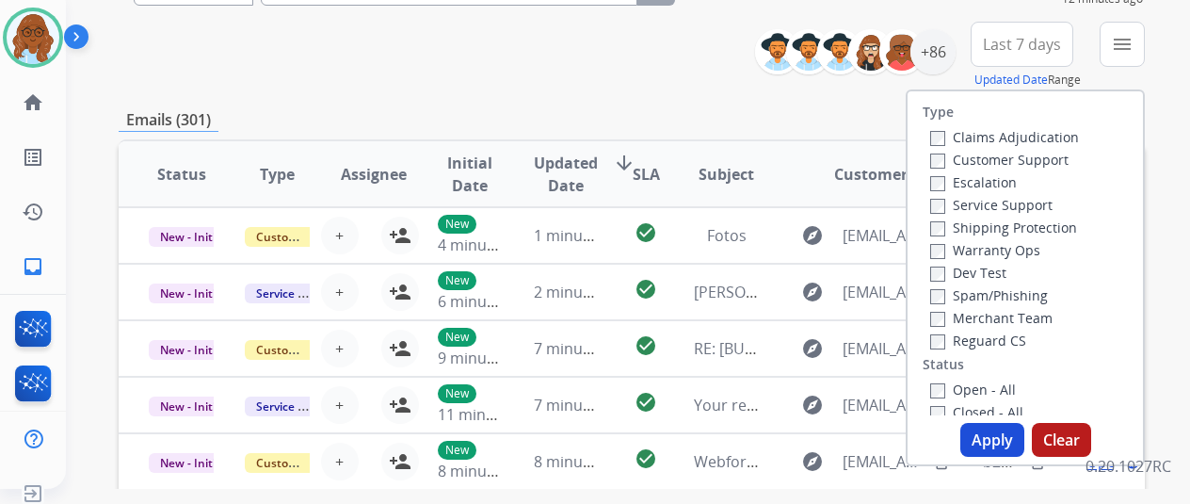
click at [992, 170] on div "Escalation" at bounding box center [1004, 181] width 149 height 23
click at [992, 169] on div "Customer Support" at bounding box center [1004, 159] width 149 height 23
click at [983, 162] on label "Customer Support" at bounding box center [999, 160] width 138 height 18
click at [979, 227] on label "Shipping Protection" at bounding box center [1003, 227] width 147 height 18
click at [981, 339] on label "Reguard CS" at bounding box center [978, 340] width 96 height 18
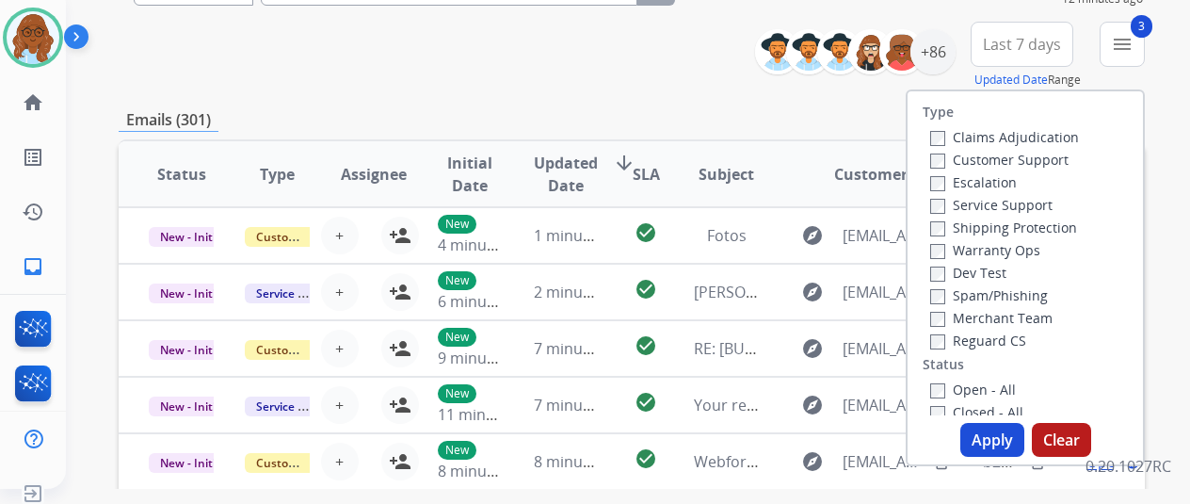
click at [975, 391] on label "Open - All" at bounding box center [973, 389] width 86 height 18
click at [1004, 428] on button "Apply" at bounding box center [992, 440] width 64 height 34
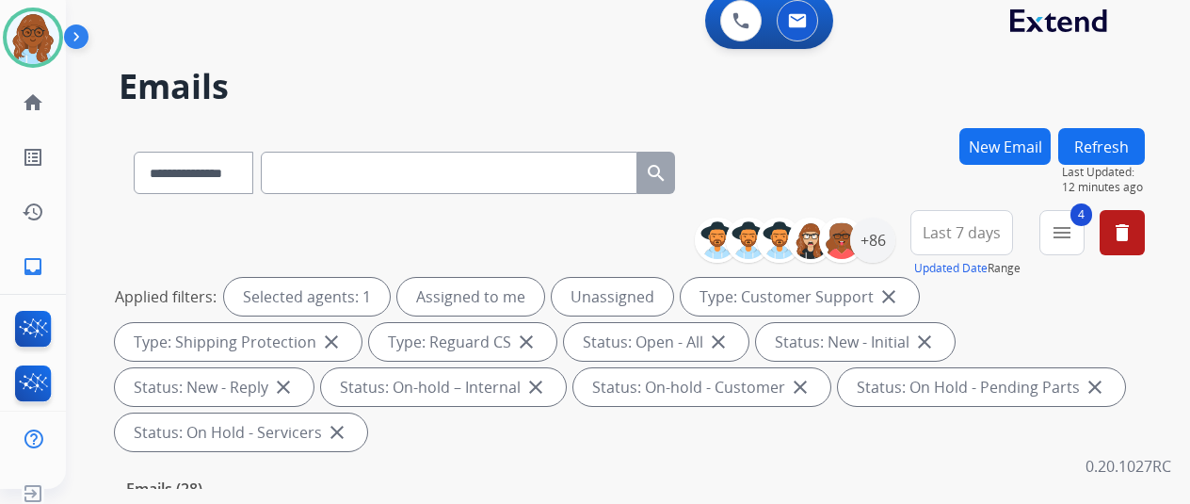
click at [941, 212] on button "Last 7 days" at bounding box center [961, 232] width 103 height 45
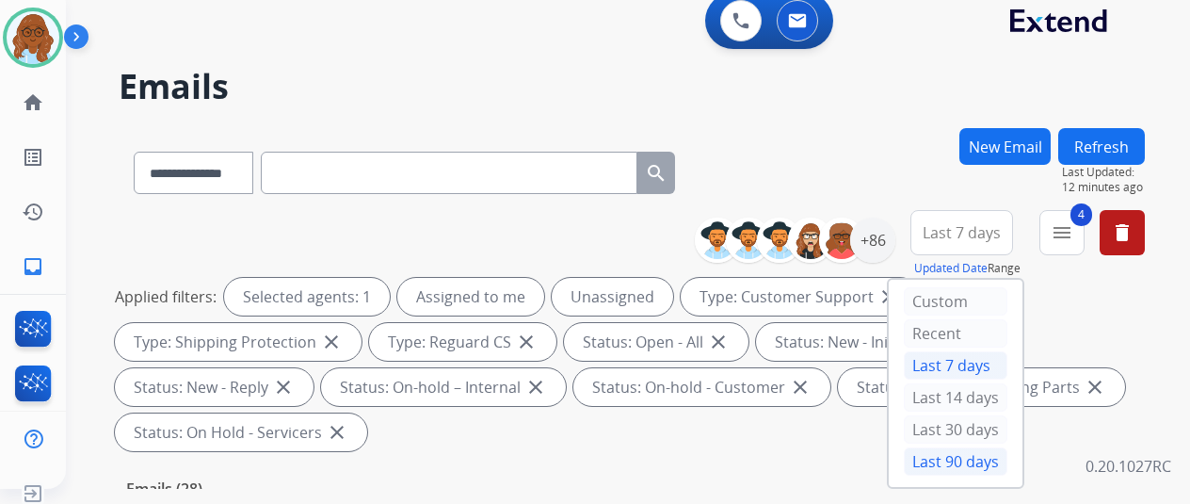
click at [955, 448] on div "Last 90 days" at bounding box center [956, 461] width 104 height 28
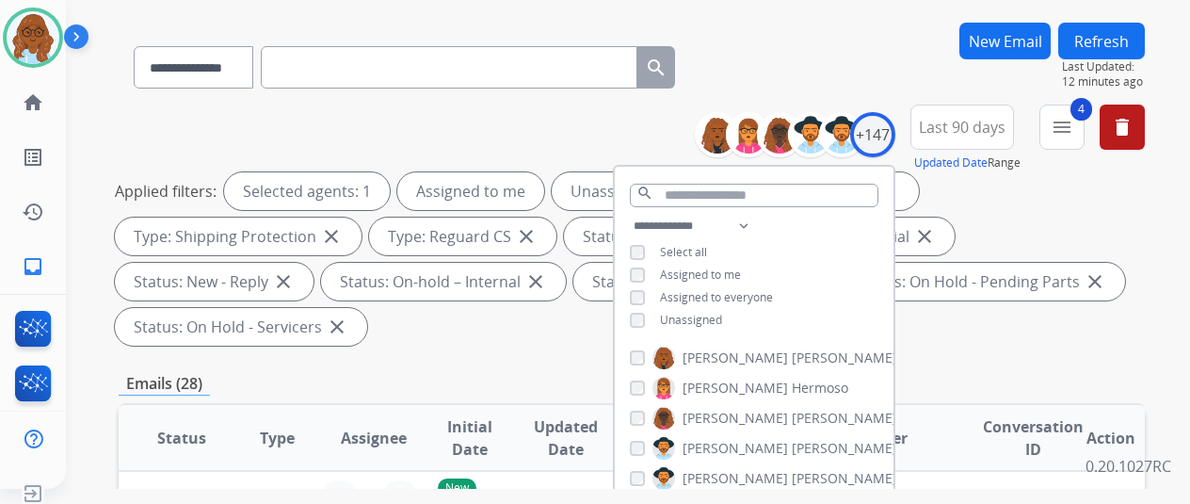
scroll to position [188, 0]
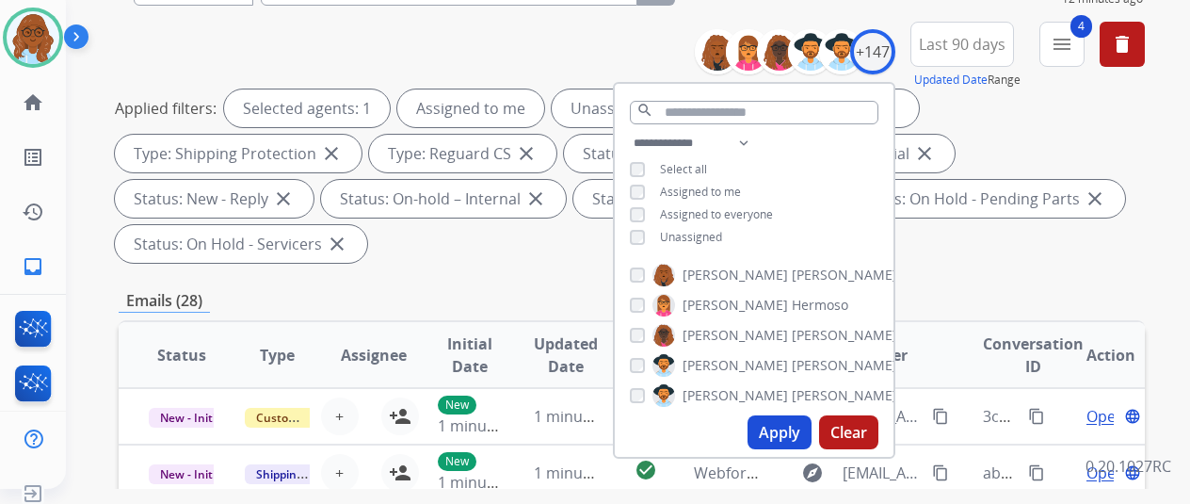
click at [682, 225] on div "**********" at bounding box center [754, 192] width 279 height 121
click at [689, 231] on span "Unassigned" at bounding box center [691, 237] width 62 height 16
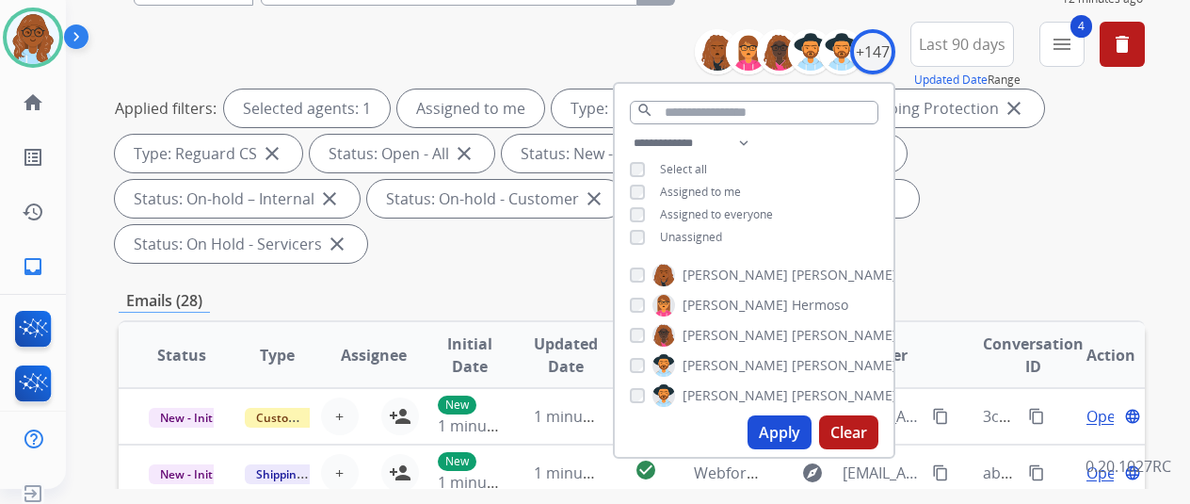
click at [781, 440] on button "Apply" at bounding box center [780, 432] width 64 height 34
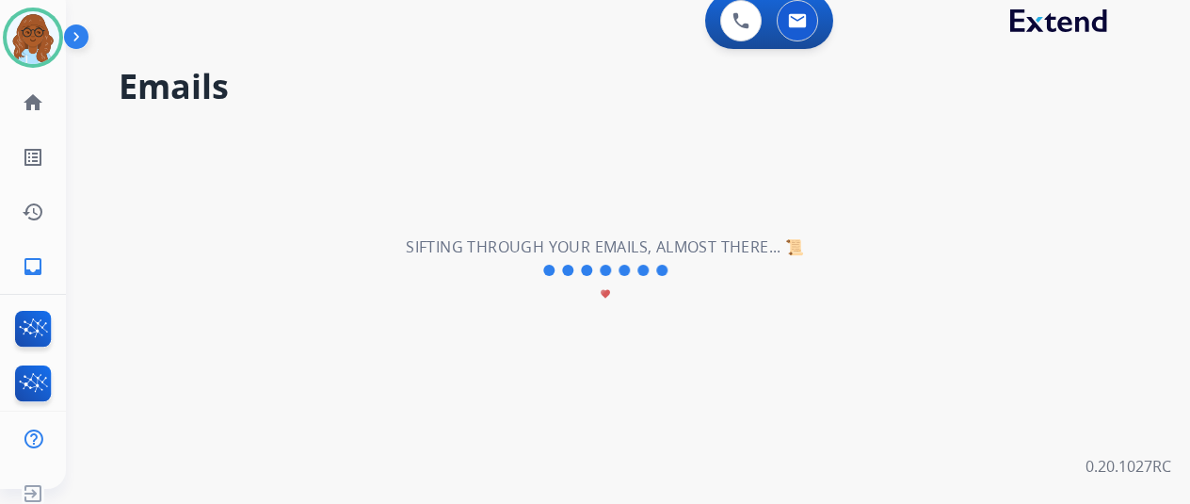
scroll to position [0, 0]
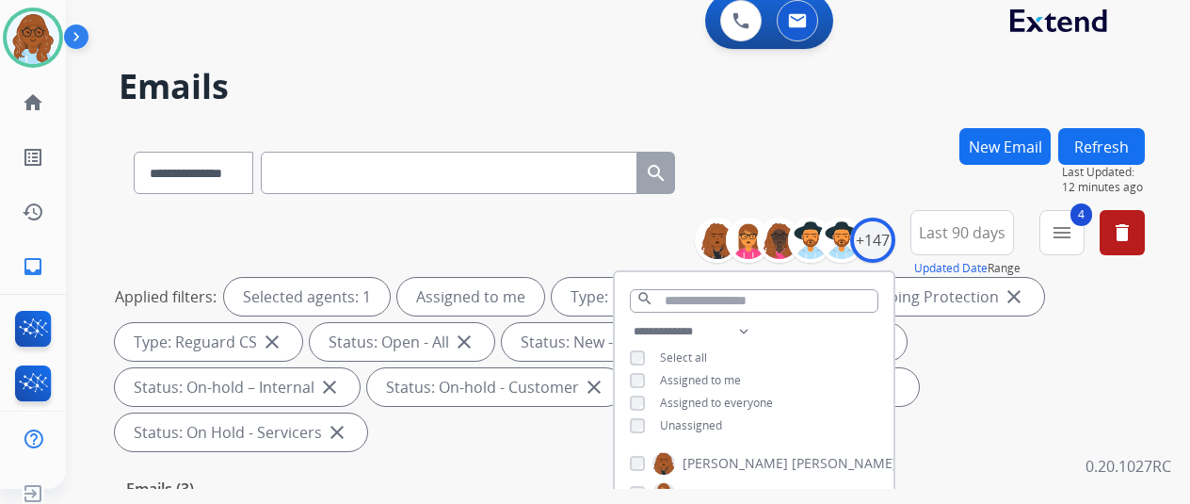
click at [999, 396] on div "Applied filters: Selected agents: 1 Assigned to me Type: Customer Support close…" at bounding box center [628, 364] width 1026 height 173
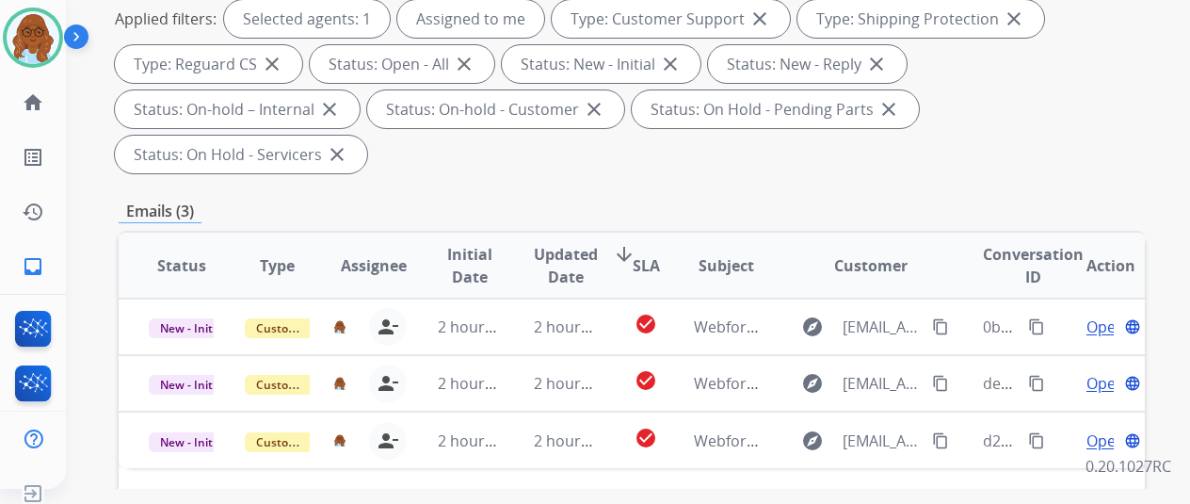
scroll to position [377, 0]
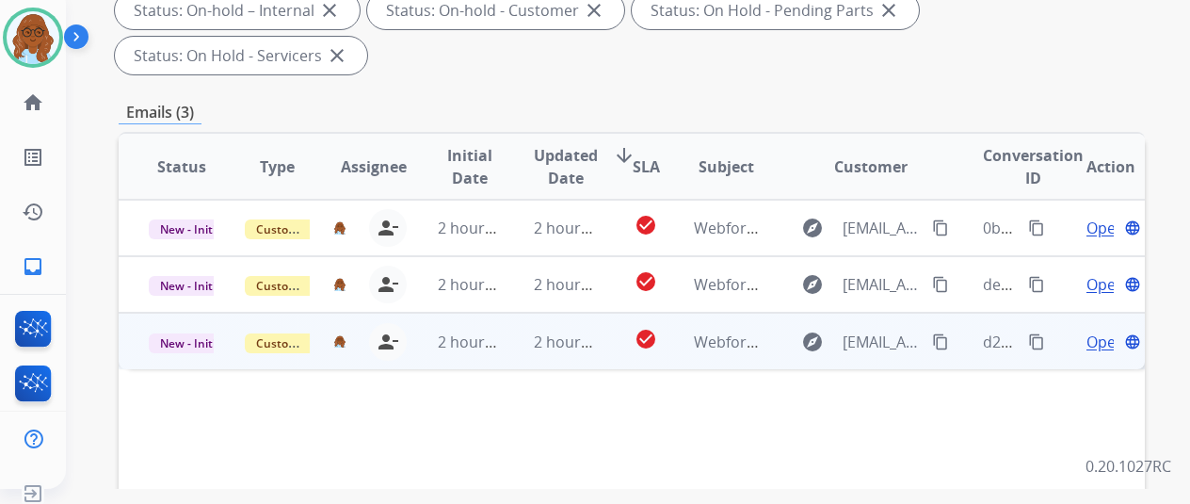
click at [1102, 330] on span "Open" at bounding box center [1106, 341] width 39 height 23
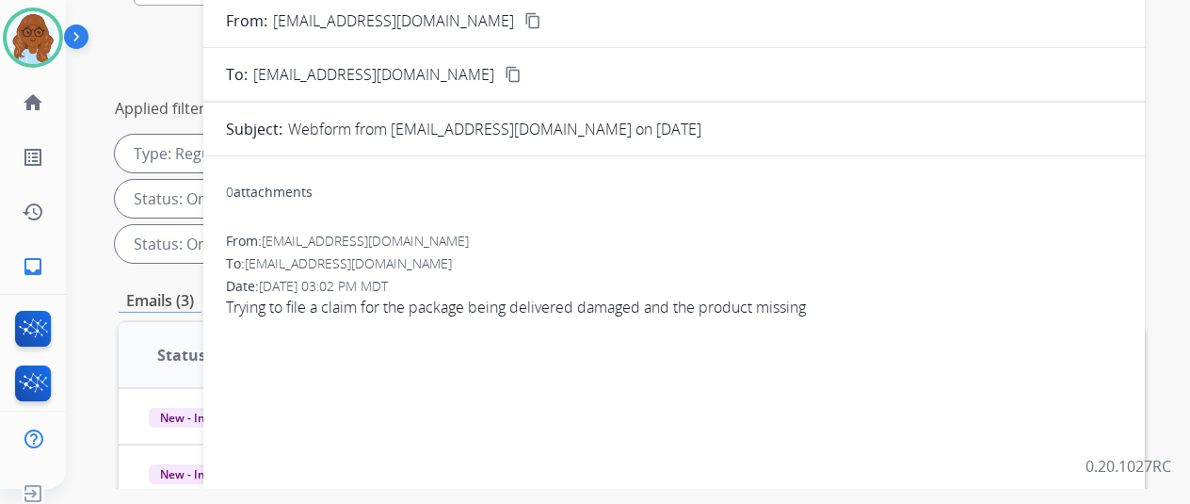
scroll to position [94, 0]
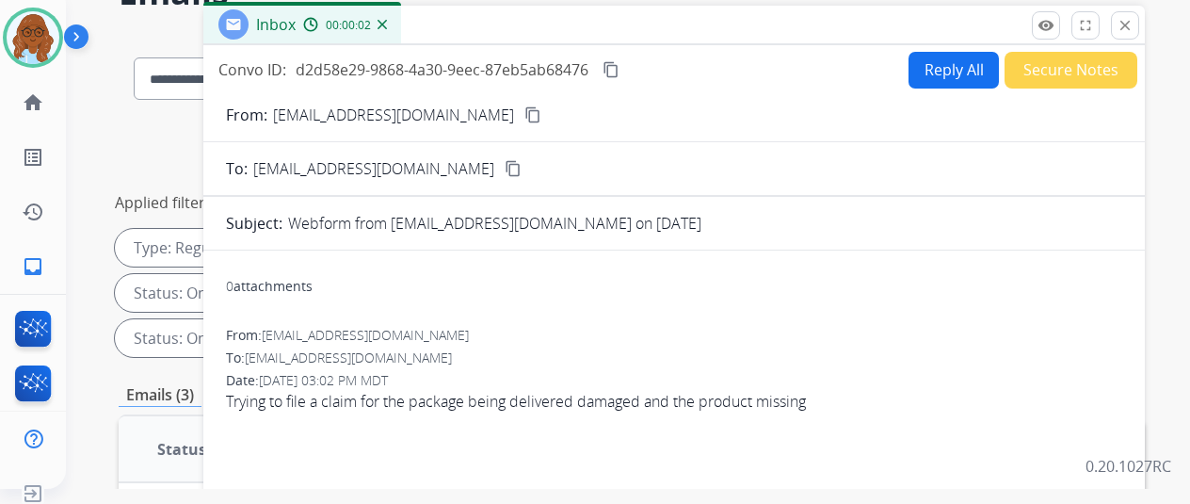
click at [939, 59] on button "Reply All" at bounding box center [954, 70] width 90 height 37
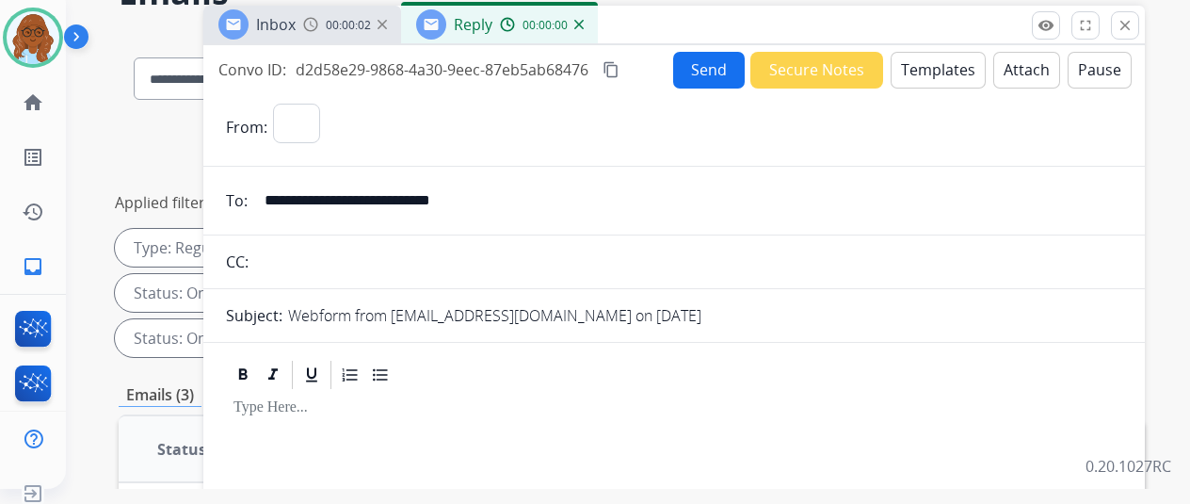
select select "**********"
click at [346, 25] on span "00:00:05" at bounding box center [348, 25] width 45 height 15
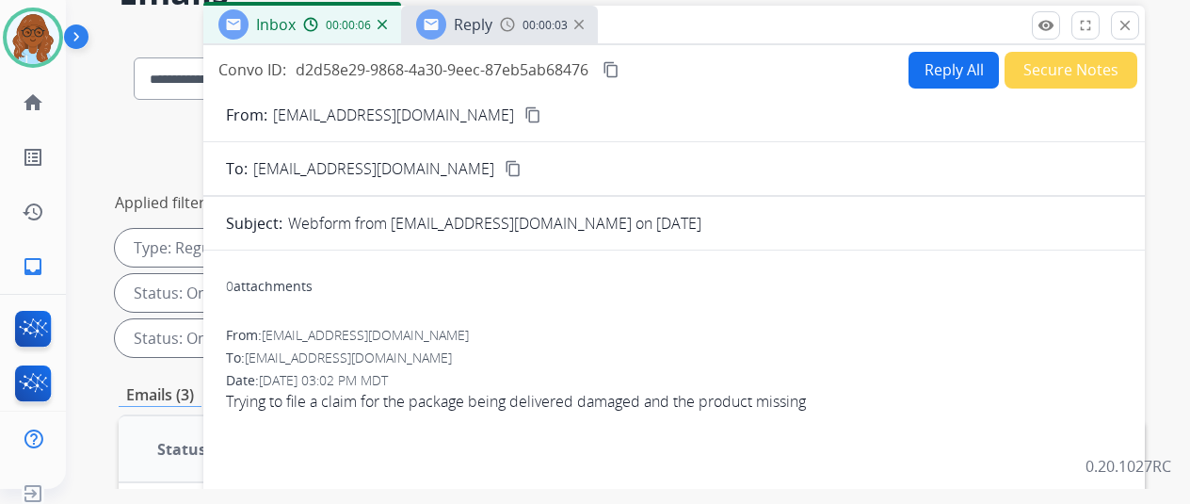
click at [544, 108] on button "content_copy" at bounding box center [533, 115] width 23 height 23
click at [486, 33] on span "Reply" at bounding box center [473, 24] width 39 height 21
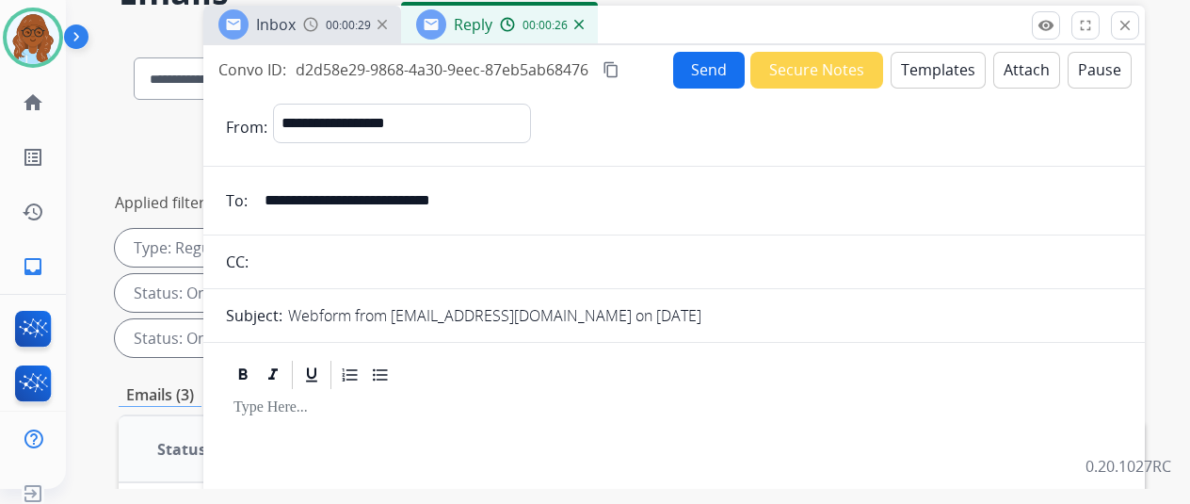
click at [906, 62] on button "Templates" at bounding box center [938, 70] width 95 height 37
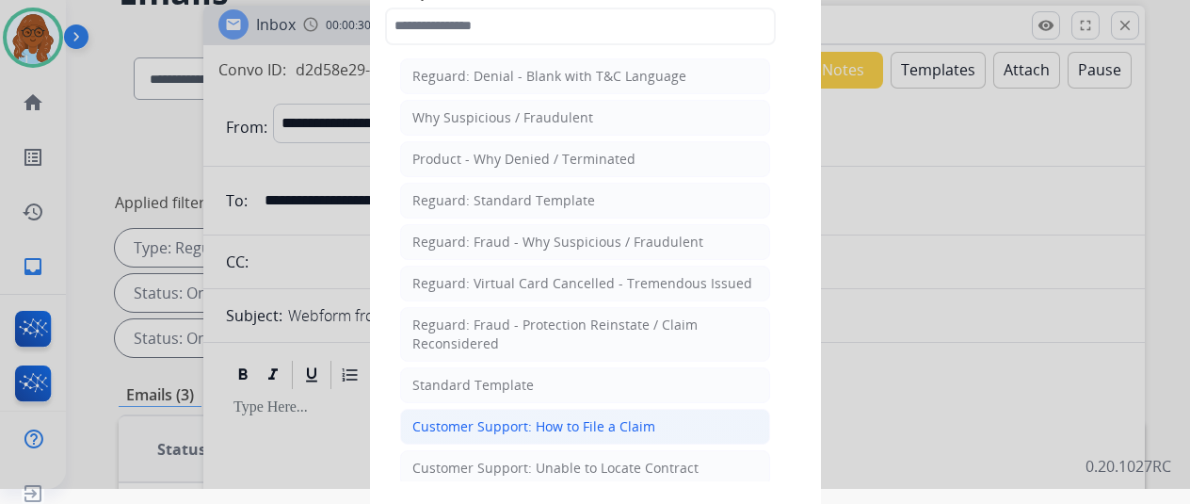
click at [590, 418] on div "Customer Support: How to File a Claim" at bounding box center [533, 426] width 243 height 19
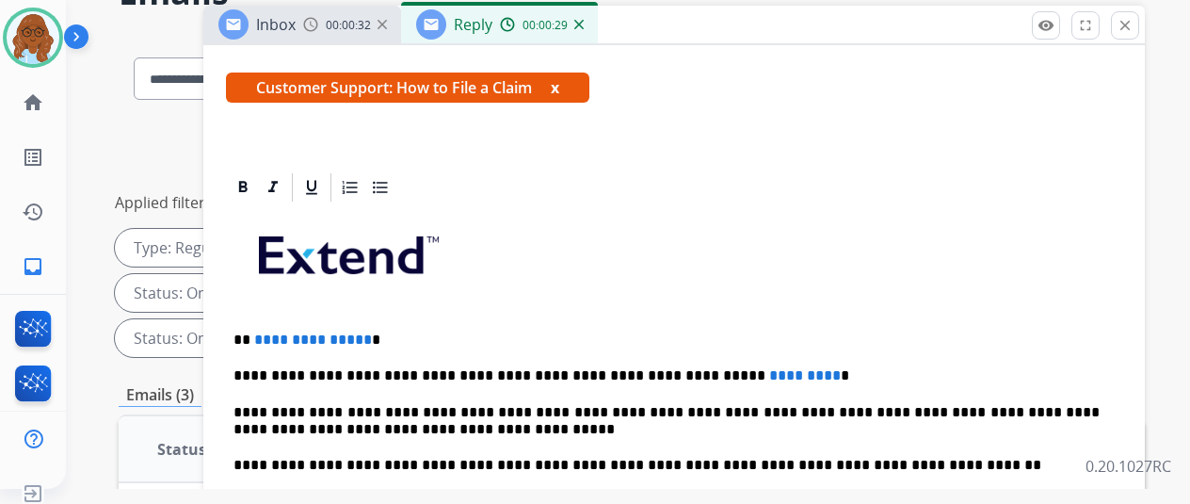
scroll to position [337, 0]
drag, startPoint x: 269, startPoint y: 300, endPoint x: 218, endPoint y: 302, distance: 50.9
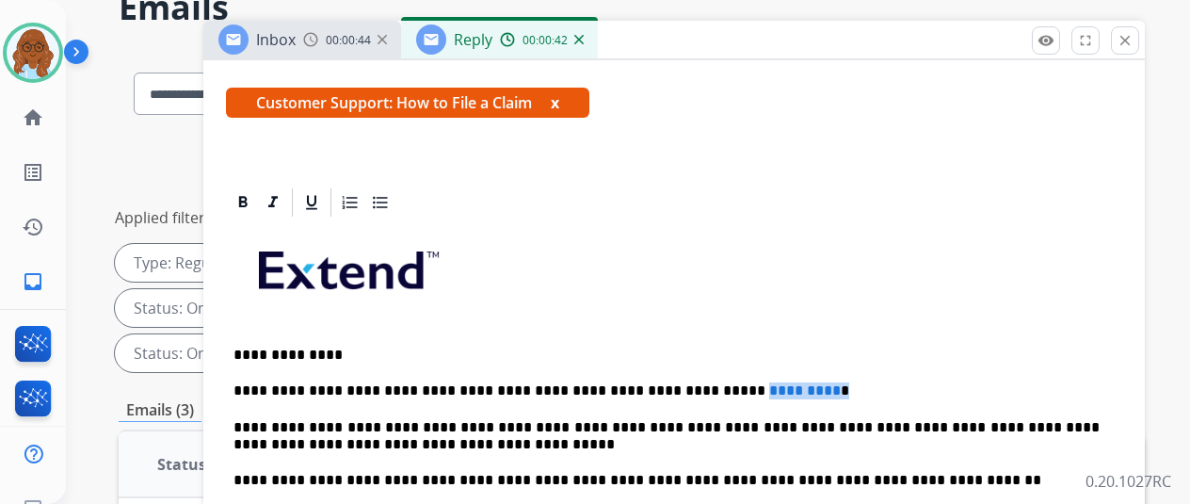
drag, startPoint x: 816, startPoint y: 365, endPoint x: 798, endPoint y: 339, distance: 31.9
click at [706, 347] on div "**********" at bounding box center [674, 506] width 896 height 575
drag, startPoint x: 716, startPoint y: 359, endPoint x: 827, endPoint y: 370, distance: 111.7
click at [827, 370] on div "**********" at bounding box center [674, 506] width 896 height 575
click at [769, 383] on span "*********" at bounding box center [805, 390] width 72 height 14
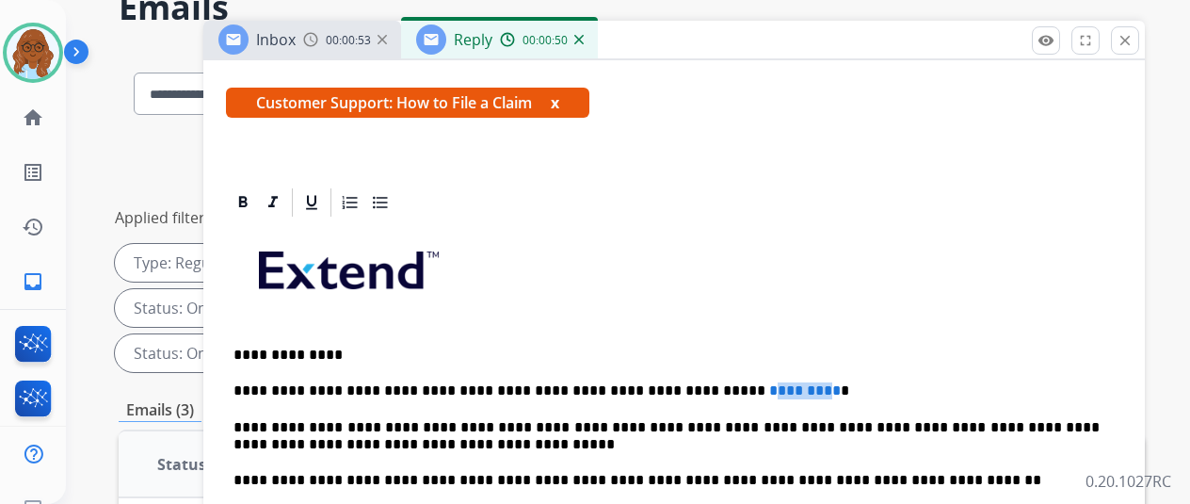
click at [769, 383] on span "*********" at bounding box center [805, 390] width 72 height 14
drag, startPoint x: 813, startPoint y: 354, endPoint x: 704, endPoint y: 355, distance: 108.3
click at [704, 382] on p "**********" at bounding box center [666, 390] width 866 height 17
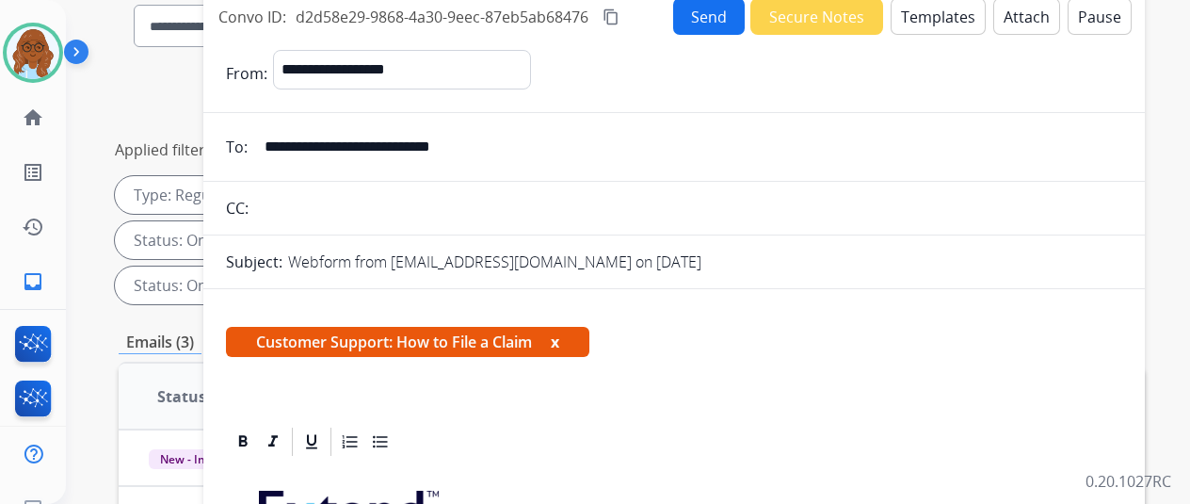
scroll to position [94, 0]
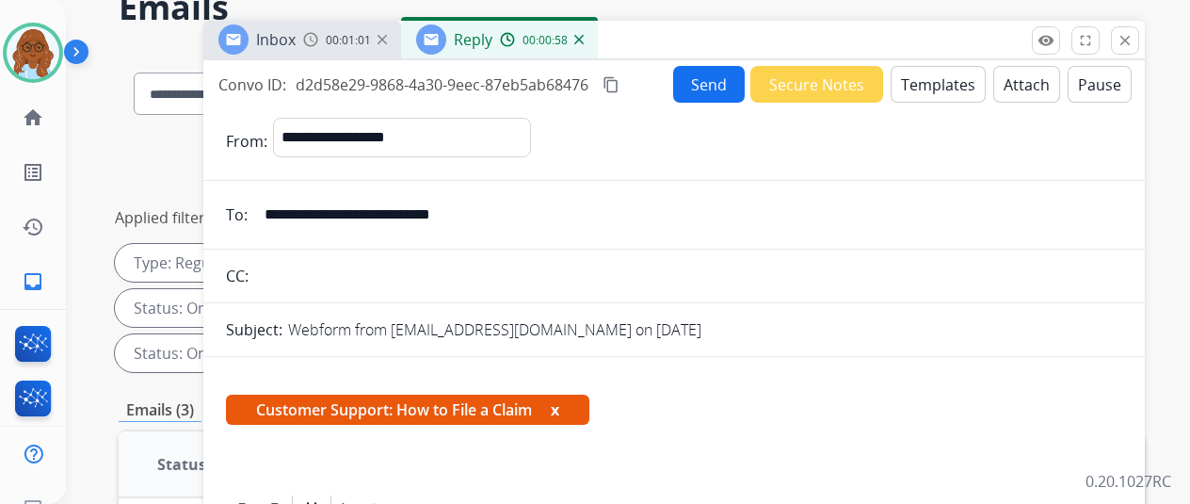
click at [620, 83] on mat-icon "content_copy" at bounding box center [611, 84] width 17 height 17
click at [717, 79] on button "Send" at bounding box center [709, 84] width 72 height 37
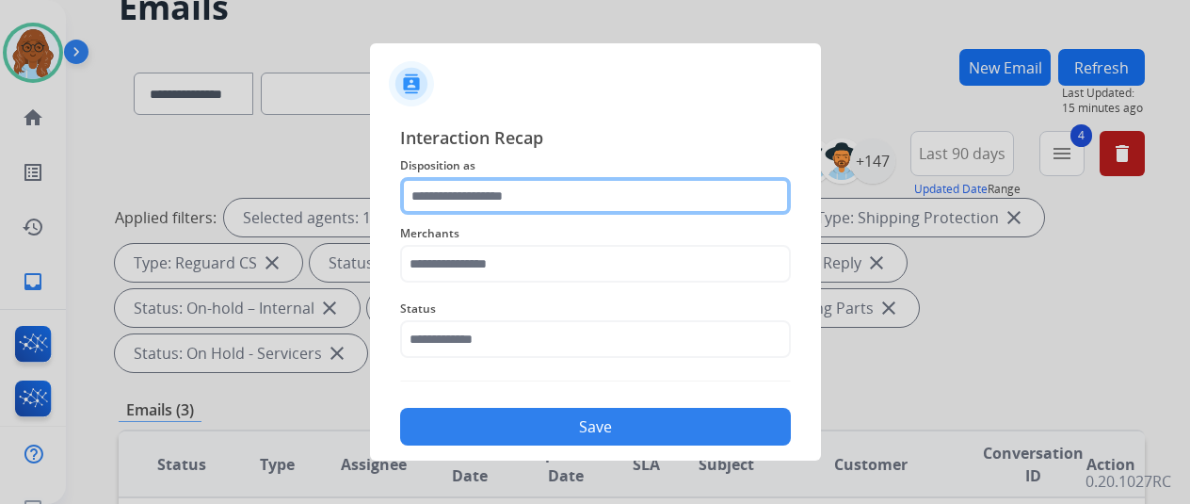
drag, startPoint x: 467, startPoint y: 193, endPoint x: 479, endPoint y: 207, distance: 18.7
click at [467, 193] on input "text" at bounding box center [595, 196] width 391 height 38
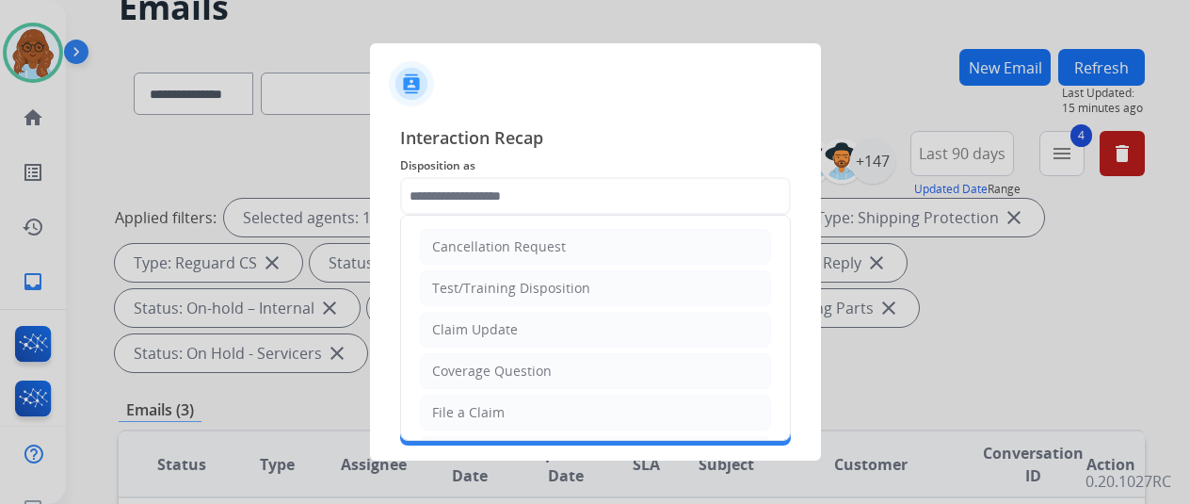
click at [503, 389] on ul "Cancellation Request Test/Training Disposition Claim Update Coverage Question F…" at bounding box center [595, 475] width 389 height 518
click at [499, 398] on li "File a Claim" at bounding box center [595, 412] width 351 height 36
type input "**********"
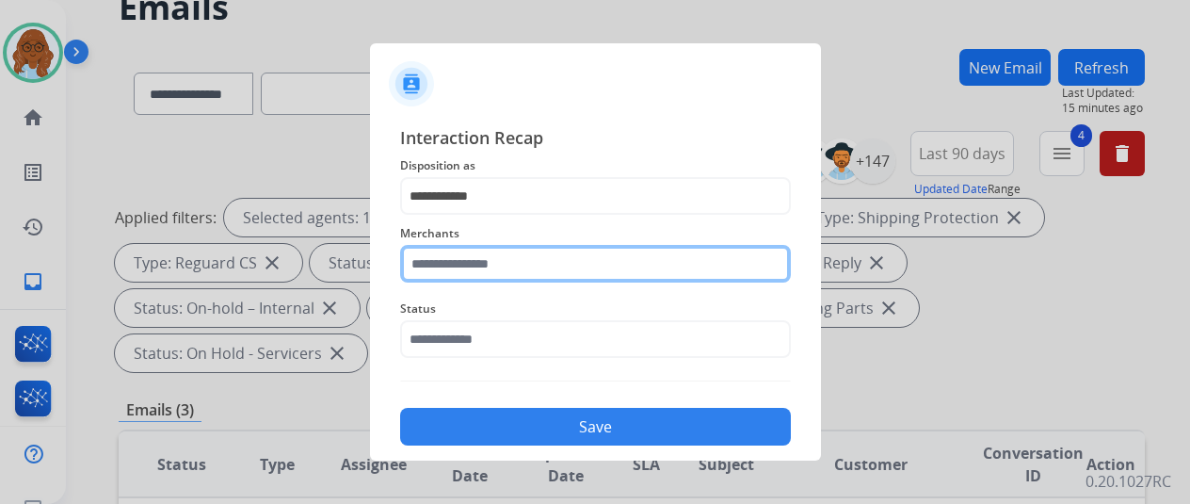
click at [488, 268] on input "text" at bounding box center [595, 264] width 391 height 38
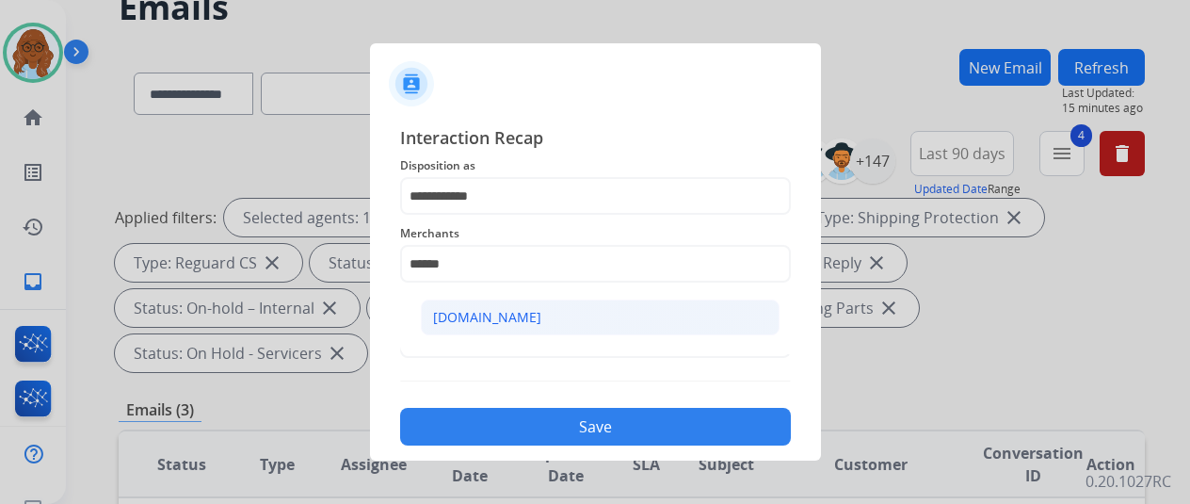
click at [473, 315] on div "[DOMAIN_NAME]" at bounding box center [487, 317] width 108 height 19
type input "**********"
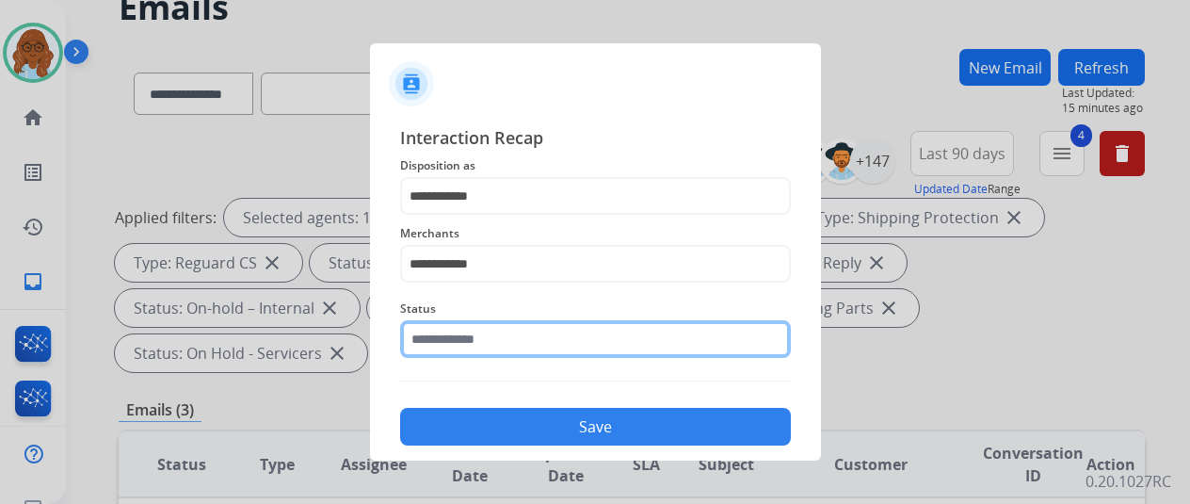
click at [475, 333] on input "text" at bounding box center [595, 339] width 391 height 38
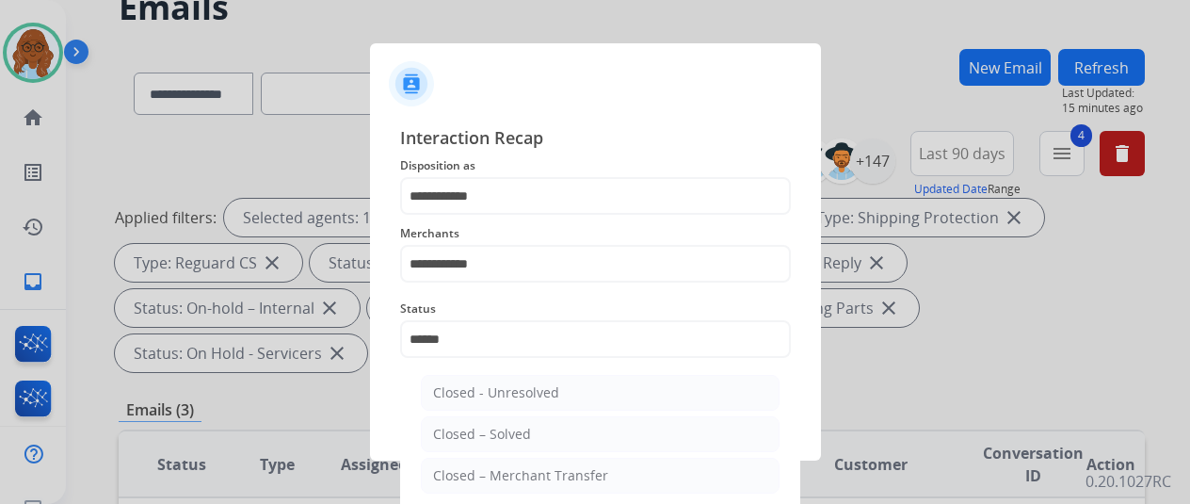
click at [476, 442] on div "Closed – Solved" at bounding box center [482, 434] width 98 height 19
type input "**********"
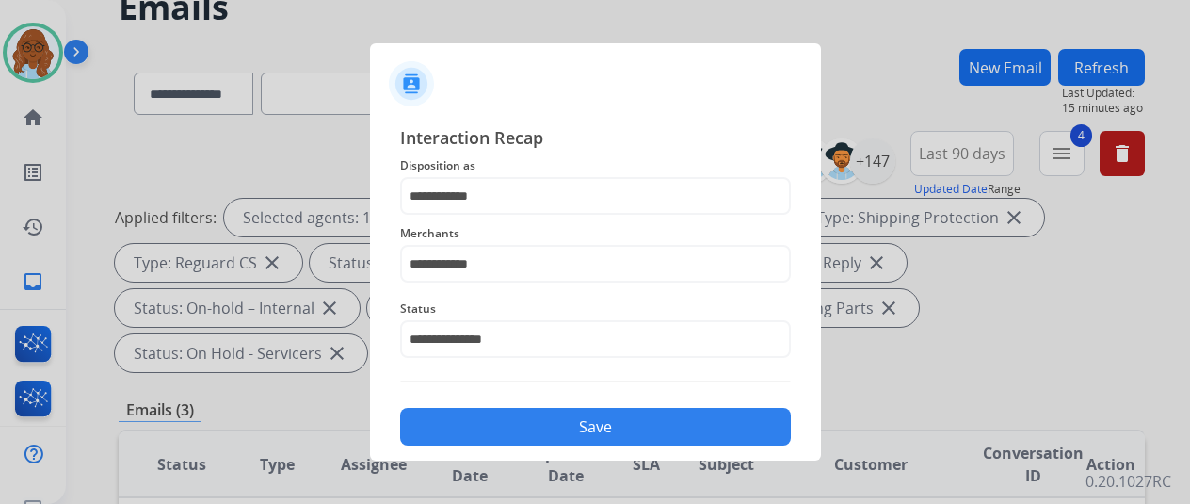
click at [553, 419] on button "Save" at bounding box center [595, 427] width 391 height 38
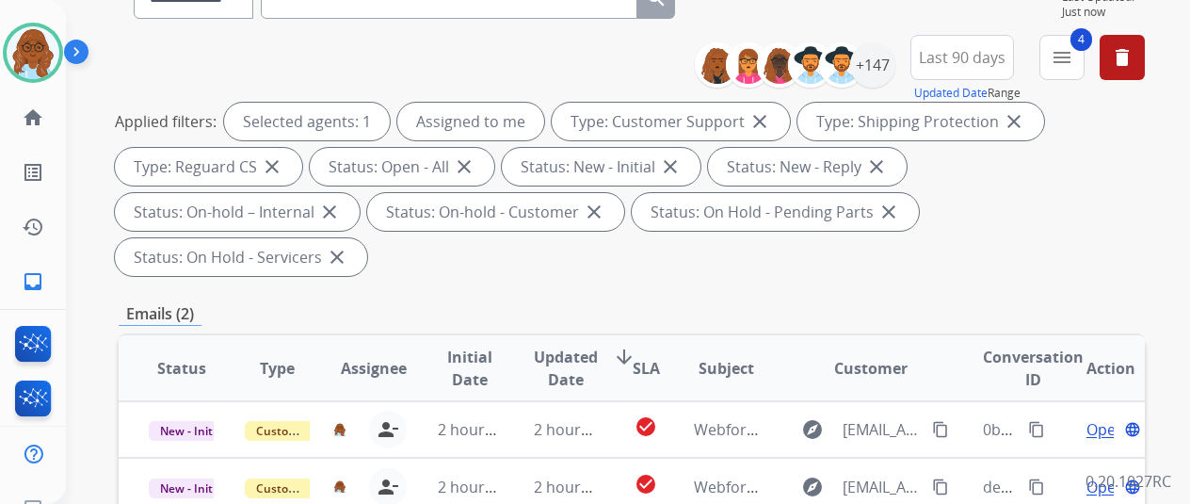
scroll to position [471, 0]
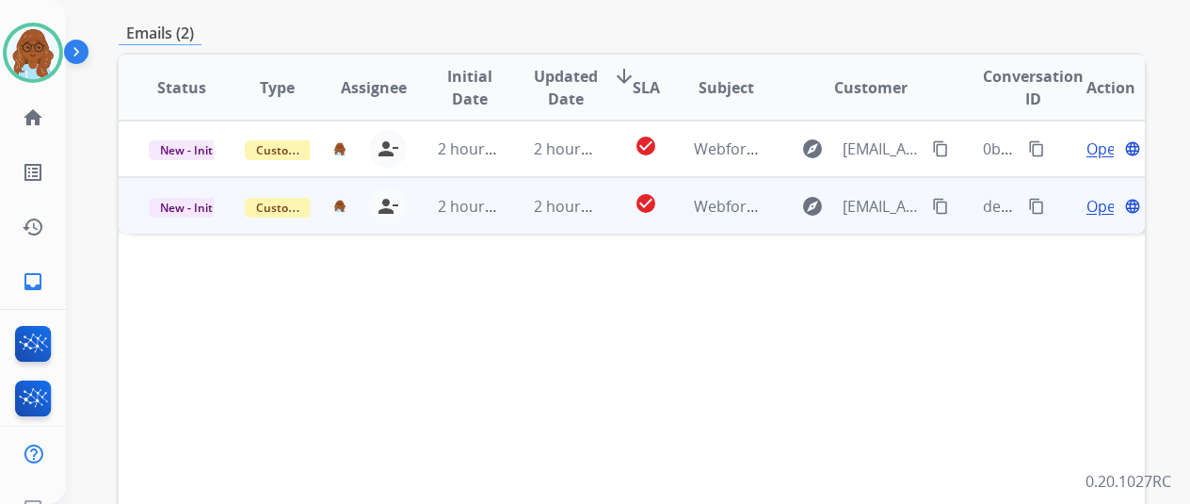
click at [1105, 195] on span "Open" at bounding box center [1106, 206] width 39 height 23
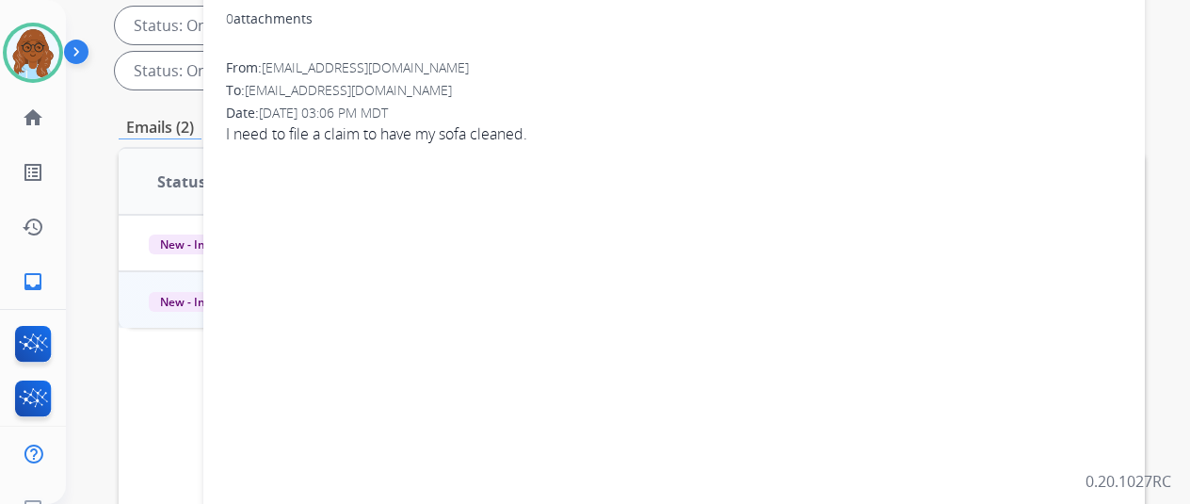
scroll to position [0, 0]
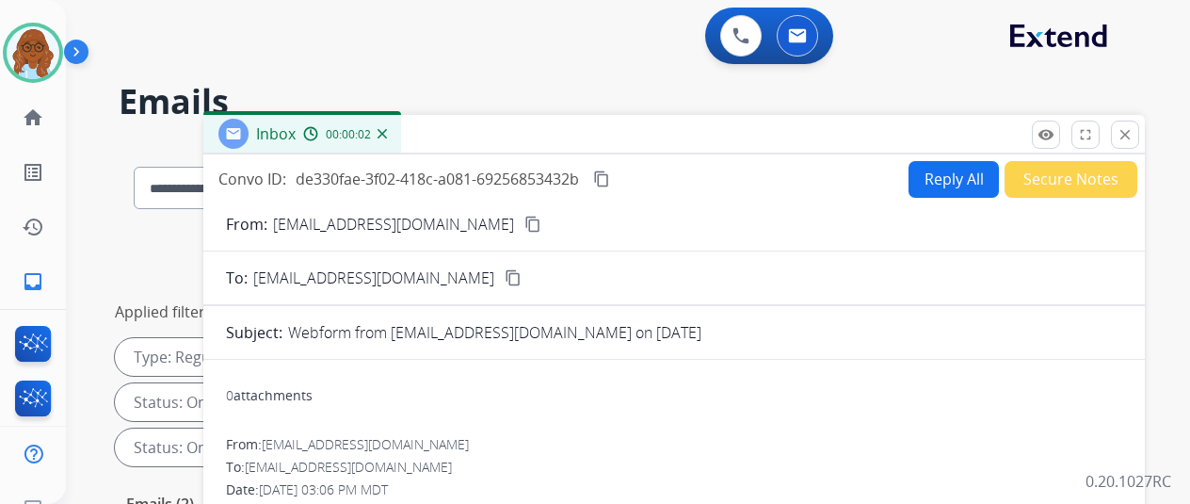
click at [957, 179] on button "Reply All" at bounding box center [954, 179] width 90 height 37
select select "**********"
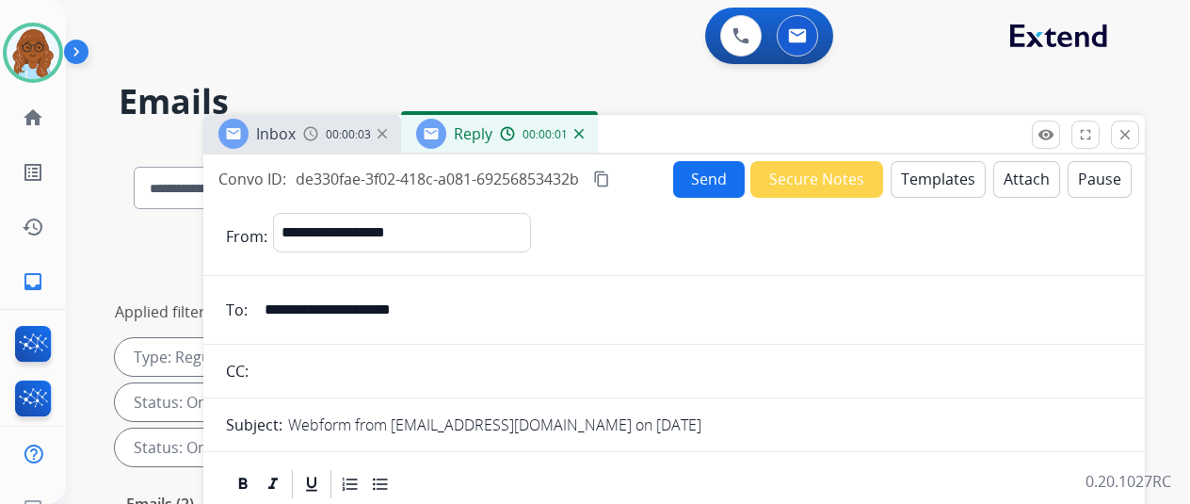
click at [357, 138] on span "00:00:03" at bounding box center [348, 134] width 45 height 15
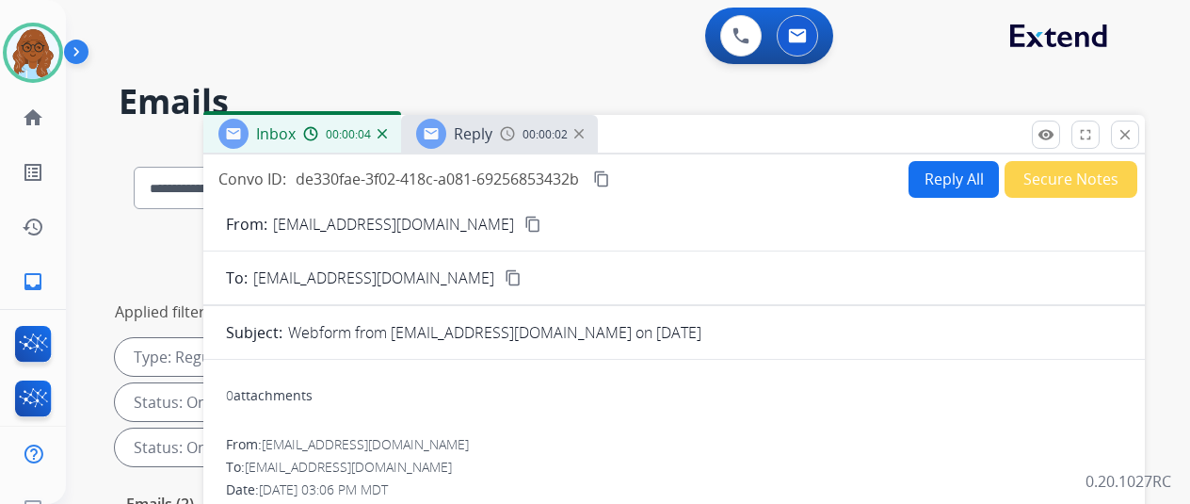
drag, startPoint x: 475, startPoint y: 224, endPoint x: 1129, endPoint y: 234, distance: 654.4
click at [524, 224] on mat-icon "content_copy" at bounding box center [532, 224] width 17 height 17
click at [531, 138] on div "00:00:10" at bounding box center [541, 133] width 83 height 17
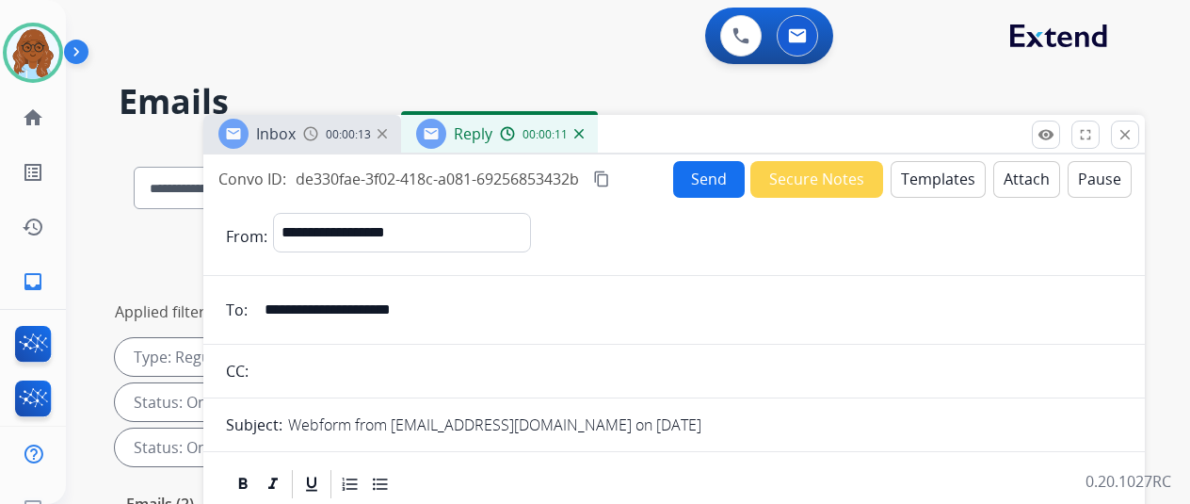
click at [932, 182] on button "Templates" at bounding box center [938, 179] width 95 height 37
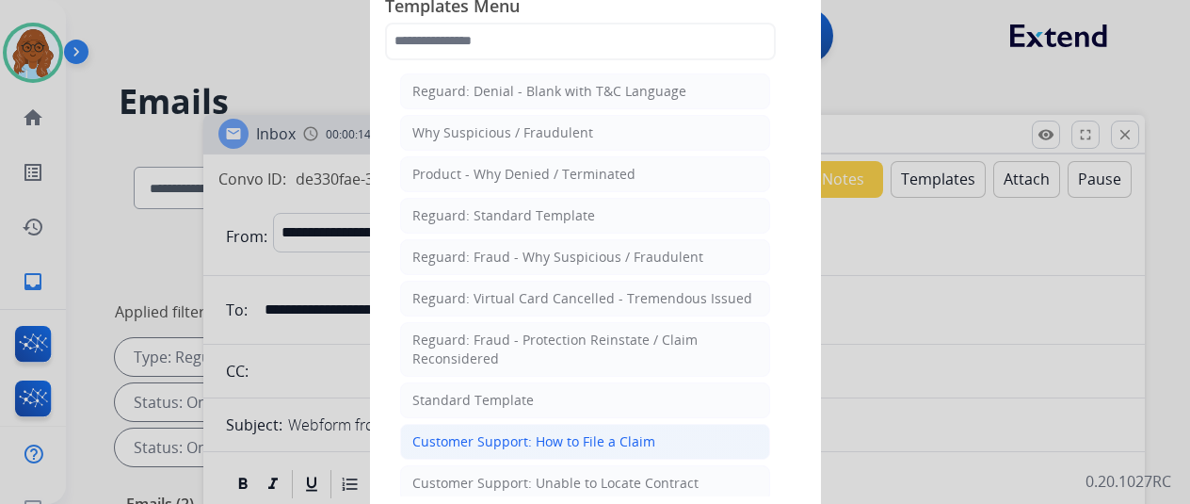
click at [613, 437] on div "Customer Support: How to File a Claim" at bounding box center [533, 441] width 243 height 19
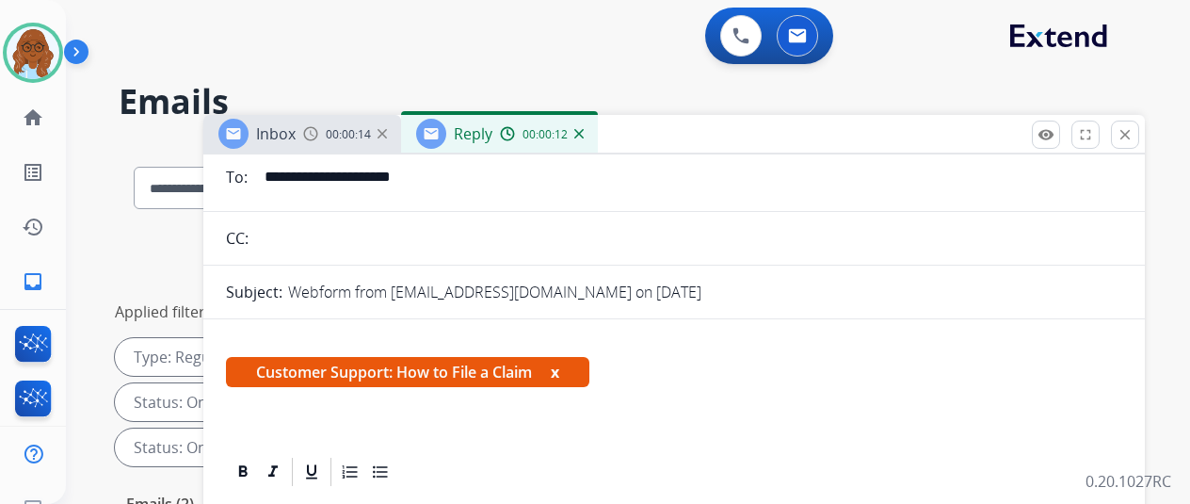
scroll to position [282, 0]
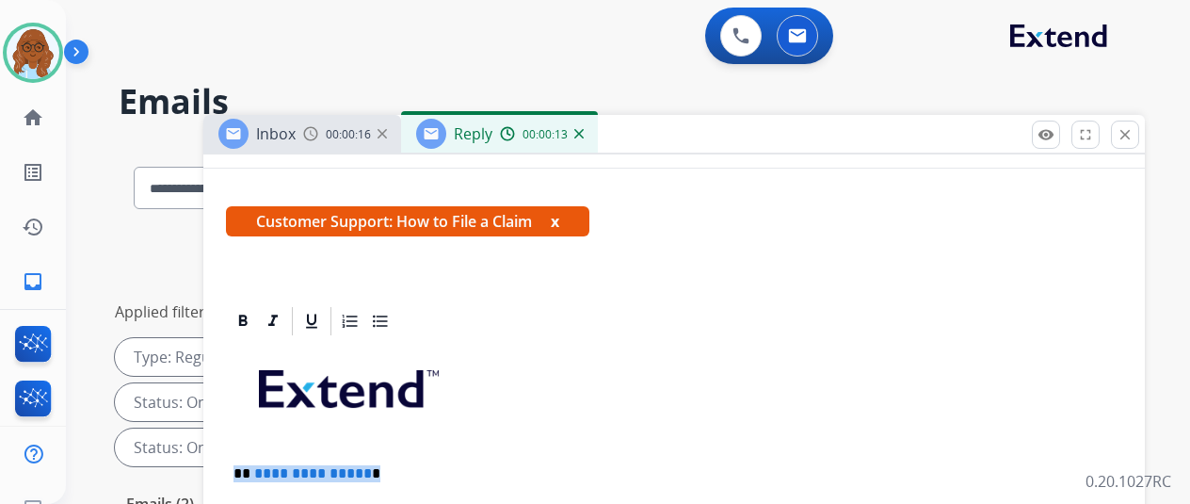
drag, startPoint x: 402, startPoint y: 459, endPoint x: 214, endPoint y: 459, distance: 188.3
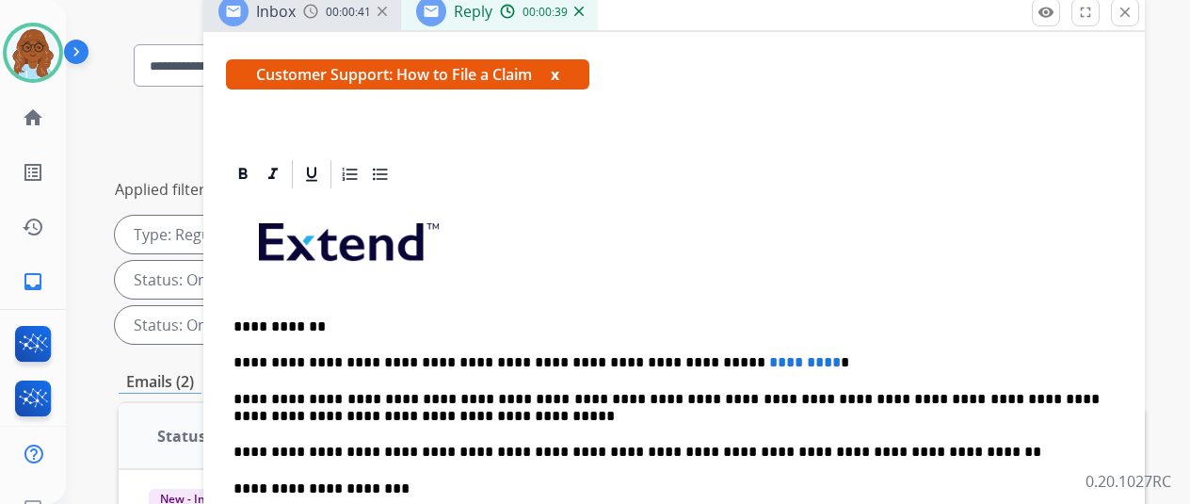
scroll to position [188, 0]
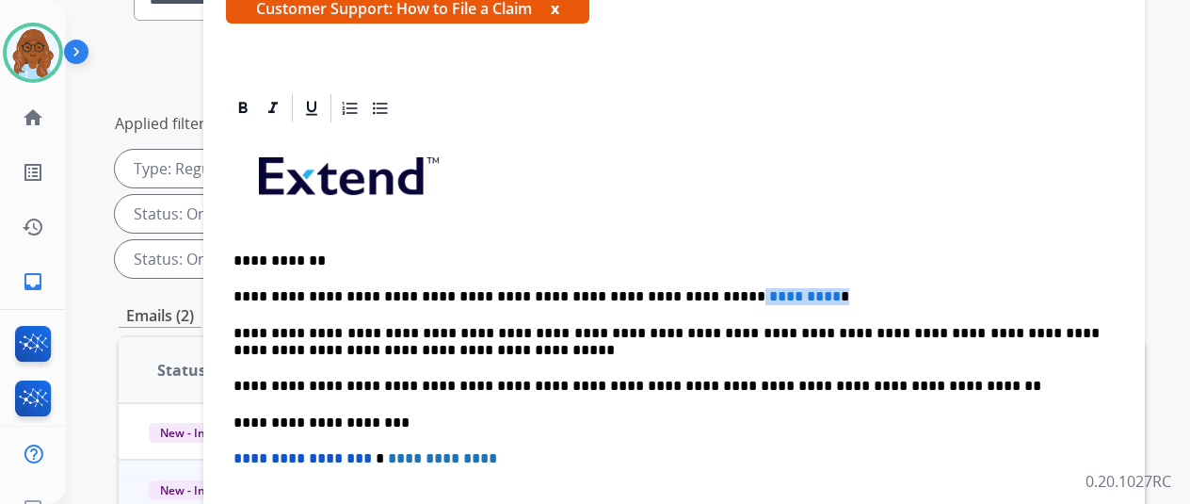
drag, startPoint x: 742, startPoint y: 264, endPoint x: 733, endPoint y: 276, distance: 14.9
click at [701, 288] on p "**********" at bounding box center [666, 296] width 866 height 17
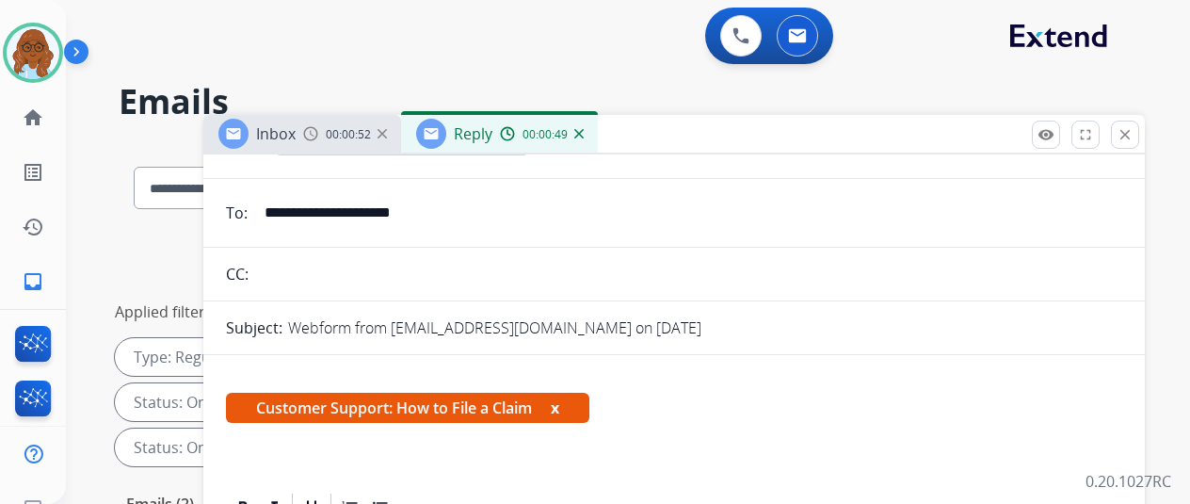
scroll to position [0, 0]
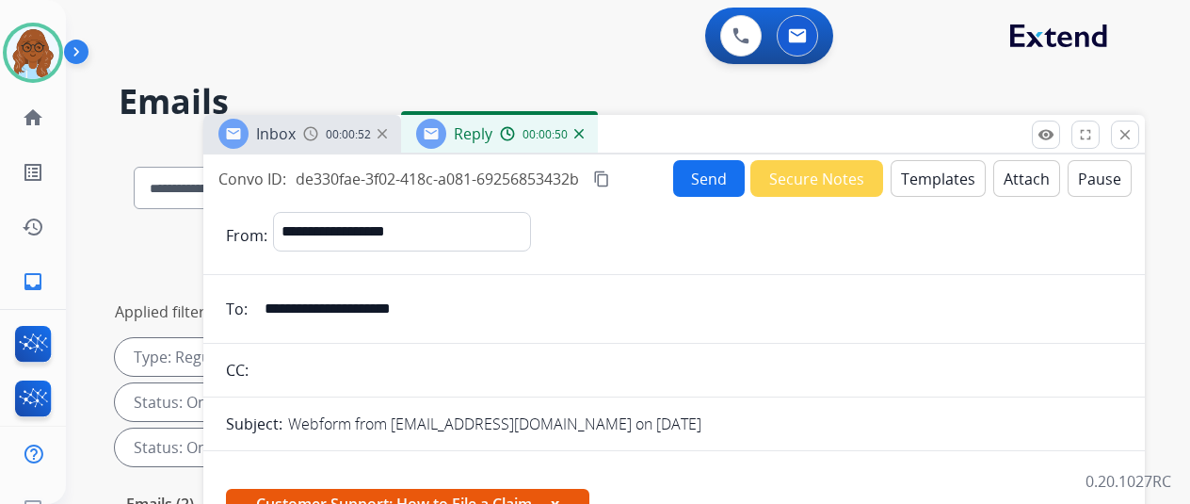
click at [610, 179] on mat-icon "content_copy" at bounding box center [601, 178] width 17 height 17
drag, startPoint x: 700, startPoint y: 176, endPoint x: 1192, endPoint y: 244, distance: 497.1
click at [700, 176] on button "Send" at bounding box center [709, 178] width 72 height 37
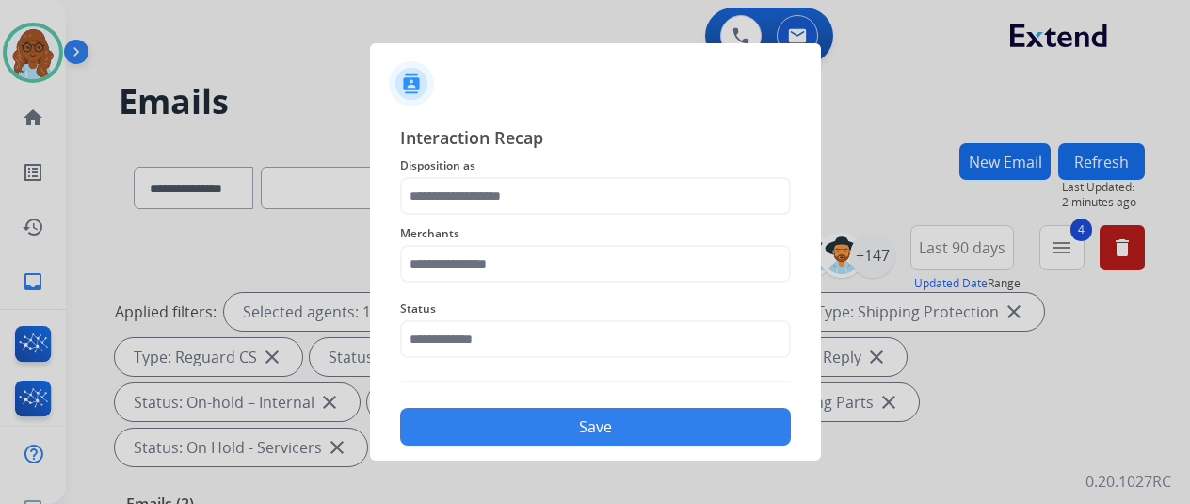
click at [537, 231] on span "Merchants" at bounding box center [595, 233] width 391 height 23
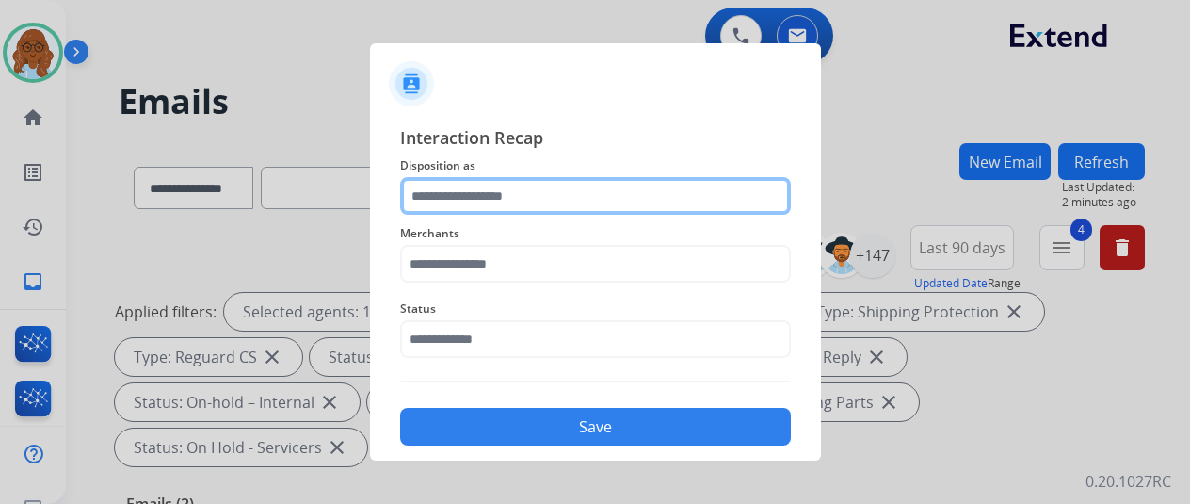
click at [556, 208] on input "text" at bounding box center [595, 196] width 391 height 38
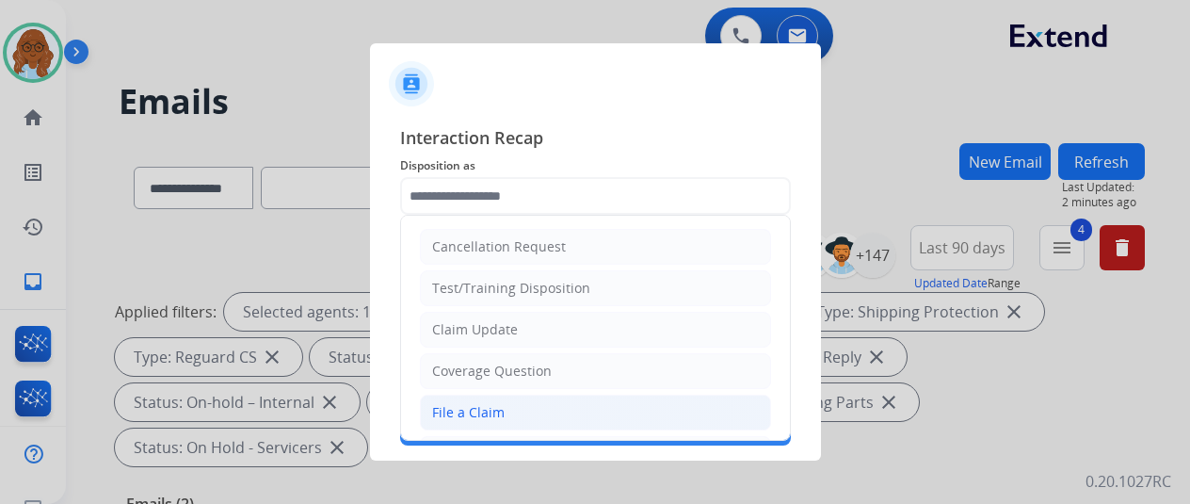
drag, startPoint x: 523, startPoint y: 406, endPoint x: 514, endPoint y: 384, distance: 23.3
click at [523, 404] on li "File a Claim" at bounding box center [595, 412] width 351 height 36
type input "**********"
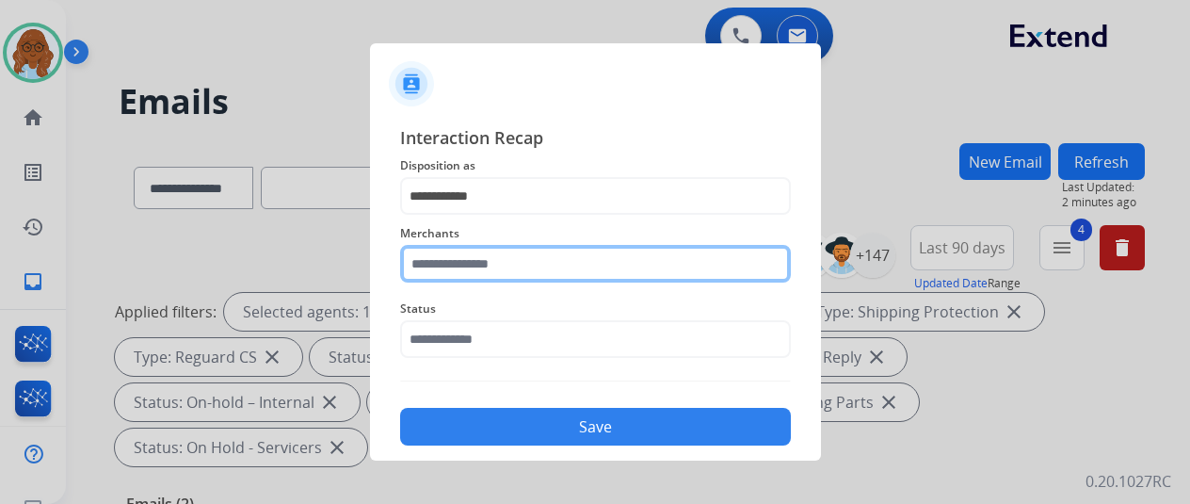
click at [475, 261] on input "text" at bounding box center [595, 264] width 391 height 38
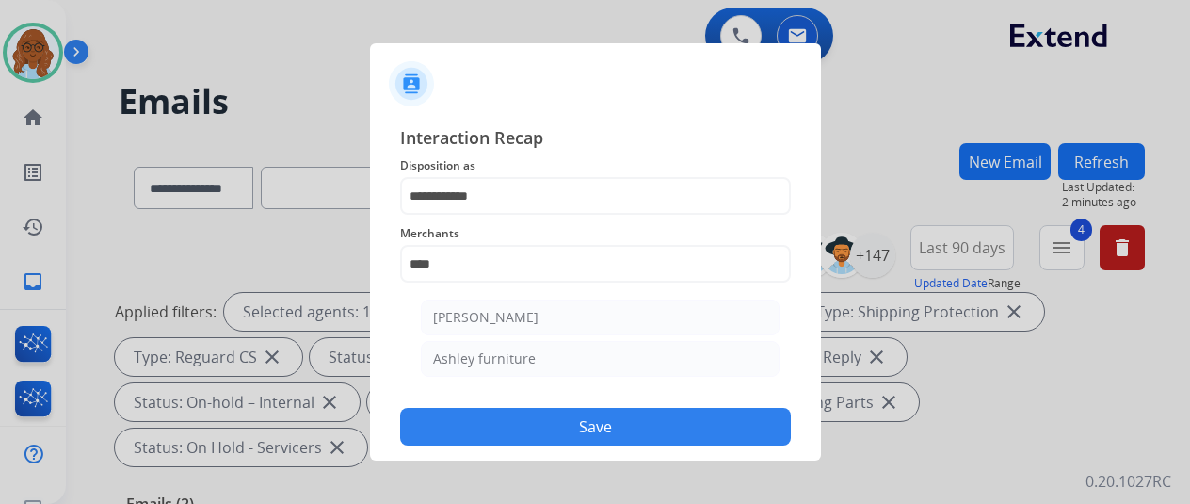
click at [525, 364] on div "Ashley furniture" at bounding box center [484, 358] width 103 height 19
type input "**********"
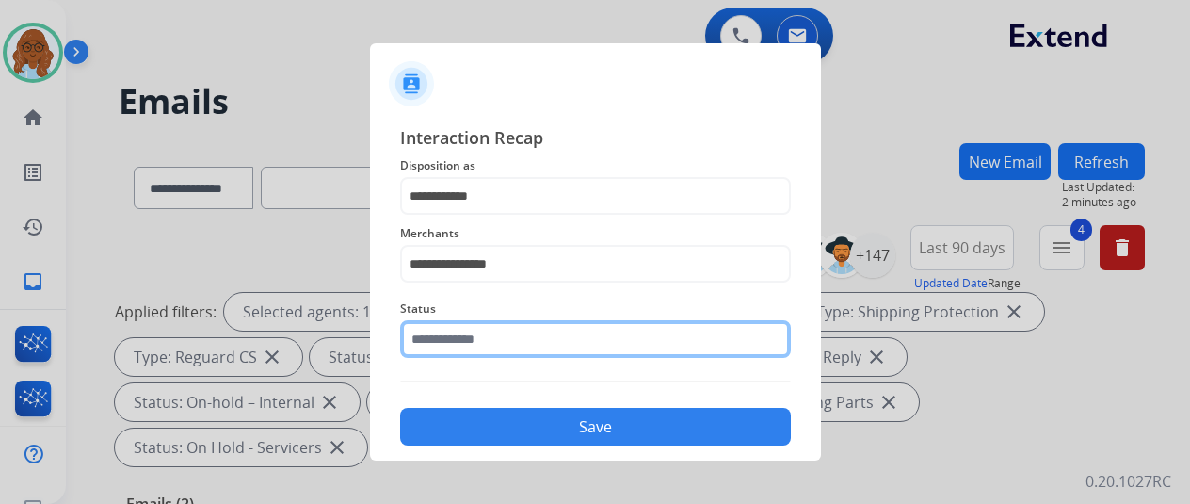
click at [467, 340] on input "text" at bounding box center [595, 339] width 391 height 38
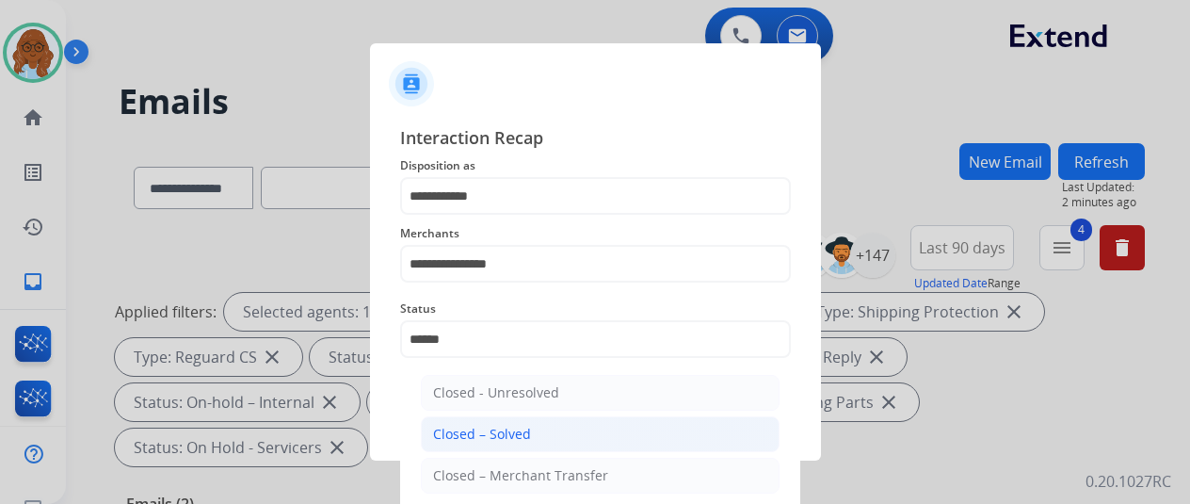
click at [599, 427] on li "Closed – Solved" at bounding box center [600, 434] width 359 height 36
type input "**********"
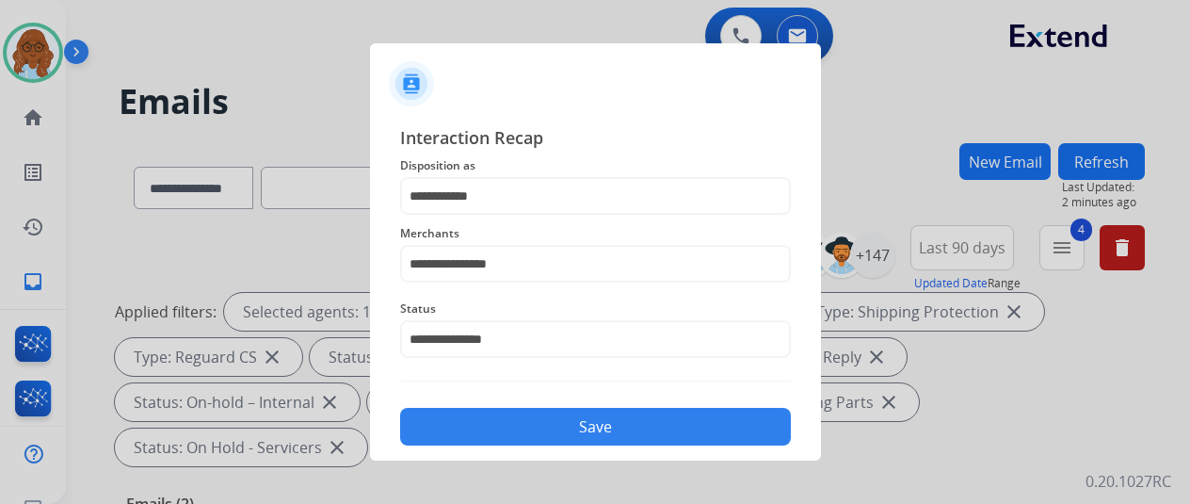
click at [622, 421] on button "Save" at bounding box center [595, 427] width 391 height 38
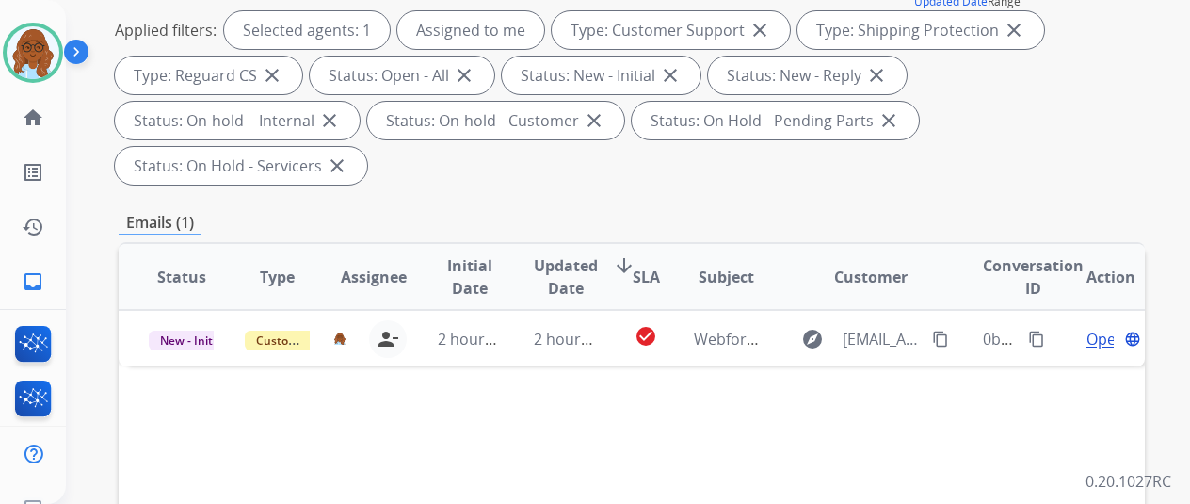
scroll to position [282, 0]
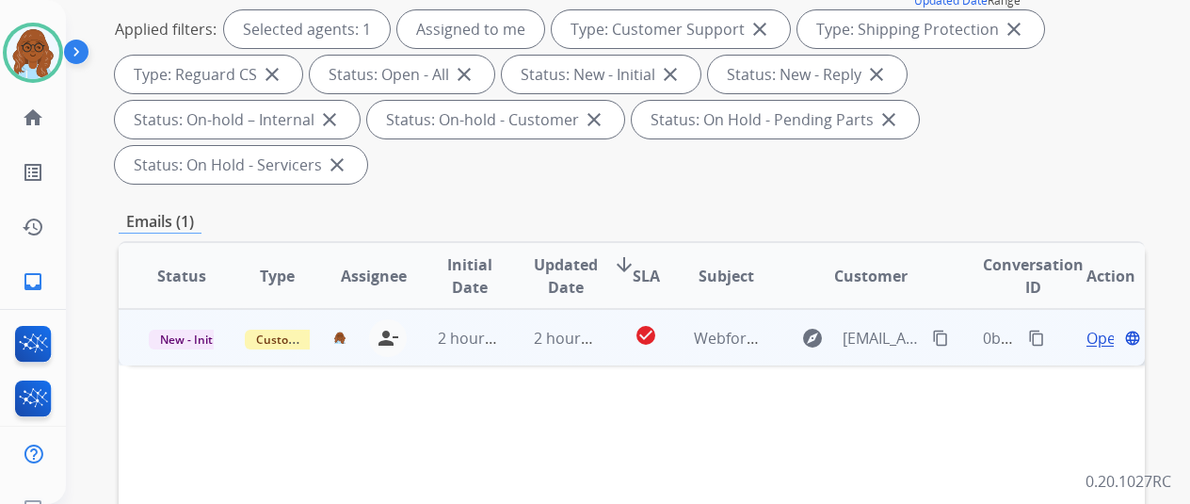
click at [1092, 327] on span "Open" at bounding box center [1106, 338] width 39 height 23
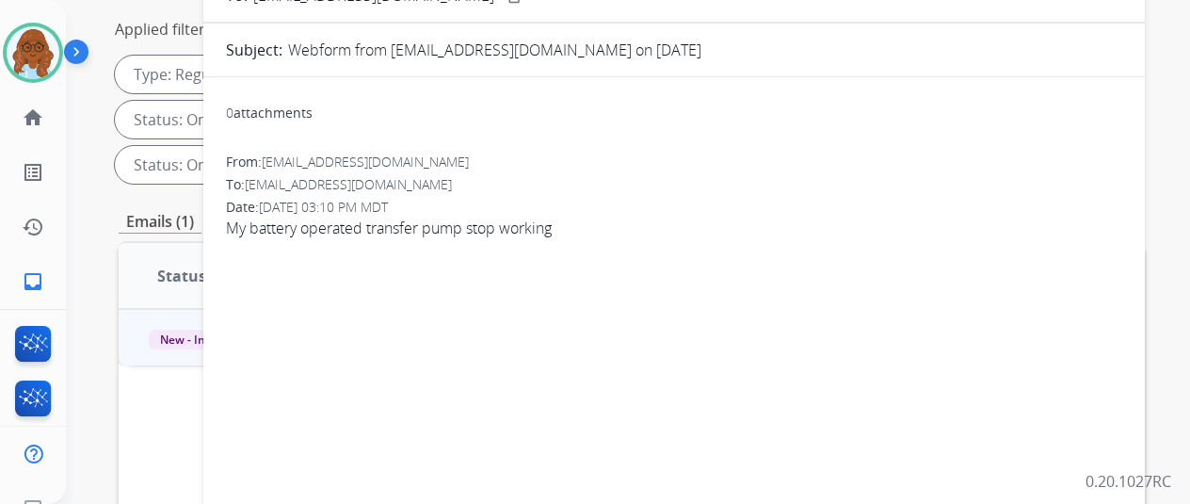
scroll to position [0, 0]
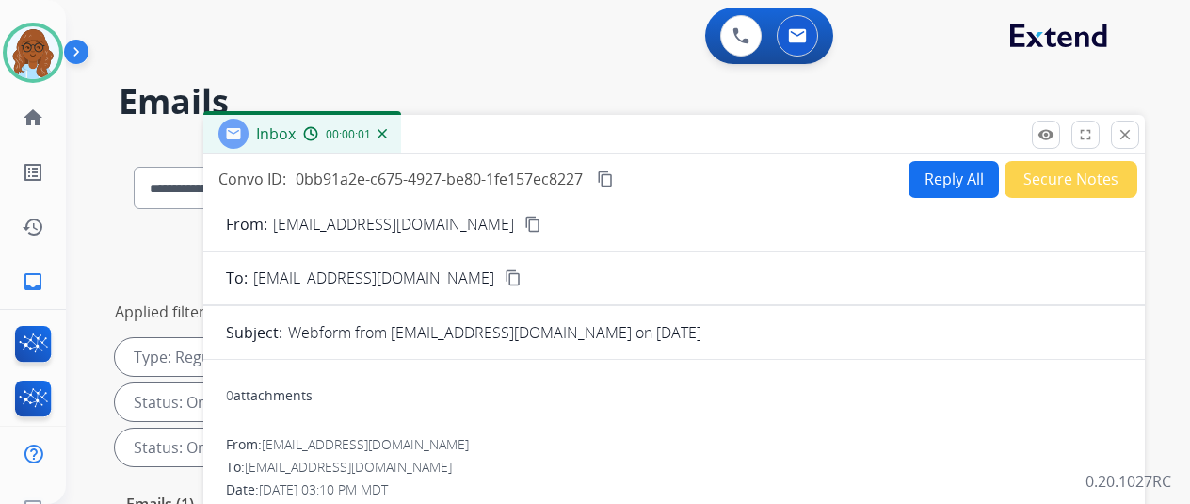
click at [938, 178] on button "Reply All" at bounding box center [954, 179] width 90 height 37
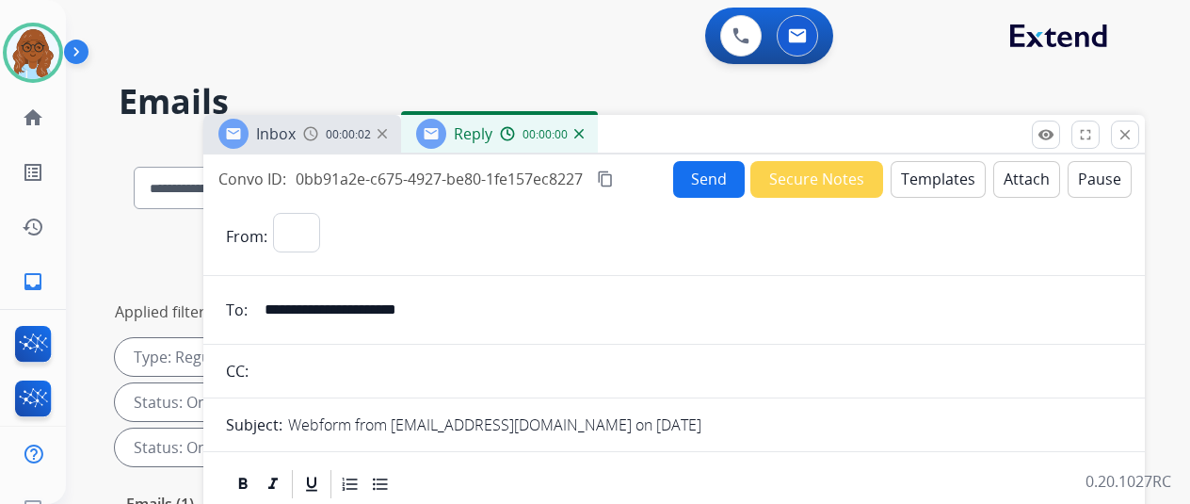
select select "**********"
click at [958, 167] on button "Templates" at bounding box center [938, 179] width 95 height 37
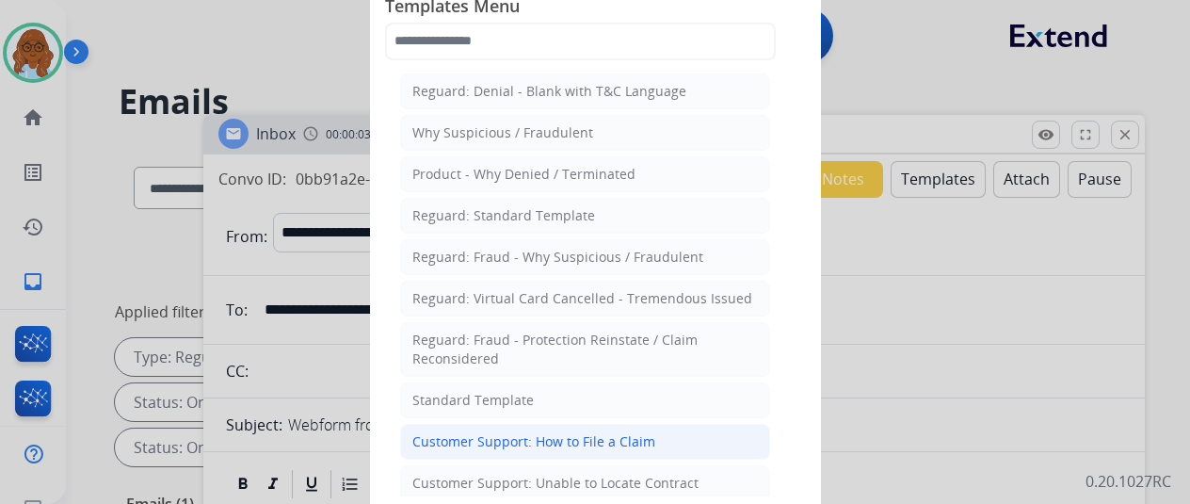
click at [515, 432] on div "Customer Support: How to File a Claim" at bounding box center [533, 441] width 243 height 19
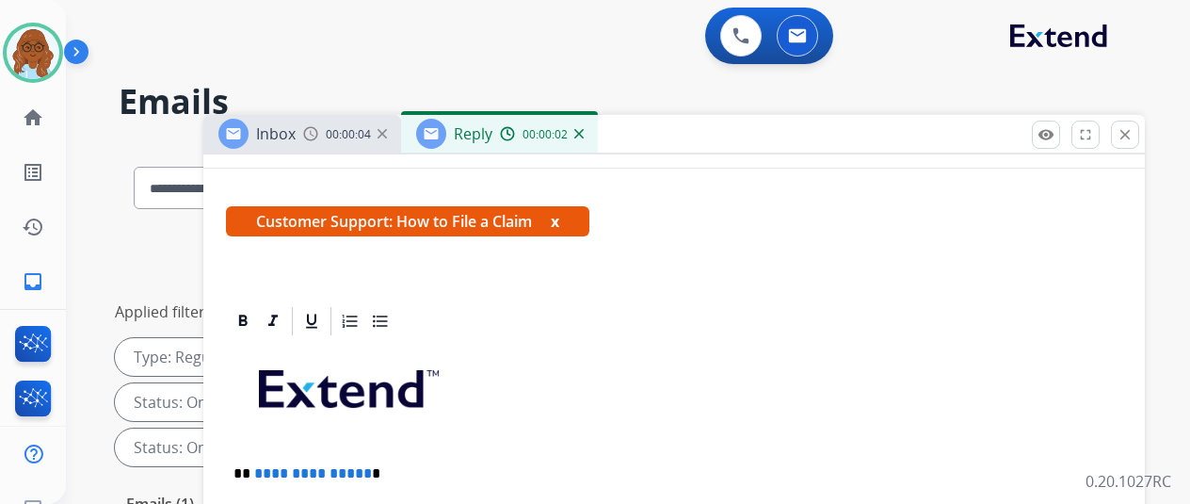
click at [559, 214] on button "x" at bounding box center [555, 221] width 8 height 23
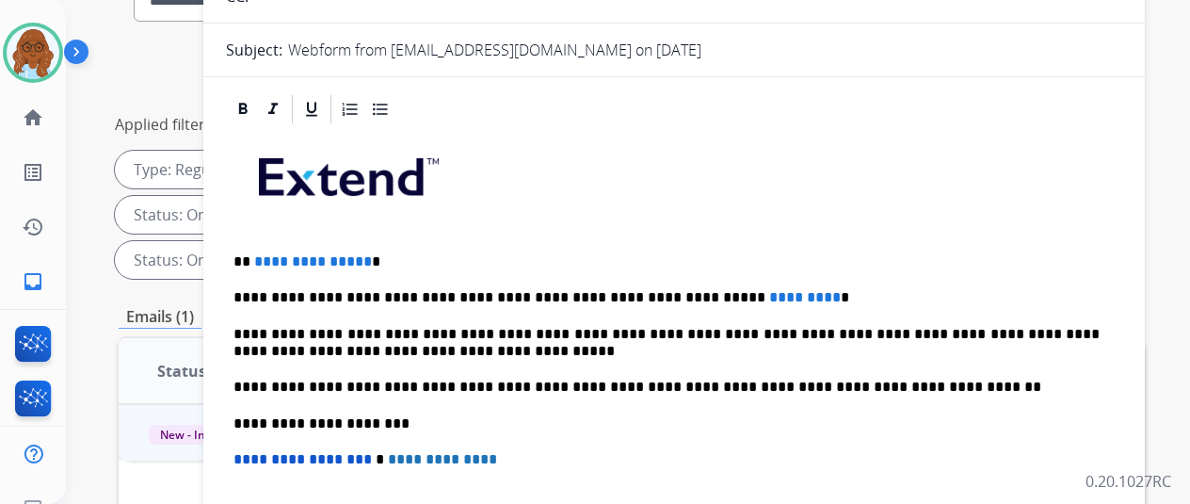
scroll to position [188, 0]
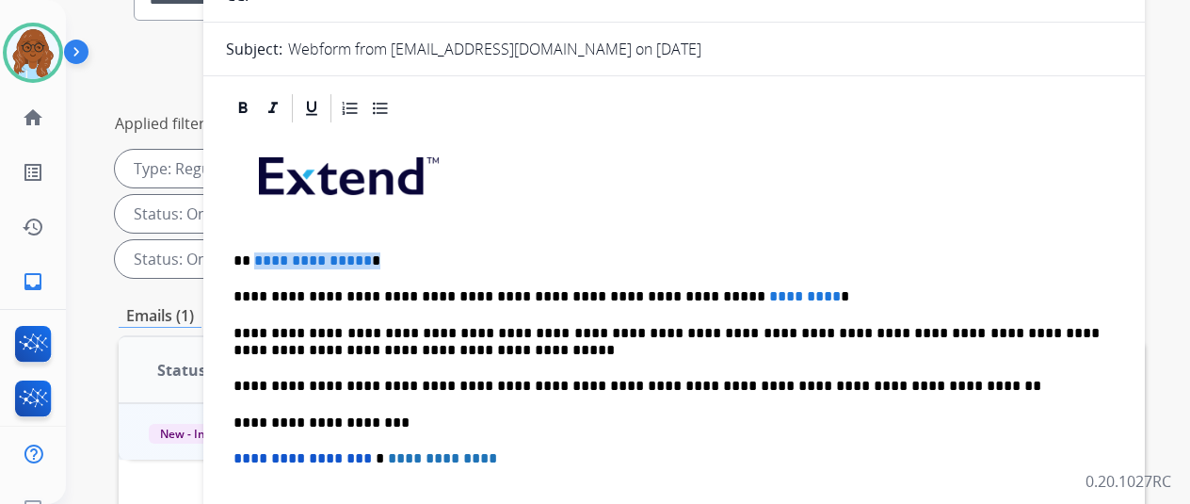
drag, startPoint x: 403, startPoint y: 223, endPoint x: 228, endPoint y: 225, distance: 175.1
click at [228, 225] on div "**********" at bounding box center [674, 444] width 942 height 707
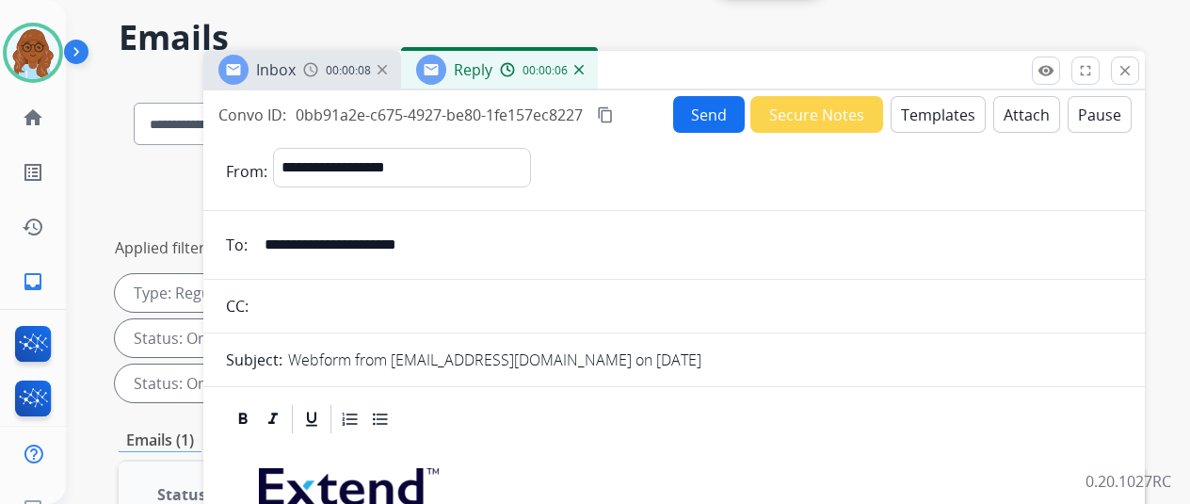
scroll to position [0, 0]
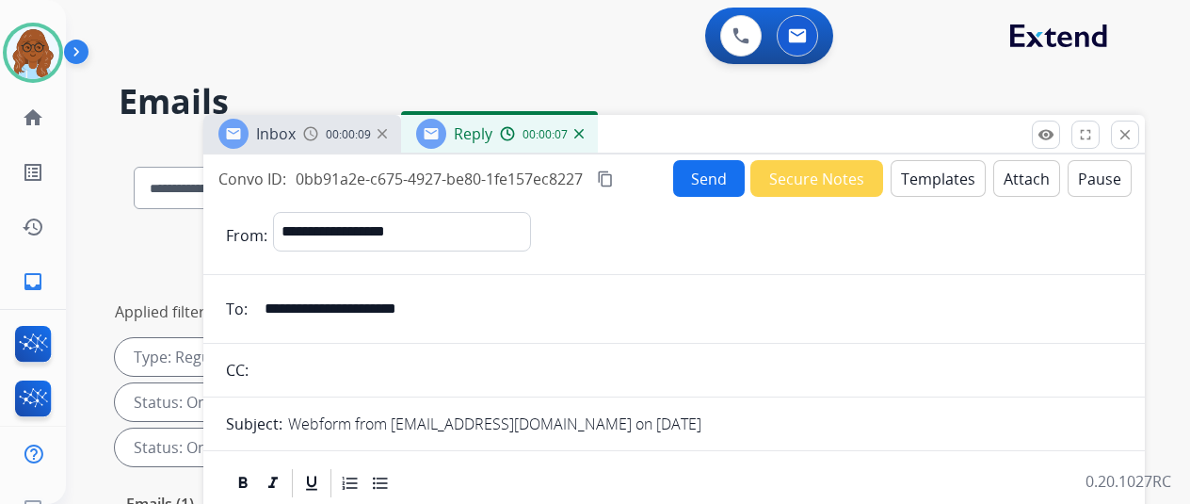
click at [335, 139] on div "00:00:09" at bounding box center [344, 133] width 83 height 17
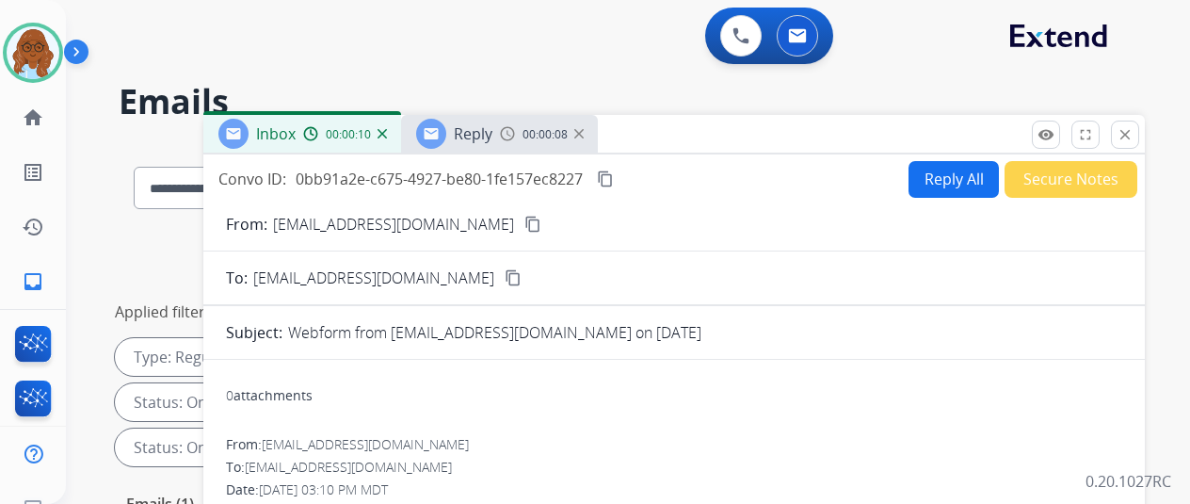
click at [524, 222] on mat-icon "content_copy" at bounding box center [532, 224] width 17 height 17
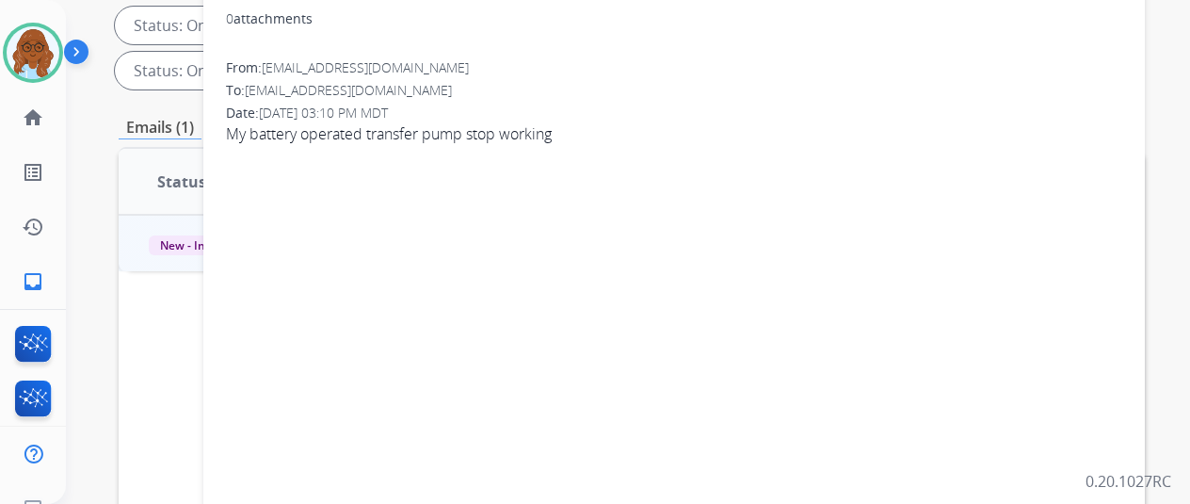
scroll to position [94, 0]
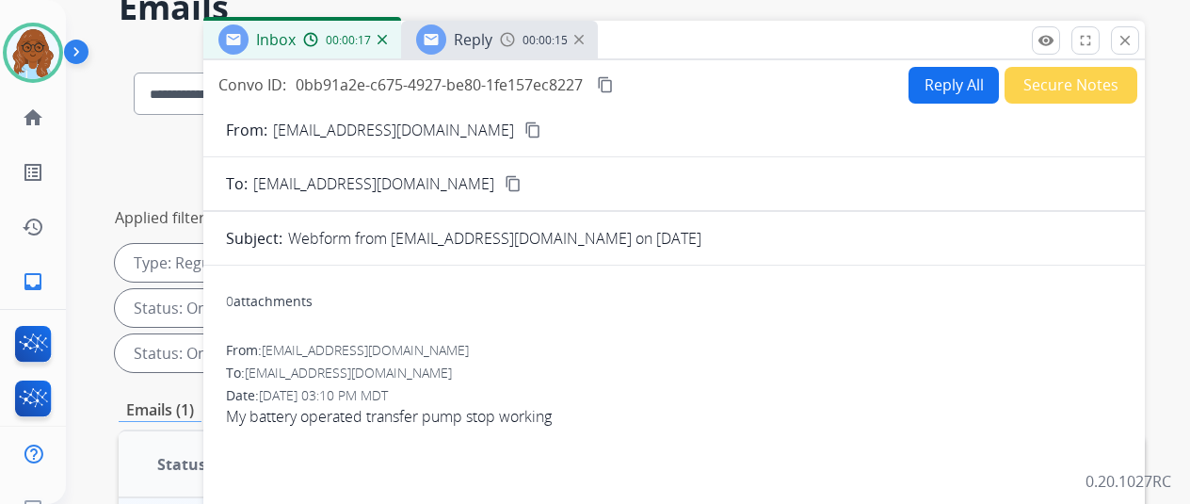
drag, startPoint x: 488, startPoint y: 56, endPoint x: 525, endPoint y: 74, distance: 42.1
click at [488, 56] on div "Reply 00:00:15" at bounding box center [499, 40] width 197 height 38
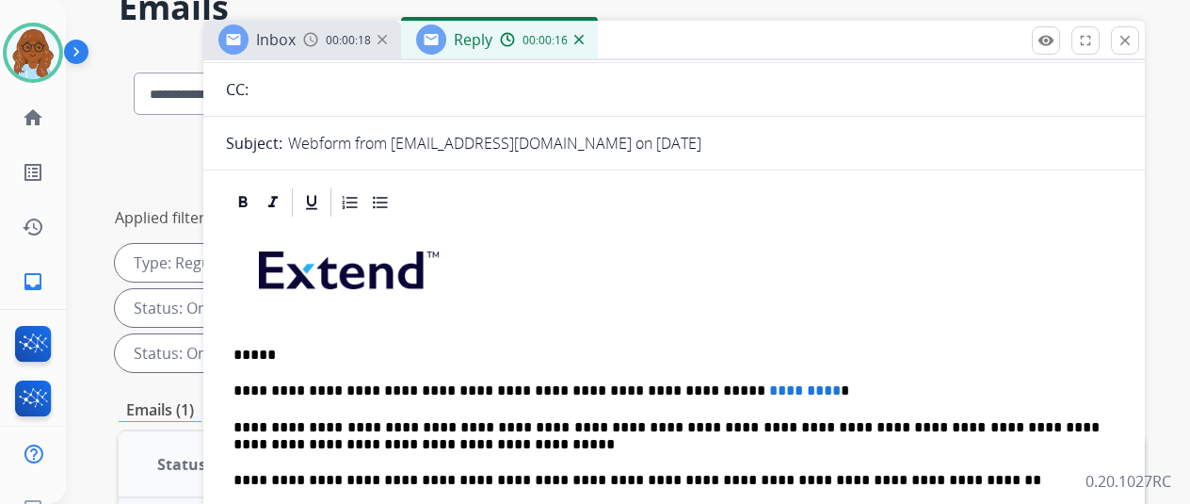
scroll to position [217, 0]
click at [317, 302] on div "**********" at bounding box center [674, 506] width 896 height 575
click at [313, 346] on p "*****" at bounding box center [666, 354] width 866 height 17
drag, startPoint x: 765, startPoint y: 359, endPoint x: 838, endPoint y: 394, distance: 81.7
click at [704, 382] on p "**********" at bounding box center [666, 390] width 866 height 17
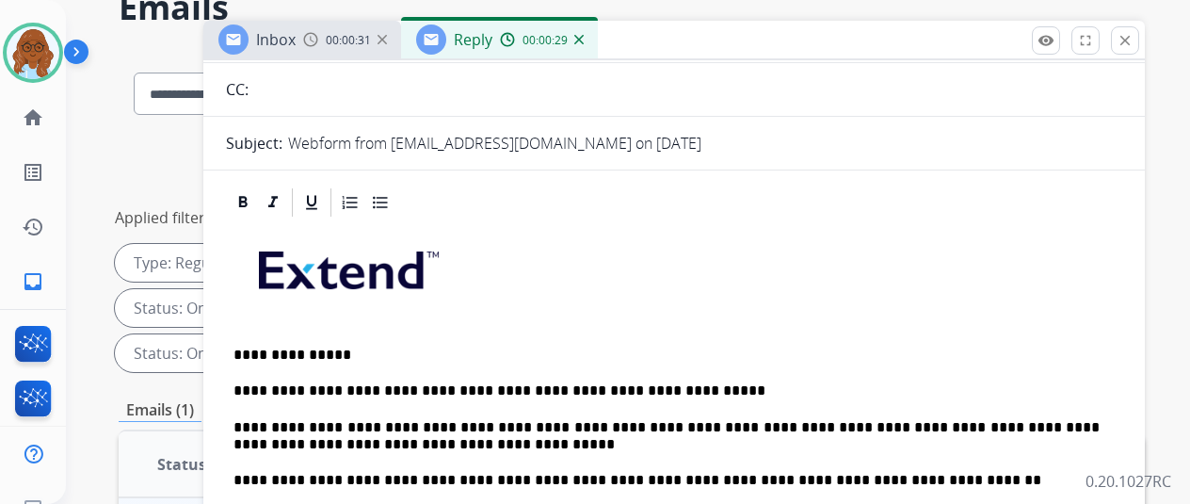
click at [764, 382] on p "**********" at bounding box center [666, 390] width 866 height 17
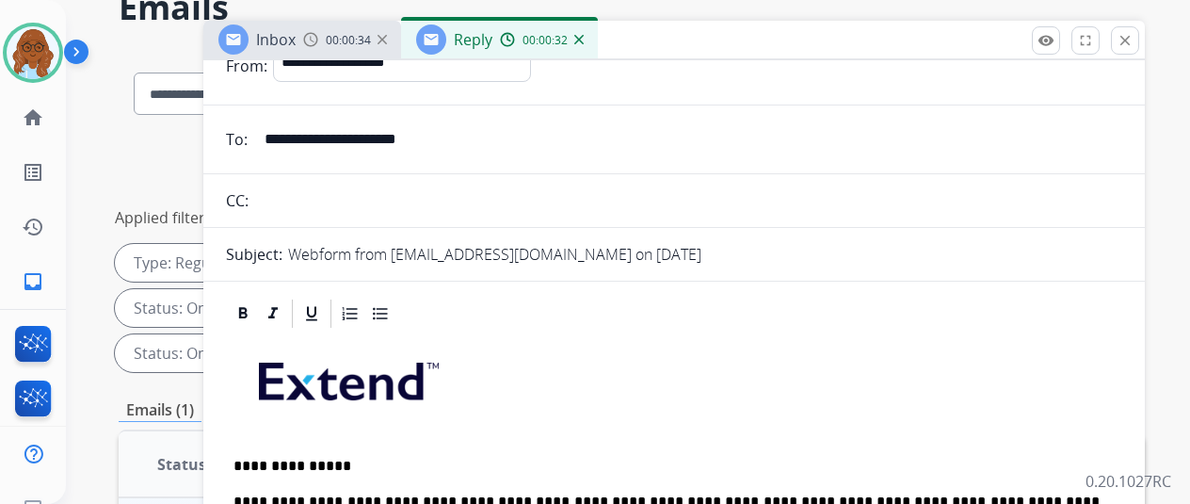
scroll to position [0, 0]
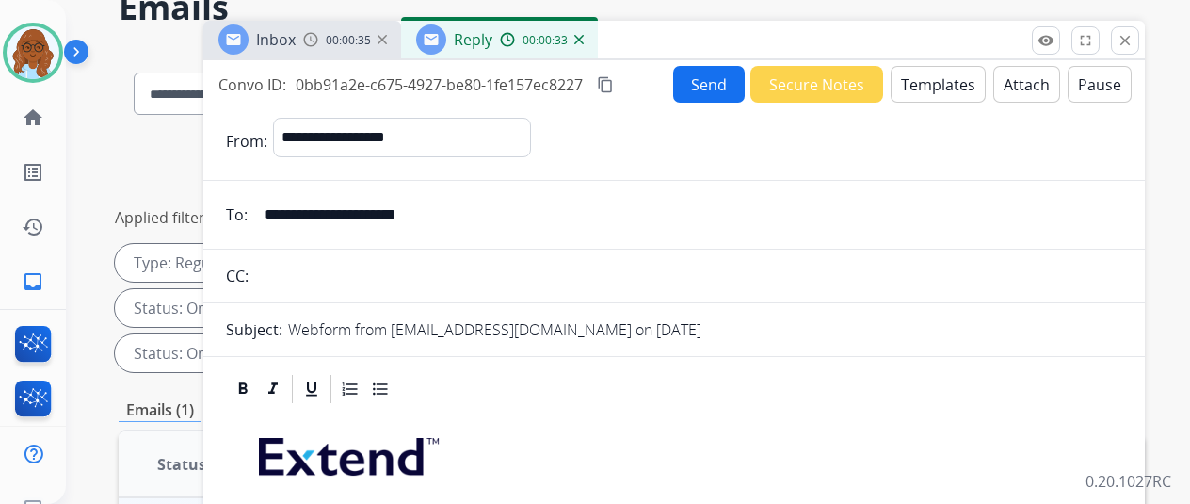
click at [614, 80] on mat-icon "content_copy" at bounding box center [605, 84] width 17 height 17
click at [710, 81] on button "Send" at bounding box center [709, 84] width 72 height 37
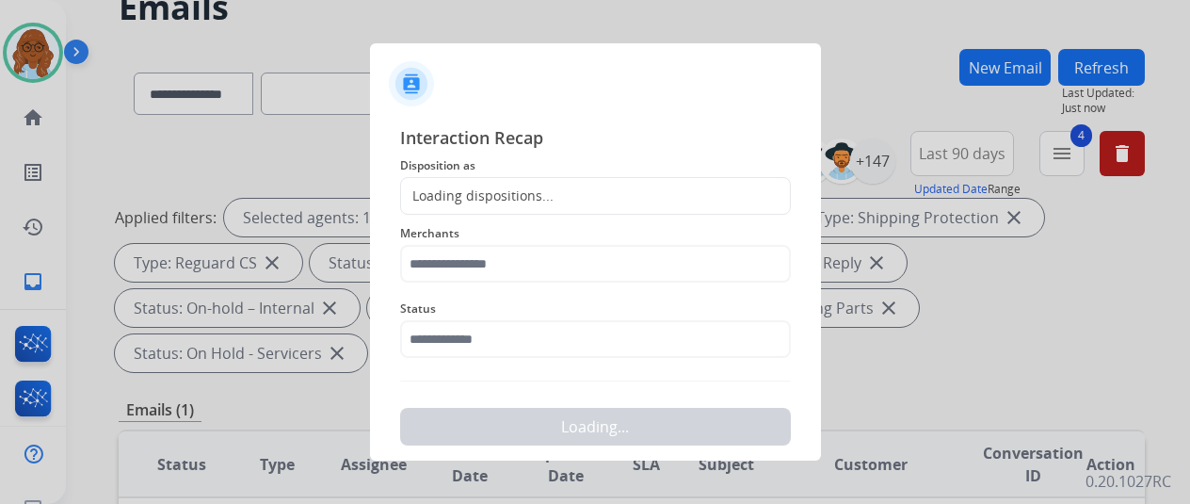
click at [507, 187] on div "Loading dispositions..." at bounding box center [477, 195] width 153 height 19
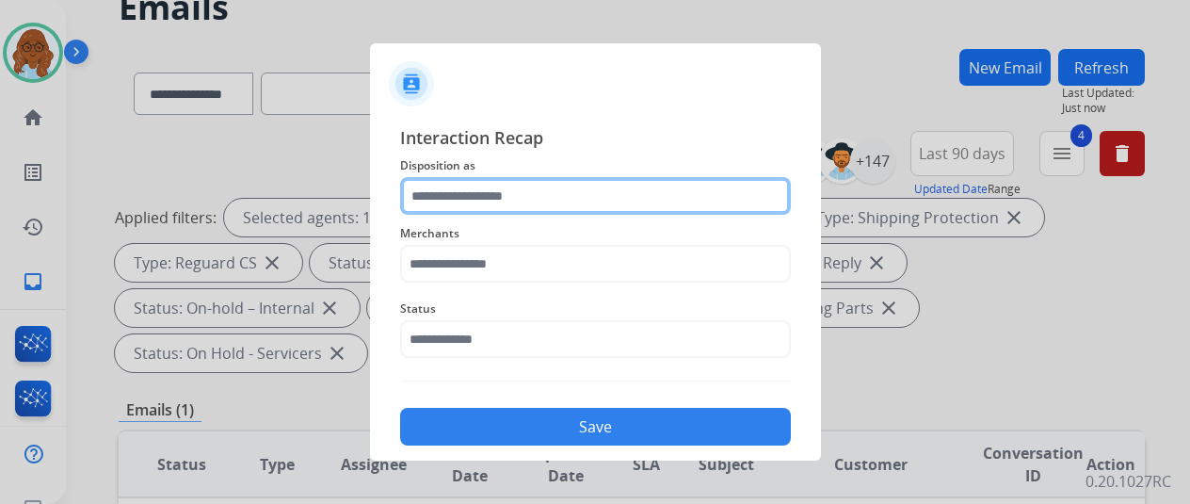
click at [507, 195] on input "text" at bounding box center [595, 196] width 391 height 38
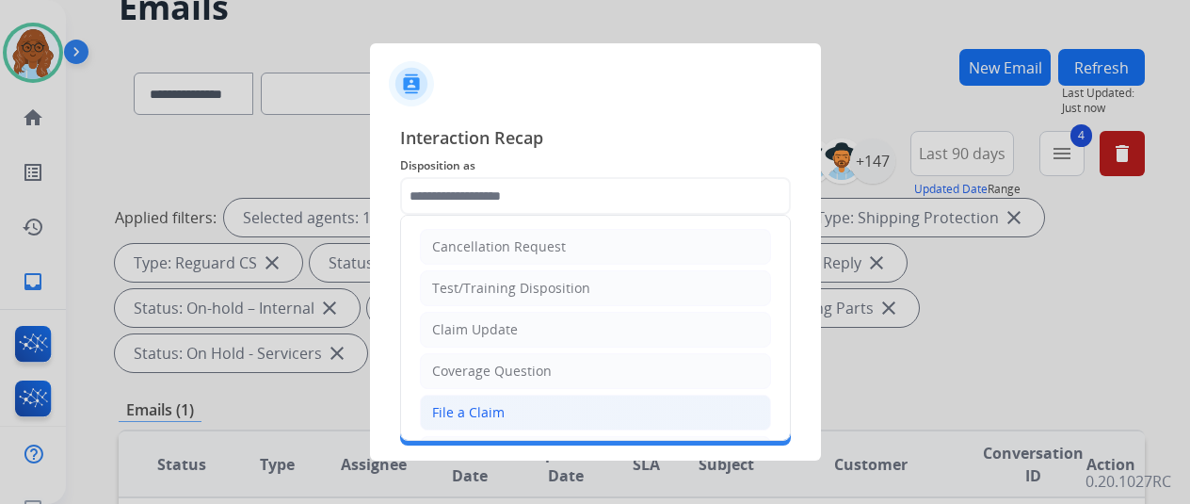
click at [494, 409] on div "File a Claim" at bounding box center [468, 412] width 72 height 19
type input "**********"
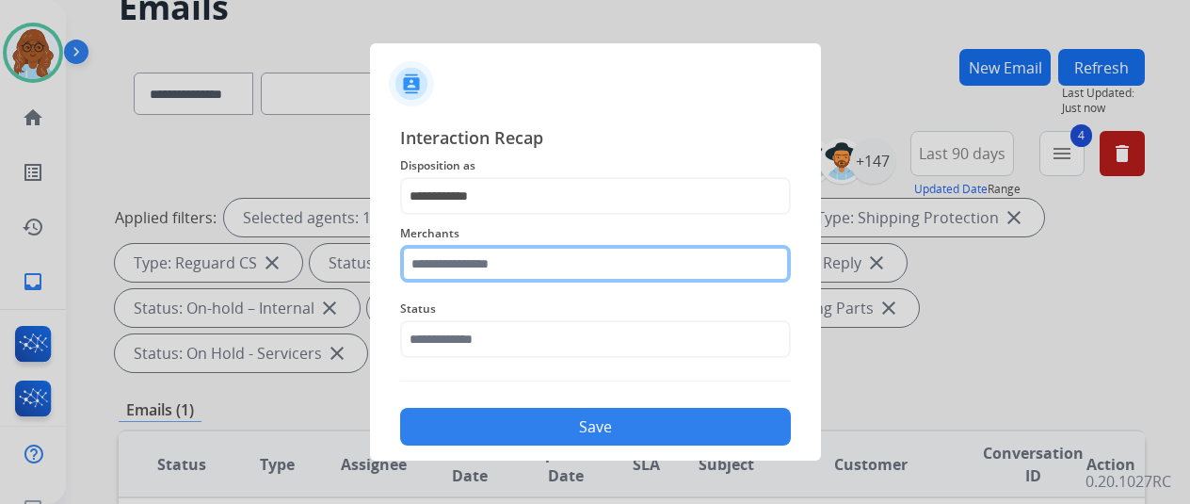
click at [475, 265] on input "text" at bounding box center [595, 264] width 391 height 38
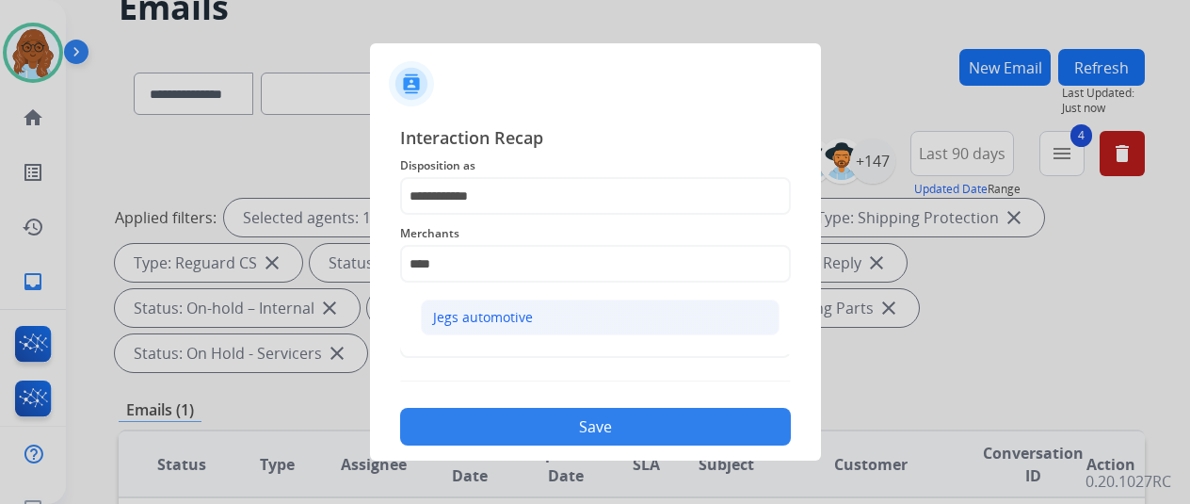
click at [483, 314] on div "Jegs automotive" at bounding box center [483, 317] width 100 height 19
type input "**********"
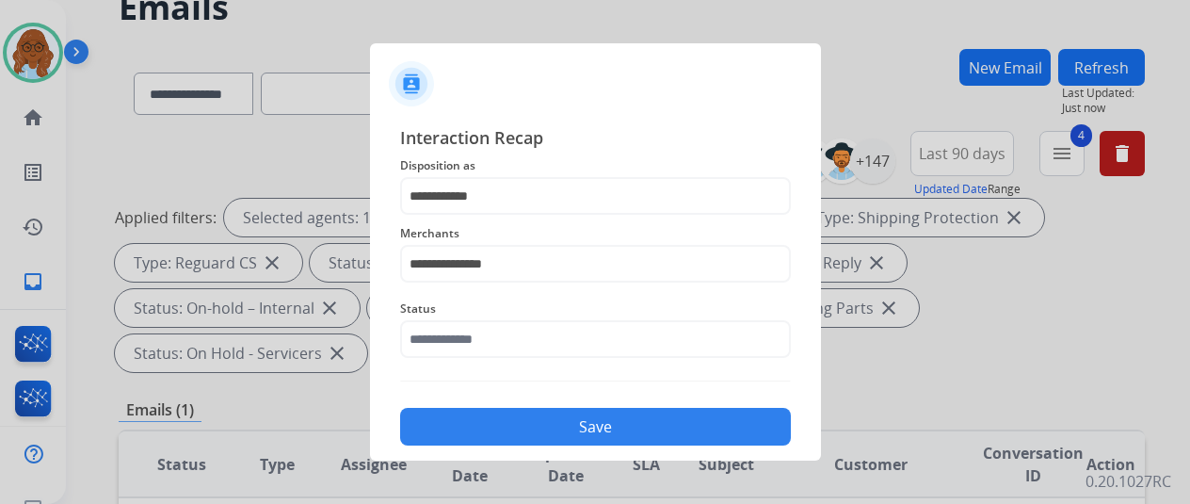
click at [482, 314] on span "Status" at bounding box center [595, 309] width 391 height 23
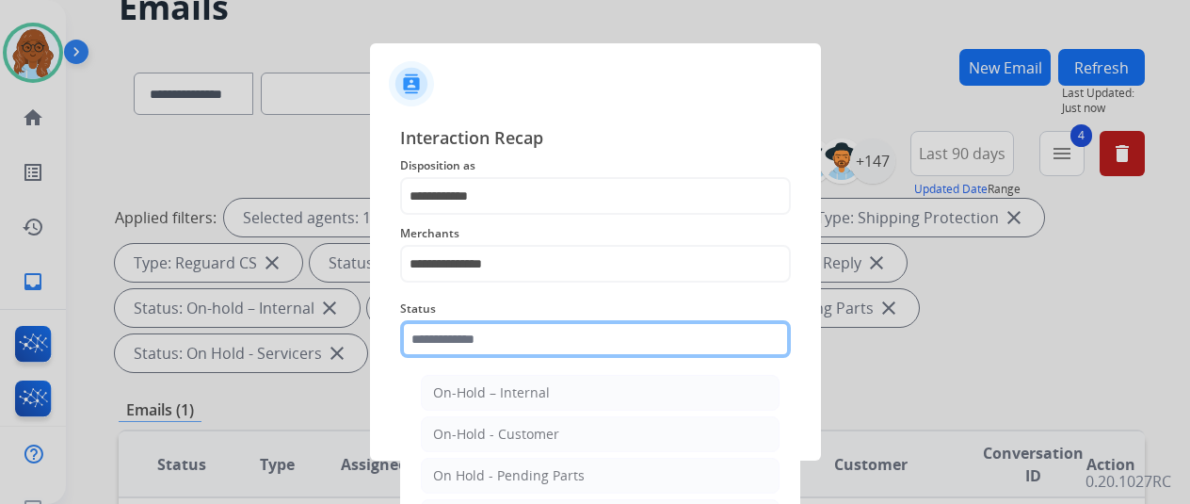
click at [487, 330] on input "text" at bounding box center [595, 339] width 391 height 38
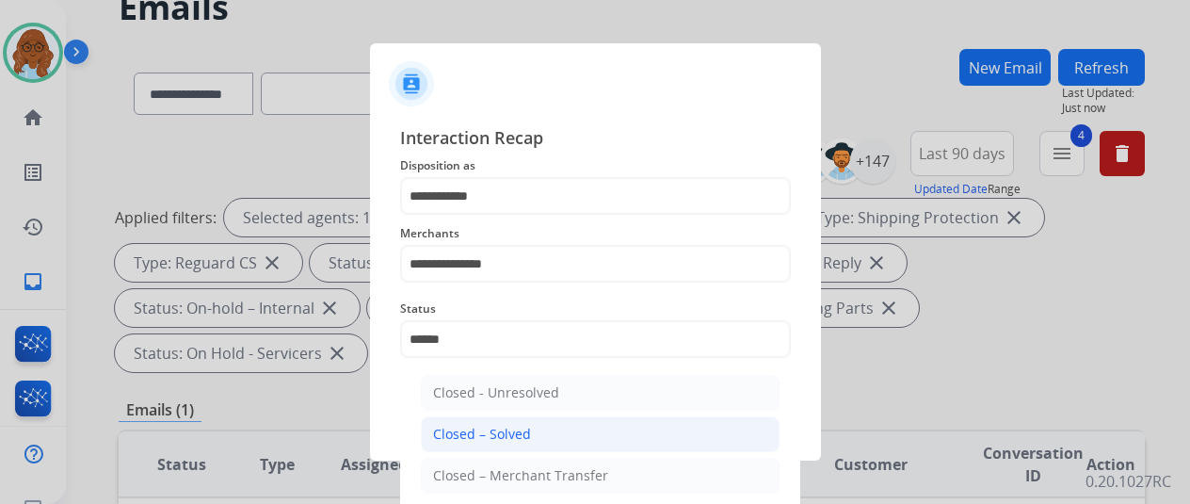
click at [573, 430] on li "Closed – Solved" at bounding box center [600, 434] width 359 height 36
type input "**********"
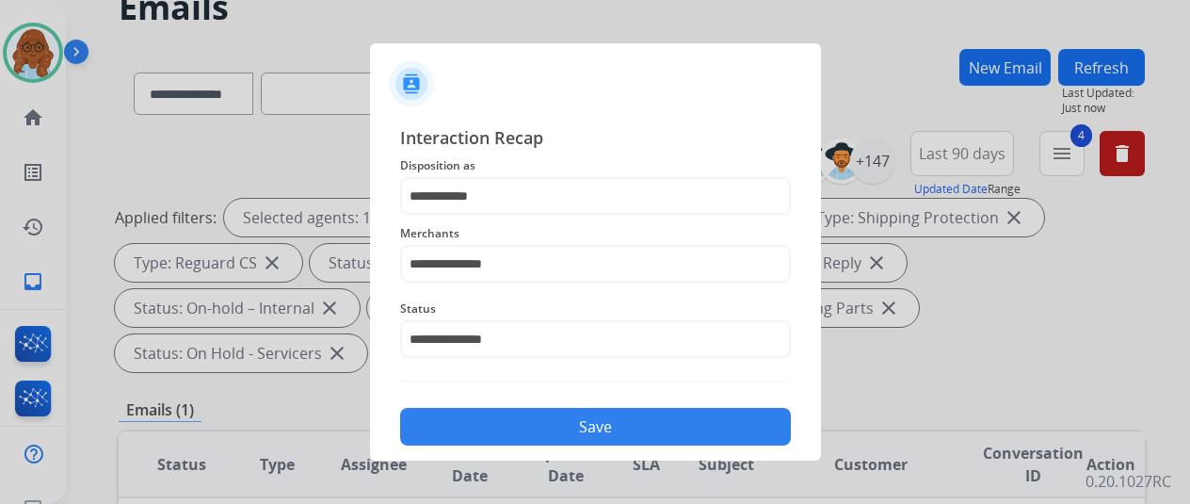
click at [601, 434] on button "Save" at bounding box center [595, 427] width 391 height 38
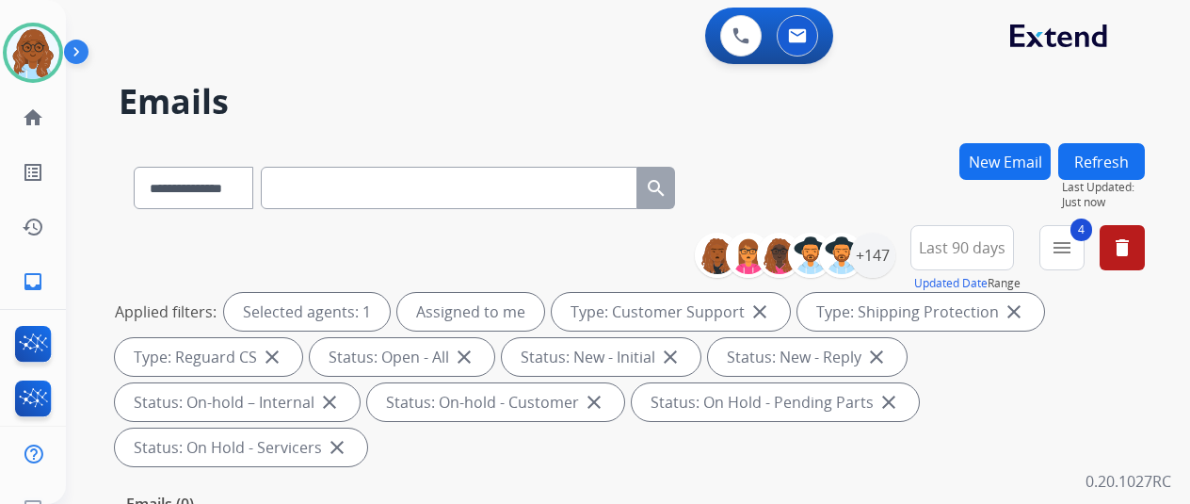
click at [970, 251] on span "Last 90 days" at bounding box center [962, 248] width 87 height 8
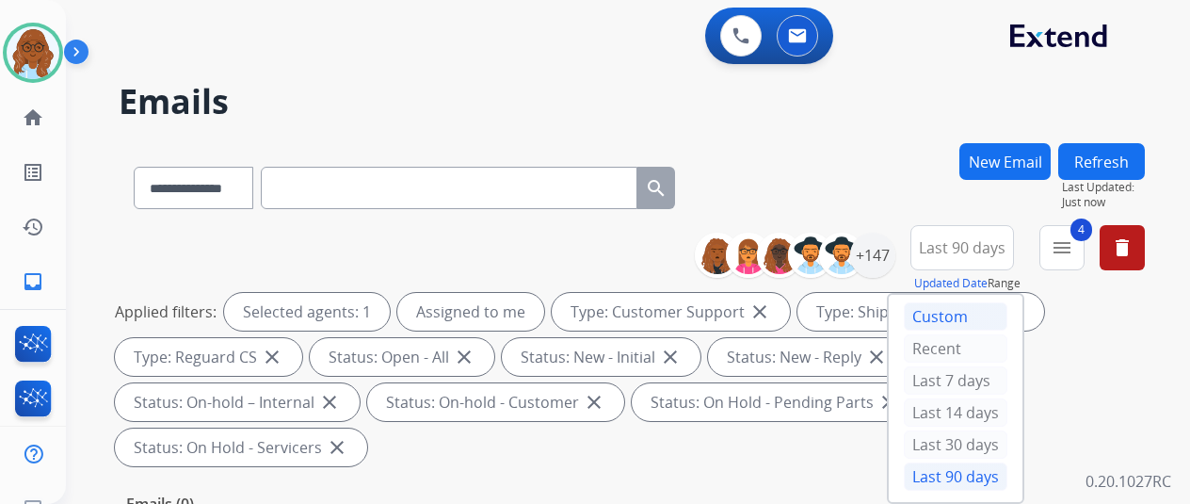
click at [979, 317] on div "Custom" at bounding box center [956, 316] width 104 height 28
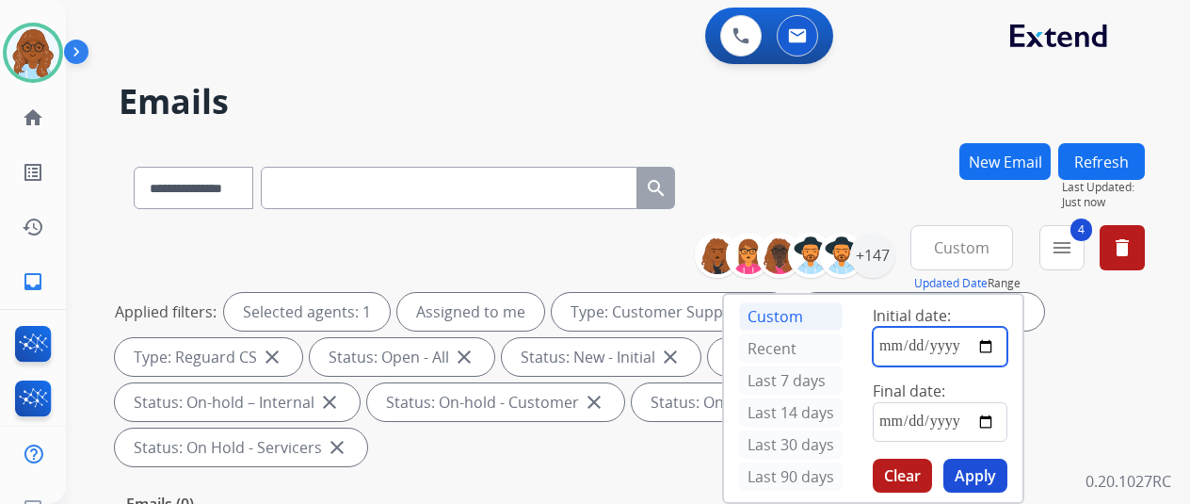
click at [992, 345] on input "date" at bounding box center [940, 347] width 135 height 40
click at [1001, 344] on input "date" at bounding box center [940, 347] width 135 height 40
type input "**********"
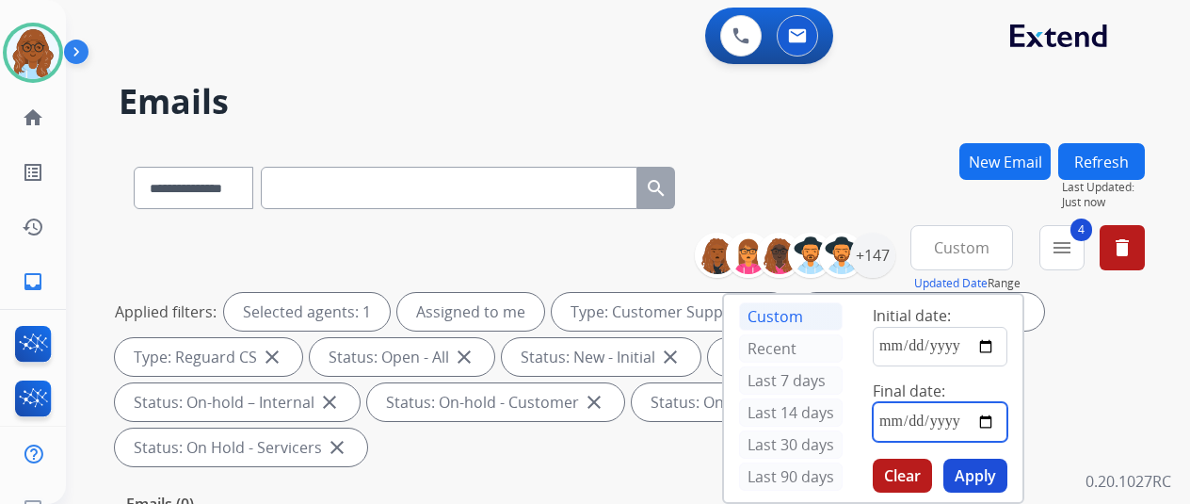
click at [1004, 417] on input "date" at bounding box center [940, 422] width 135 height 40
type input "**********"
click at [989, 468] on button "Apply" at bounding box center [975, 476] width 64 height 34
click at [1065, 265] on button "4 menu" at bounding box center [1061, 247] width 45 height 45
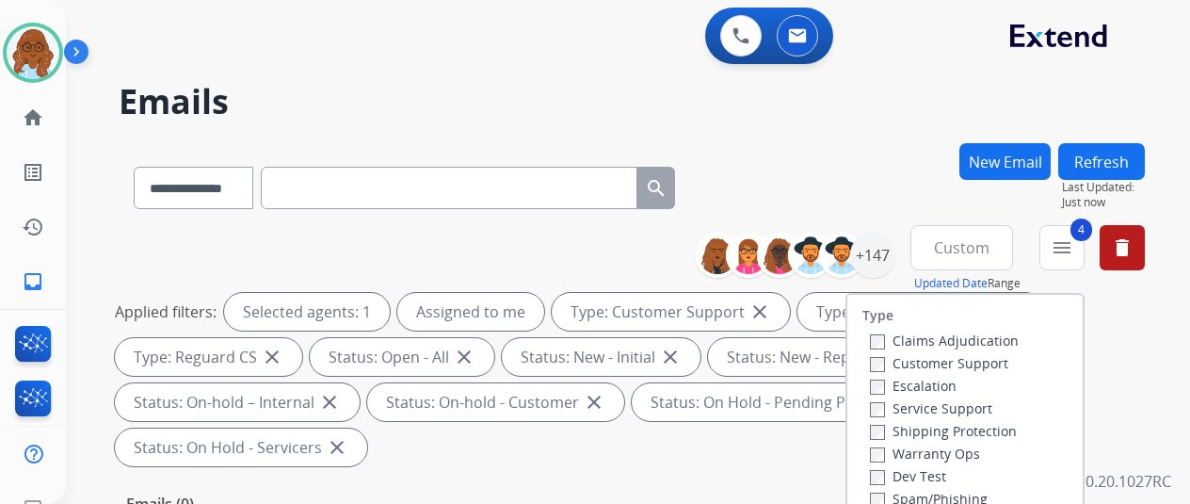
scroll to position [282, 0]
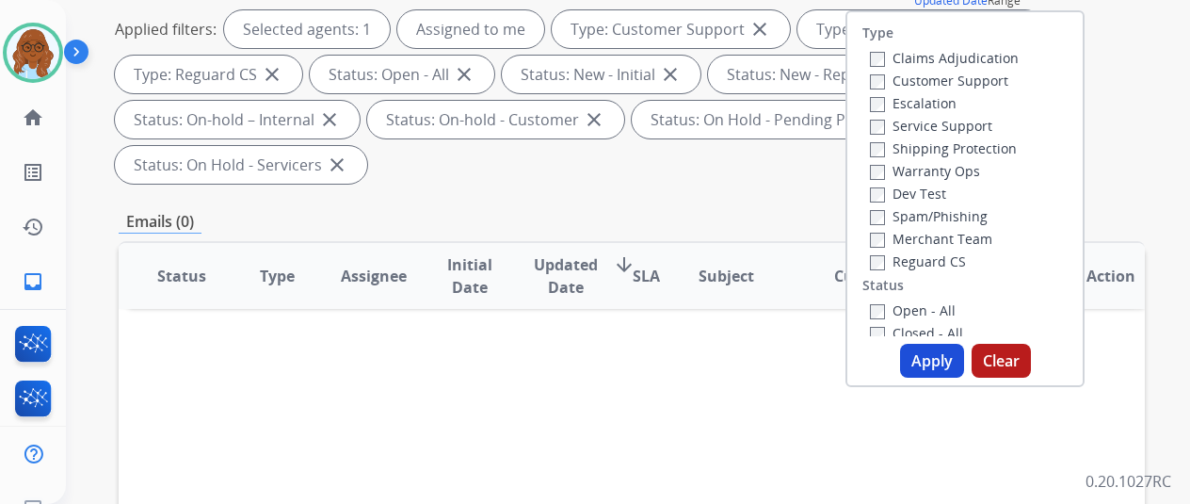
click at [903, 307] on label "Open - All" at bounding box center [913, 310] width 86 height 18
click at [915, 330] on label "Closed - All" at bounding box center [916, 333] width 93 height 18
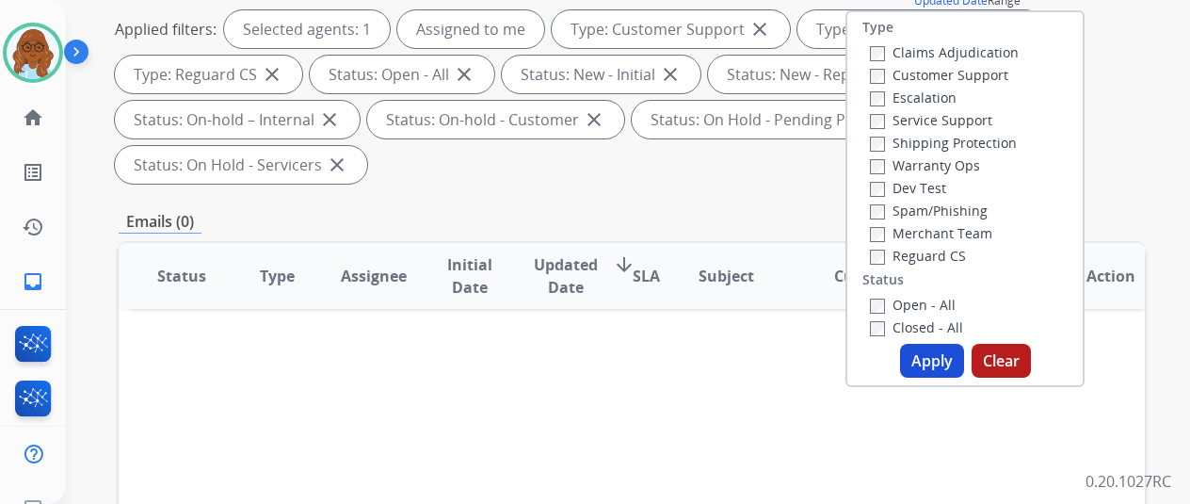
click at [932, 355] on button "Apply" at bounding box center [932, 361] width 64 height 34
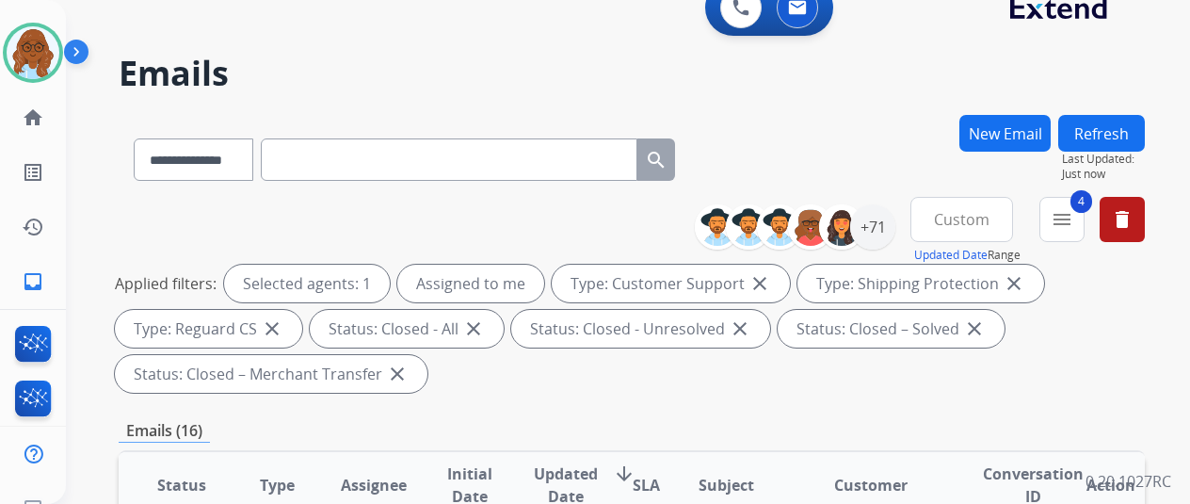
scroll to position [0, 0]
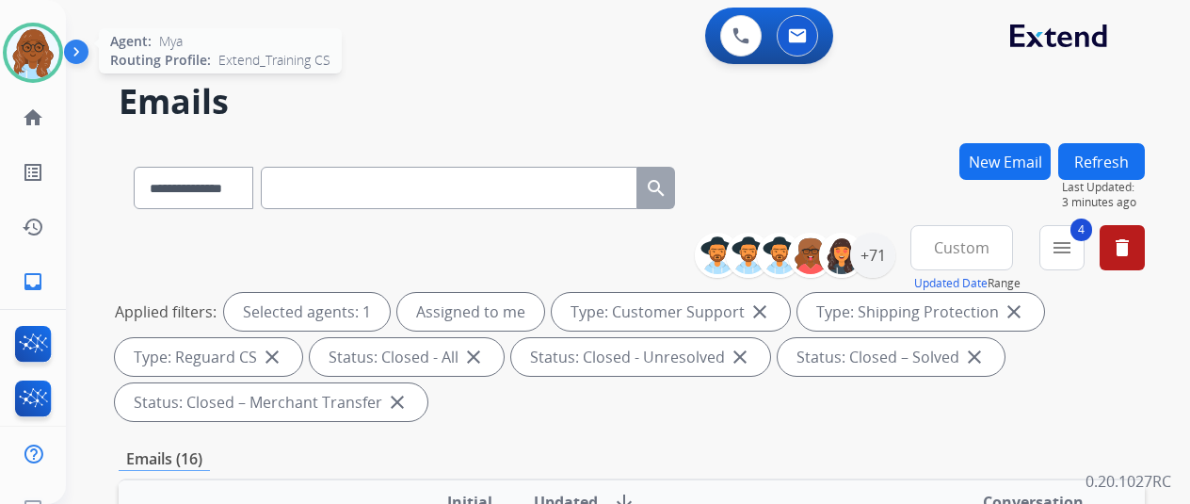
click at [26, 31] on img at bounding box center [33, 52] width 53 height 53
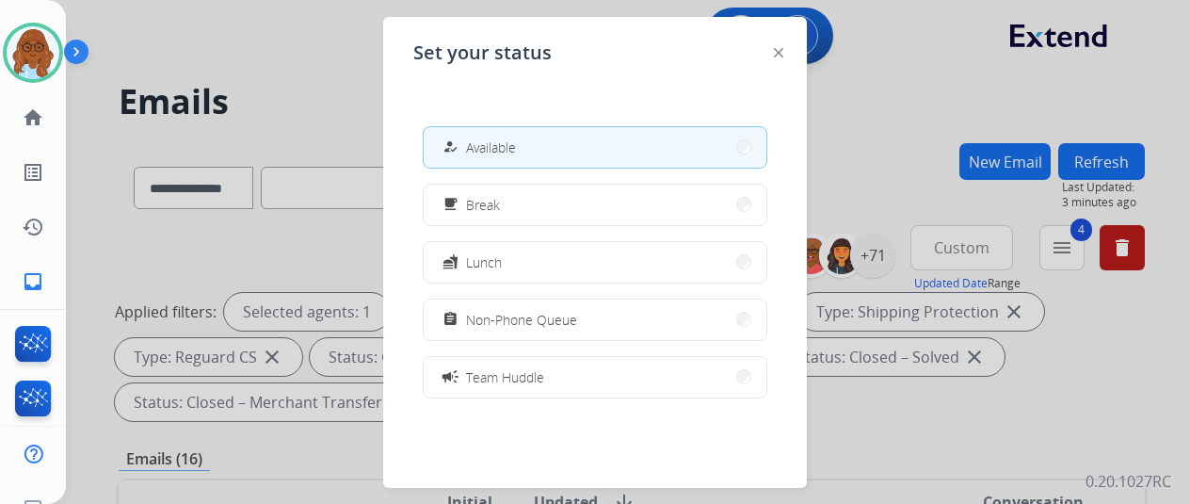
click at [522, 151] on button "how_to_reg Available" at bounding box center [595, 147] width 343 height 40
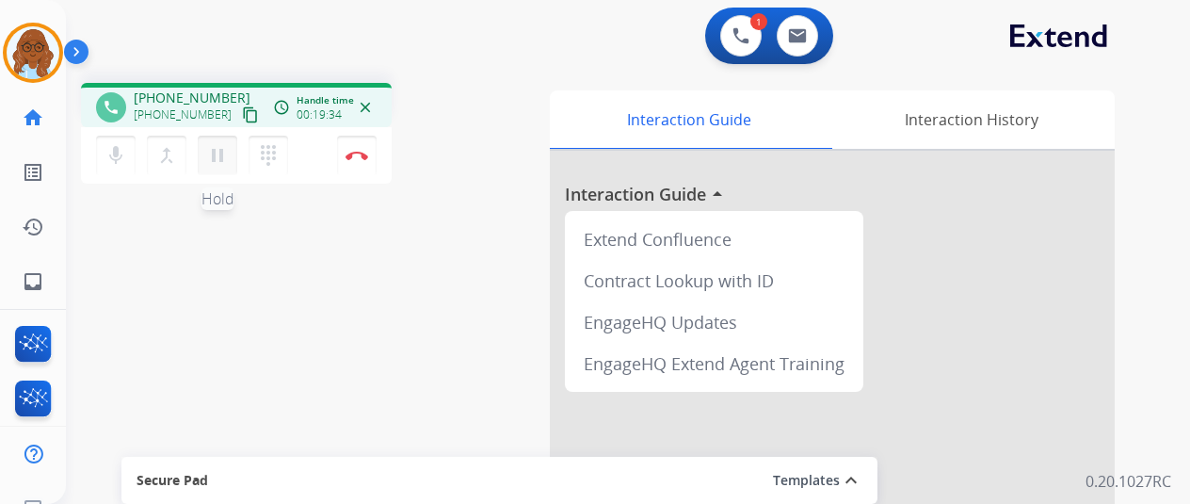
click at [218, 158] on mat-icon "pause" at bounding box center [217, 155] width 23 height 23
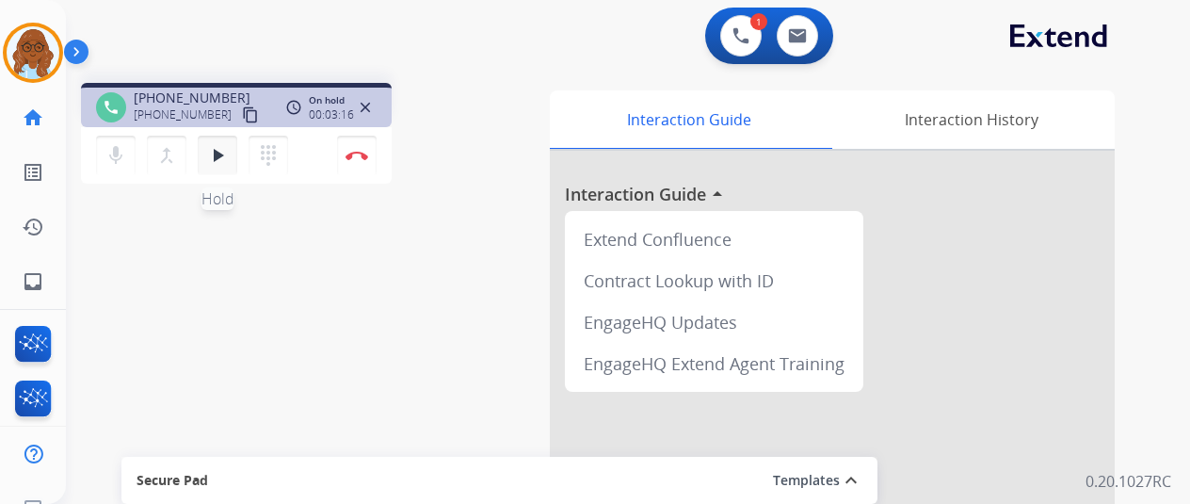
click at [217, 153] on mat-icon "play_arrow" at bounding box center [217, 155] width 23 height 23
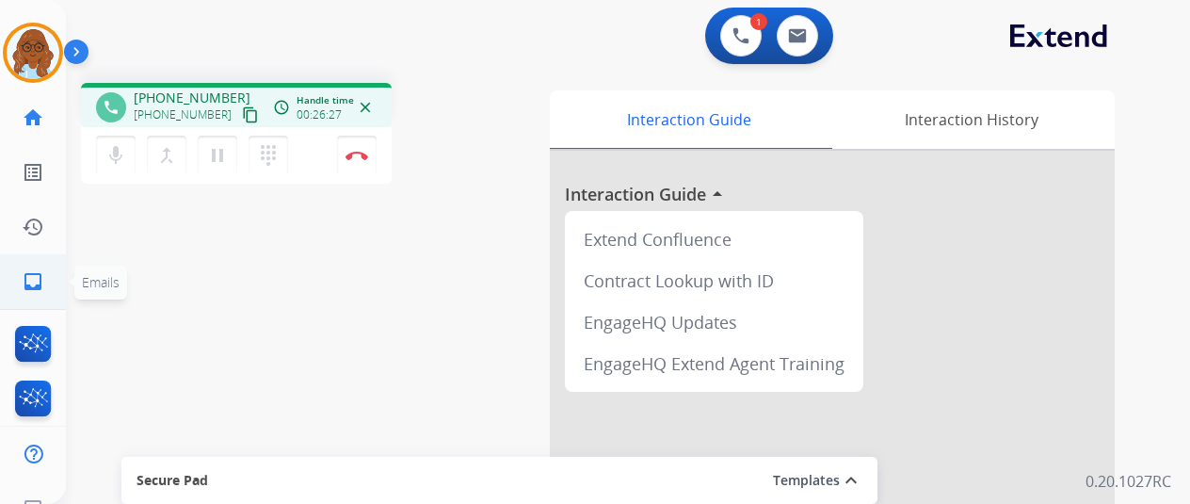
click at [14, 261] on link "inbox Emails" at bounding box center [33, 281] width 53 height 53
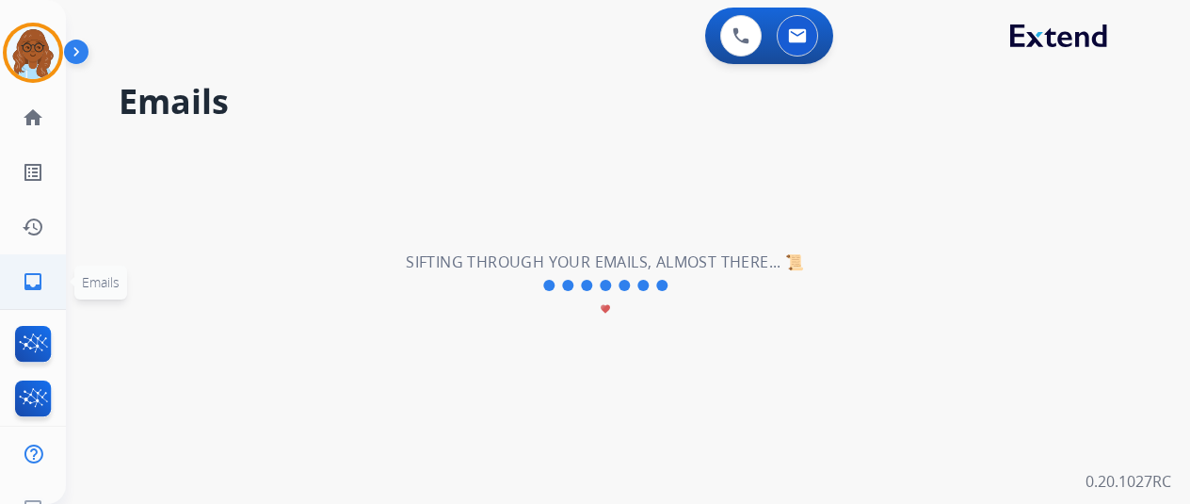
click at [29, 290] on mat-icon "inbox" at bounding box center [33, 281] width 23 height 23
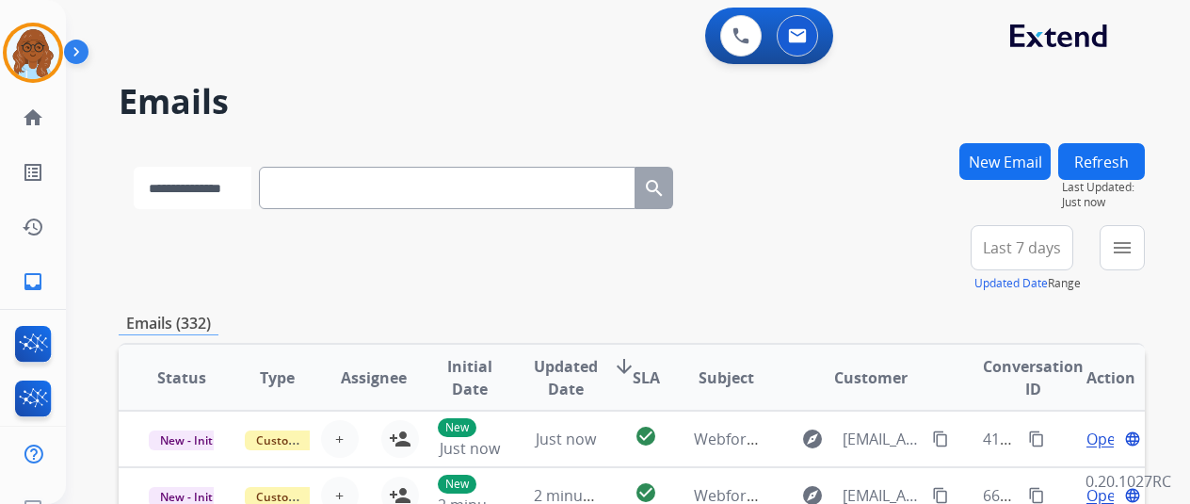
click at [238, 185] on select "**********" at bounding box center [193, 188] width 118 height 42
select select "**********"
click at [134, 167] on select "**********" at bounding box center [193, 188] width 118 height 42
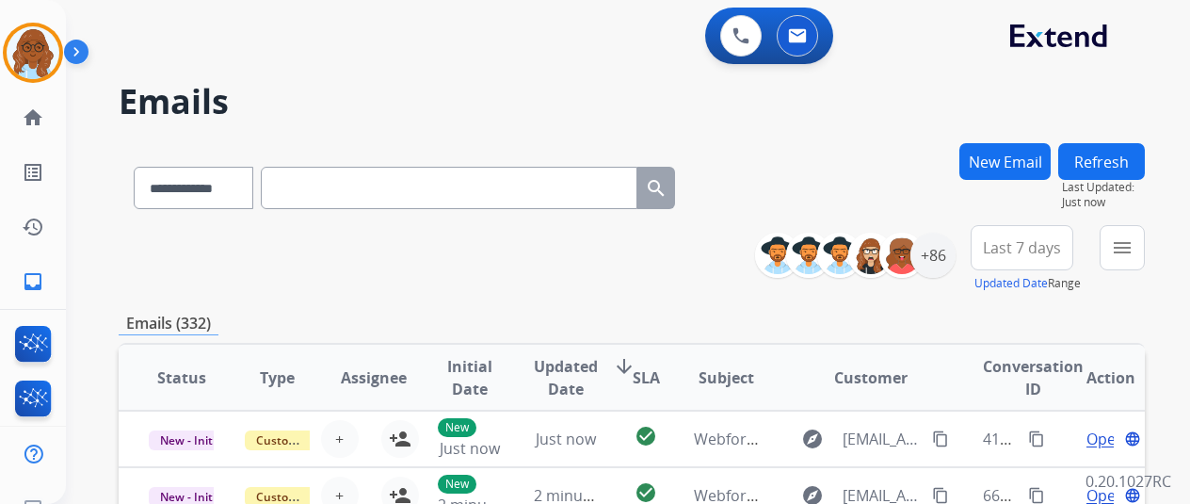
paste input "**********"
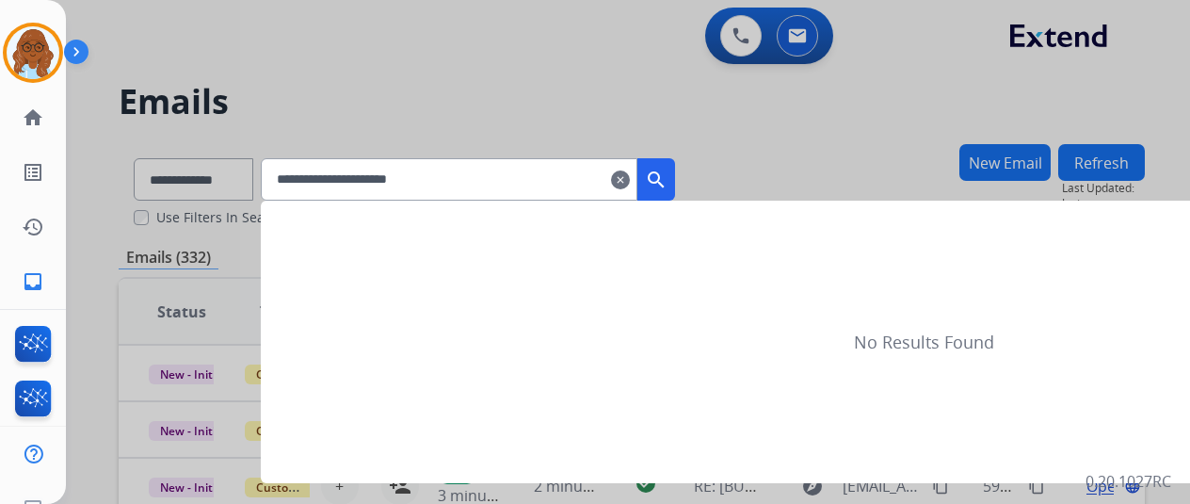
type input "**********"
click at [668, 182] on mat-icon "search" at bounding box center [656, 180] width 23 height 23
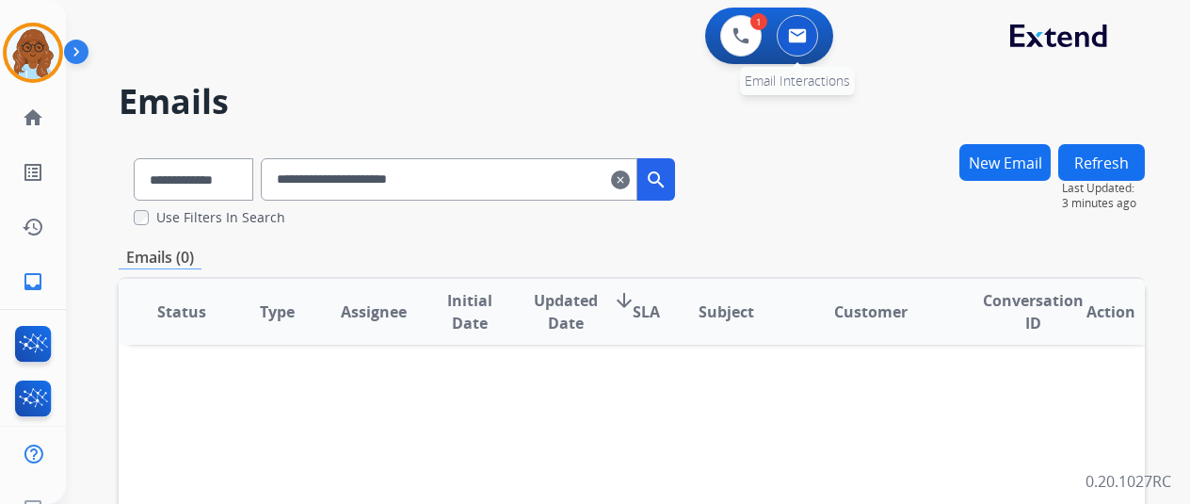
click at [815, 37] on button at bounding box center [797, 35] width 41 height 41
click at [804, 35] on img at bounding box center [797, 35] width 19 height 15
click at [630, 183] on mat-icon "clear" at bounding box center [620, 180] width 19 height 23
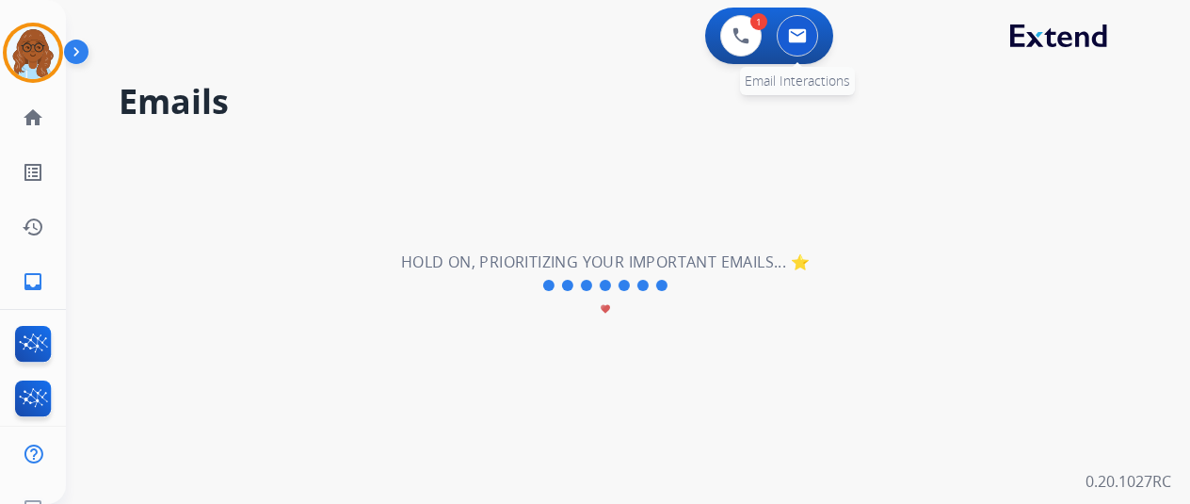
select select "**********"
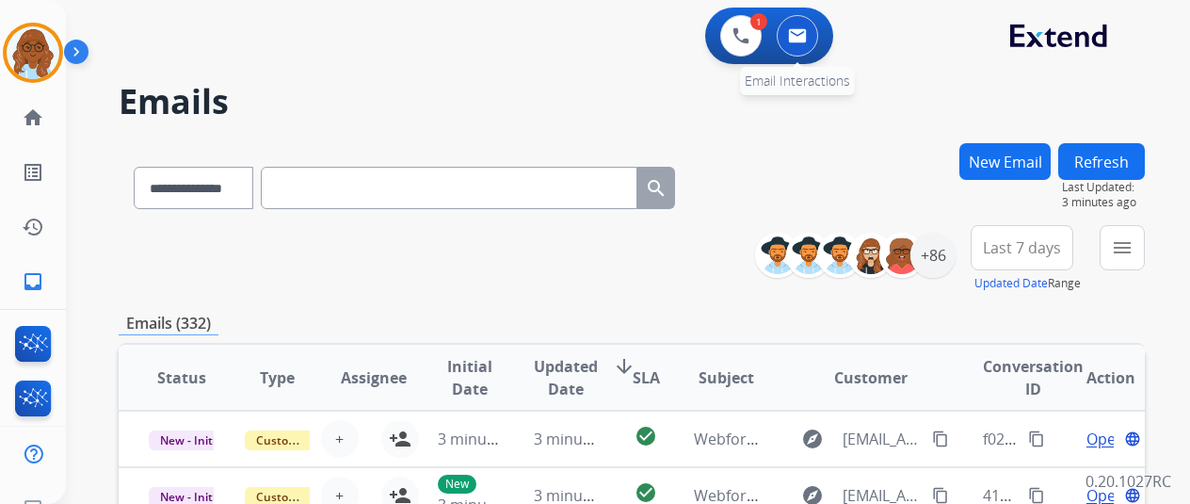
click at [807, 40] on img at bounding box center [797, 35] width 19 height 15
click at [1017, 165] on button "New Email" at bounding box center [1004, 161] width 91 height 37
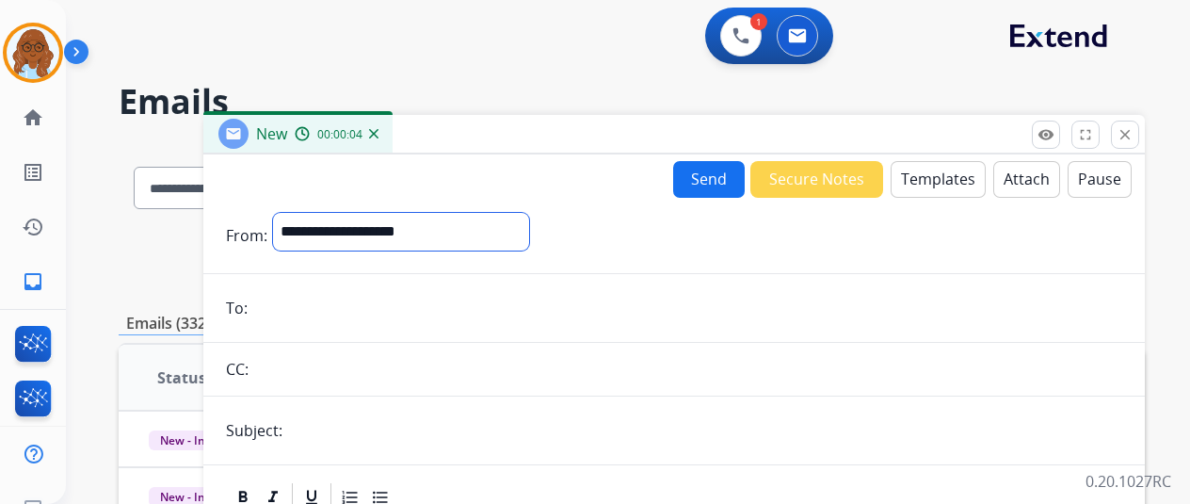
click at [516, 228] on select "**********" at bounding box center [401, 232] width 256 height 38
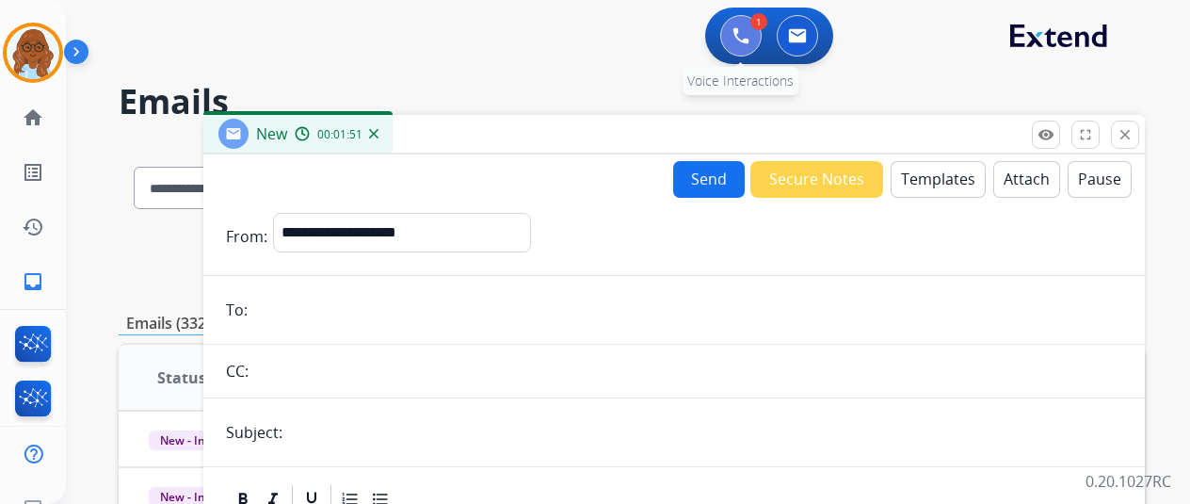
click at [749, 33] on img at bounding box center [741, 35] width 17 height 17
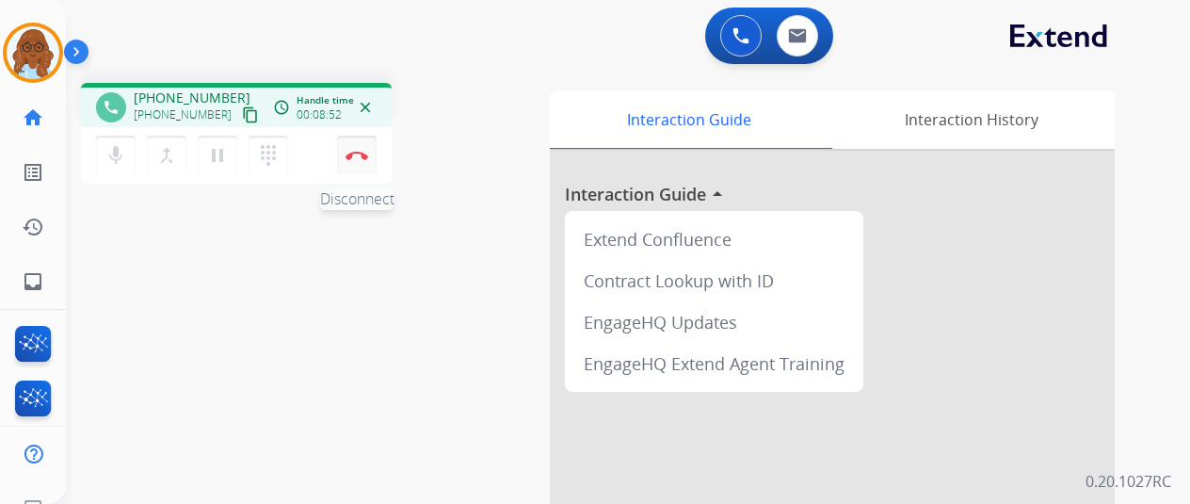
click at [348, 156] on img at bounding box center [357, 155] width 23 height 9
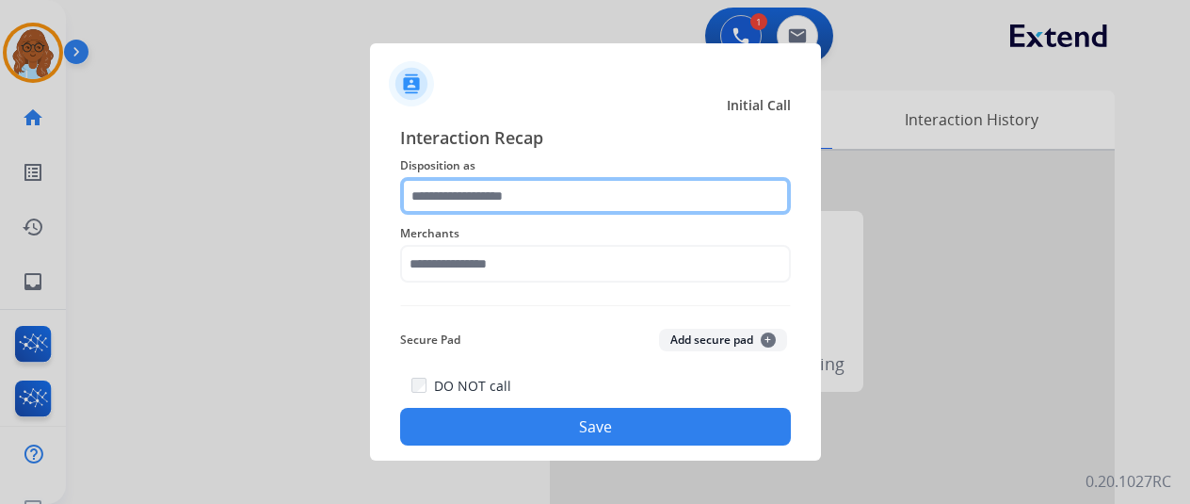
click at [556, 187] on input "text" at bounding box center [595, 196] width 391 height 38
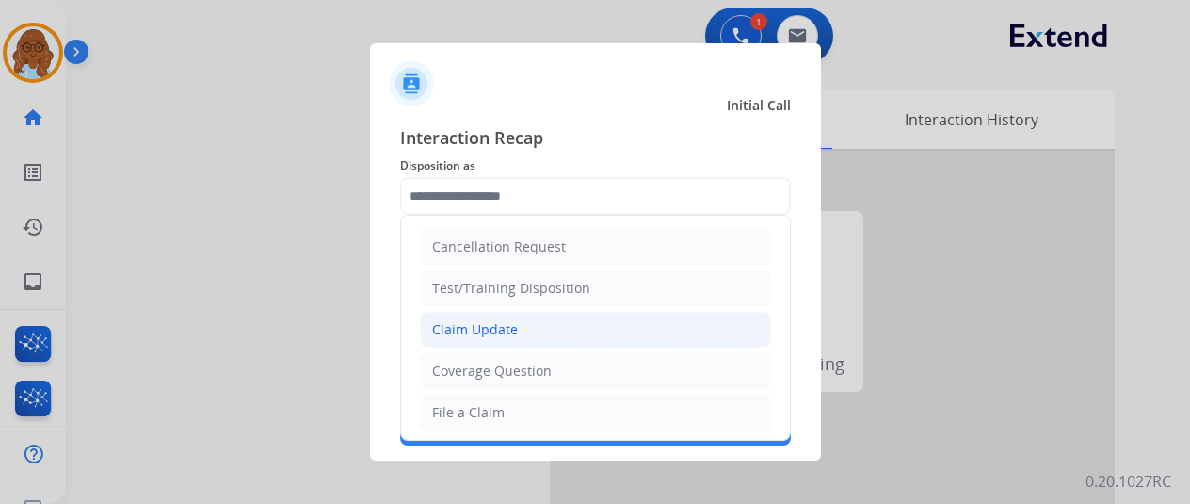
click at [483, 330] on div "Claim Update" at bounding box center [475, 329] width 86 height 19
type input "**********"
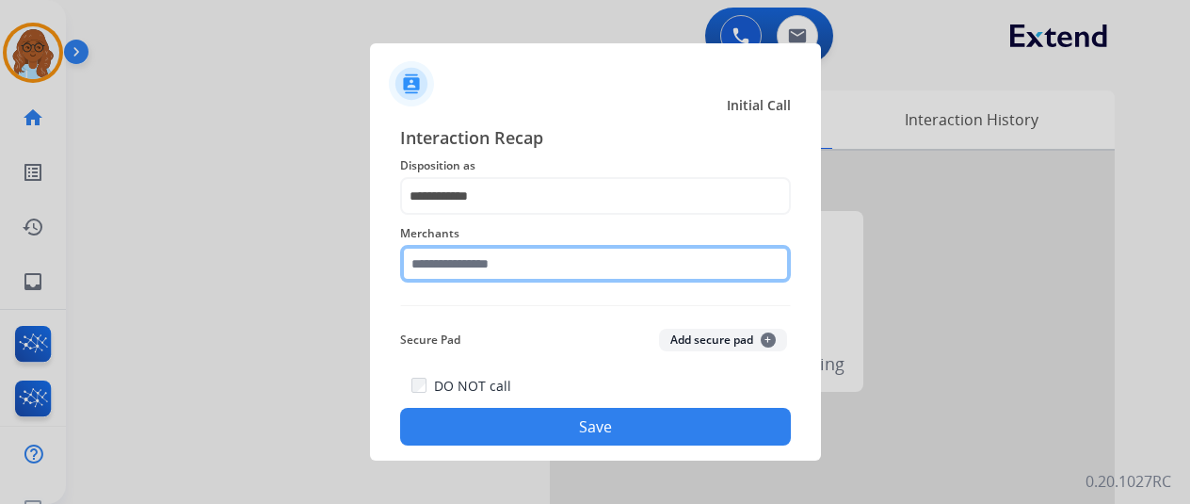
click at [495, 259] on input "text" at bounding box center [595, 264] width 391 height 38
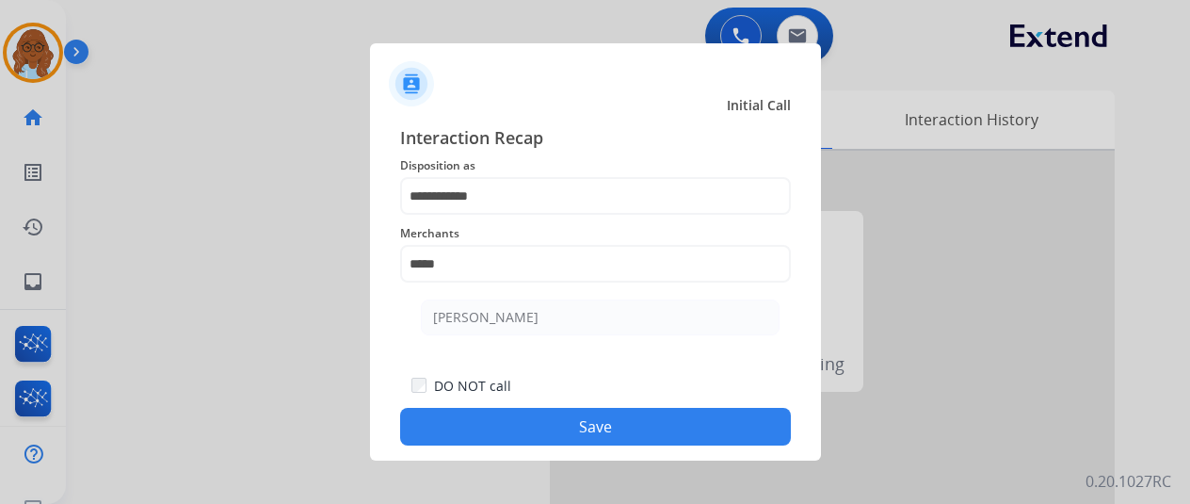
click at [517, 315] on div "[PERSON_NAME]" at bounding box center [485, 317] width 105 height 19
type input "**********"
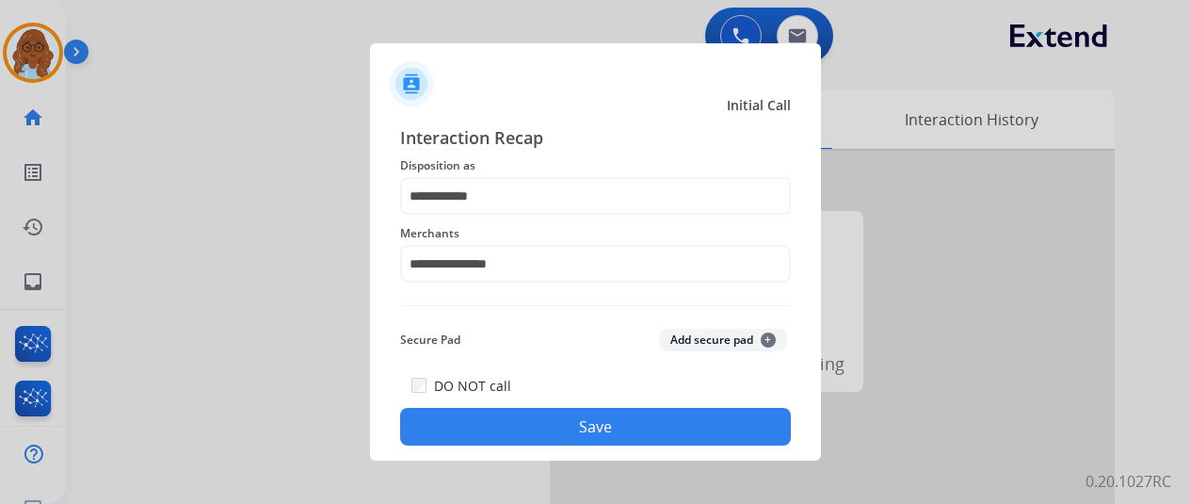
click at [575, 423] on button "Save" at bounding box center [595, 427] width 391 height 38
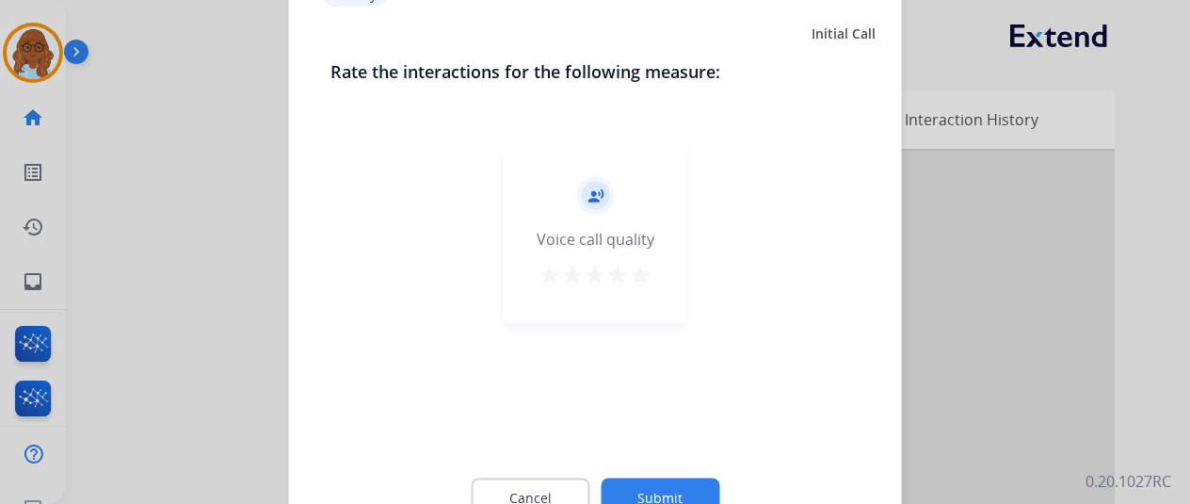
drag, startPoint x: 635, startPoint y: 280, endPoint x: 652, endPoint y: 372, distance: 93.8
click at [636, 279] on mat-icon "star" at bounding box center [640, 274] width 23 height 23
click at [672, 495] on button "Submit" at bounding box center [660, 497] width 119 height 40
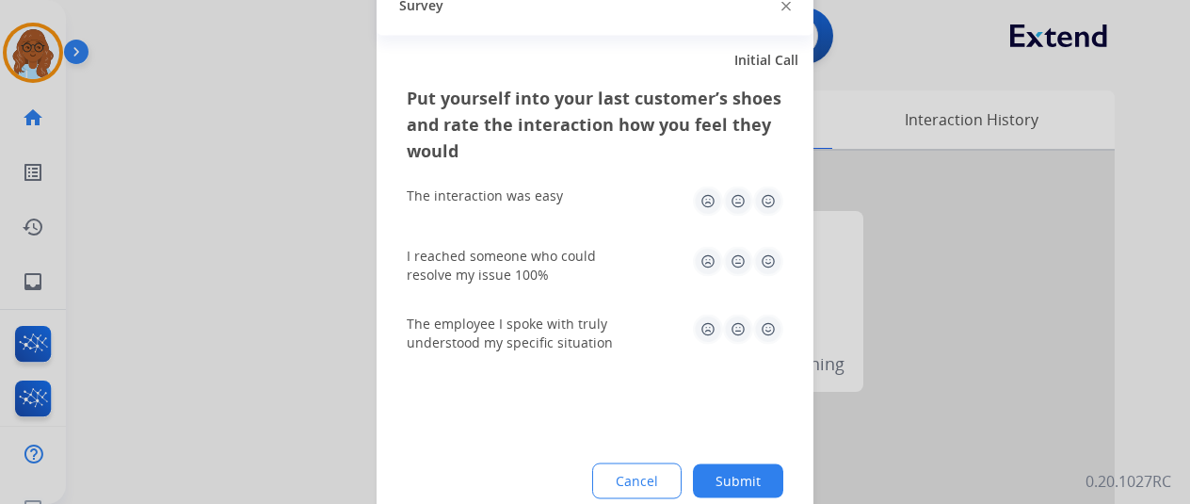
click at [764, 197] on img at bounding box center [768, 200] width 30 height 30
click at [776, 261] on img at bounding box center [768, 261] width 30 height 30
click at [769, 336] on img at bounding box center [768, 329] width 30 height 30
drag, startPoint x: 748, startPoint y: 473, endPoint x: 763, endPoint y: 475, distance: 15.3
click at [747, 474] on button "Submit" at bounding box center [738, 480] width 90 height 34
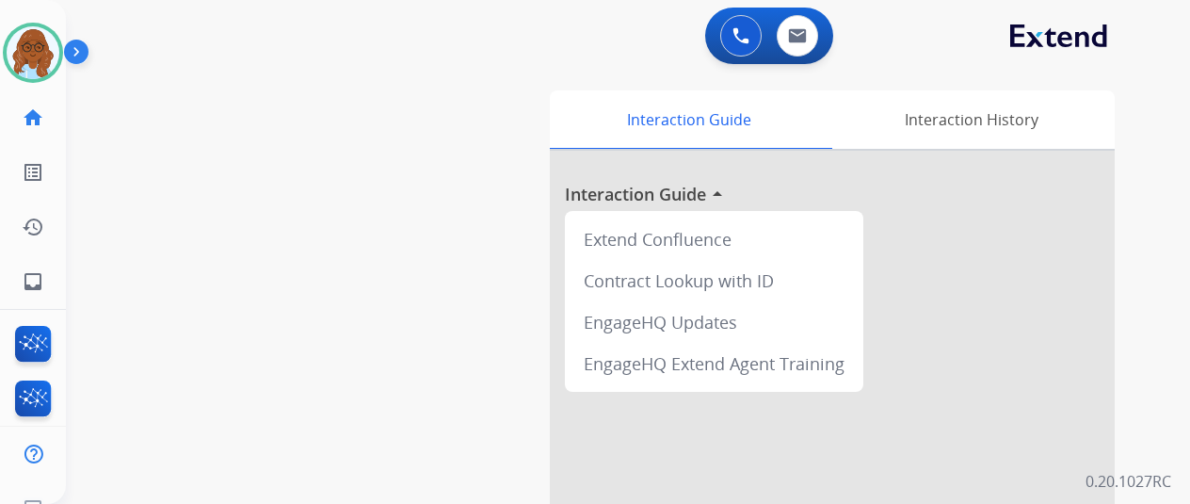
drag, startPoint x: 20, startPoint y: 34, endPoint x: 68, endPoint y: 67, distance: 58.2
click at [21, 35] on img at bounding box center [33, 52] width 53 height 53
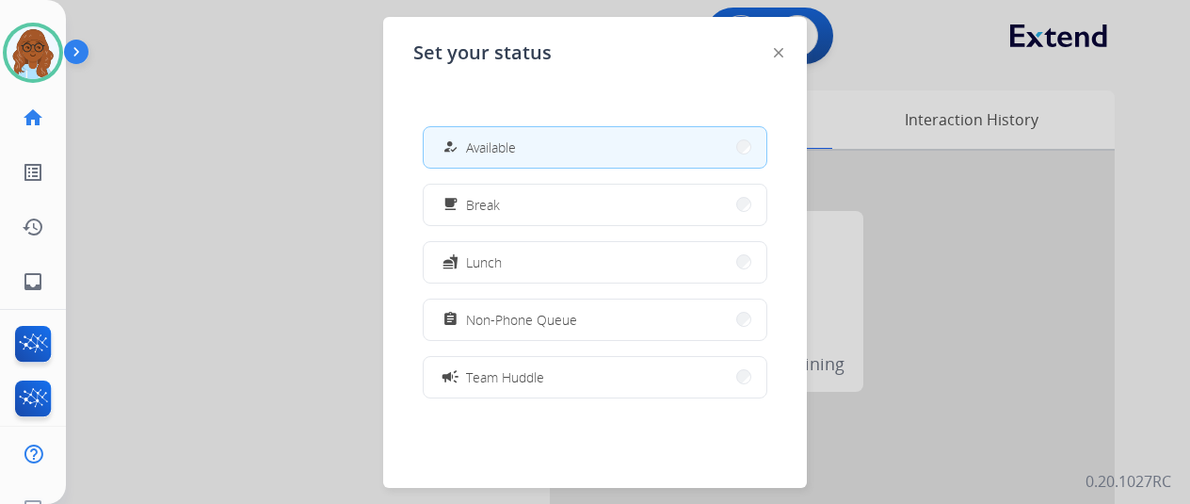
scroll to position [298, 0]
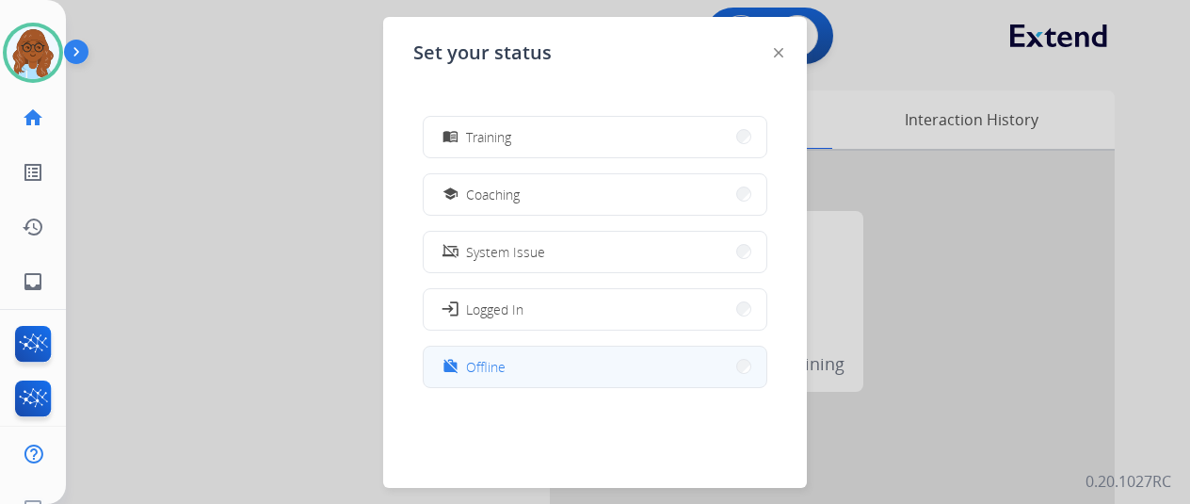
click at [490, 364] on span "Offline" at bounding box center [486, 367] width 40 height 20
